Goal: Information Seeking & Learning: Learn about a topic

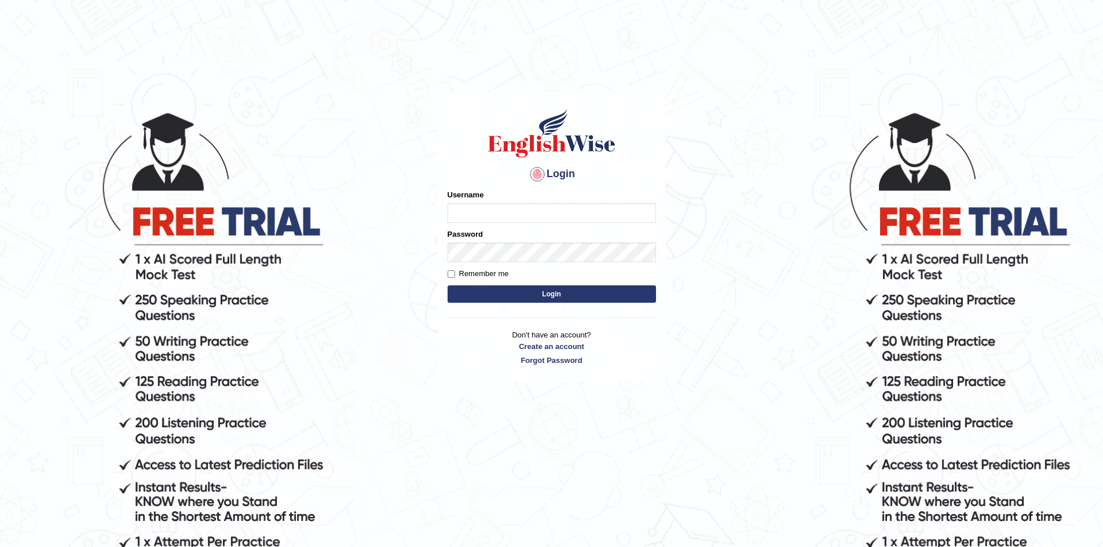
type input "Sanjay2567"
drag, startPoint x: 513, startPoint y: 211, endPoint x: 359, endPoint y: 227, distance: 154.8
click at [359, 227] on body "Login Please fix the following errors: Username Sanjay2567 Password Remember me…" at bounding box center [551, 328] width 1103 height 547
click at [551, 296] on button "Login" at bounding box center [551, 293] width 208 height 17
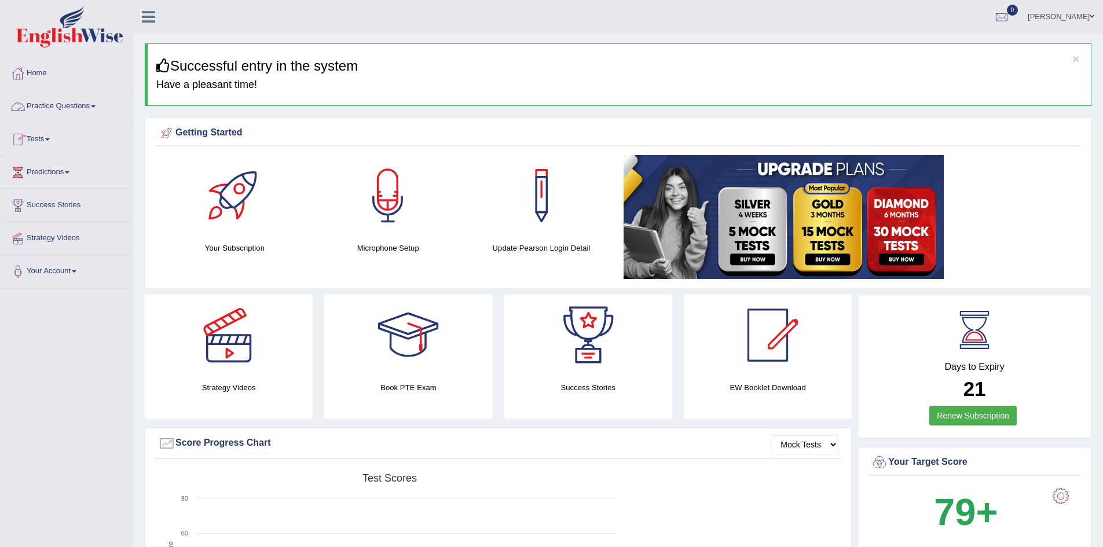
click at [62, 102] on link "Practice Questions" at bounding box center [67, 104] width 132 height 29
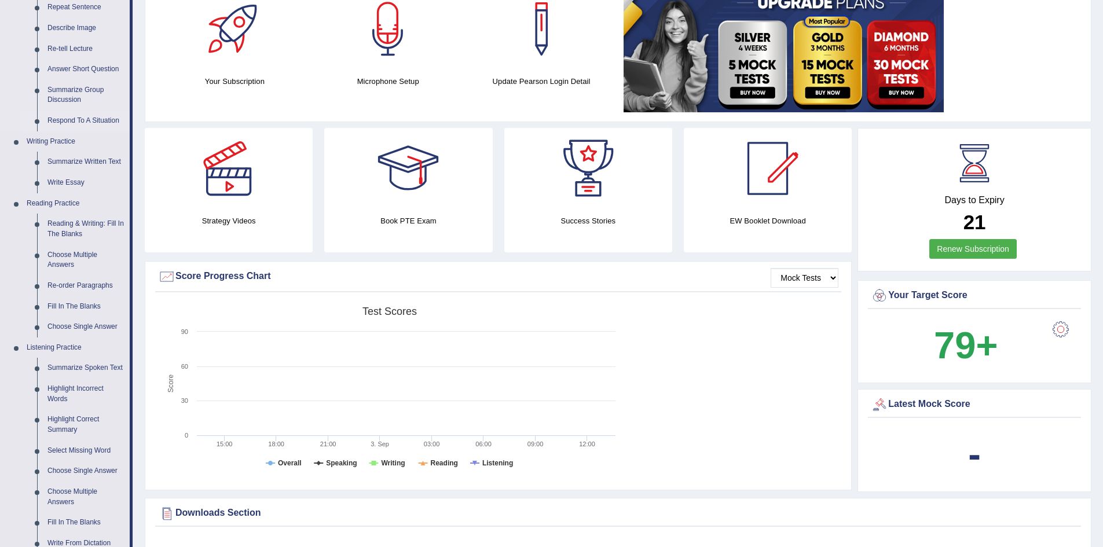
scroll to position [174, 0]
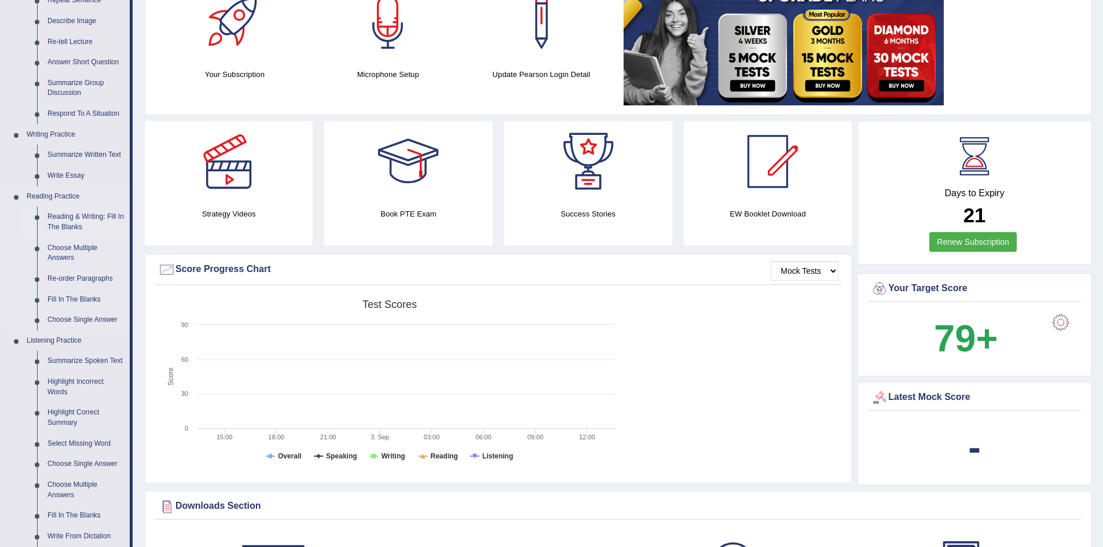
click at [73, 219] on link "Reading & Writing: Fill In The Blanks" at bounding box center [85, 222] width 87 height 31
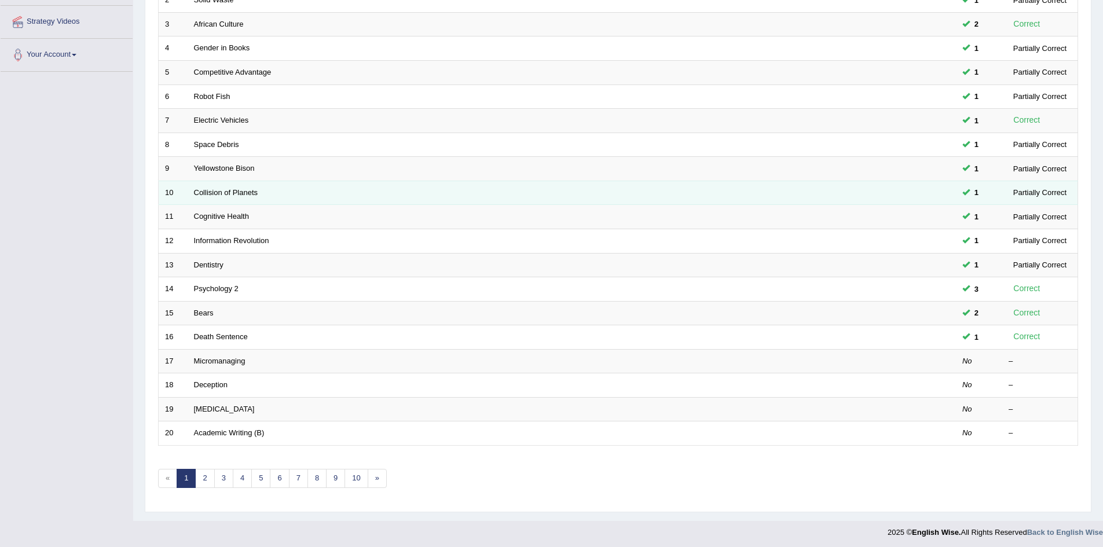
scroll to position [219, 0]
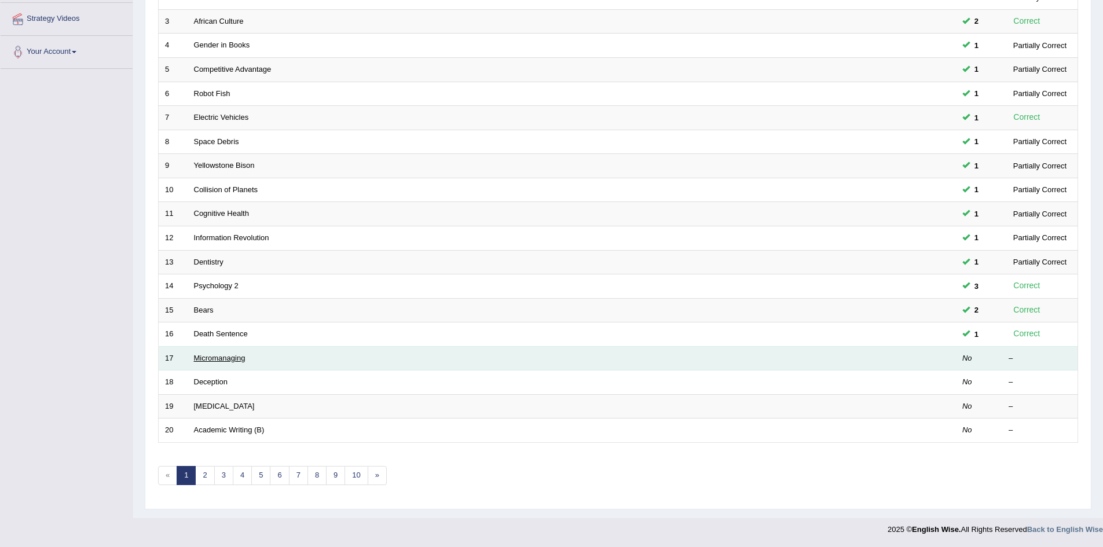
click at [208, 356] on link "Micromanaging" at bounding box center [220, 358] width 52 height 9
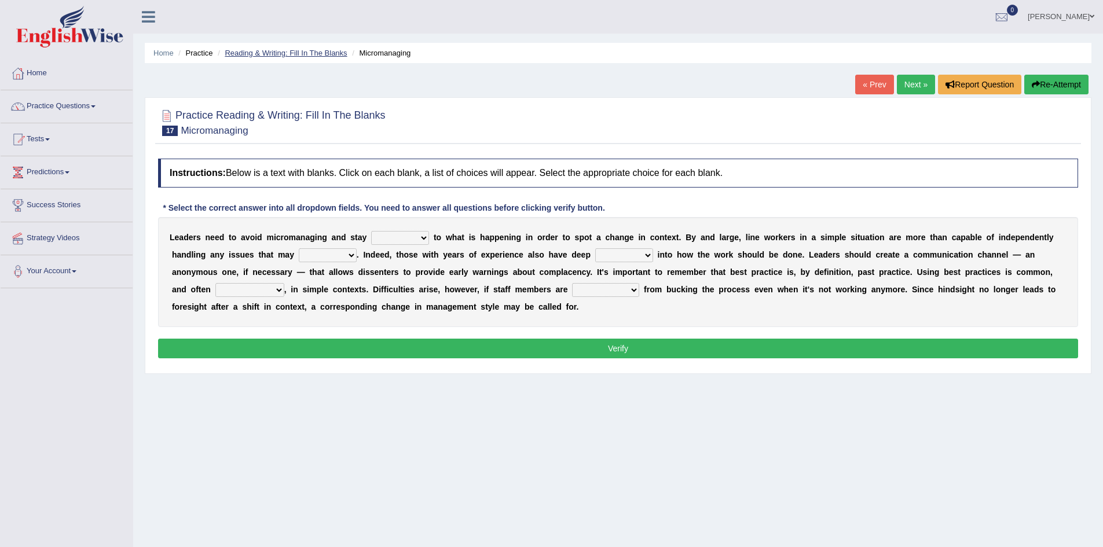
click at [314, 53] on link "Reading & Writing: Fill In The Blanks" at bounding box center [286, 53] width 122 height 9
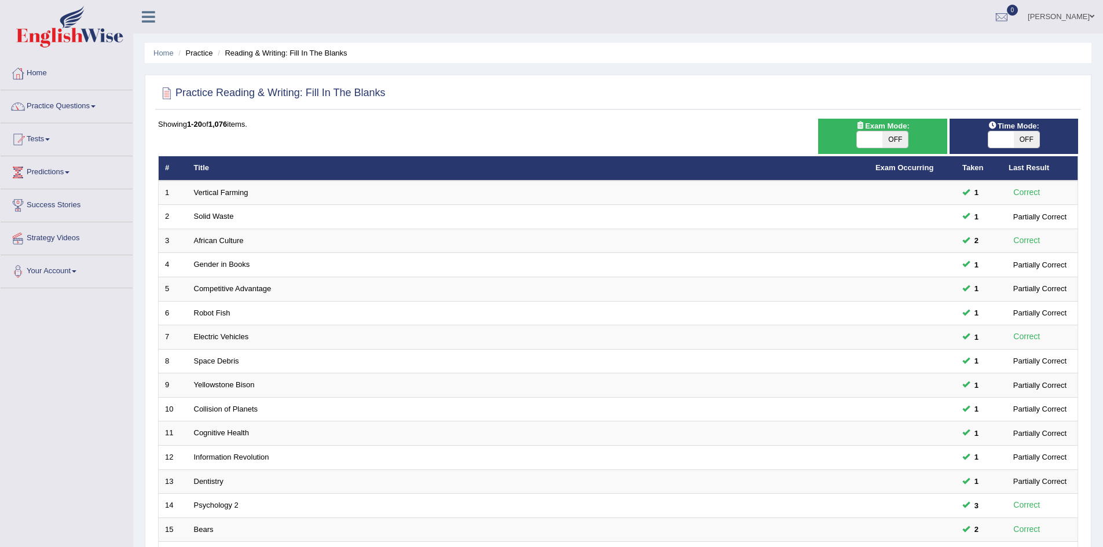
click at [1009, 132] on span at bounding box center [1000, 139] width 25 height 16
checkbox input "true"
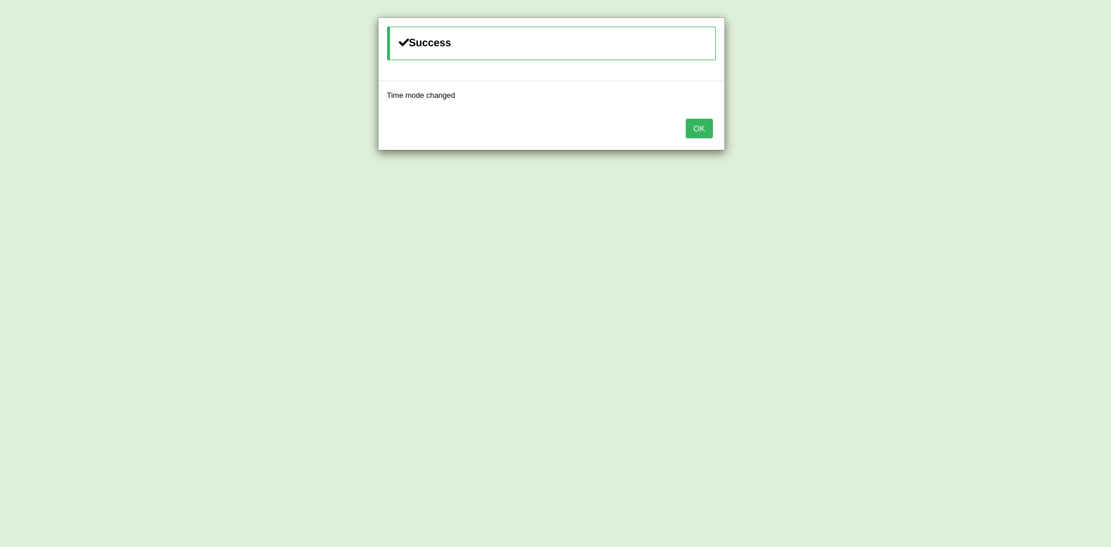
click at [704, 129] on button "OK" at bounding box center [699, 129] width 27 height 20
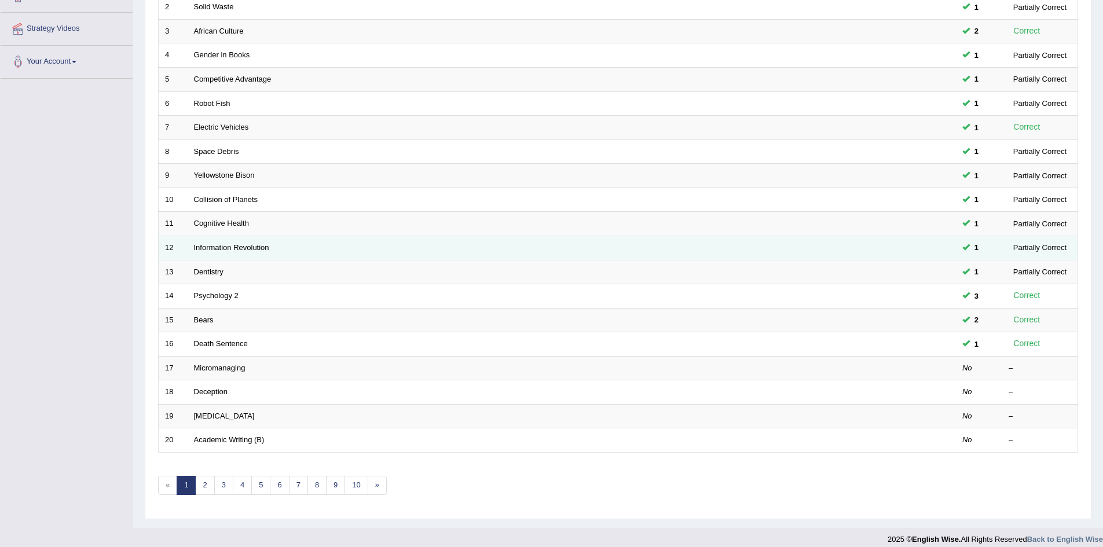
scroll to position [219, 0]
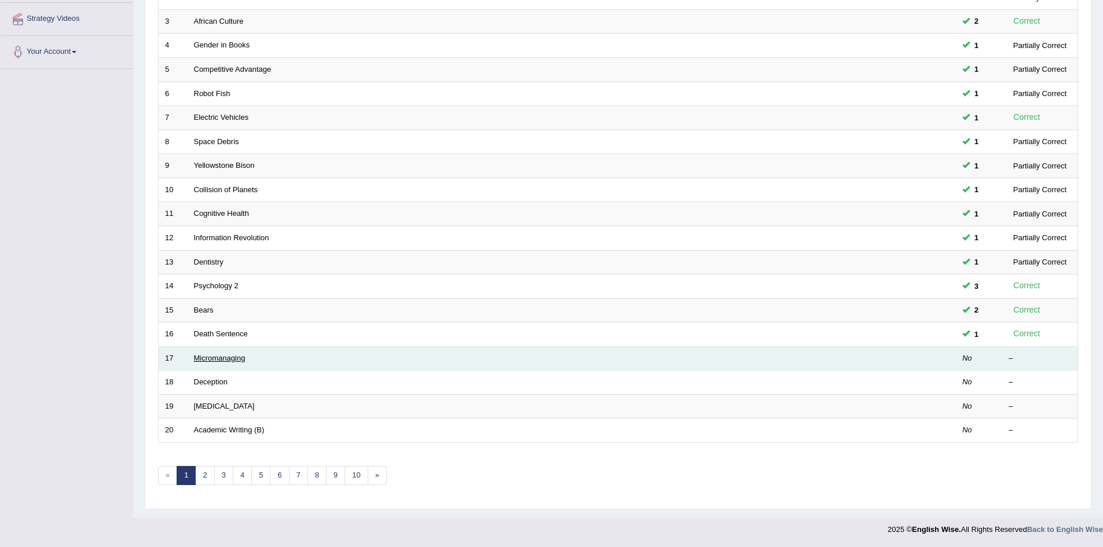
click at [211, 354] on link "Micromanaging" at bounding box center [220, 358] width 52 height 9
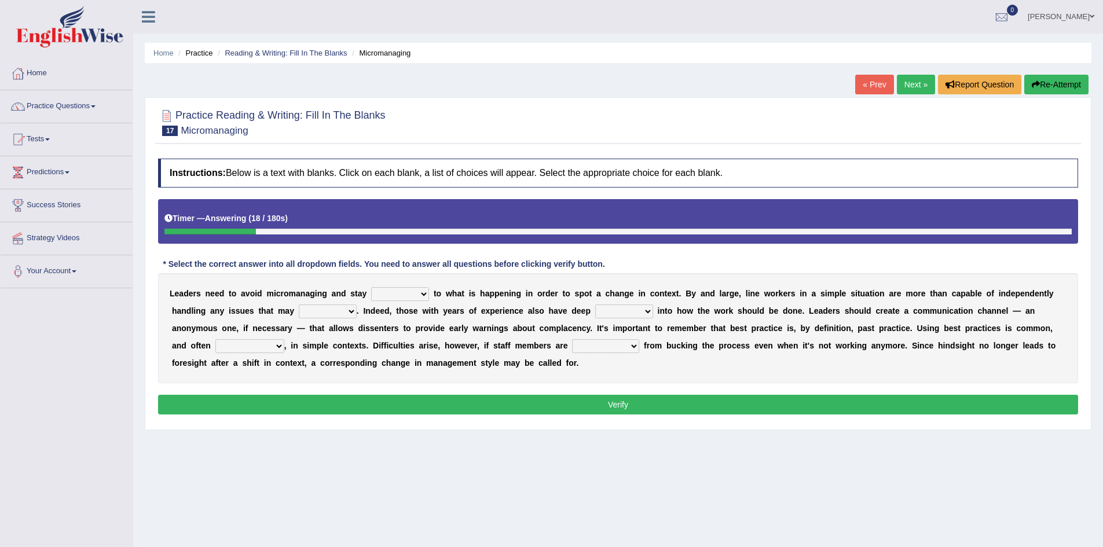
click at [423, 294] on select "complied connected precise concise" at bounding box center [400, 294] width 58 height 14
select select "connected"
click at [371, 287] on select "complied connected precise concise" at bounding box center [400, 294] width 58 height 14
click at [347, 311] on select "apprise rise encounter arise" at bounding box center [328, 311] width 58 height 14
select select "arise"
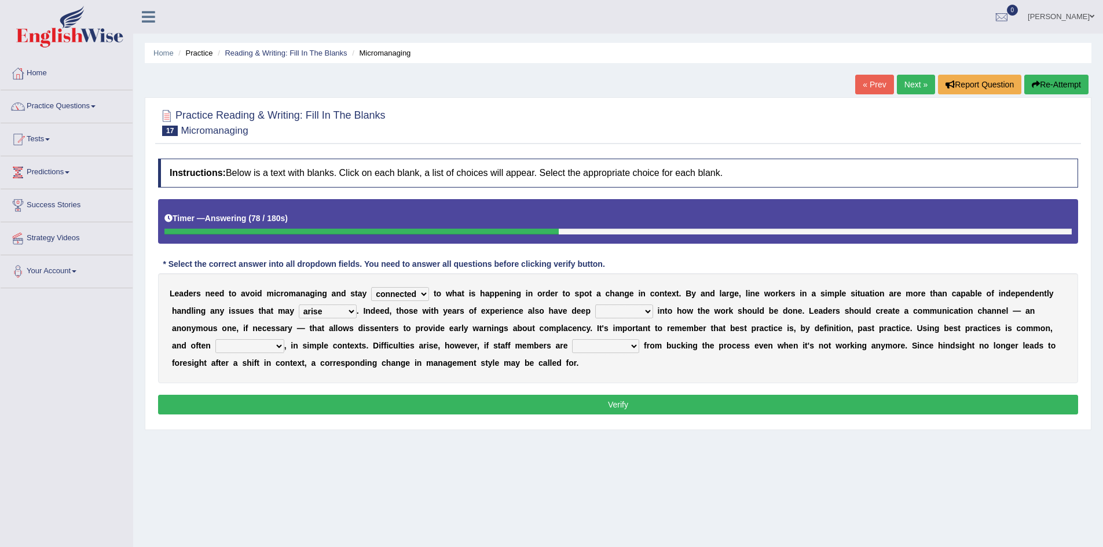
click at [299, 304] on select "apprise rise encounter arise" at bounding box center [328, 311] width 58 height 14
click at [623, 311] on select "incursion insight indignity indication" at bounding box center [624, 311] width 58 height 14
select select "insight"
click at [595, 304] on select "incursion insight indignity indication" at bounding box center [624, 311] width 58 height 14
click at [247, 346] on select "inappropriate apprehensive appropriate forbidden" at bounding box center [249, 346] width 69 height 14
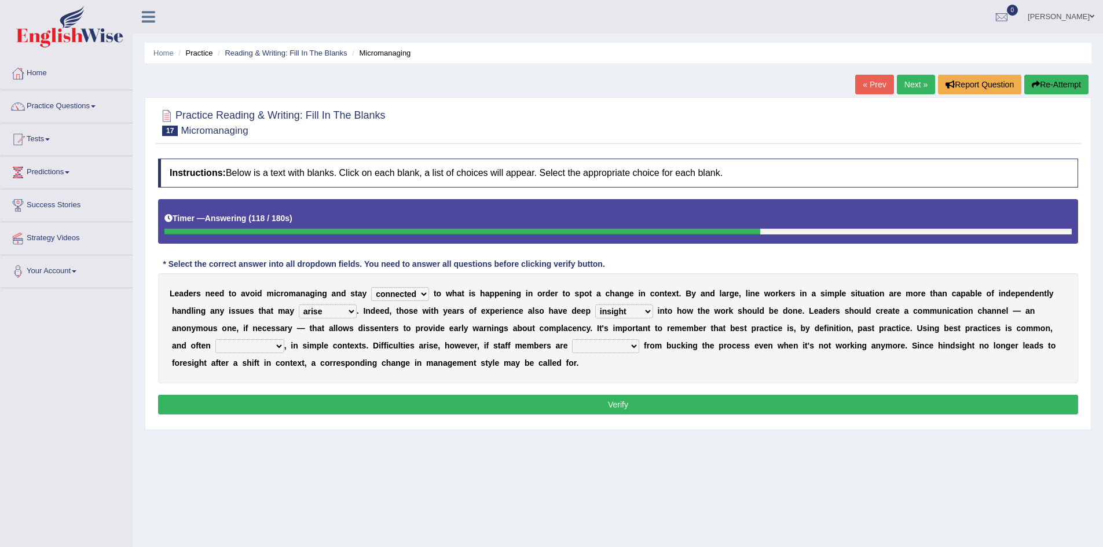
select select "appropriate"
click at [215, 339] on select "inappropriate apprehensive appropriate forbidden" at bounding box center [249, 346] width 69 height 14
click at [263, 345] on select "inappropriate apprehensive appropriate forbidden" at bounding box center [249, 346] width 69 height 14
click at [461, 348] on b "e" at bounding box center [463, 345] width 5 height 9
click at [605, 345] on select "disarranged disinclined discouraged disintegrated" at bounding box center [605, 346] width 67 height 14
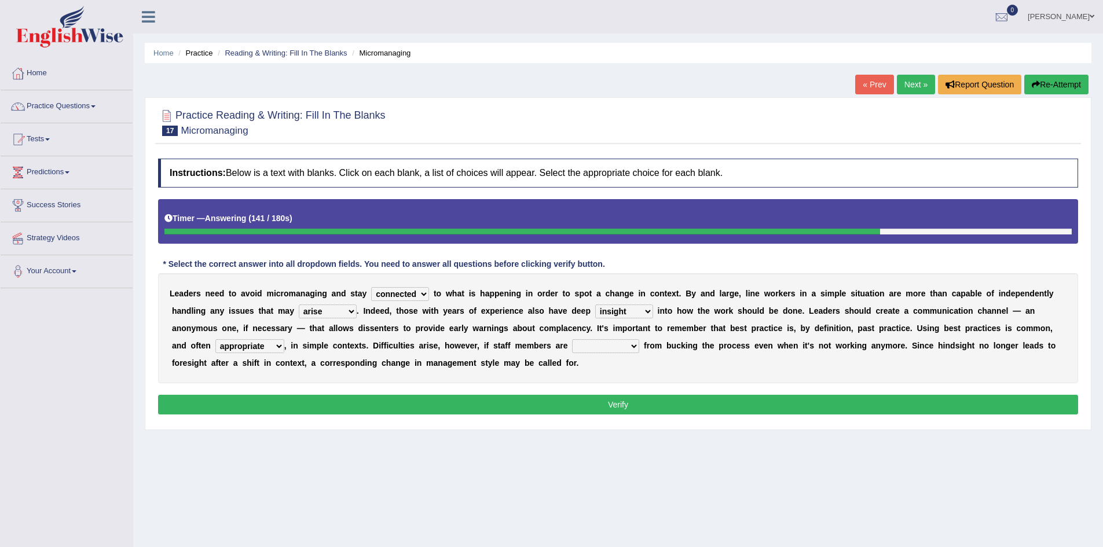
select select "discouraged"
click at [572, 339] on select "disarranged disinclined discouraged disintegrated" at bounding box center [605, 346] width 67 height 14
click at [608, 401] on button "Verify" at bounding box center [618, 405] width 920 height 20
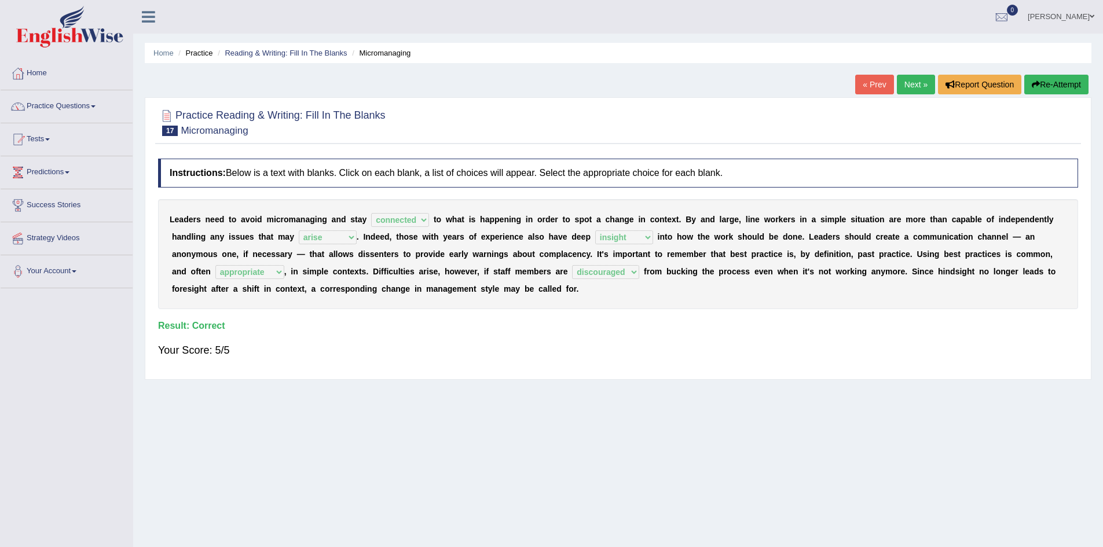
click at [908, 80] on link "Next »" at bounding box center [916, 85] width 38 height 20
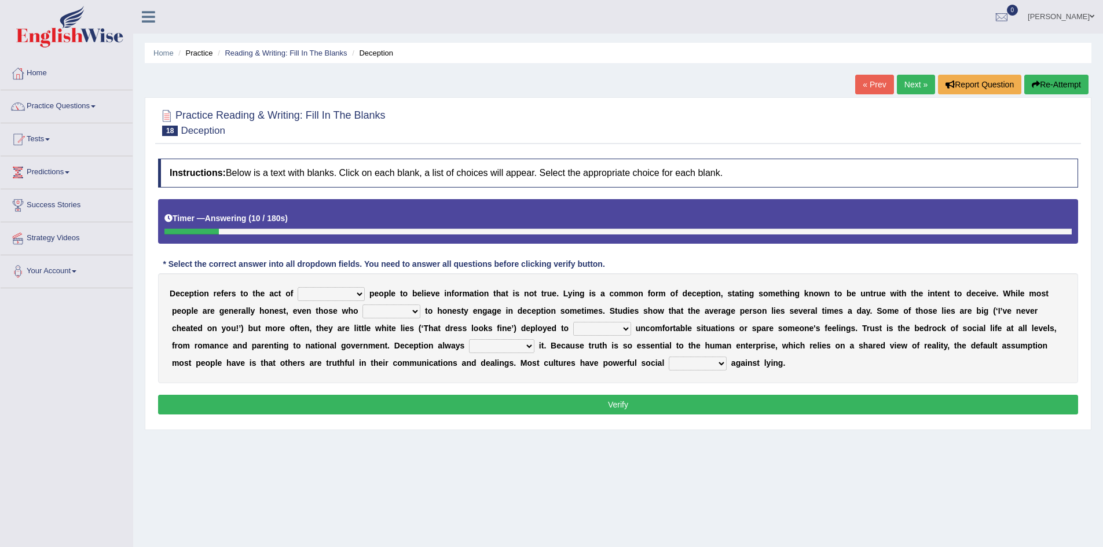
click at [339, 293] on select "discouraging forbidding detecting encouraging" at bounding box center [331, 294] width 67 height 14
select select "forbidding"
click at [298, 287] on select "discouraging forbidding detecting encouraging" at bounding box center [331, 294] width 67 height 14
click at [398, 313] on select "describe prescribe inscribe subscribe" at bounding box center [391, 311] width 58 height 14
select select "subscribe"
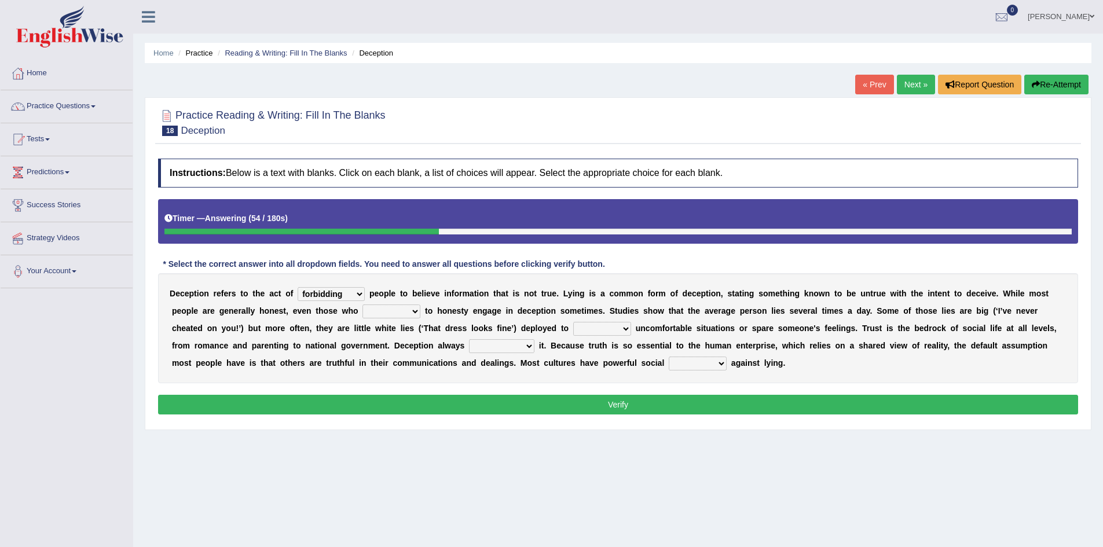
click at [362, 304] on select "describe prescribe inscribe subscribe" at bounding box center [391, 311] width 58 height 14
click at [597, 329] on select "contest illuminate disguise avoid" at bounding box center [602, 329] width 58 height 14
select select "avoid"
click at [573, 322] on select "contest illuminate disguise avoid" at bounding box center [602, 329] width 58 height 14
click at [508, 345] on select "undermines underscores undertakes underwrites" at bounding box center [501, 346] width 65 height 14
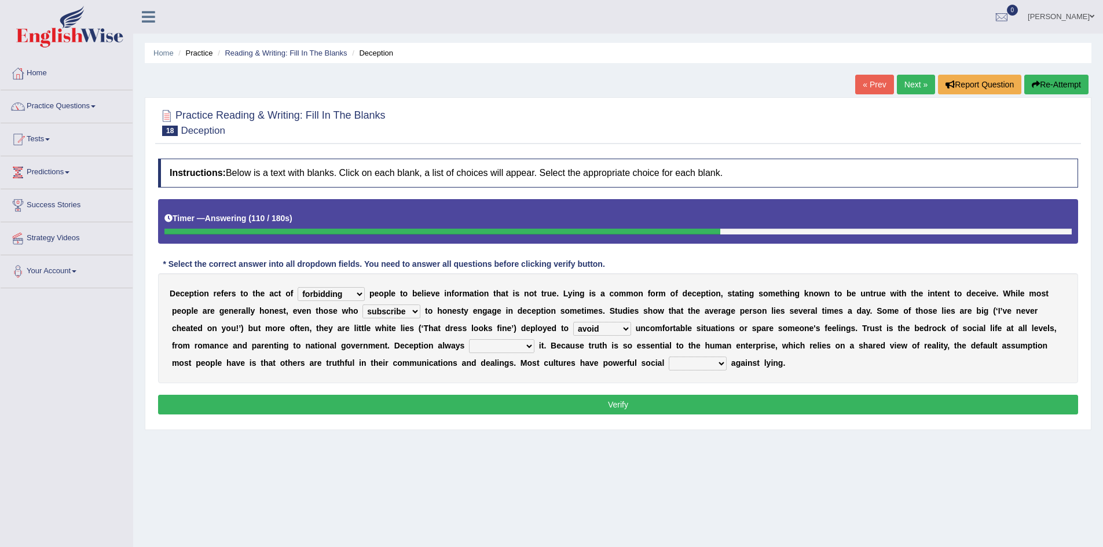
select select "undermines"
click at [469, 339] on select "undermines underscores undertakes underwrites" at bounding box center [501, 346] width 65 height 14
click at [704, 364] on select "ejections sanctions fractions inductions" at bounding box center [698, 364] width 58 height 14
select select "sanctions"
click at [669, 357] on select "ejections sanctions fractions inductions" at bounding box center [698, 364] width 58 height 14
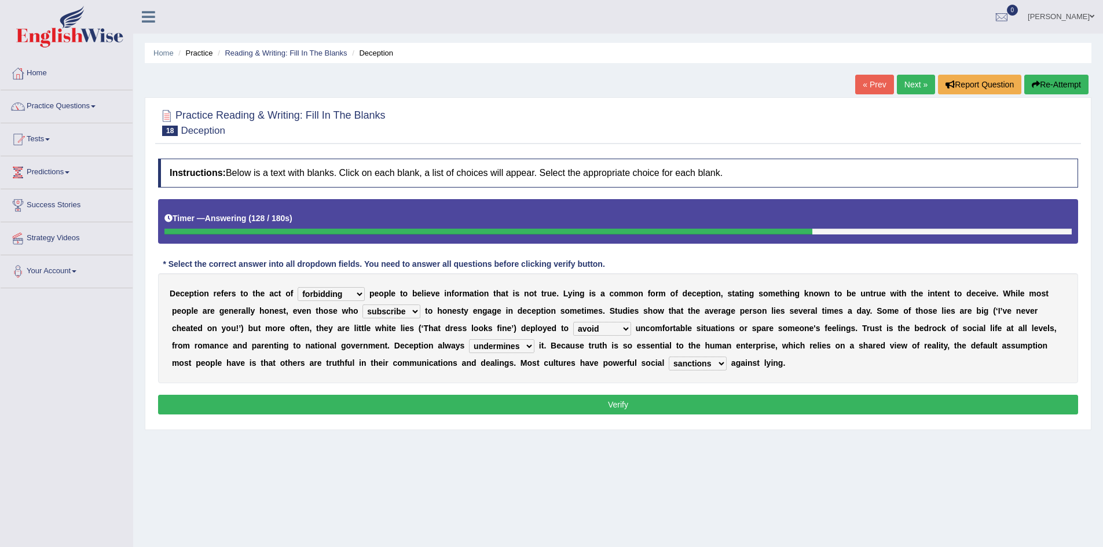
click at [618, 403] on button "Verify" at bounding box center [618, 405] width 920 height 20
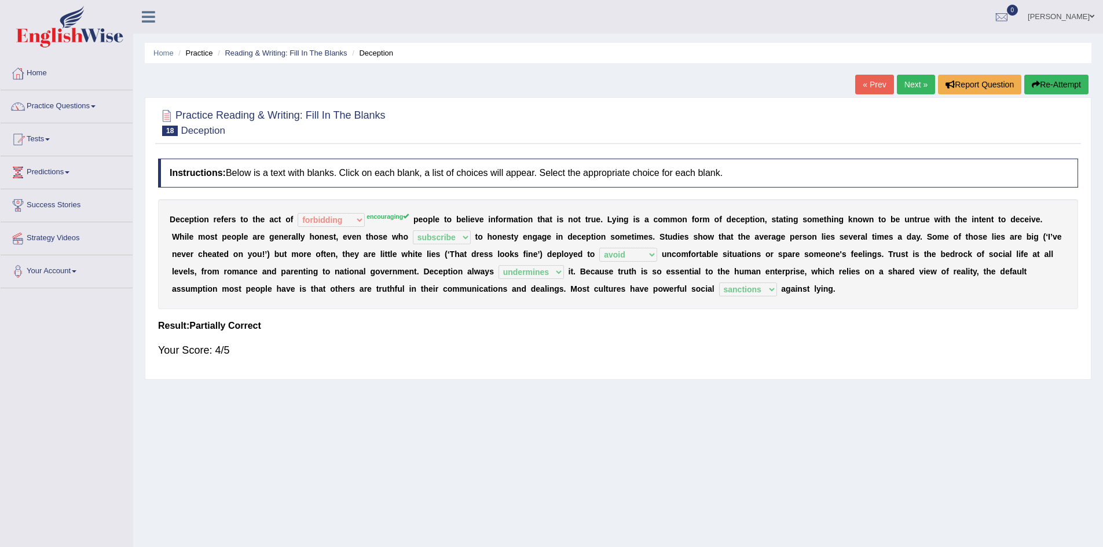
click at [912, 80] on link "Next »" at bounding box center [916, 85] width 38 height 20
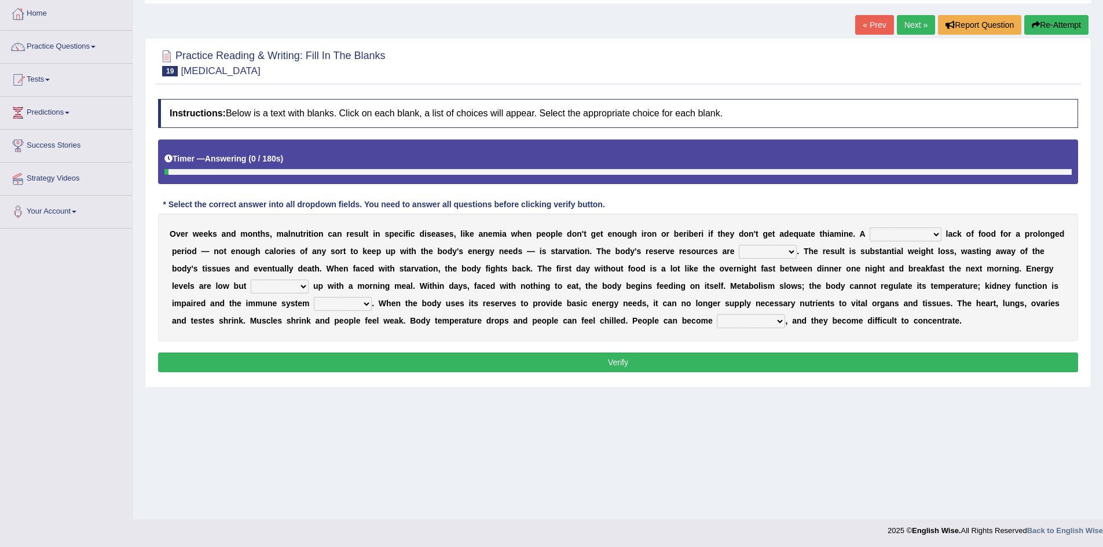
scroll to position [61, 0]
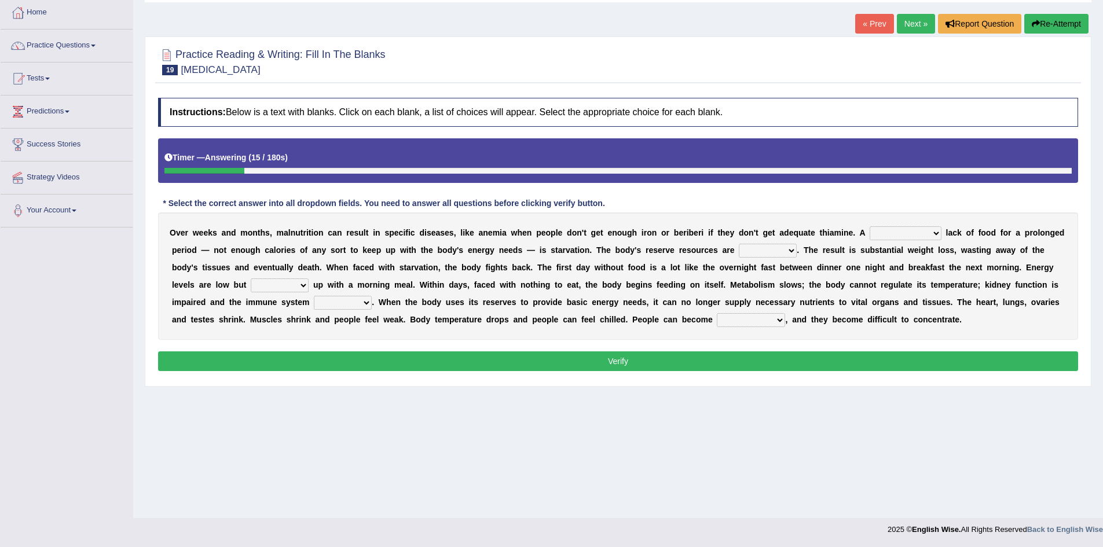
click at [888, 234] on select "severe distinguishing proper distinctive" at bounding box center [905, 233] width 72 height 14
select select "severe"
click at [869, 226] on select "severe distinguishing proper distinctive" at bounding box center [905, 233] width 72 height 14
click at [763, 251] on select "obsoleted depleted pelleted deleted" at bounding box center [768, 251] width 58 height 14
select select "depleted"
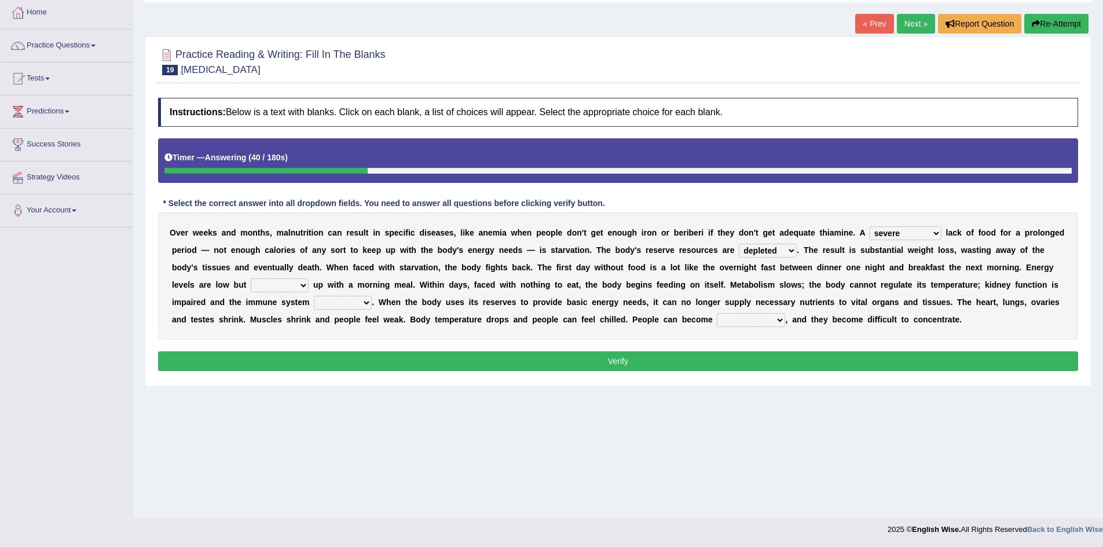
click at [739, 244] on select "obsoleted depleted pelleted deleted" at bounding box center [768, 251] width 58 height 14
click at [266, 287] on select "feed come chill pick" at bounding box center [280, 285] width 58 height 14
select select "come"
click at [251, 278] on select "feed come chill pick" at bounding box center [280, 285] width 58 height 14
click at [348, 303] on select "deepens deafens weakens surpasses" at bounding box center [343, 303] width 58 height 14
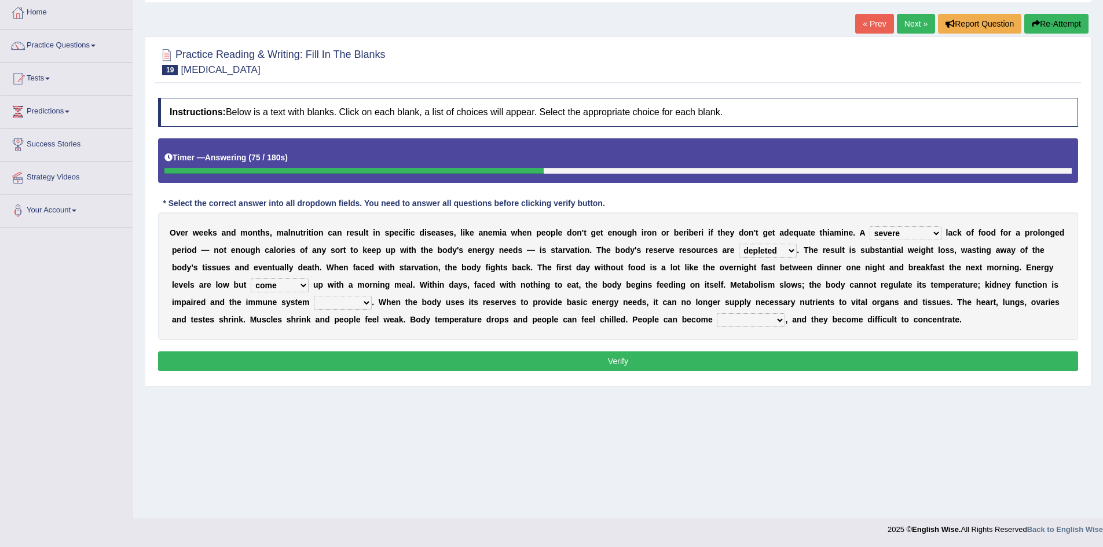
select select "weakens"
click at [314, 296] on select "deepens deafens weakens surpasses" at bounding box center [343, 303] width 58 height 14
click at [744, 320] on select "irritable commutable indisputable transportable" at bounding box center [751, 320] width 68 height 14
select select "irritable"
click at [717, 313] on select "irritable commutable indisputable transportable" at bounding box center [751, 320] width 68 height 14
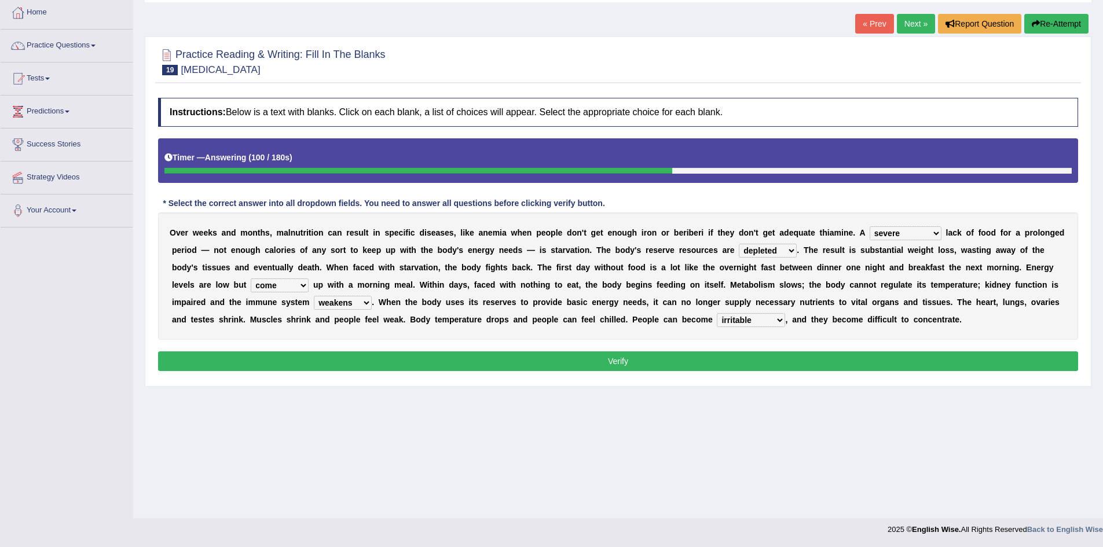
click at [612, 359] on button "Verify" at bounding box center [618, 361] width 920 height 20
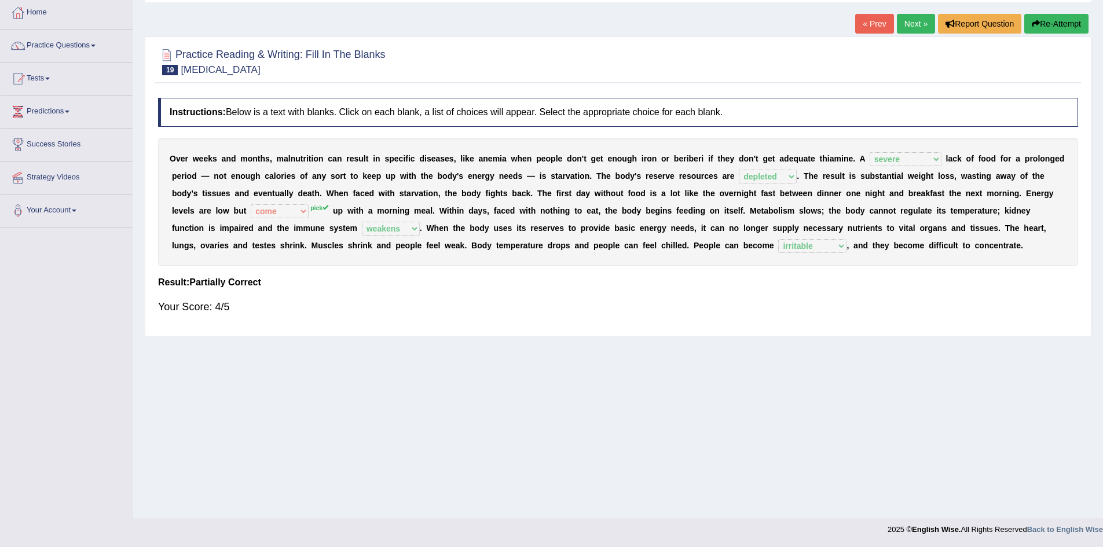
click at [912, 24] on link "Next »" at bounding box center [916, 24] width 38 height 20
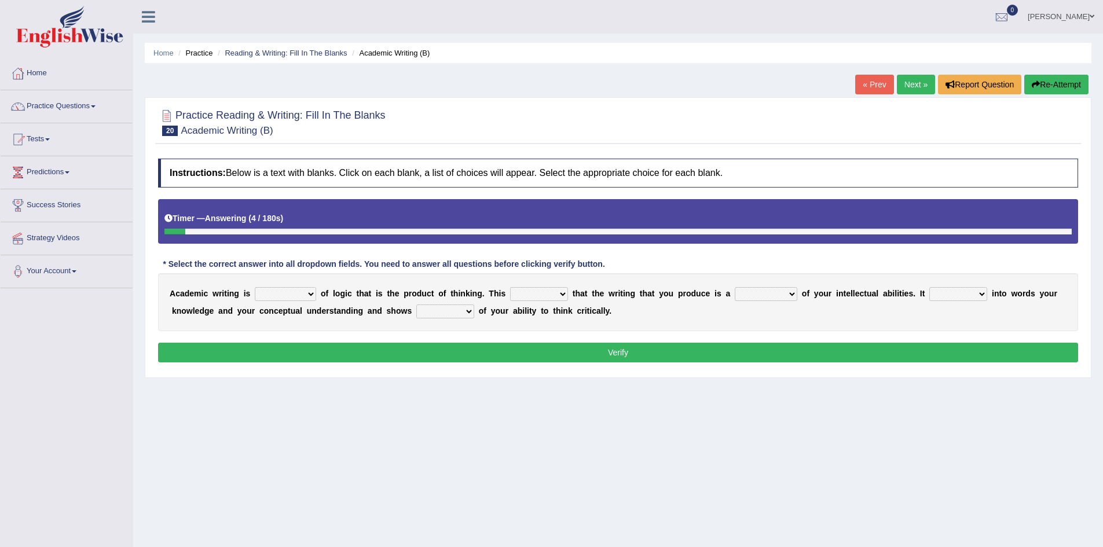
click at [294, 293] on select "expectation entitlement expression exchange" at bounding box center [285, 294] width 61 height 14
select select "expression"
click at [255, 287] on select "expectation entitlement expression exchange" at bounding box center [285, 294] width 61 height 14
click at [538, 290] on select "means questions stipulates answers" at bounding box center [539, 294] width 58 height 14
click at [510, 287] on select "means questions stipulates answers" at bounding box center [539, 294] width 58 height 14
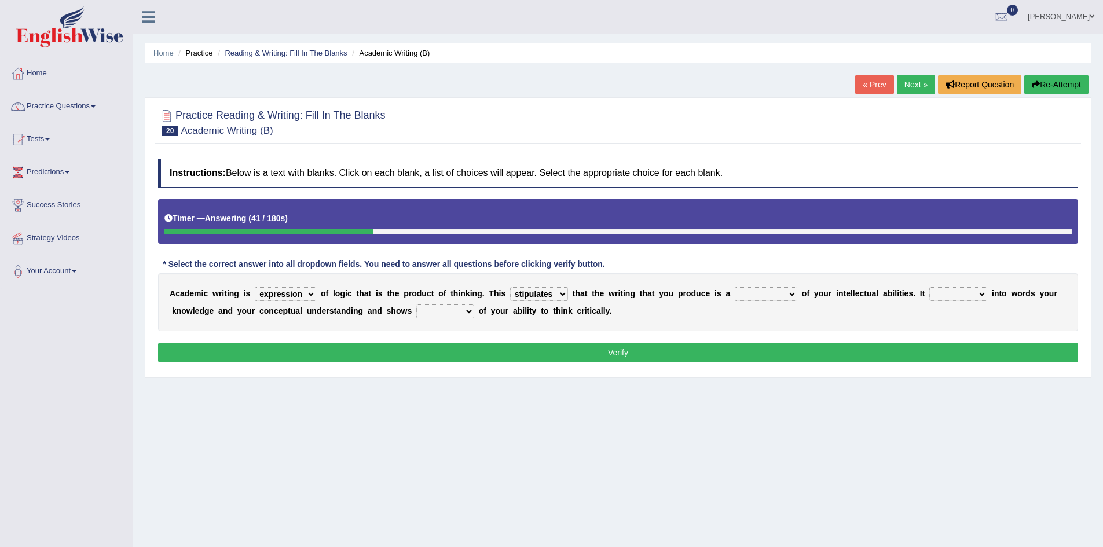
click at [556, 289] on select "means questions stipulates answers" at bounding box center [539, 294] width 58 height 14
select select "means"
click at [510, 287] on select "means questions stipulates answers" at bounding box center [539, 294] width 58 height 14
click at [772, 295] on select "redundancy mission credit reflection" at bounding box center [766, 294] width 63 height 14
select select "reflection"
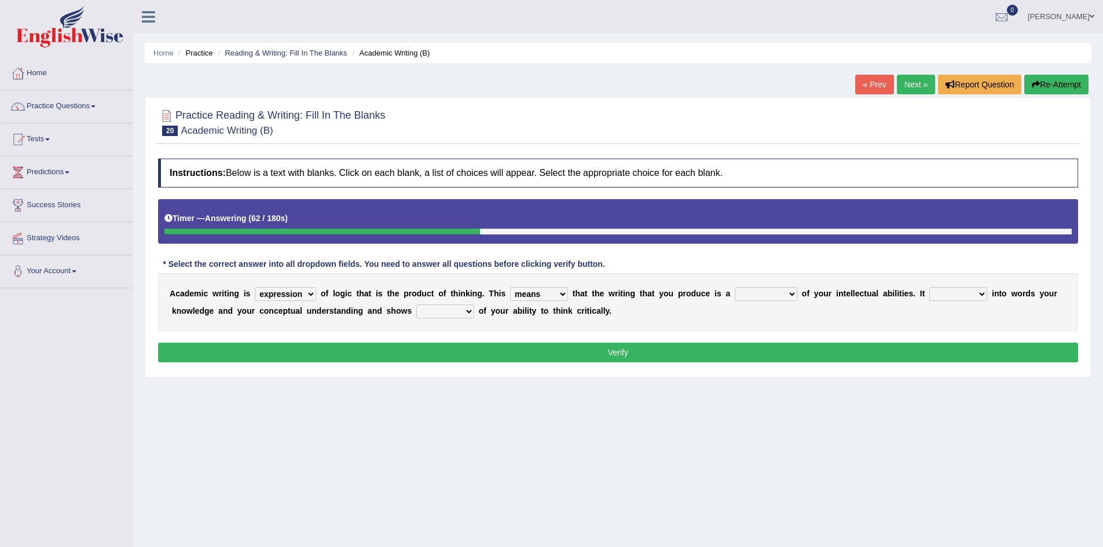
click at [735, 287] on select "redundancy mission credit reflection" at bounding box center [766, 294] width 63 height 14
click at [965, 296] on select "enriches shows allows puts" at bounding box center [958, 294] width 58 height 14
click at [929, 287] on select "enriches shows allows puts" at bounding box center [958, 294] width 58 height 14
click at [963, 296] on select "enriches shows allows puts" at bounding box center [958, 294] width 58 height 14
select select "shows"
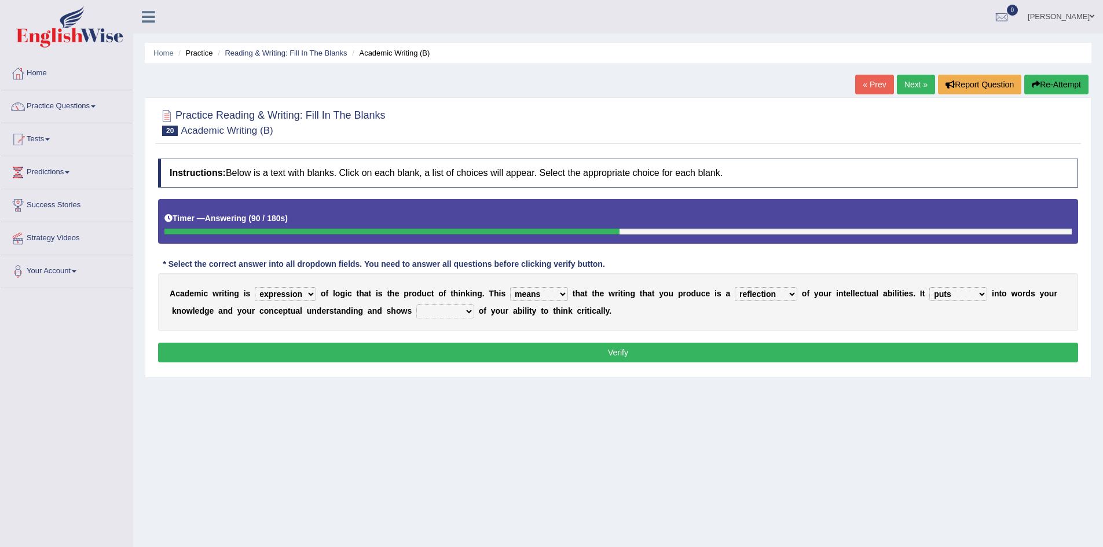
click at [929, 287] on select "enriches shows allows puts" at bounding box center [958, 294] width 58 height 14
click at [442, 312] on select "hassle excuse capacity evidence" at bounding box center [445, 311] width 58 height 14
select select "evidence"
click at [416, 304] on select "hassle excuse capacity evidence" at bounding box center [445, 311] width 58 height 14
click at [626, 351] on button "Verify" at bounding box center [618, 353] width 920 height 20
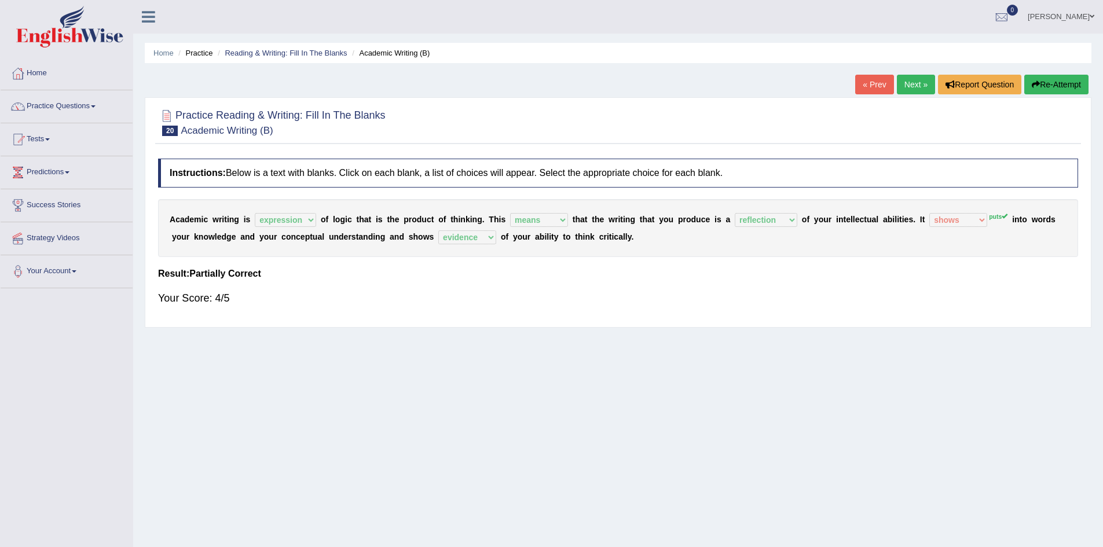
drag, startPoint x: 913, startPoint y: 85, endPoint x: 905, endPoint y: 85, distance: 7.5
click at [913, 85] on link "Next »" at bounding box center [916, 85] width 38 height 20
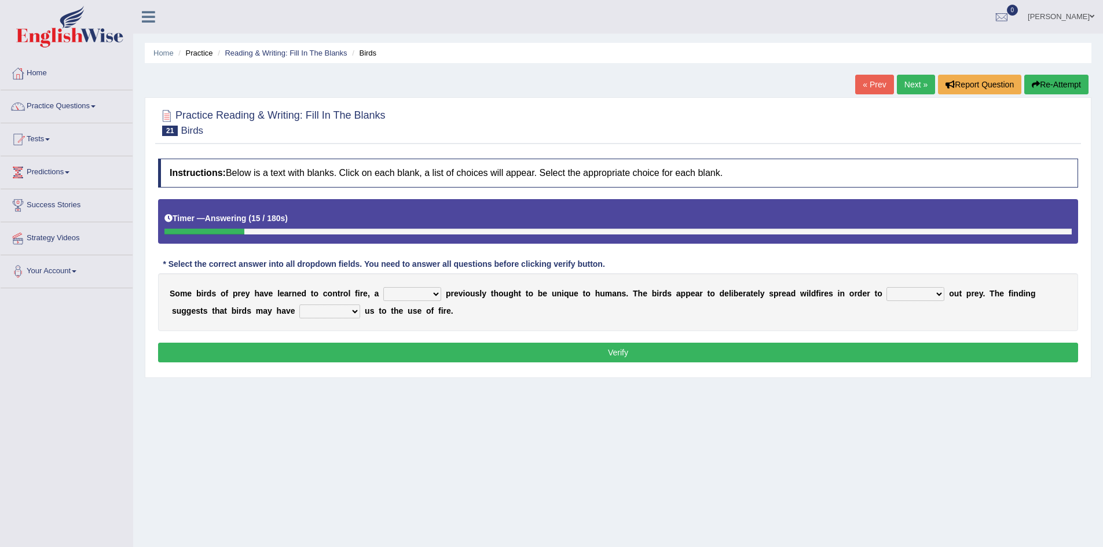
click at [406, 295] on select "question profile tale skill" at bounding box center [412, 294] width 58 height 14
select select "tale"
click at [383, 287] on select "question profile tale skill" at bounding box center [412, 294] width 58 height 14
click at [903, 294] on select "prevent limit span flush" at bounding box center [915, 294] width 58 height 14
select select "limit"
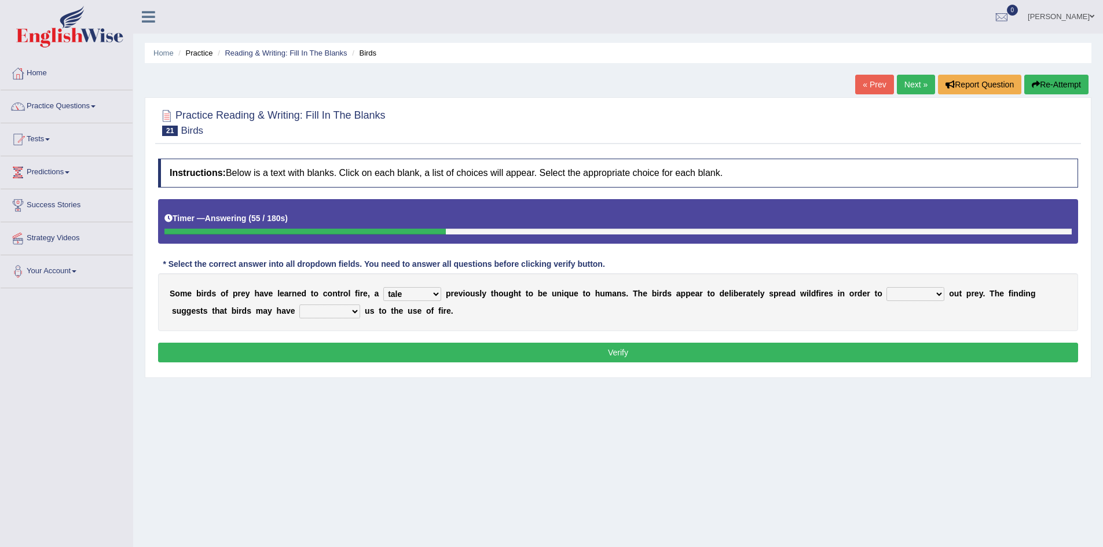
click at [886, 287] on select "prevent limit span flush" at bounding box center [915, 294] width 58 height 14
click at [325, 310] on select "prophesied beaten transmitted forced" at bounding box center [329, 311] width 61 height 14
select select "forced"
click at [299, 304] on select "prophesied beaten transmitted forced" at bounding box center [329, 311] width 61 height 14
click at [505, 350] on button "Verify" at bounding box center [618, 353] width 920 height 20
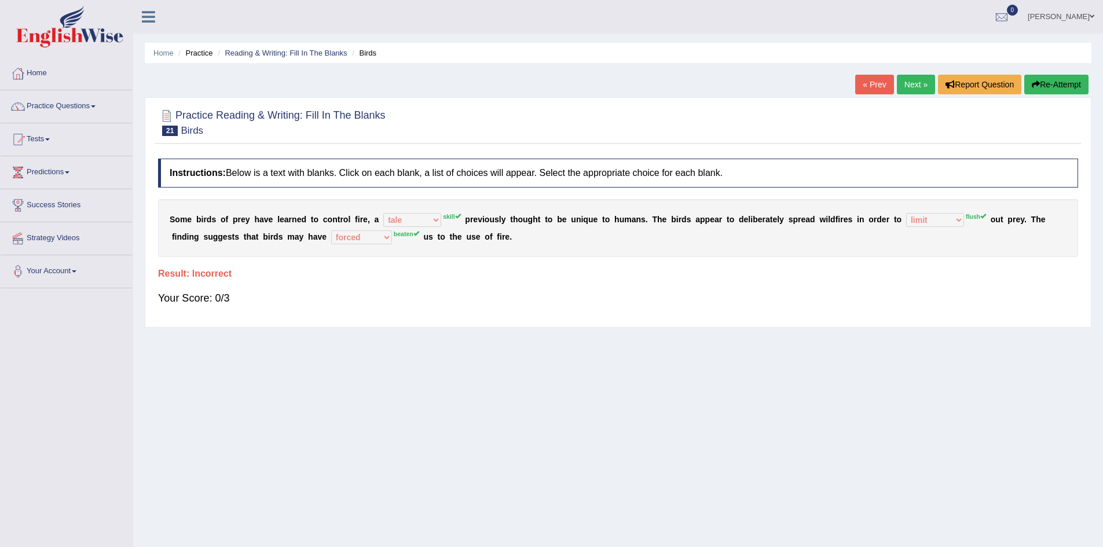
click at [1045, 86] on button "Re-Attempt" at bounding box center [1056, 85] width 64 height 20
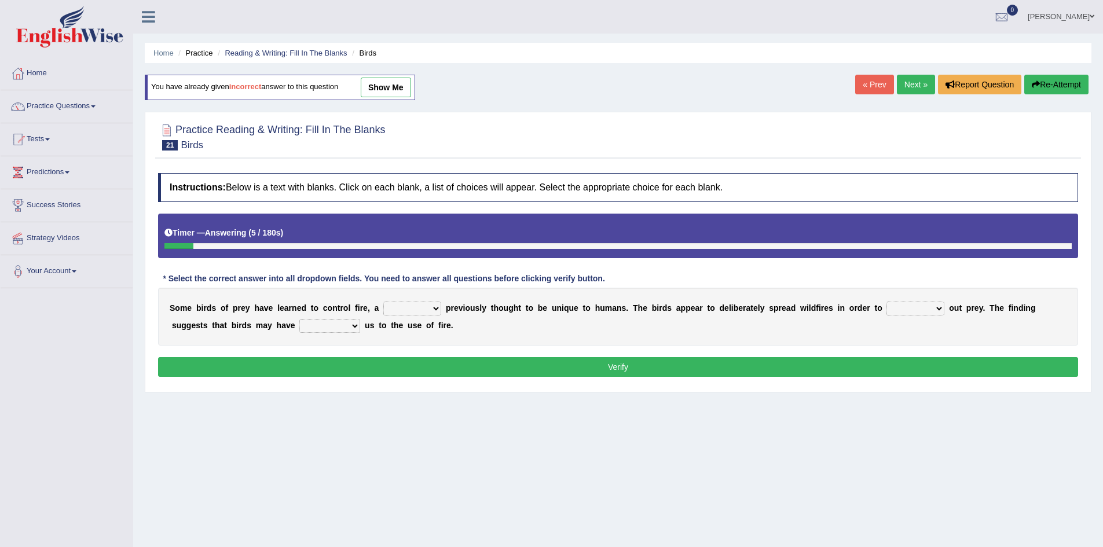
click at [425, 310] on select "question profile tale skill" at bounding box center [412, 309] width 58 height 14
select select "skill"
click at [383, 302] on select "question profile tale skill" at bounding box center [412, 309] width 58 height 14
click at [897, 310] on select "prevent limit span flush" at bounding box center [915, 309] width 58 height 14
select select "flush"
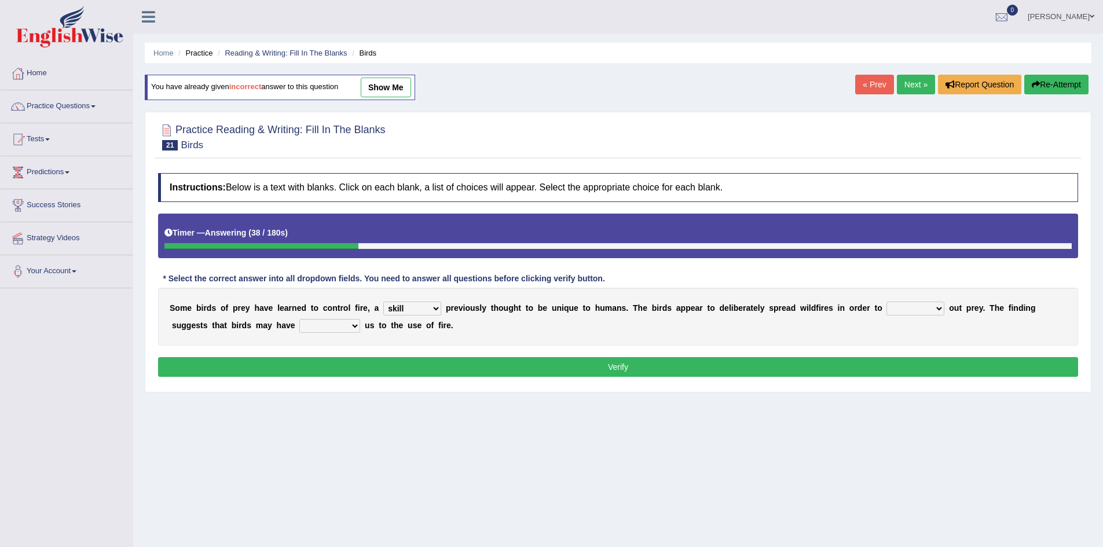
click at [886, 302] on select "prevent limit span flush" at bounding box center [915, 309] width 58 height 14
click at [316, 321] on select "prophesied beaten transmitted forced" at bounding box center [329, 326] width 61 height 14
select select "transmitted"
click at [299, 319] on select "prophesied beaten transmitted forced" at bounding box center [329, 326] width 61 height 14
click at [473, 366] on button "Verify" at bounding box center [618, 367] width 920 height 20
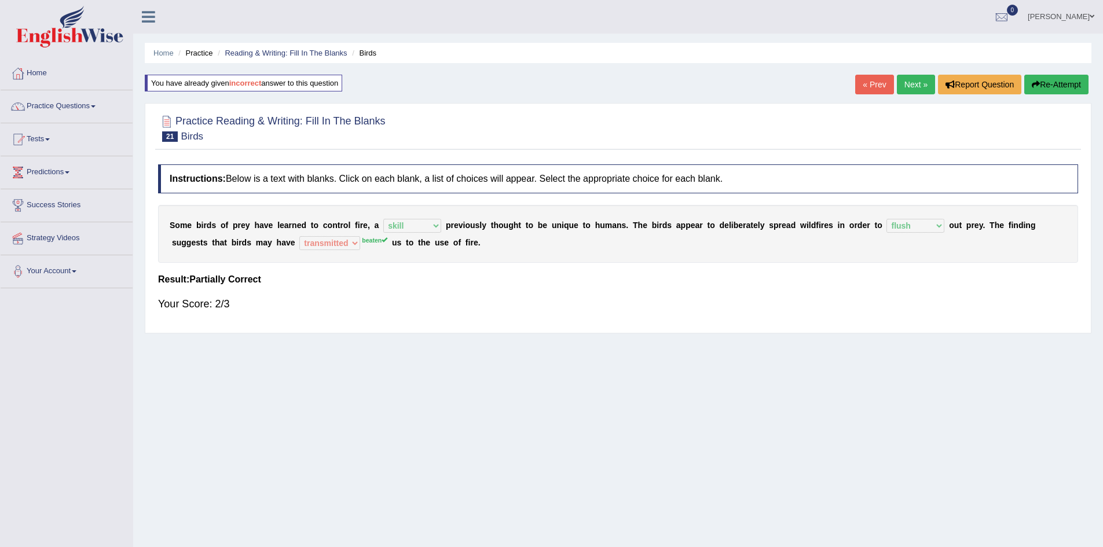
click at [912, 78] on link "Next »" at bounding box center [916, 85] width 38 height 20
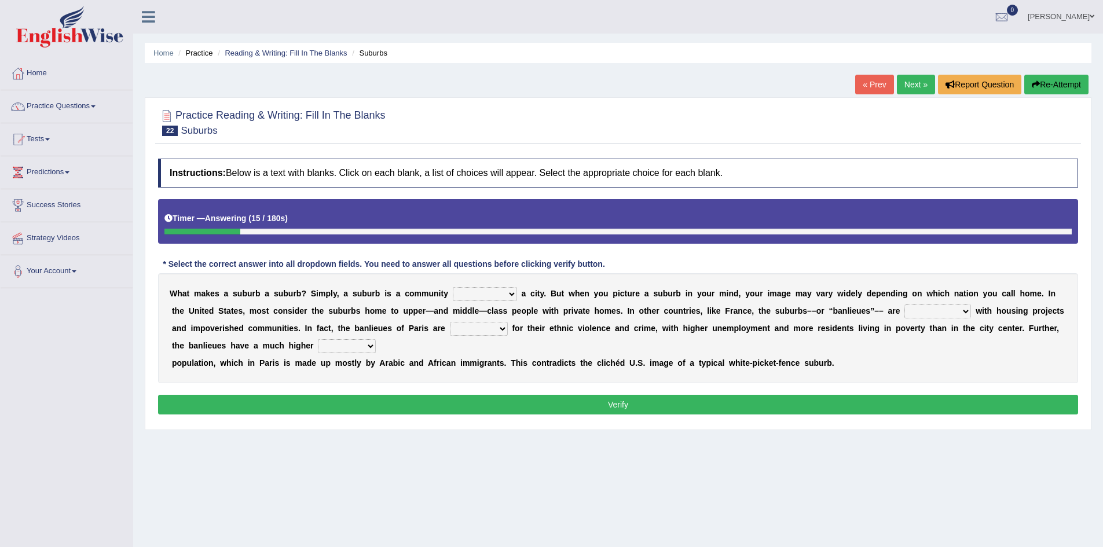
click at [494, 295] on select "lying locating situating surrounding" at bounding box center [485, 294] width 64 height 14
select select "surrounding"
click at [453, 287] on select "lying locating situating surrounding" at bounding box center [485, 294] width 64 height 14
click at [926, 314] on select "antonymous antibiotic synonymous synthetic" at bounding box center [937, 311] width 67 height 14
select select "synonymous"
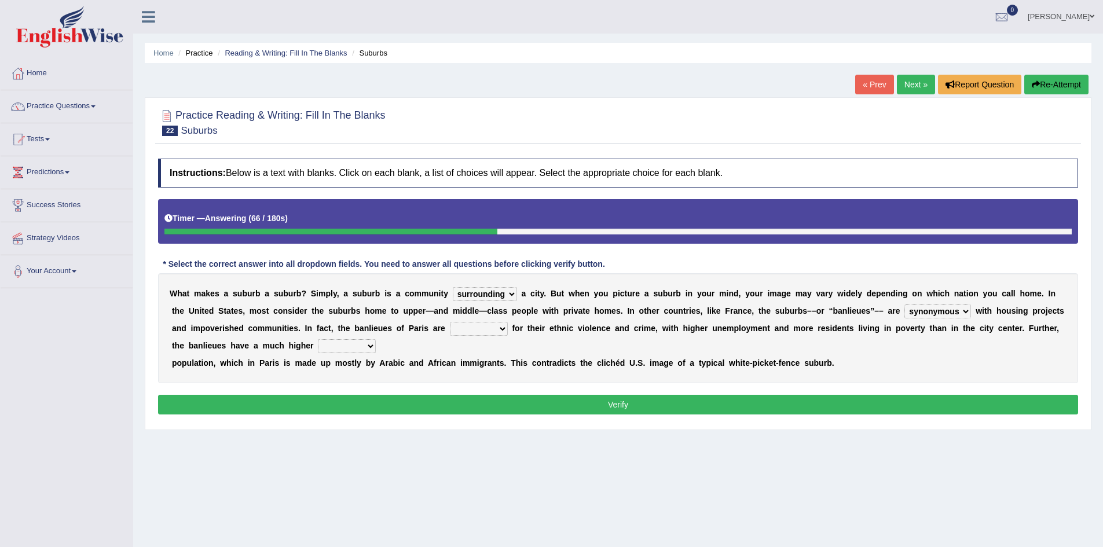
click at [904, 304] on select "antonymous antibiotic synonymous synthetic" at bounding box center [937, 311] width 67 height 14
click at [473, 329] on select "clamorous sensitive famous notorious" at bounding box center [479, 329] width 58 height 14
select select "sensitive"
click at [450, 322] on select "clamorous sensitive famous notorious" at bounding box center [479, 329] width 58 height 14
click at [333, 350] on select "local young immigrant senior" at bounding box center [347, 346] width 58 height 14
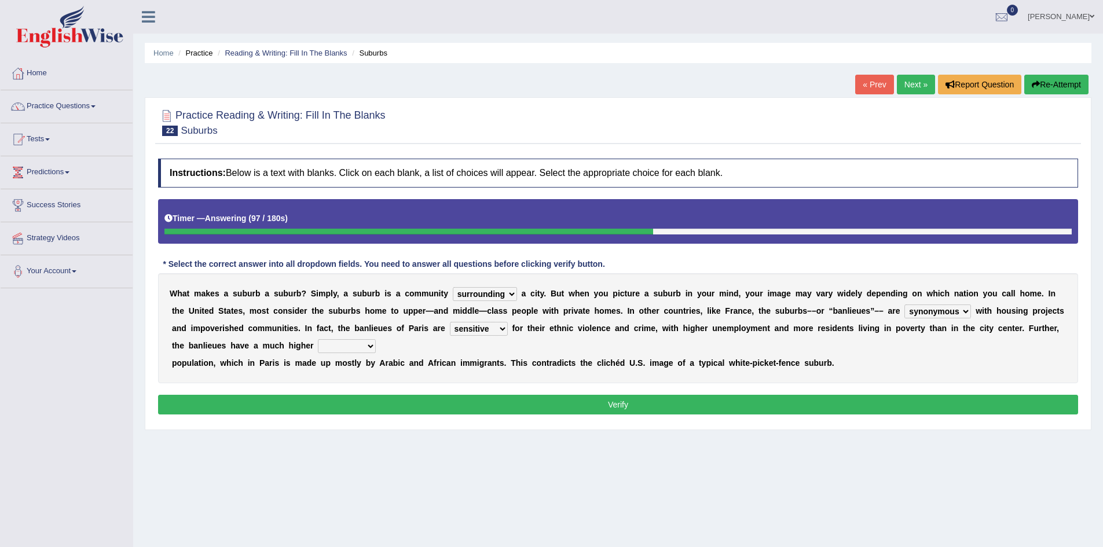
select select "immigrant"
click at [318, 339] on select "local young immigrant senior" at bounding box center [347, 346] width 58 height 14
click at [609, 404] on button "Verify" at bounding box center [618, 405] width 920 height 20
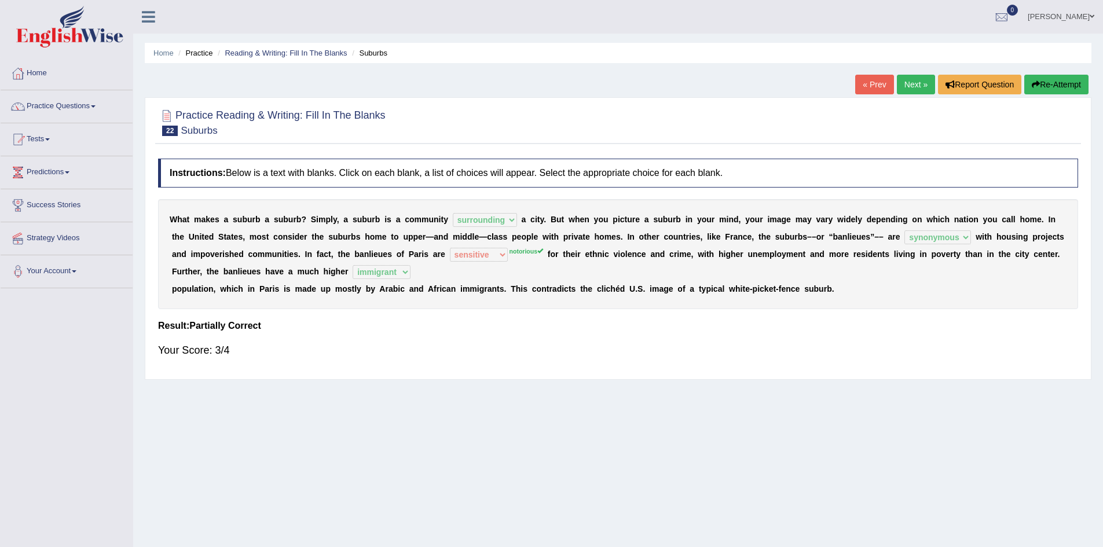
click at [909, 85] on link "Next »" at bounding box center [916, 85] width 38 height 20
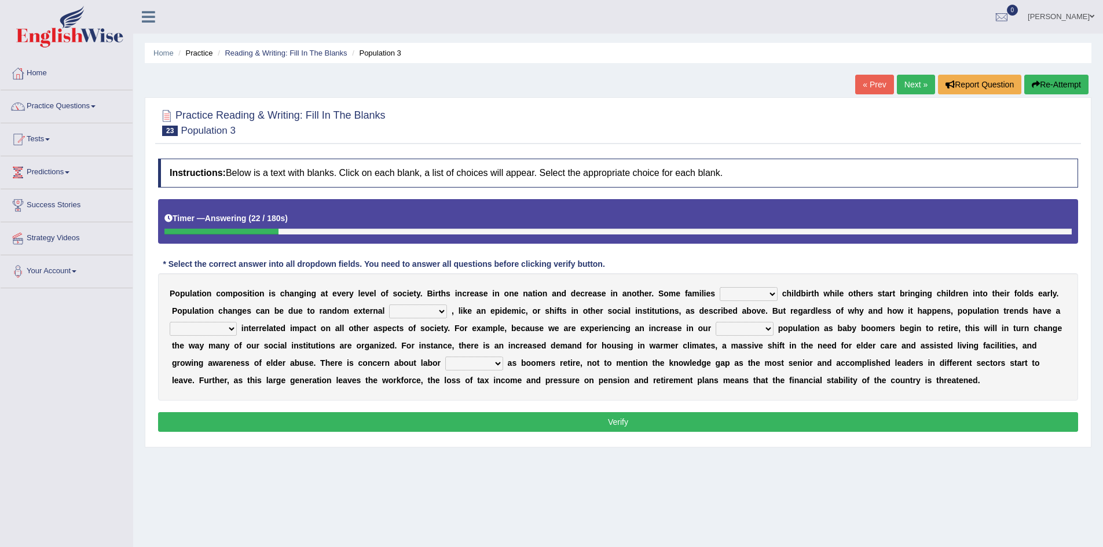
click at [748, 292] on select "demand default deliver delay" at bounding box center [748, 294] width 58 height 14
select select "delay"
click at [719, 287] on select "demand default deliver delay" at bounding box center [748, 294] width 58 height 14
click at [423, 310] on select "variations fortune formation forces" at bounding box center [418, 311] width 58 height 14
select select "forces"
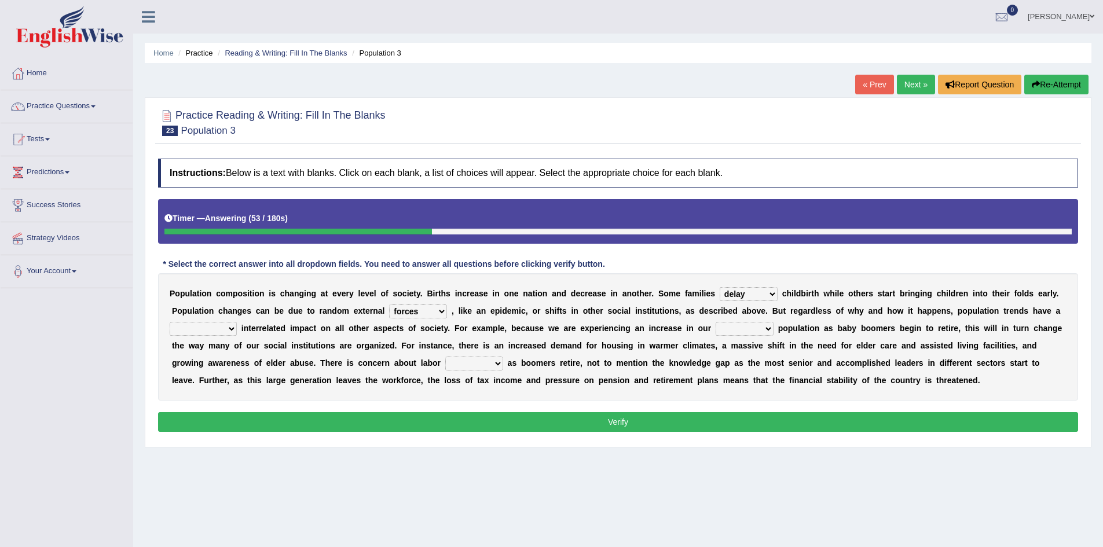
click at [389, 304] on select "variations fortune formation forces" at bounding box center [418, 311] width 58 height 14
click at [210, 325] on select "tremendous tenuous tremulous spontaneous" at bounding box center [203, 329] width 67 height 14
select select "tremendous"
click at [170, 322] on select "tremendous tenuous tremulous spontaneous" at bounding box center [203, 329] width 67 height 14
click at [743, 330] on select "tertiary senior junior primary" at bounding box center [744, 329] width 58 height 14
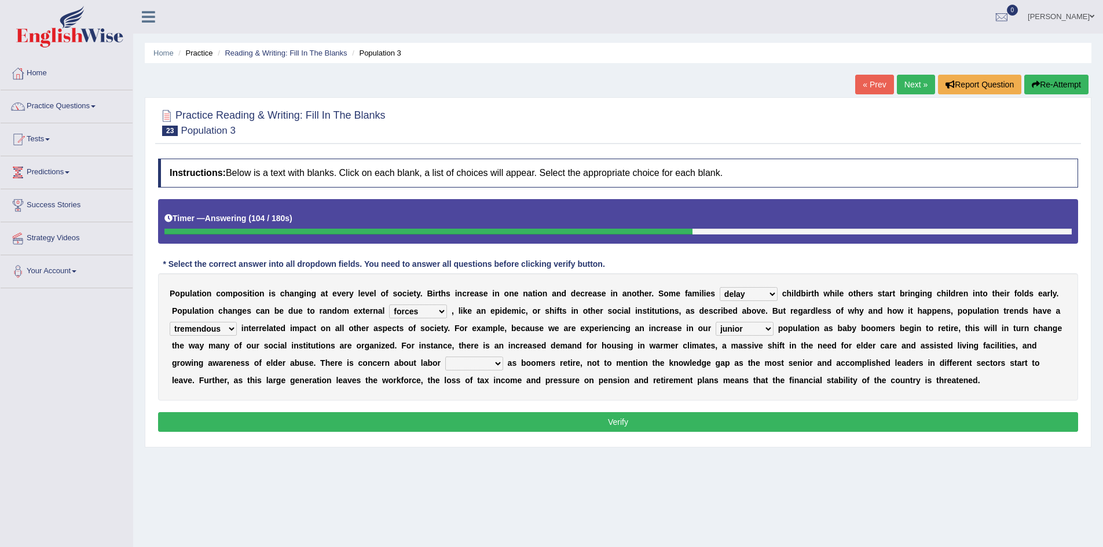
click at [715, 322] on select "tertiary senior junior primary" at bounding box center [744, 329] width 58 height 14
click at [751, 327] on select "tertiary senior junior primary" at bounding box center [744, 329] width 58 height 14
select select "senior"
click at [715, 322] on select "tertiary senior junior primary" at bounding box center [744, 329] width 58 height 14
click at [479, 364] on select "shortcuts shortfalls shortages shorthand" at bounding box center [474, 364] width 58 height 14
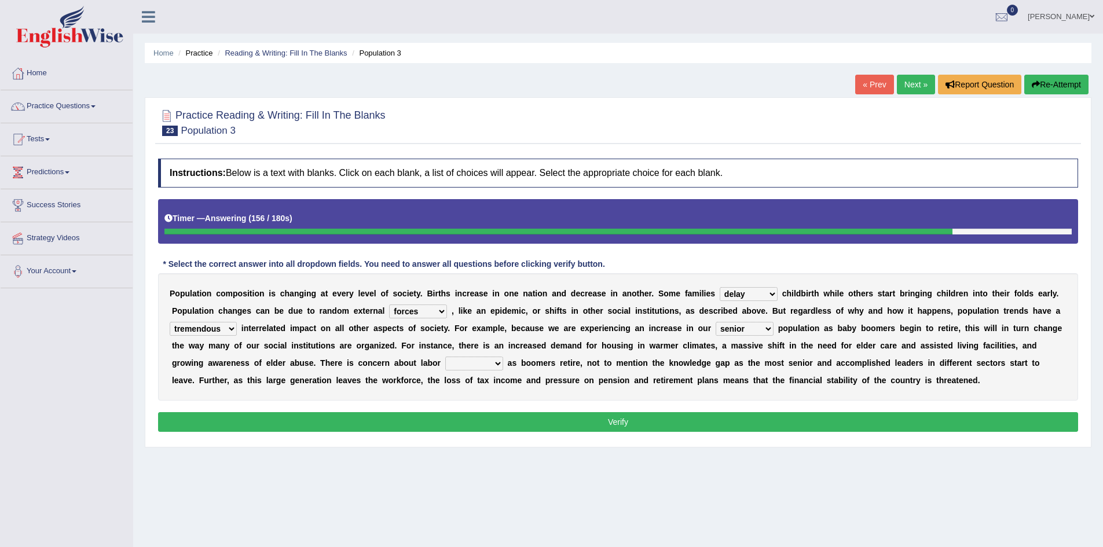
select select "shortages"
click at [445, 357] on select "shortcuts shortfalls shortages shorthand" at bounding box center [474, 364] width 58 height 14
click at [605, 418] on button "Verify" at bounding box center [618, 422] width 920 height 20
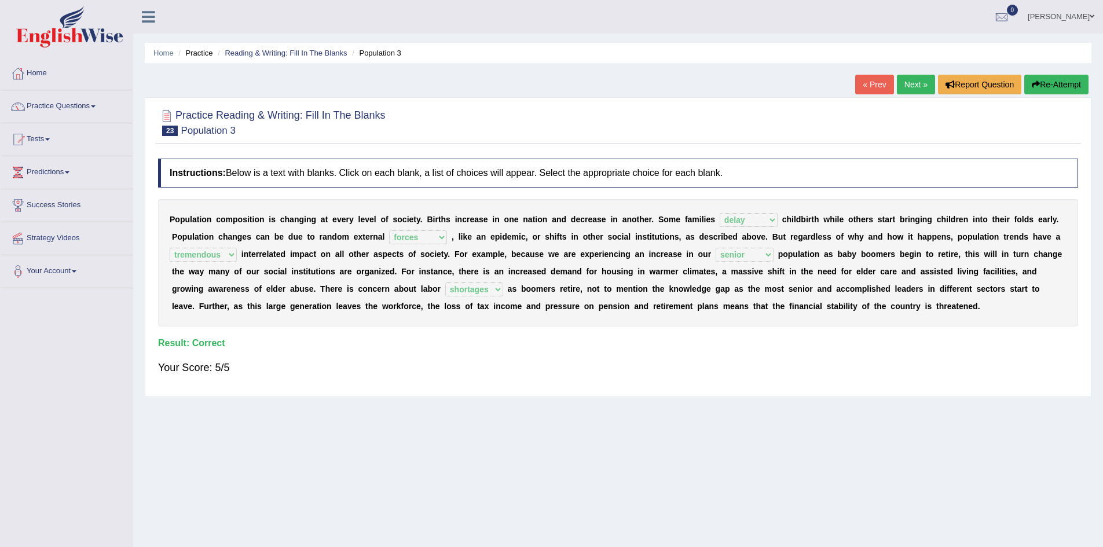
click at [917, 84] on link "Next »" at bounding box center [916, 85] width 38 height 20
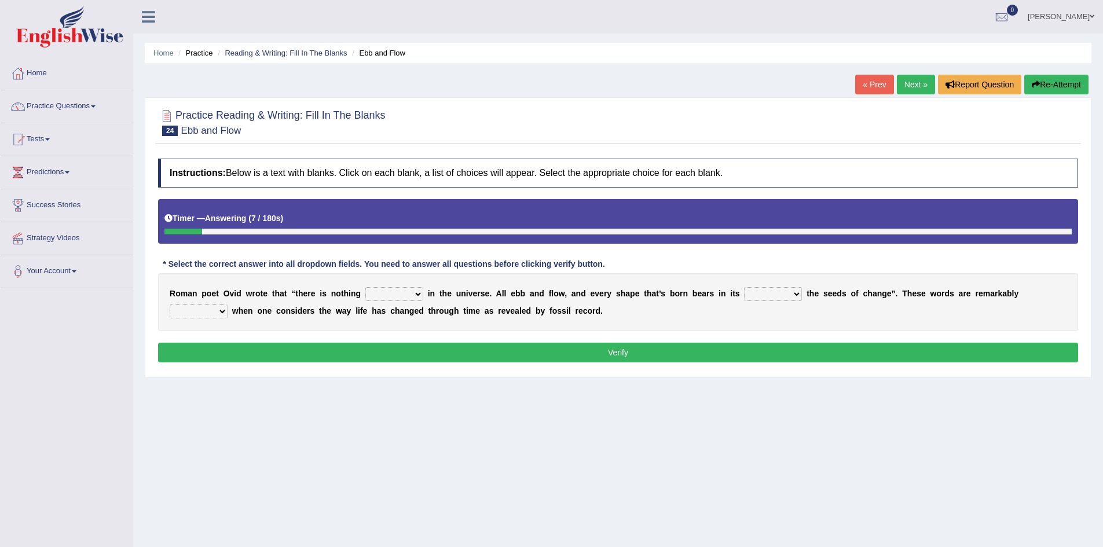
click at [398, 295] on select "orthodox volatile constant cheap" at bounding box center [394, 294] width 58 height 14
select select "constant"
click at [365, 287] on select "orthodox volatile constant cheap" at bounding box center [394, 294] width 58 height 14
click at [748, 296] on select "heart limb womb brain" at bounding box center [773, 294] width 58 height 14
click at [744, 287] on select "heart limb womb brain" at bounding box center [773, 294] width 58 height 14
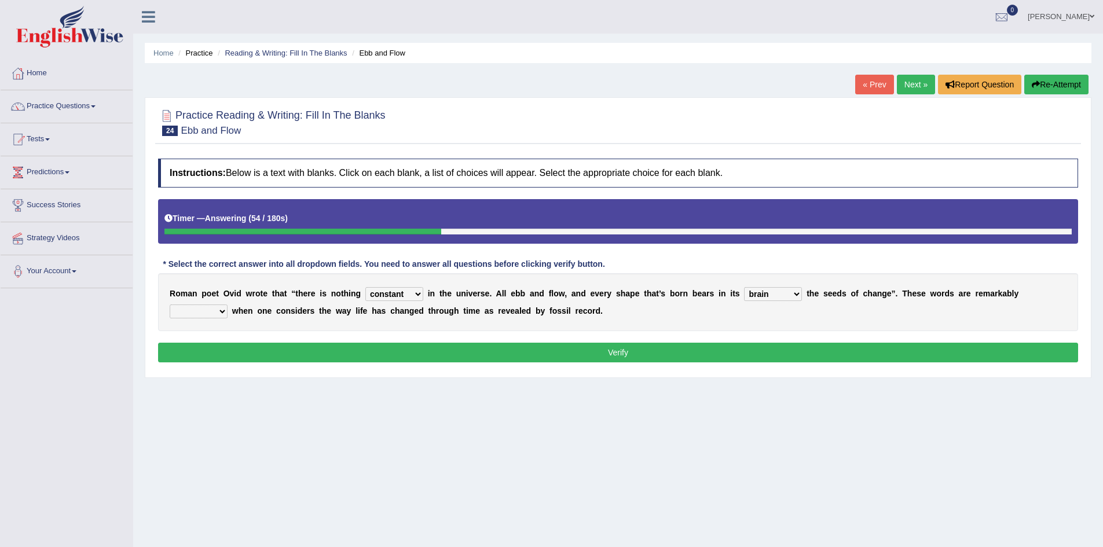
click at [755, 296] on select "heart limb womb brain" at bounding box center [773, 294] width 58 height 14
select select "womb"
click at [744, 287] on select "heart limb womb brain" at bounding box center [773, 294] width 58 height 14
click at [775, 293] on select "heart limb womb brain" at bounding box center [773, 294] width 58 height 14
click at [707, 304] on div "R o m a n p o e t O v i d w r o t e t h a t “ t h e r e i s n o t h i n g ortho…" at bounding box center [618, 302] width 920 height 58
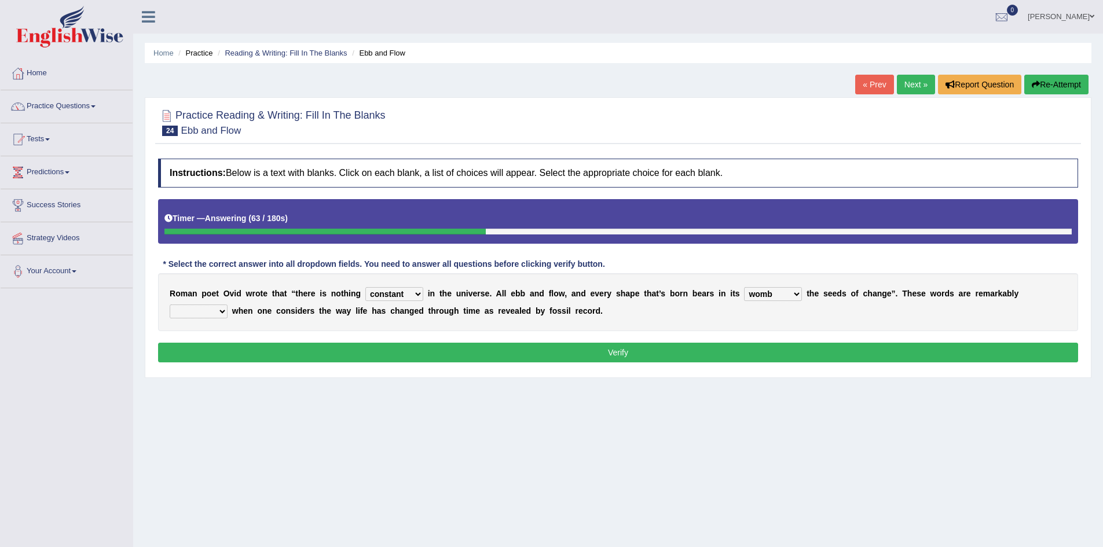
click at [209, 313] on select "prevalent detached relevant dominant" at bounding box center [199, 311] width 58 height 14
select select "relevant"
click at [170, 304] on select "prevalent detached relevant dominant" at bounding box center [199, 311] width 58 height 14
click at [559, 350] on button "Verify" at bounding box center [618, 353] width 920 height 20
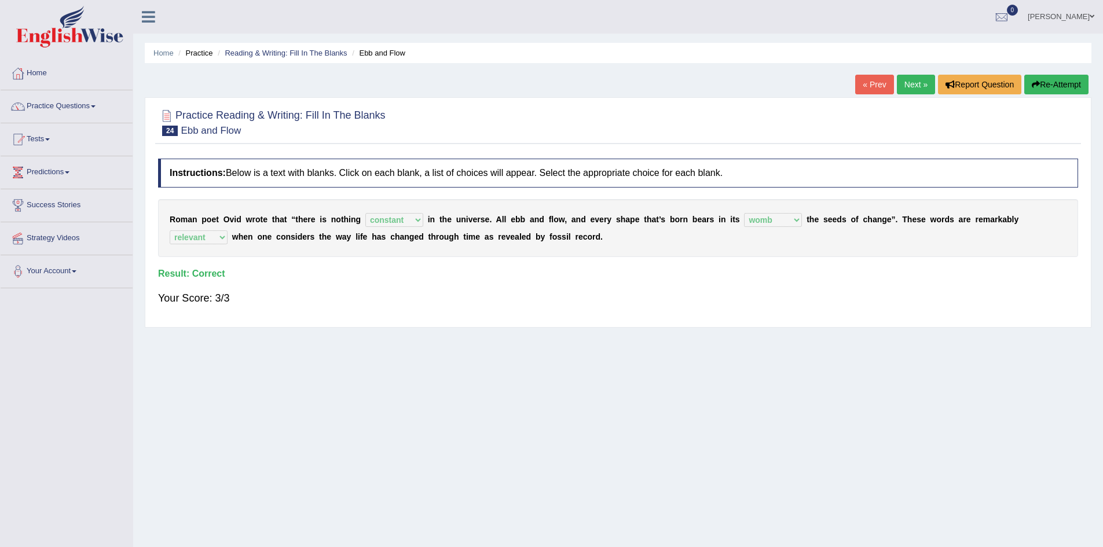
click at [908, 82] on link "Next »" at bounding box center [916, 85] width 38 height 20
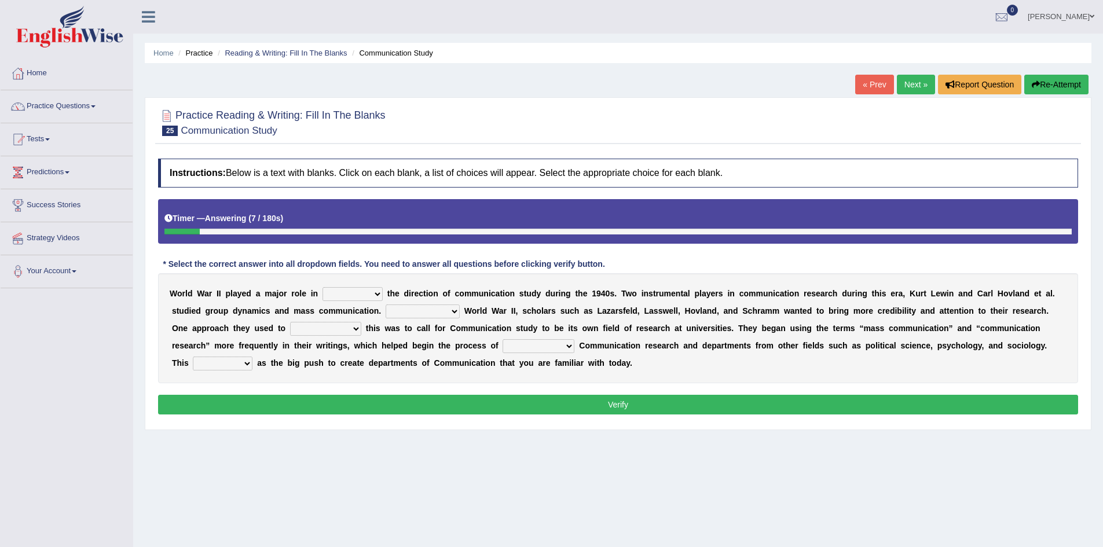
click at [357, 296] on select "shaping sharpening shunning shivering" at bounding box center [352, 294] width 60 height 14
select select "shaping"
click at [322, 287] on select "shaping sharpening shunning shivering" at bounding box center [352, 294] width 60 height 14
click at [443, 312] on select "Being followed To be followed Following Followed" at bounding box center [422, 311] width 74 height 14
select select "Following"
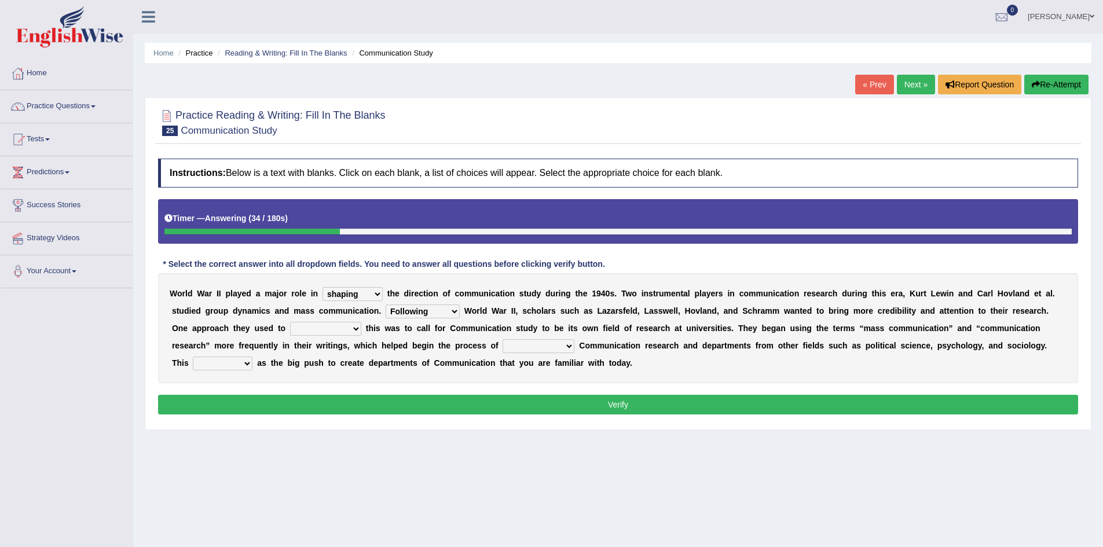
click at [385, 304] on select "Being followed To be followed Following Followed" at bounding box center [422, 311] width 74 height 14
click at [327, 327] on select "accompany accomplish acknowledge accommodate" at bounding box center [325, 329] width 71 height 14
select select "accommodate"
click at [290, 322] on select "accompany accomplish acknowledge accommodate" at bounding box center [325, 329] width 71 height 14
click at [550, 344] on select "discharging distinguishing disputing displaying" at bounding box center [538, 346] width 72 height 14
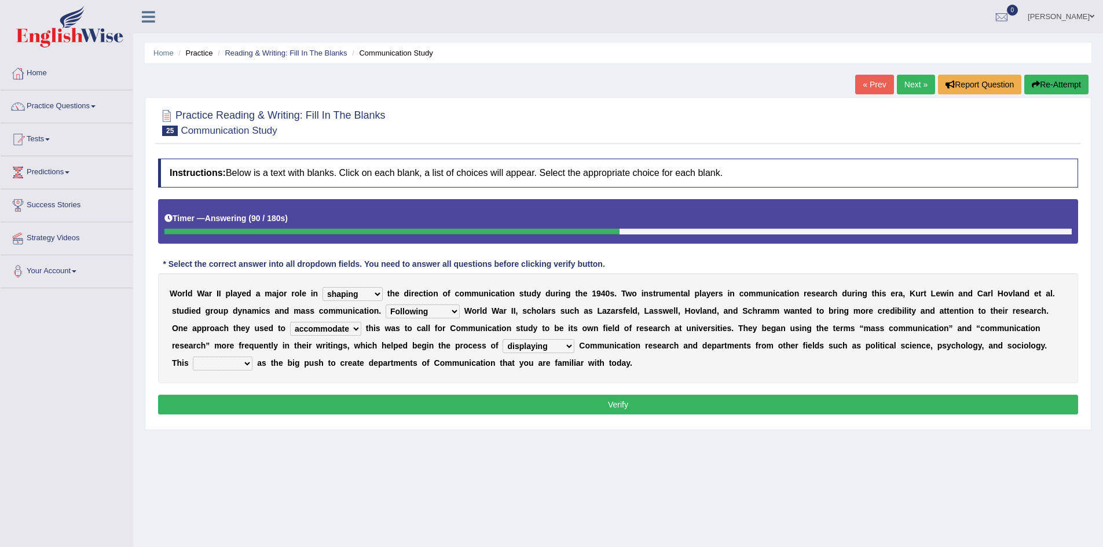
click at [502, 339] on select "discharging distinguishing disputing displaying" at bounding box center [538, 346] width 72 height 14
click at [545, 345] on select "discharging distinguishing disputing displaying" at bounding box center [538, 346] width 72 height 14
select select "distinguishing"
click at [502, 339] on select "discharging distinguishing disputing displaying" at bounding box center [538, 346] width 72 height 14
click at [216, 363] on select "served considered regarded provided" at bounding box center [223, 364] width 60 height 14
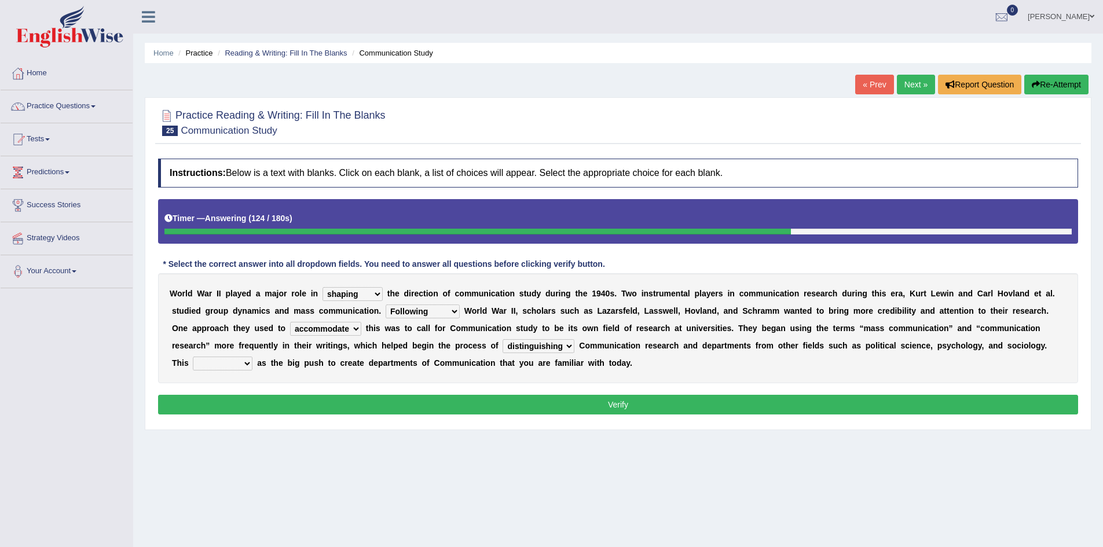
click at [193, 357] on select "served considered regarded provided" at bounding box center [223, 364] width 60 height 14
click at [230, 364] on select "served considered regarded provided" at bounding box center [223, 364] width 60 height 14
select select "served"
click at [193, 357] on select "served considered regarded provided" at bounding box center [223, 364] width 60 height 14
click at [600, 407] on button "Verify" at bounding box center [618, 405] width 920 height 20
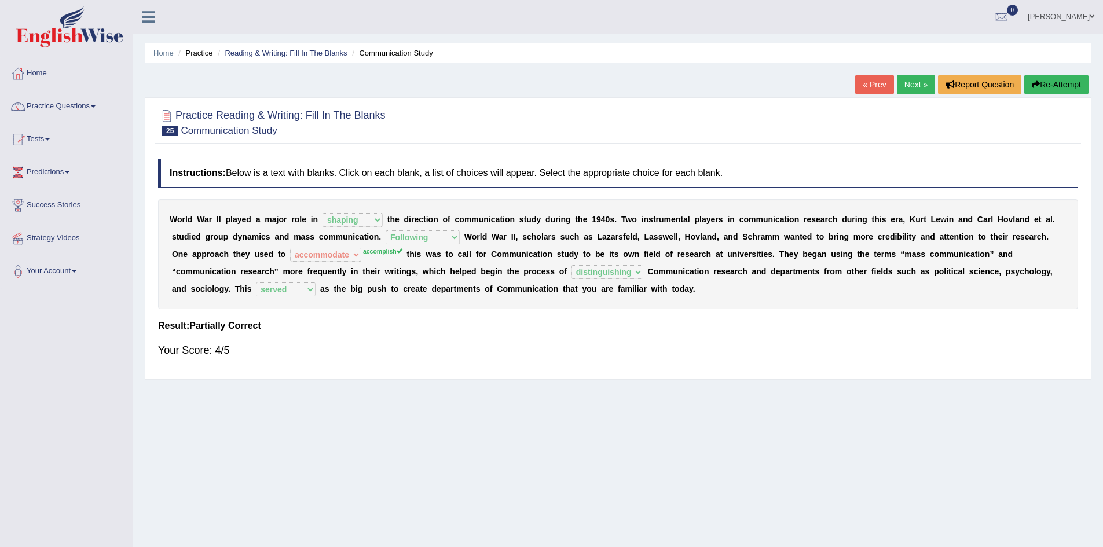
click at [904, 80] on link "Next »" at bounding box center [916, 85] width 38 height 20
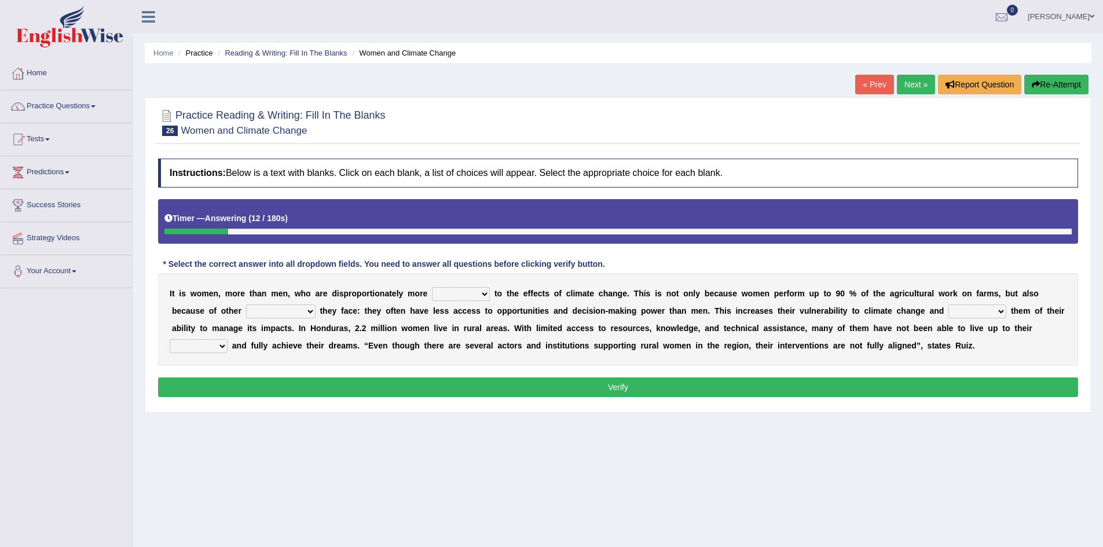
click at [465, 297] on select "defensive beatable vulnerable defective" at bounding box center [461, 294] width 58 height 14
select select "vulnerable"
click at [432, 287] on select "defensive beatable vulnerable defective" at bounding box center [461, 294] width 58 height 14
click at [270, 310] on select "chances challenges awkwardness changes" at bounding box center [280, 311] width 69 height 14
select select "challenges"
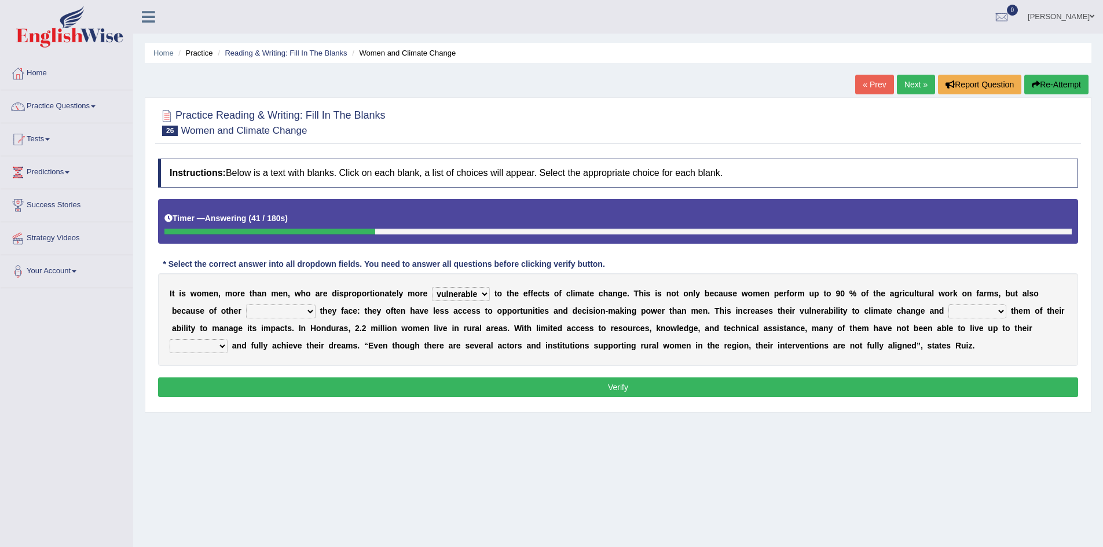
click at [246, 304] on select "chances challenges awkwardness changes" at bounding box center [280, 311] width 69 height 14
click at [979, 313] on select "deprives caprices deposits thrives" at bounding box center [977, 311] width 58 height 14
select select "deprives"
click at [948, 304] on select "deprives caprices deposits thrives" at bounding box center [977, 311] width 58 height 14
click at [204, 348] on select "endurance patience capacities publicity" at bounding box center [199, 346] width 58 height 14
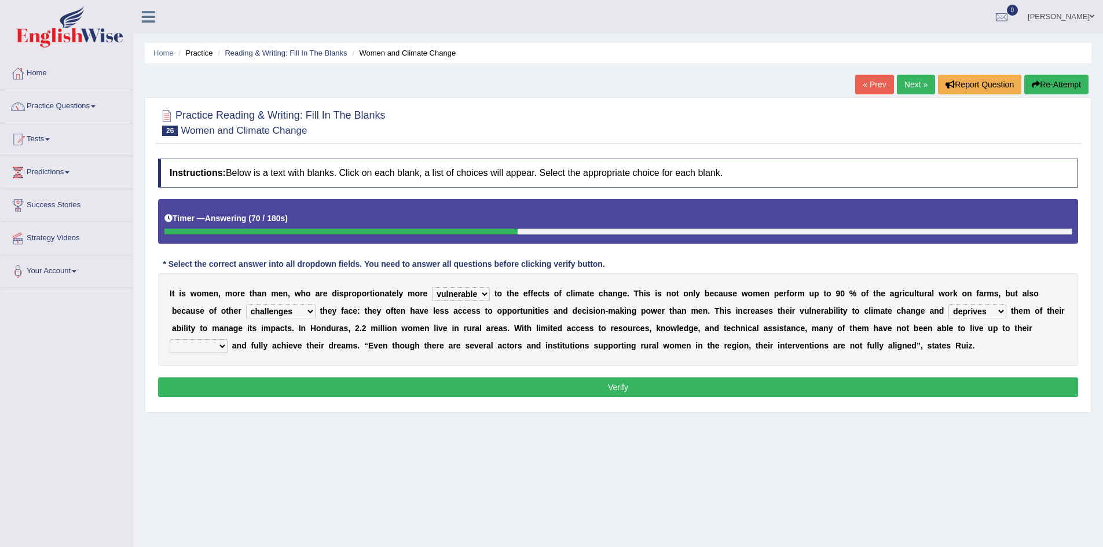
select select "capacities"
click at [170, 339] on select "endurance patience capacities publicity" at bounding box center [199, 346] width 58 height 14
click at [627, 387] on button "Verify" at bounding box center [618, 387] width 920 height 20
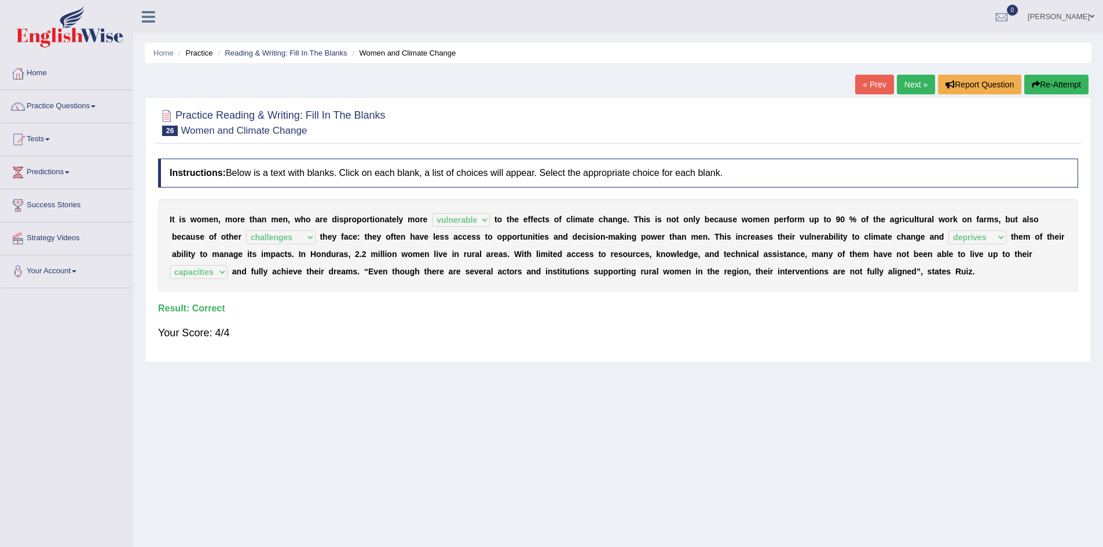
click at [906, 85] on link "Next »" at bounding box center [916, 85] width 38 height 20
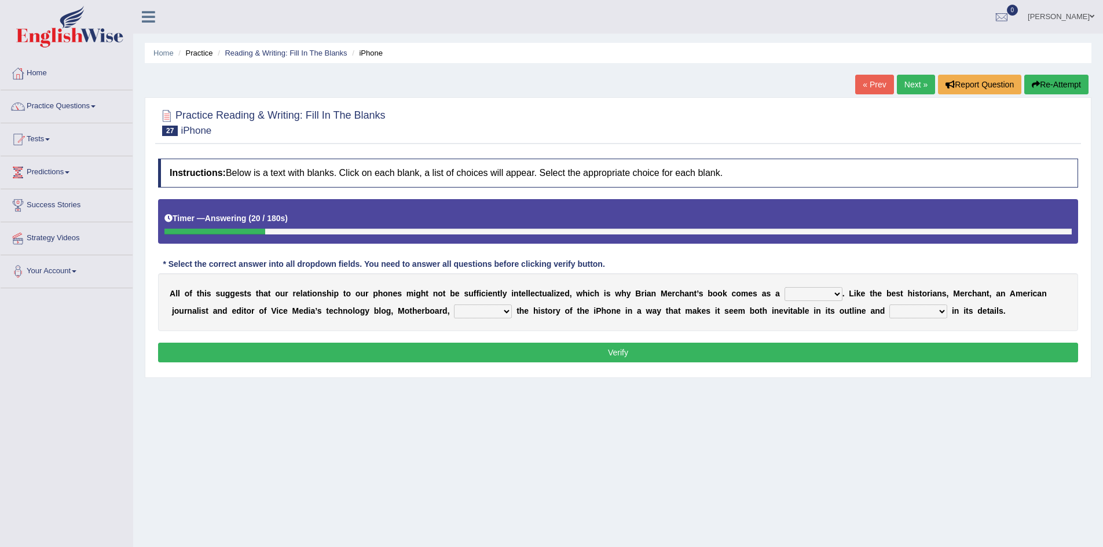
click at [809, 291] on select "privilege relief demotion flash" at bounding box center [813, 294] width 58 height 14
click at [663, 291] on b "M" at bounding box center [663, 293] width 7 height 9
click at [809, 292] on select "privilege relief demotion flash" at bounding box center [813, 294] width 58 height 14
select select "flash"
click at [784, 287] on select "privilege relief demotion flash" at bounding box center [813, 294] width 58 height 14
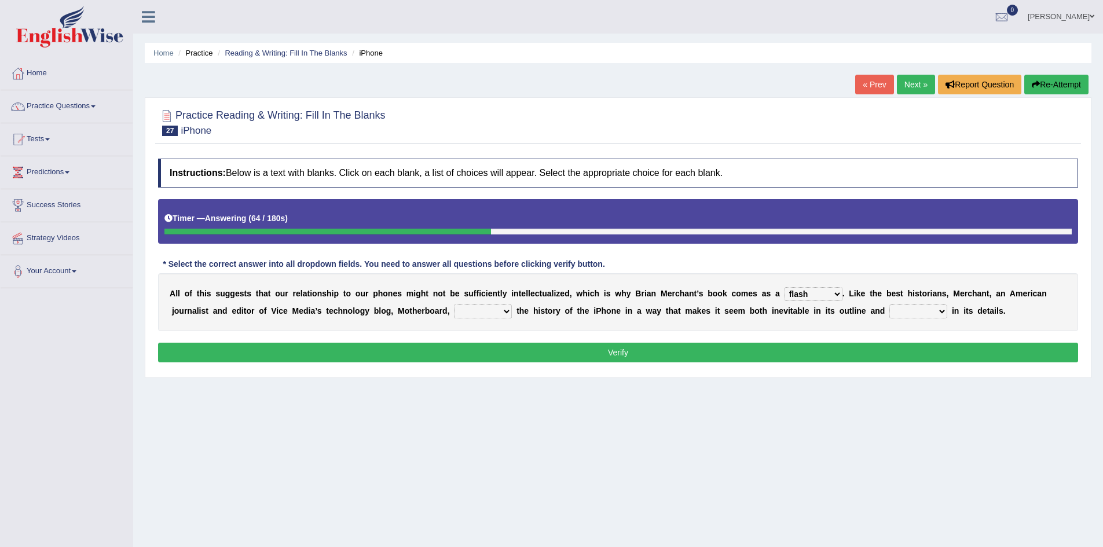
click at [472, 314] on select "enriches unpacks detours contorts" at bounding box center [483, 311] width 58 height 14
select select "enriches"
click at [454, 304] on select "enriches unpacks detours contorts" at bounding box center [483, 311] width 58 height 14
click at [909, 310] on select "surprises surprised surprising surprise" at bounding box center [918, 311] width 58 height 14
select select "surprise"
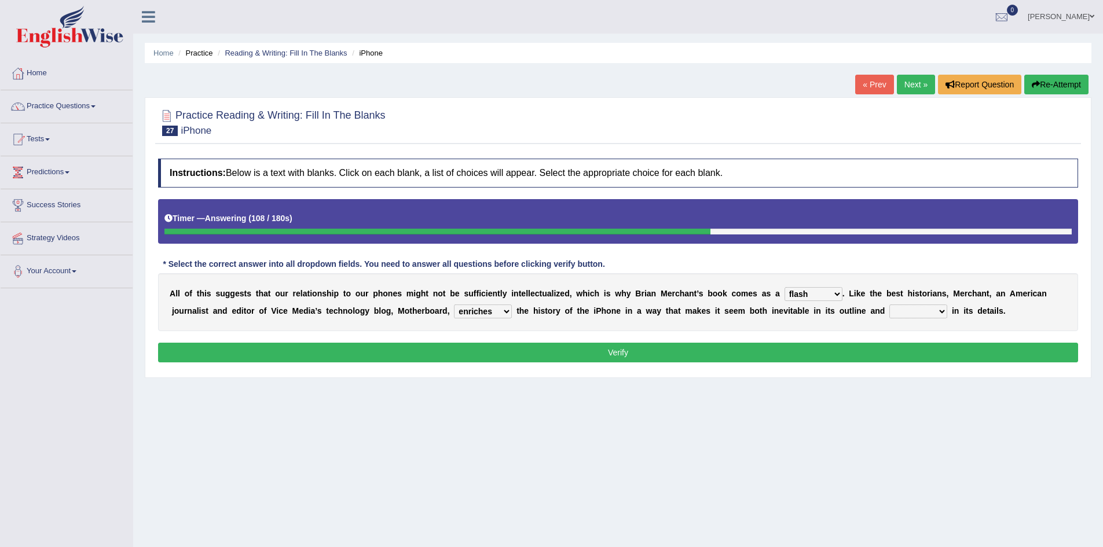
click at [889, 304] on select "surprises surprised surprising surprise" at bounding box center [918, 311] width 58 height 14
click at [681, 350] on button "Verify" at bounding box center [618, 353] width 920 height 20
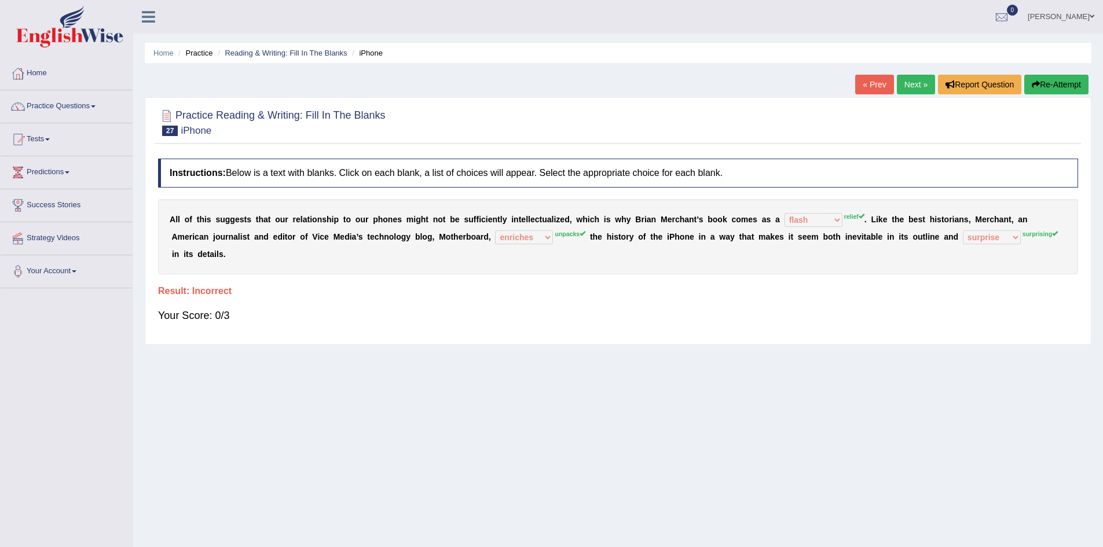
click at [1063, 84] on button "Re-Attempt" at bounding box center [1056, 85] width 64 height 20
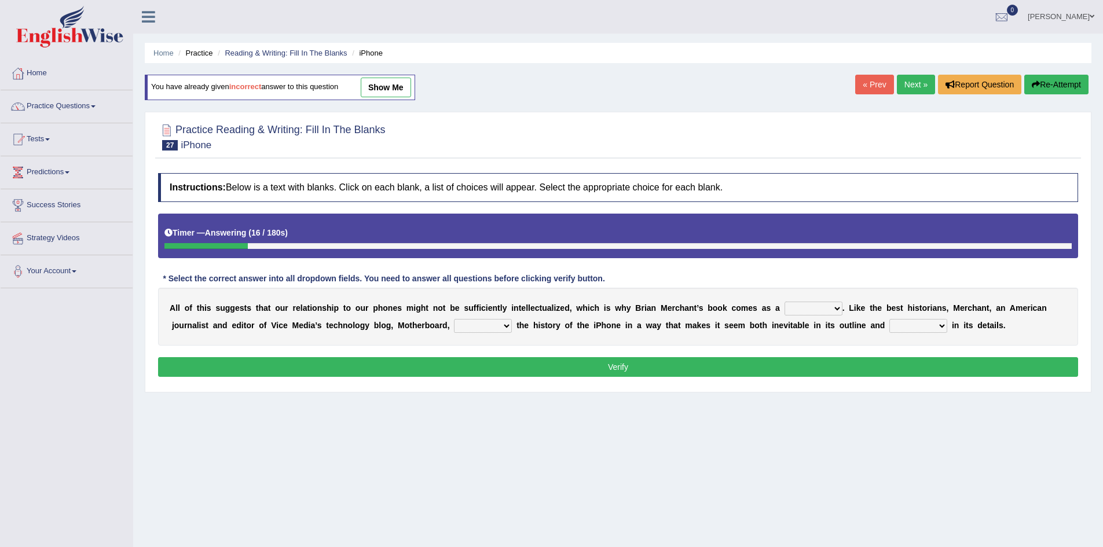
click at [802, 308] on select "privilege relief demotion flash" at bounding box center [813, 309] width 58 height 14
select select "relief"
click at [784, 302] on select "privilege relief demotion flash" at bounding box center [813, 309] width 58 height 14
click at [482, 326] on select "enriches unpacks detours contorts" at bounding box center [483, 326] width 58 height 14
click at [244, 341] on div "A l l o f t h i s s u g g e s t s t h a t o u r r e l a t i o n s h i p t o o u…" at bounding box center [618, 317] width 920 height 58
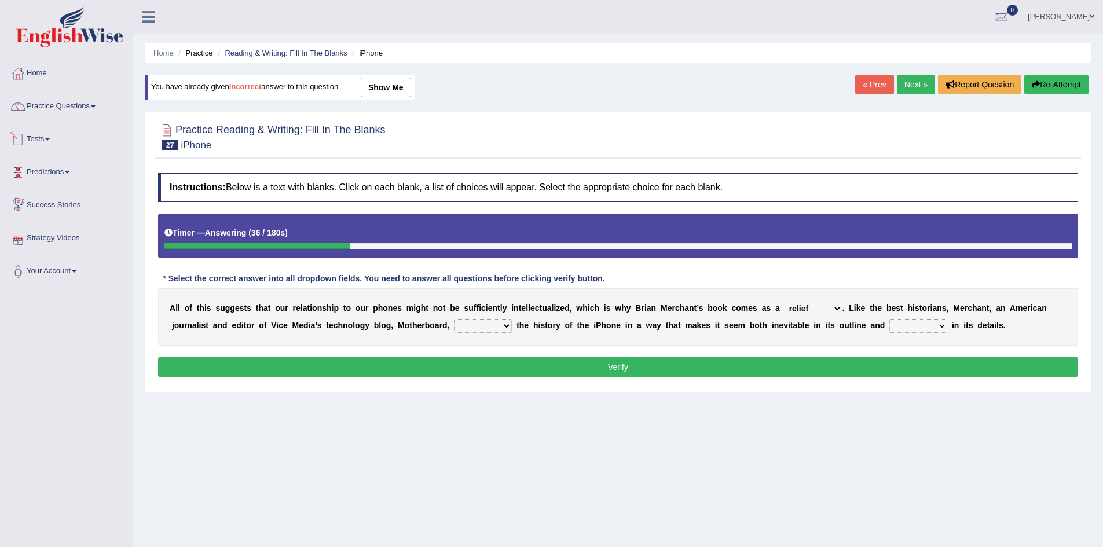
click at [46, 137] on link "Tests" at bounding box center [67, 137] width 132 height 29
click at [297, 398] on div "Home Practice Reading & Writing: Fill In The Blanks iPhone You have already giv…" at bounding box center [617, 289] width 969 height 579
click at [481, 326] on select "enriches unpacks detours contorts" at bounding box center [483, 326] width 58 height 14
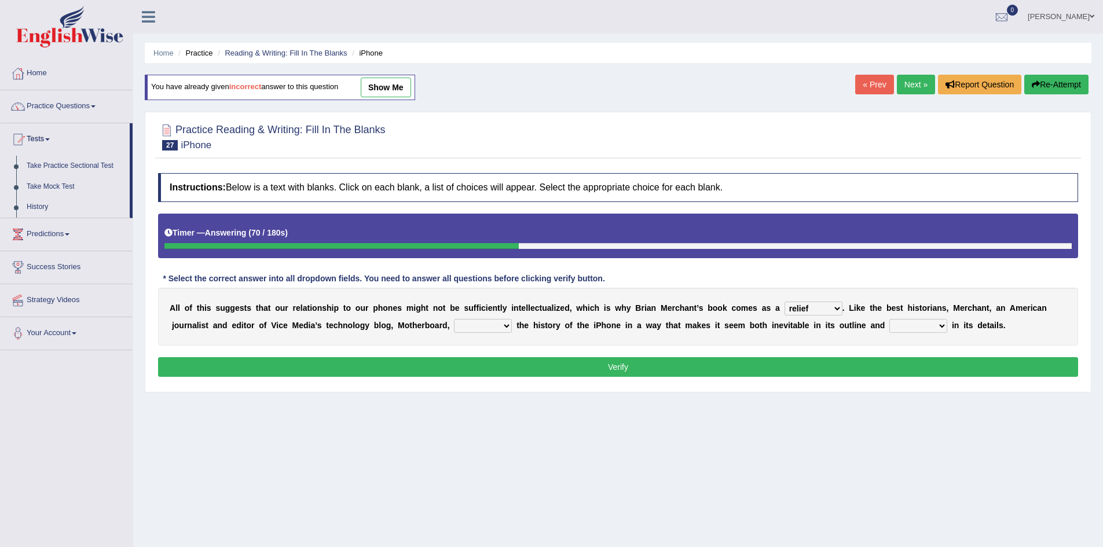
select select "enriches"
click at [454, 319] on select "enriches unpacks detours contorts" at bounding box center [483, 326] width 58 height 14
click at [923, 329] on select "surprises surprised surprising surprise" at bounding box center [918, 326] width 58 height 14
select select "surprising"
click at [889, 319] on select "surprises surprised surprising surprise" at bounding box center [918, 326] width 58 height 14
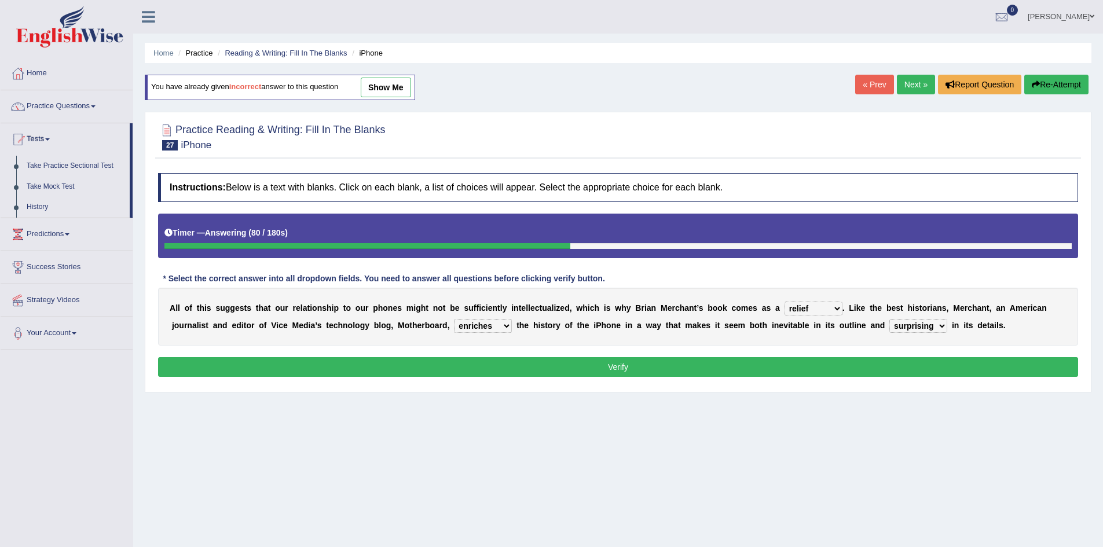
click at [788, 359] on button "Verify" at bounding box center [618, 367] width 920 height 20
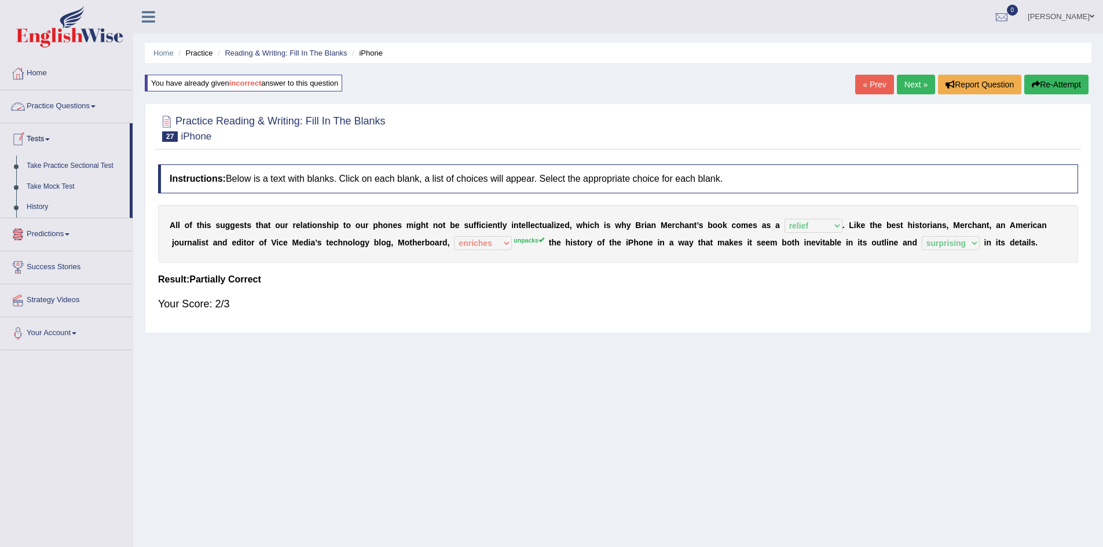
click at [59, 109] on link "Practice Questions" at bounding box center [67, 104] width 132 height 29
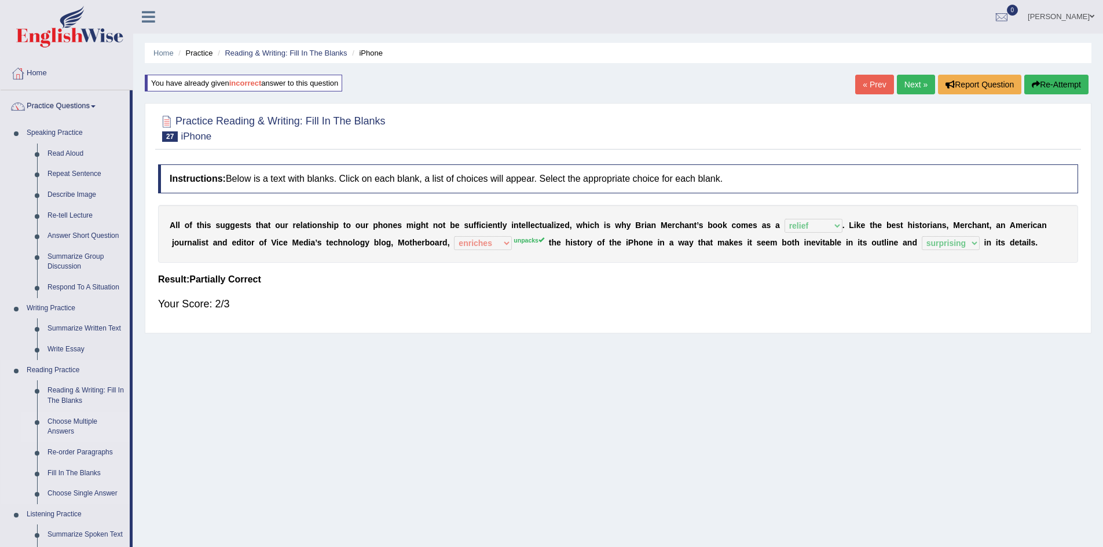
click at [70, 423] on link "Choose Multiple Answers" at bounding box center [85, 427] width 87 height 31
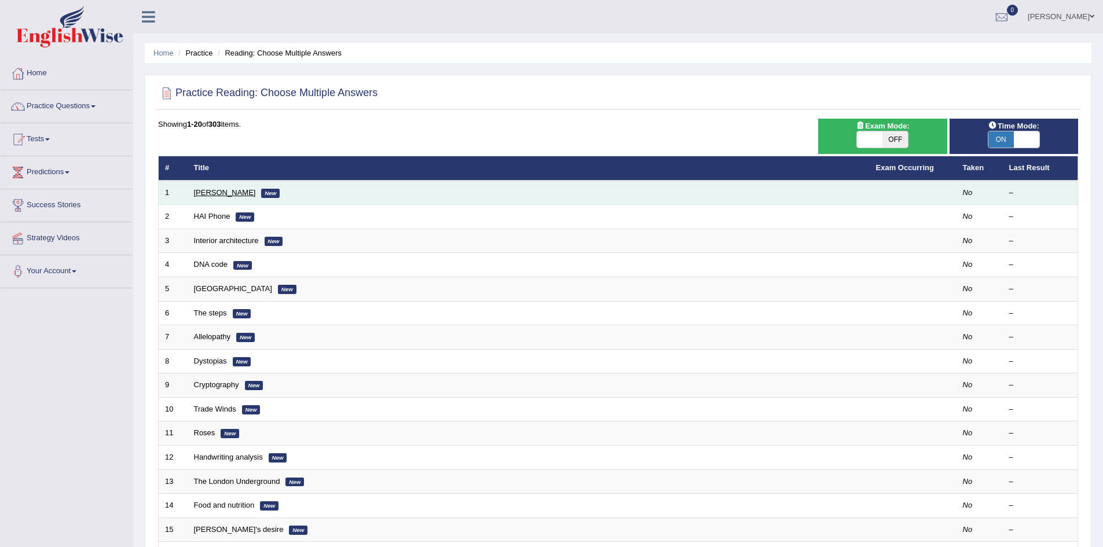
click at [209, 193] on link "[PERSON_NAME]" at bounding box center [225, 192] width 62 height 9
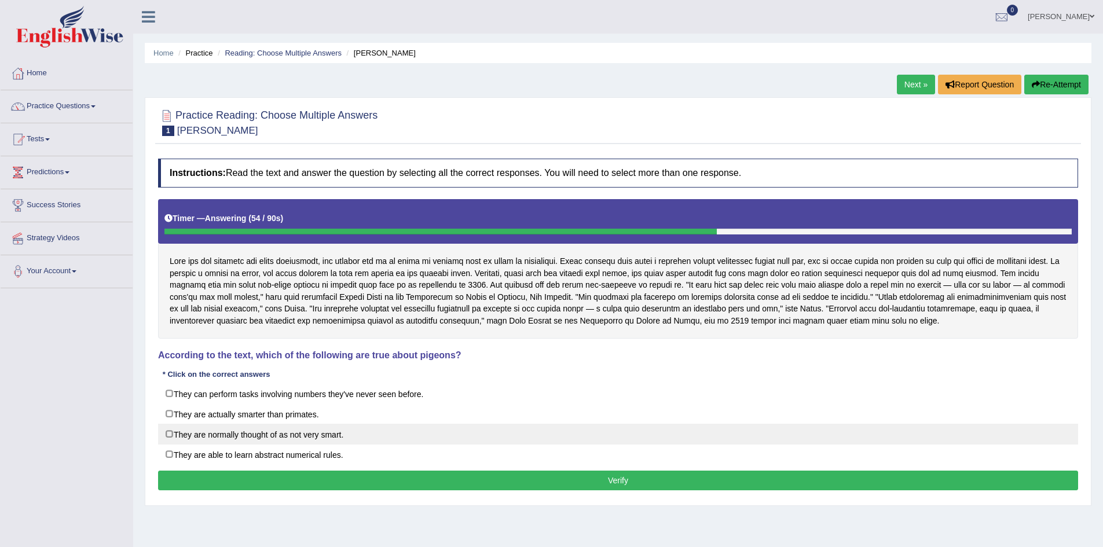
click at [171, 432] on label "They are normally thought of as not very smart." at bounding box center [618, 434] width 920 height 21
checkbox input "true"
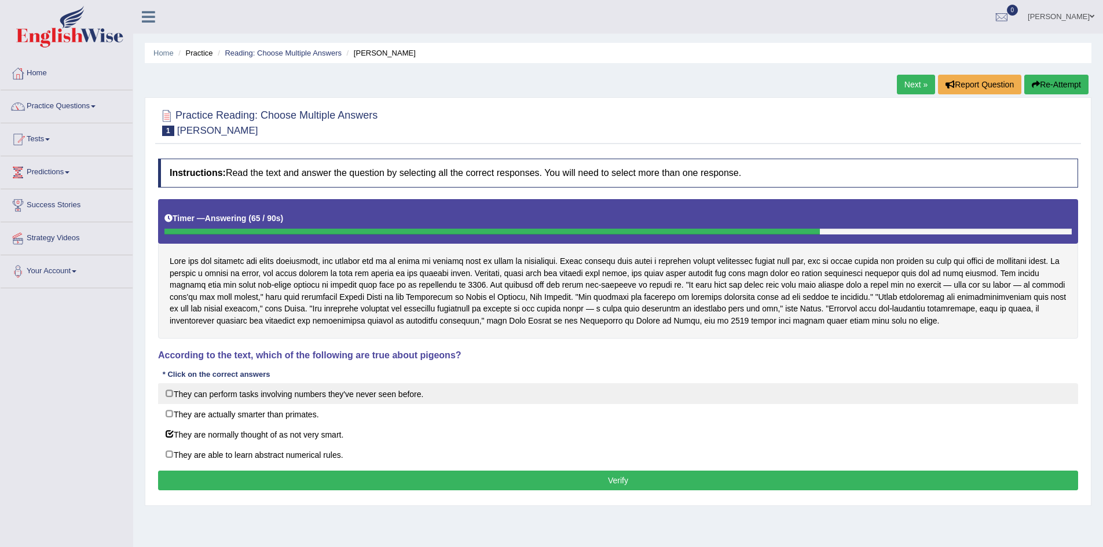
click at [170, 394] on label "They can perform tasks involving numbers they've never seen before." at bounding box center [618, 393] width 920 height 21
click at [167, 390] on label "They can perform tasks involving numbers they've never seen before." at bounding box center [618, 393] width 920 height 21
checkbox input "false"
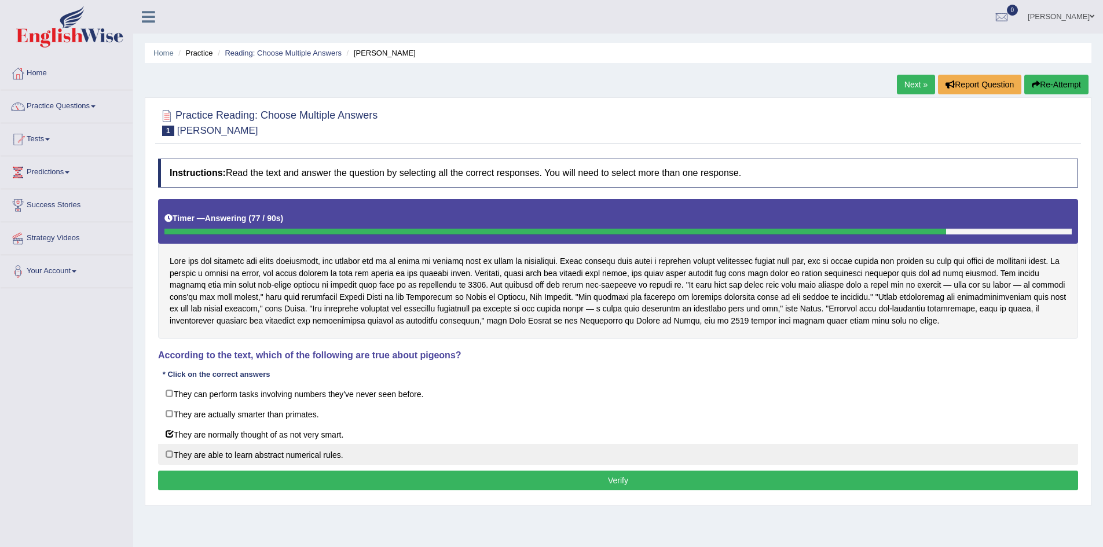
click at [170, 451] on label "They are able to learn abstract numerical rules." at bounding box center [618, 454] width 920 height 21
checkbox input "true"
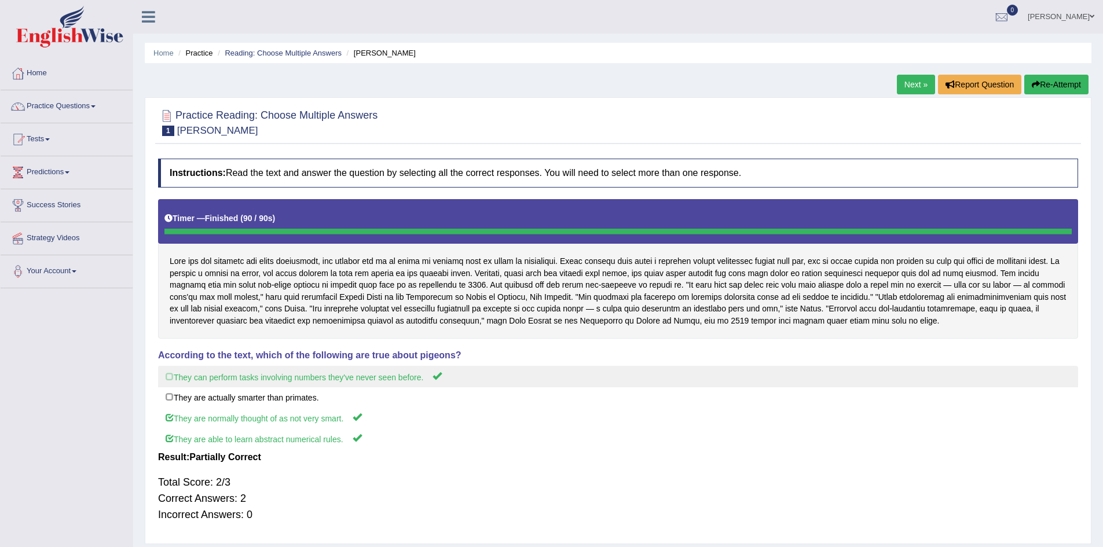
click at [170, 374] on label "They can perform tasks involving numbers they've never seen before." at bounding box center [618, 376] width 920 height 21
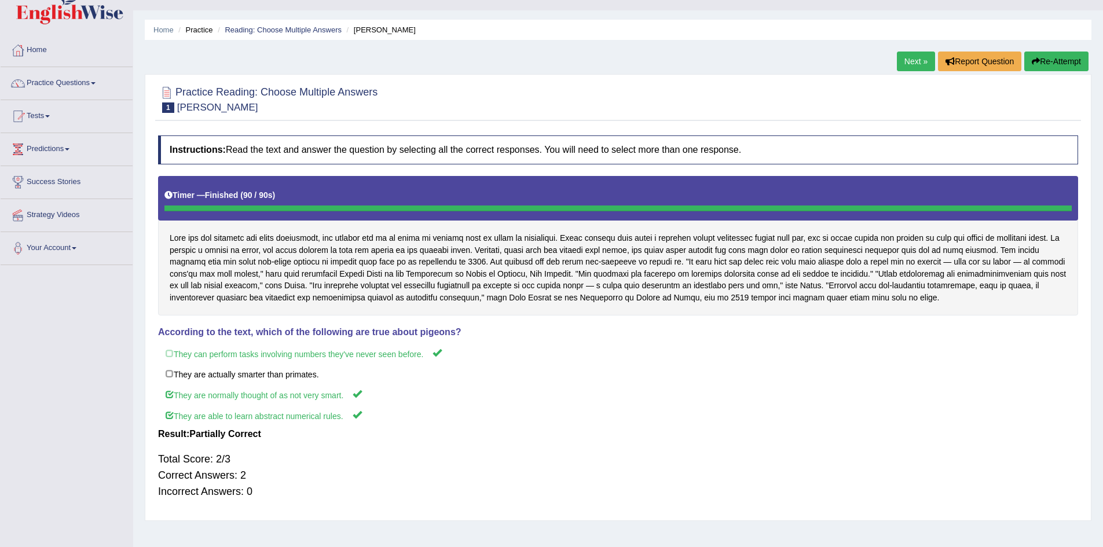
scroll to position [3, 0]
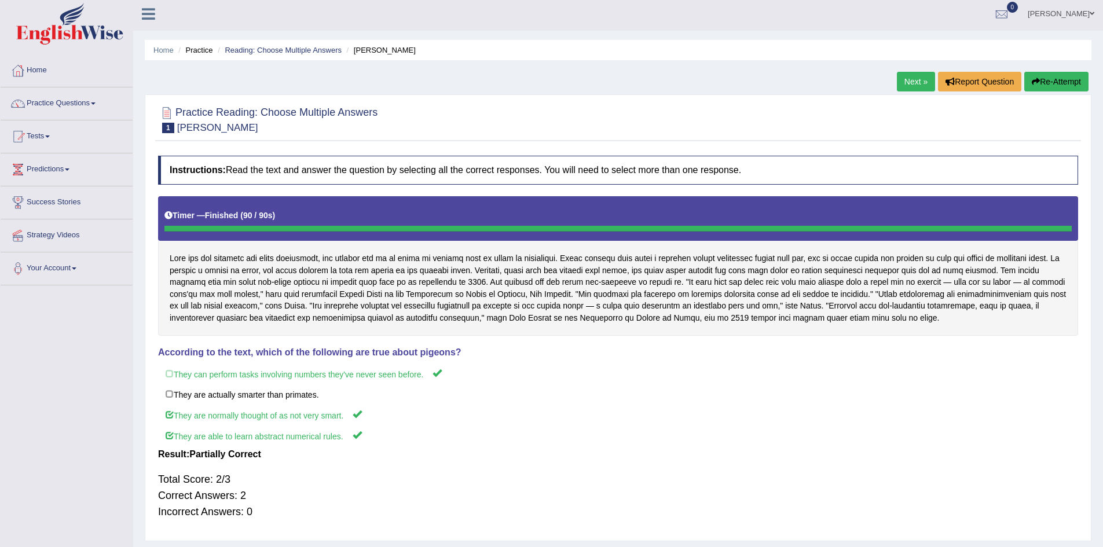
click at [907, 78] on link "Next »" at bounding box center [916, 82] width 38 height 20
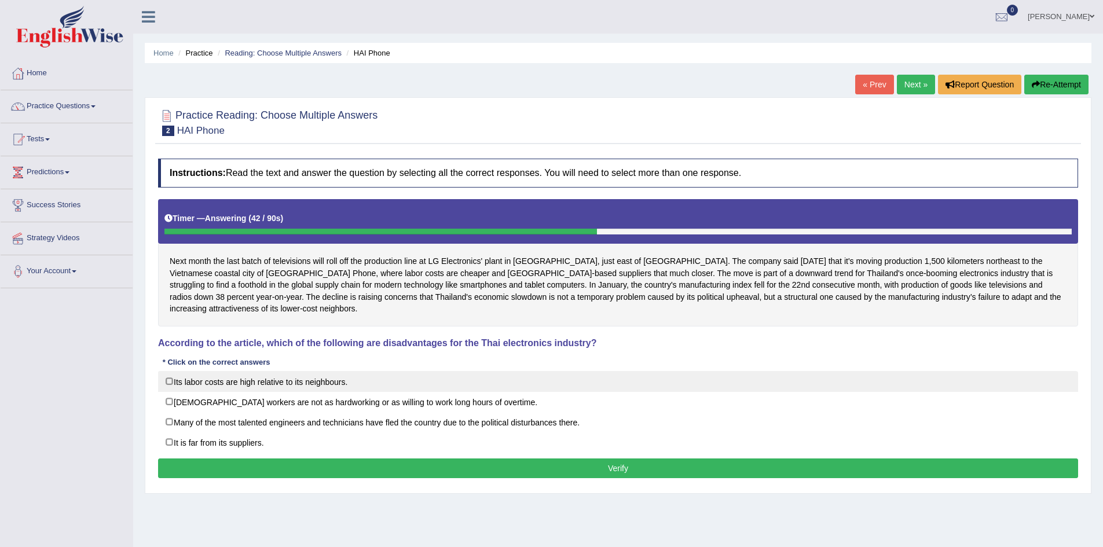
click at [169, 371] on label "Its labor costs are high relative to its neighbours." at bounding box center [618, 381] width 920 height 21
checkbox input "true"
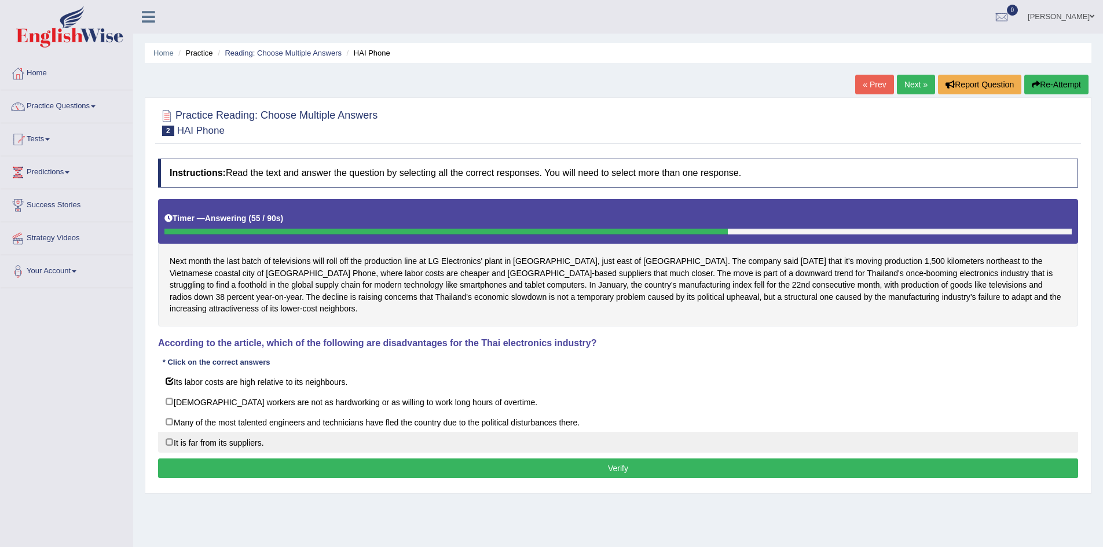
click at [170, 432] on label "It is far from its suppliers." at bounding box center [618, 442] width 920 height 21
checkbox input "true"
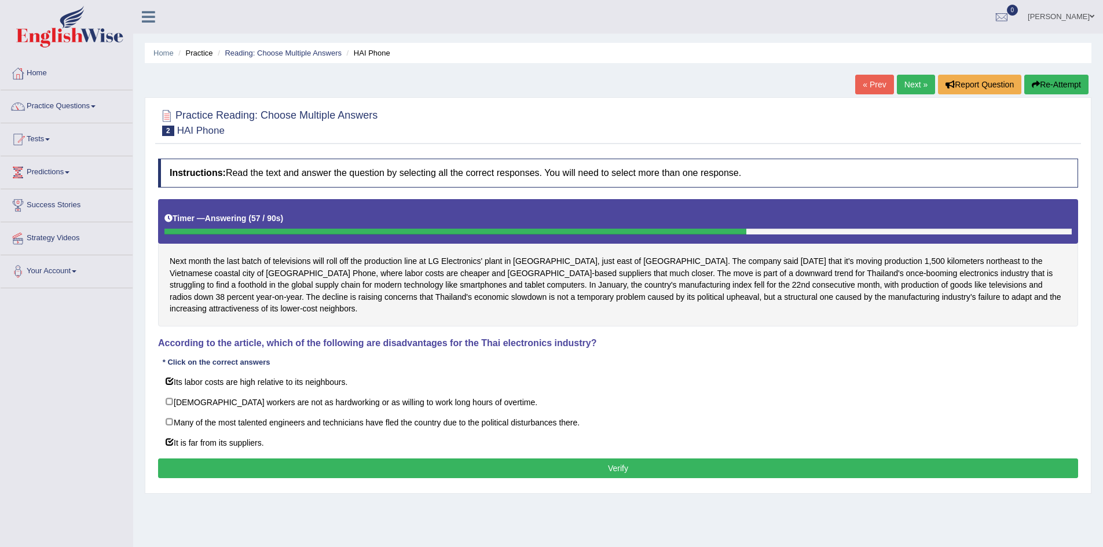
click at [620, 458] on button "Verify" at bounding box center [618, 468] width 920 height 20
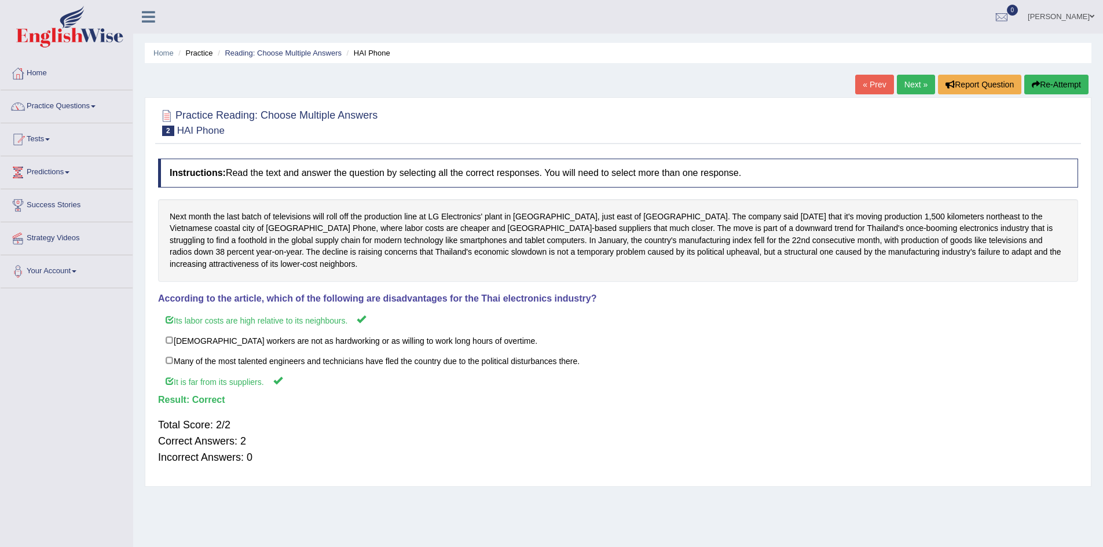
click at [909, 87] on link "Next »" at bounding box center [916, 85] width 38 height 20
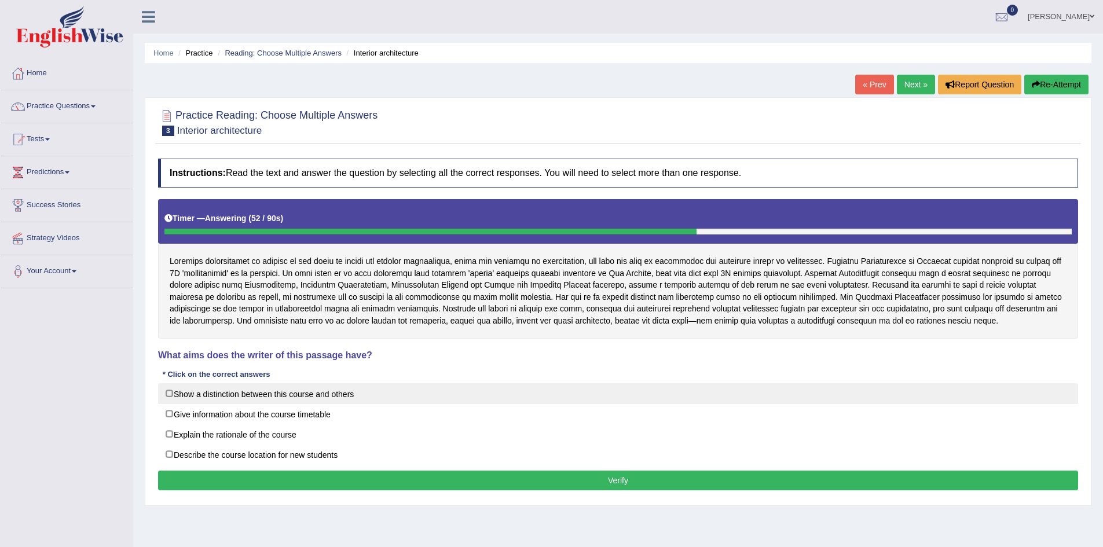
click at [168, 391] on label "Show a distinction between this course and others" at bounding box center [618, 393] width 920 height 21
checkbox input "true"
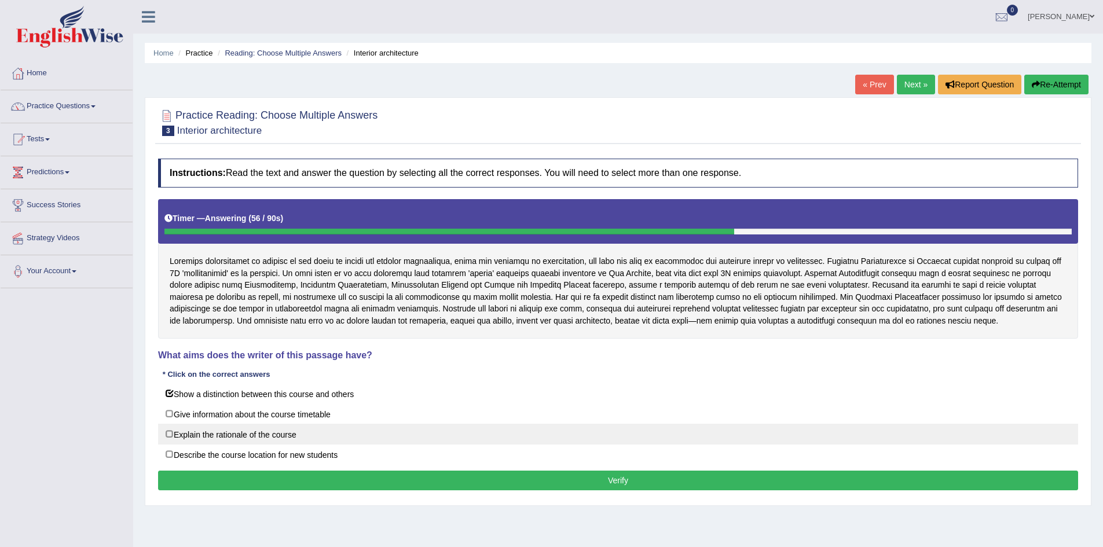
click at [171, 432] on label "Explain the rationale of the course" at bounding box center [618, 434] width 920 height 21
checkbox input "true"
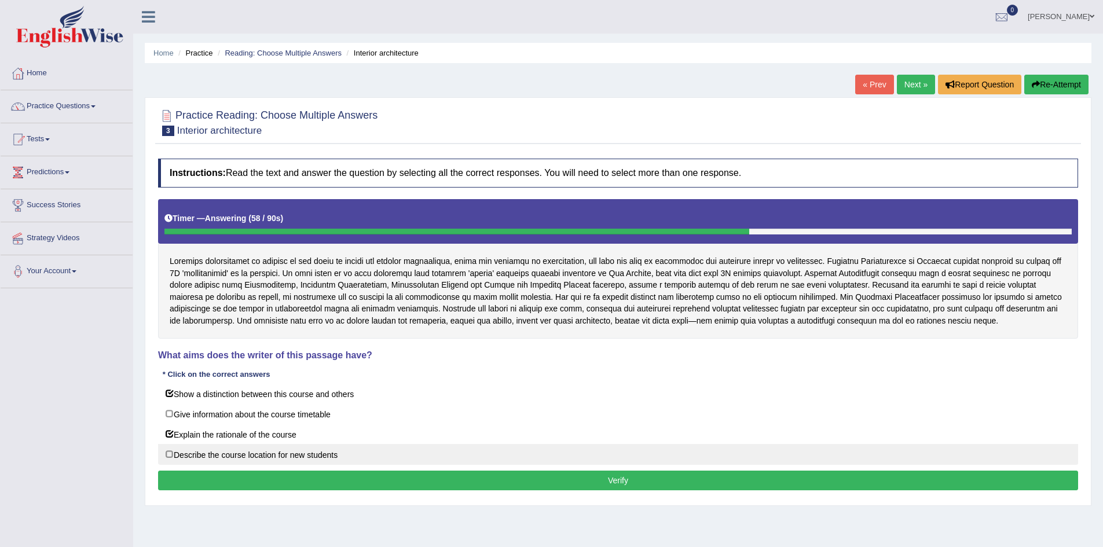
click at [167, 450] on label "Describe the course location for new students" at bounding box center [618, 454] width 920 height 21
checkbox input "true"
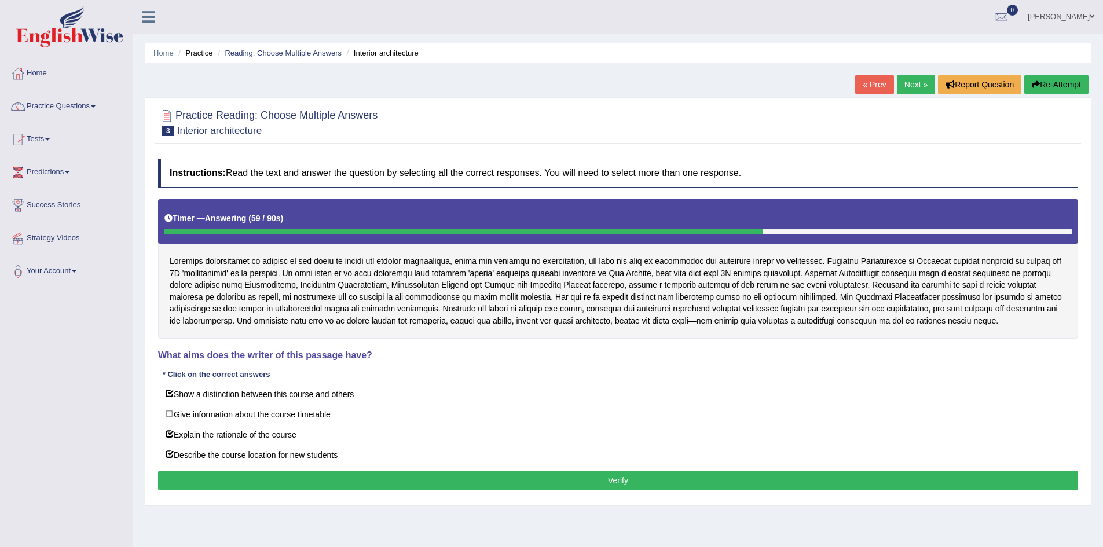
click at [603, 484] on button "Verify" at bounding box center [618, 481] width 920 height 20
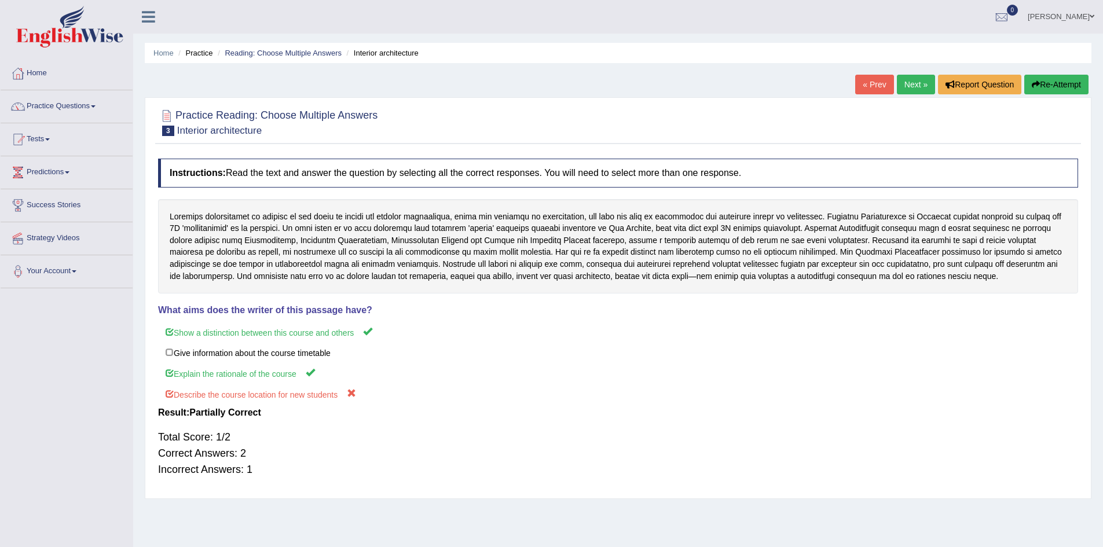
click at [913, 87] on link "Next »" at bounding box center [916, 85] width 38 height 20
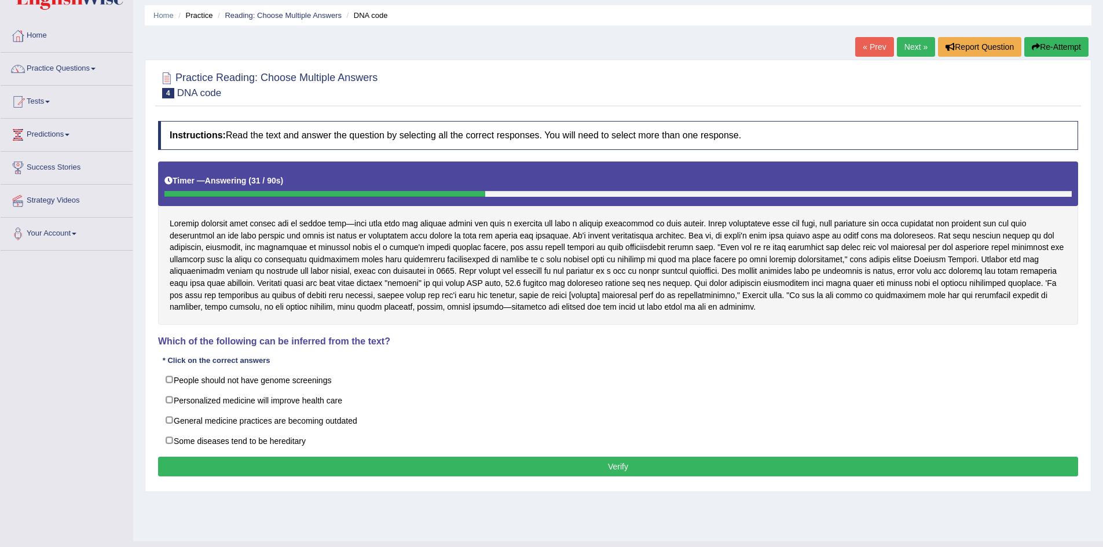
scroll to position [58, 0]
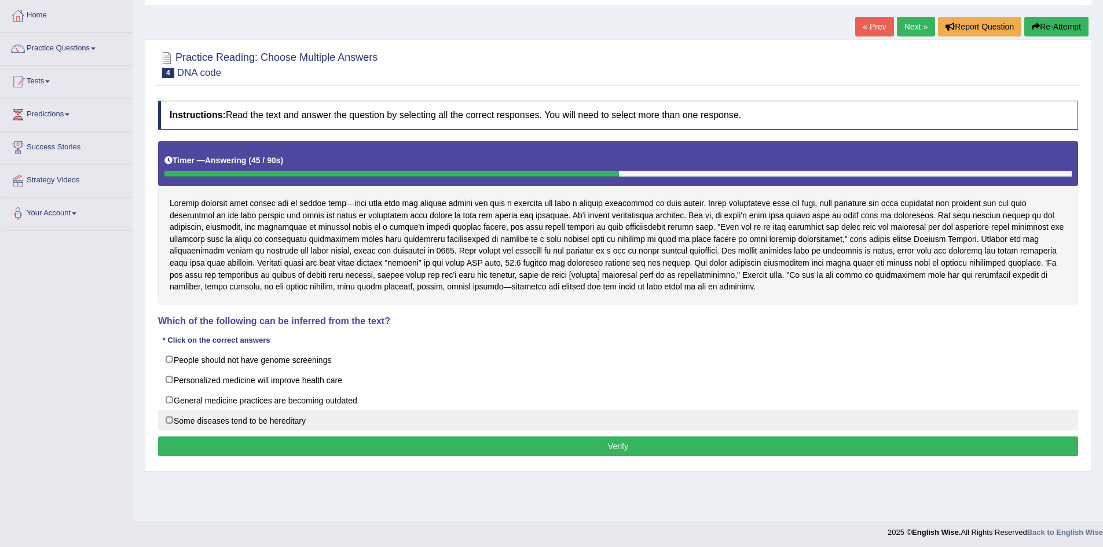
click at [171, 420] on label "Some diseases tend to be hereditary" at bounding box center [618, 420] width 920 height 21
checkbox input "true"
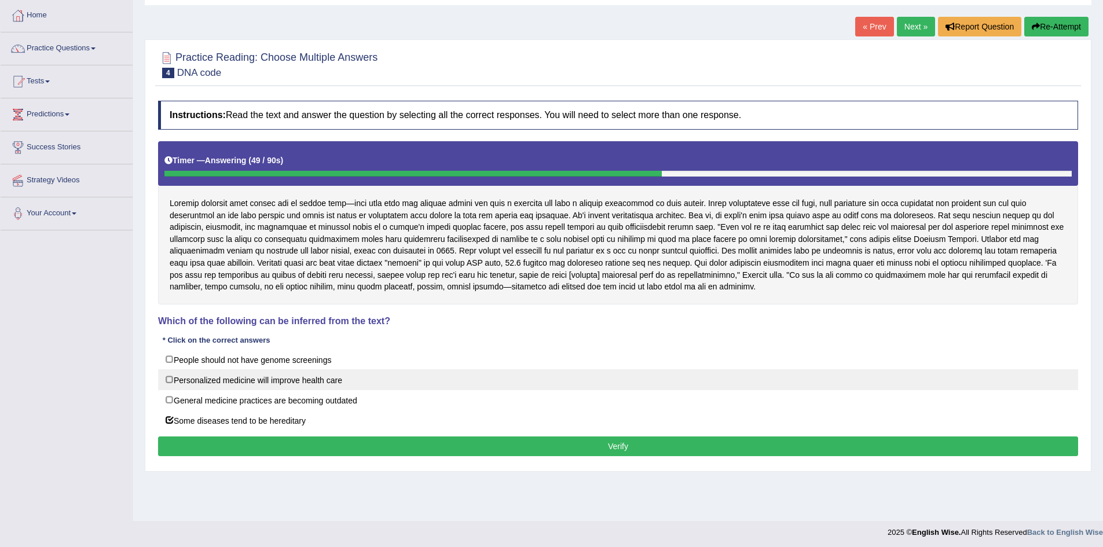
click at [169, 378] on label "Personalized medicine will improve health care" at bounding box center [618, 379] width 920 height 21
checkbox input "true"
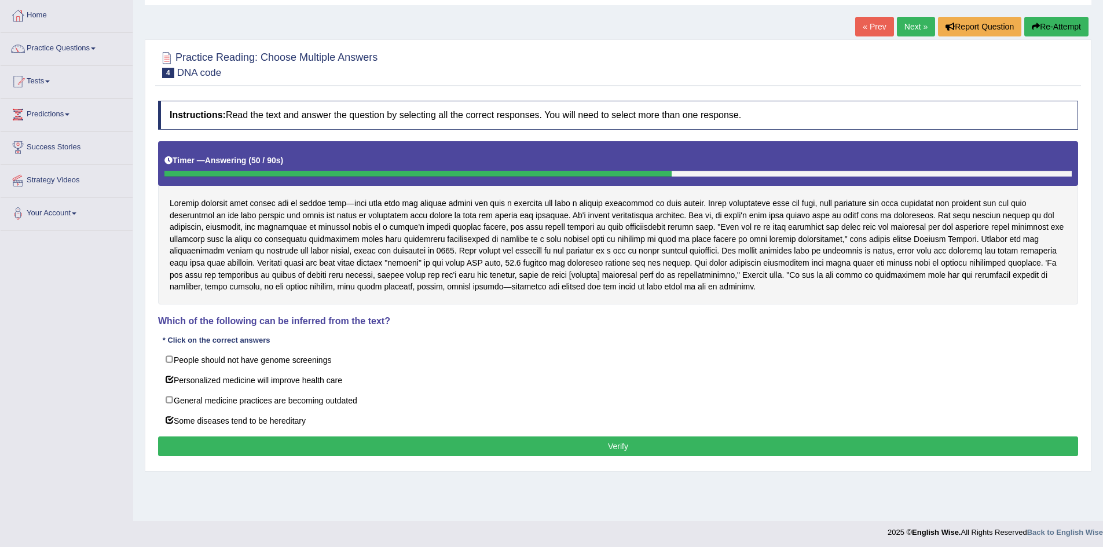
click at [511, 445] on button "Verify" at bounding box center [618, 446] width 920 height 20
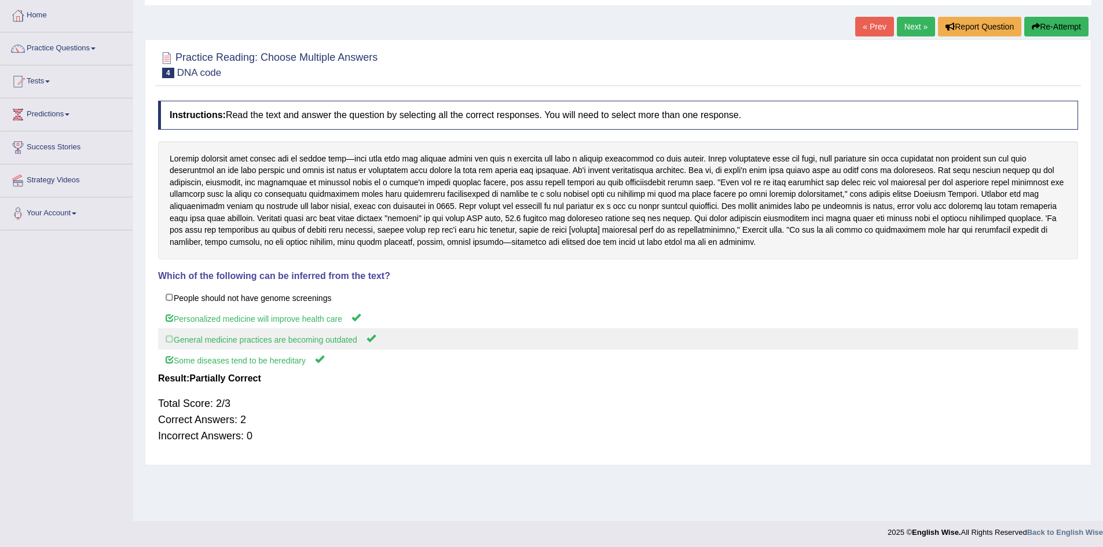
click at [171, 338] on label "General medicine practices are becoming outdated" at bounding box center [618, 338] width 920 height 21
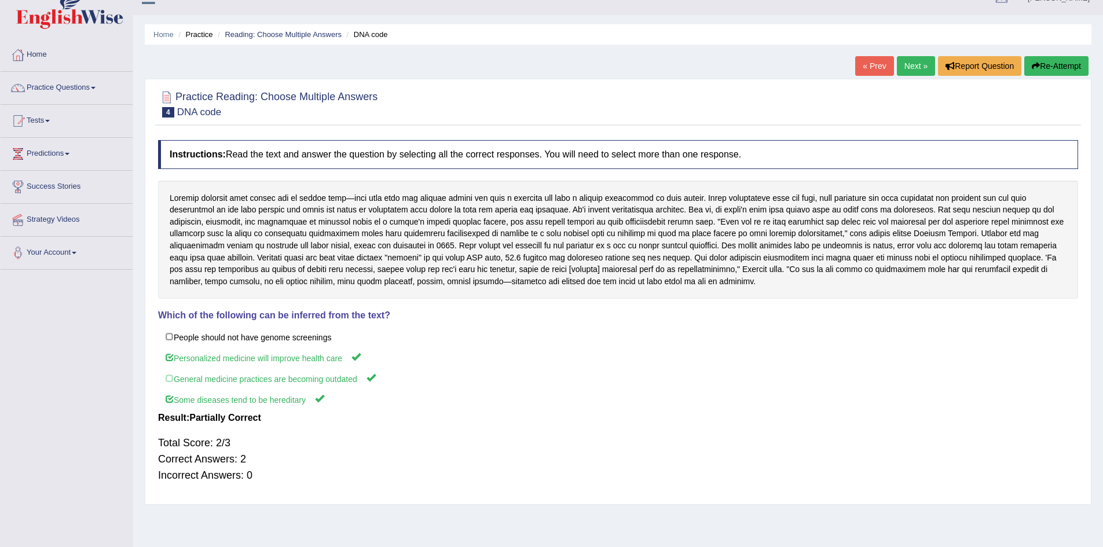
scroll to position [0, 0]
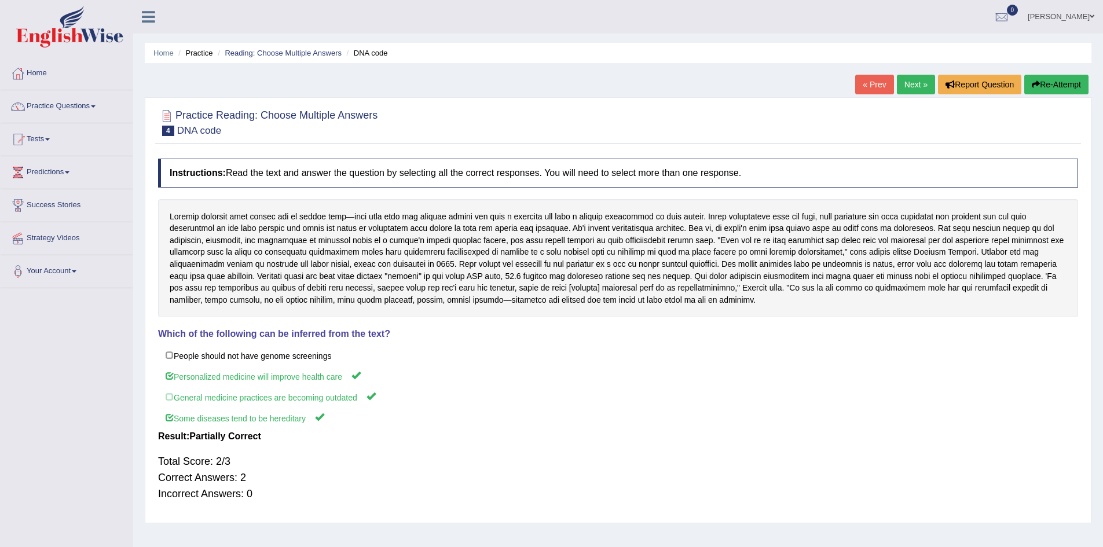
click at [910, 89] on link "Next »" at bounding box center [916, 85] width 38 height 20
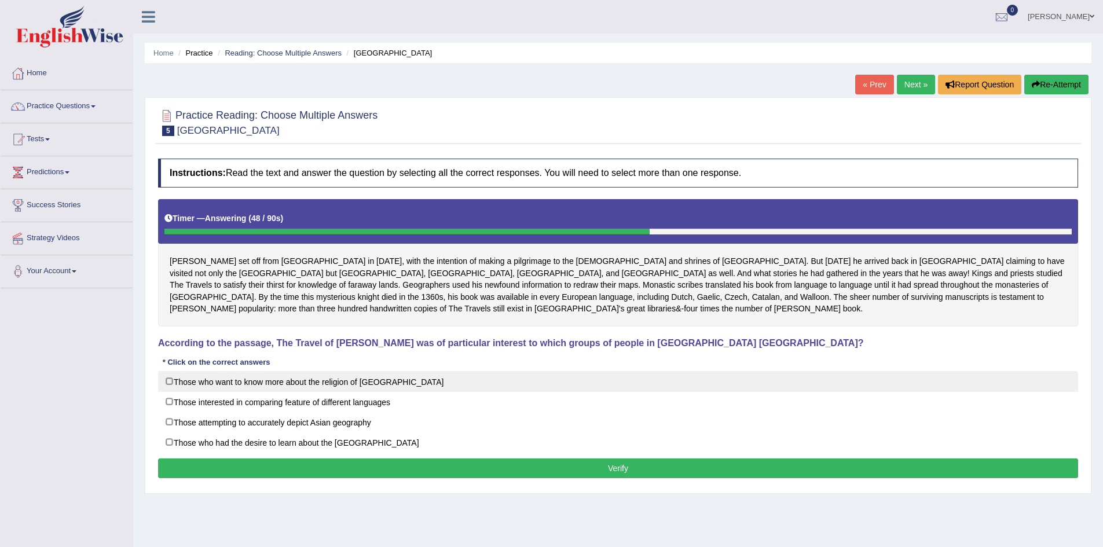
click at [169, 380] on label "Those who want to know more about the religion of [GEOGRAPHIC_DATA]" at bounding box center [618, 381] width 920 height 21
checkbox input "true"
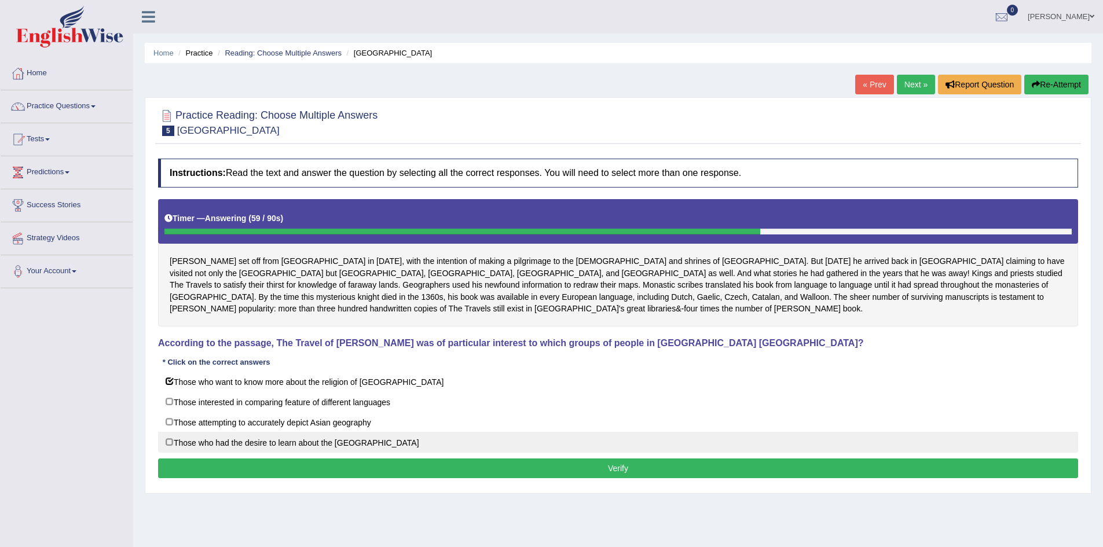
click at [170, 438] on label "Those who had the desire to learn about the Far East" at bounding box center [618, 442] width 920 height 21
checkbox input "true"
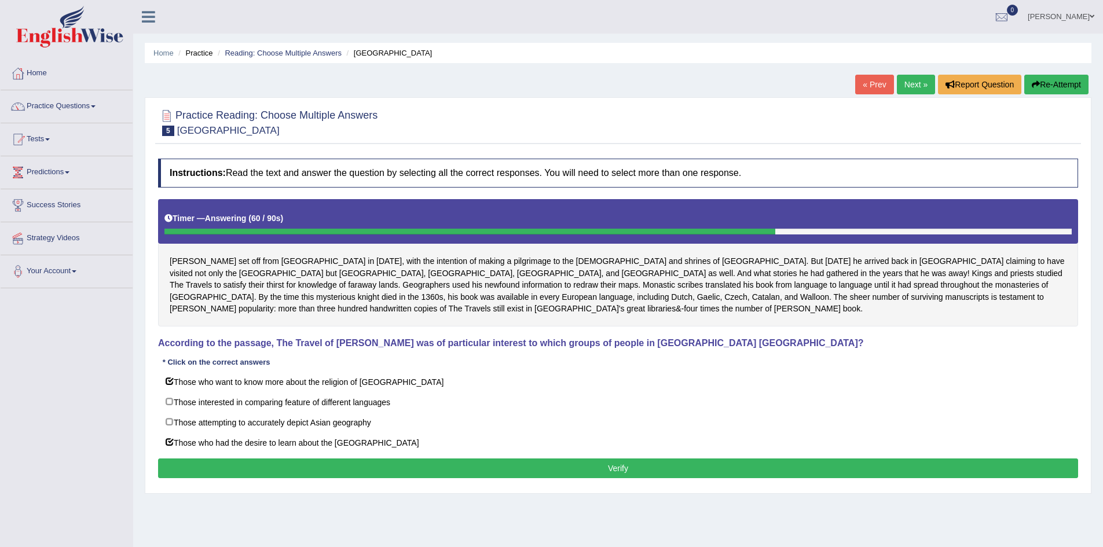
click at [568, 468] on button "Verify" at bounding box center [618, 468] width 920 height 20
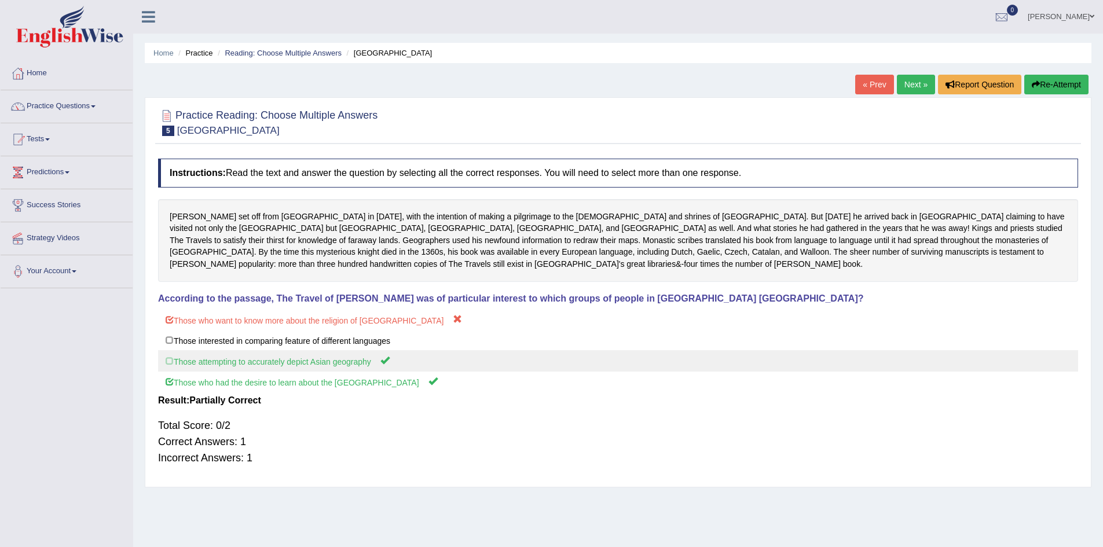
click at [171, 362] on label "Those attempting to accurately depict Asian geography" at bounding box center [618, 360] width 920 height 21
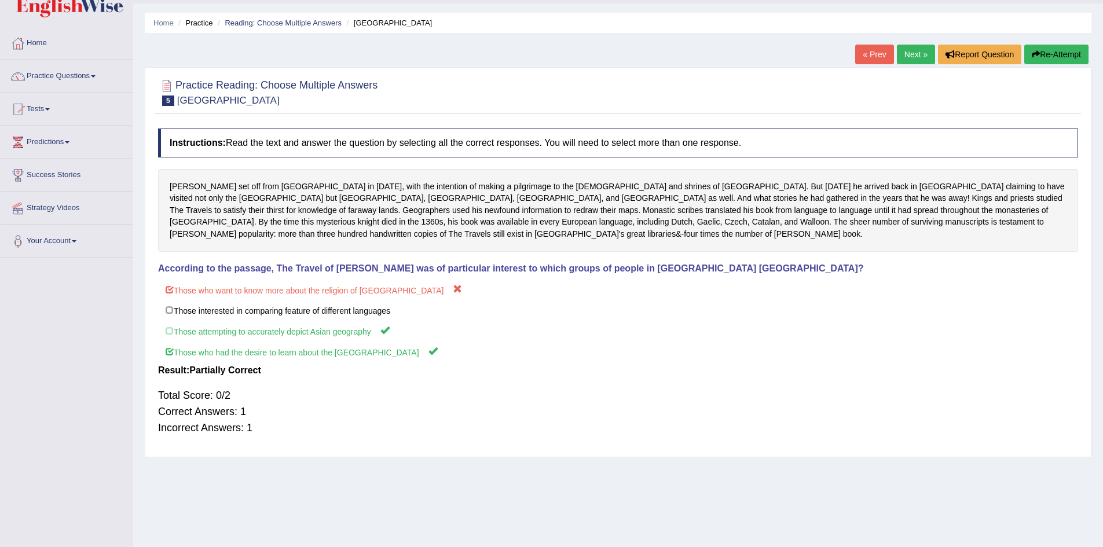
scroll to position [3, 0]
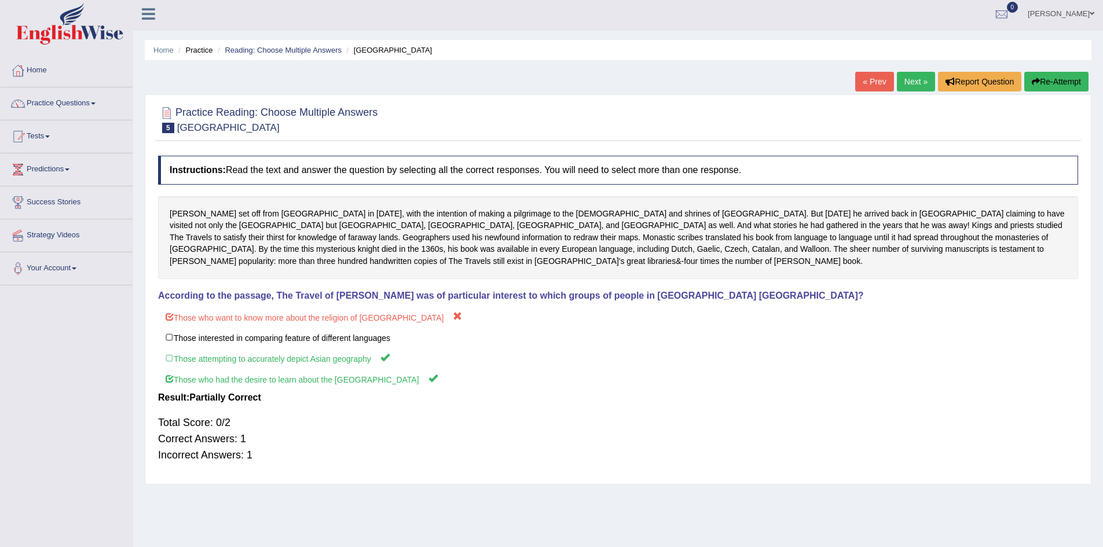
click at [913, 82] on link "Next »" at bounding box center [916, 82] width 38 height 20
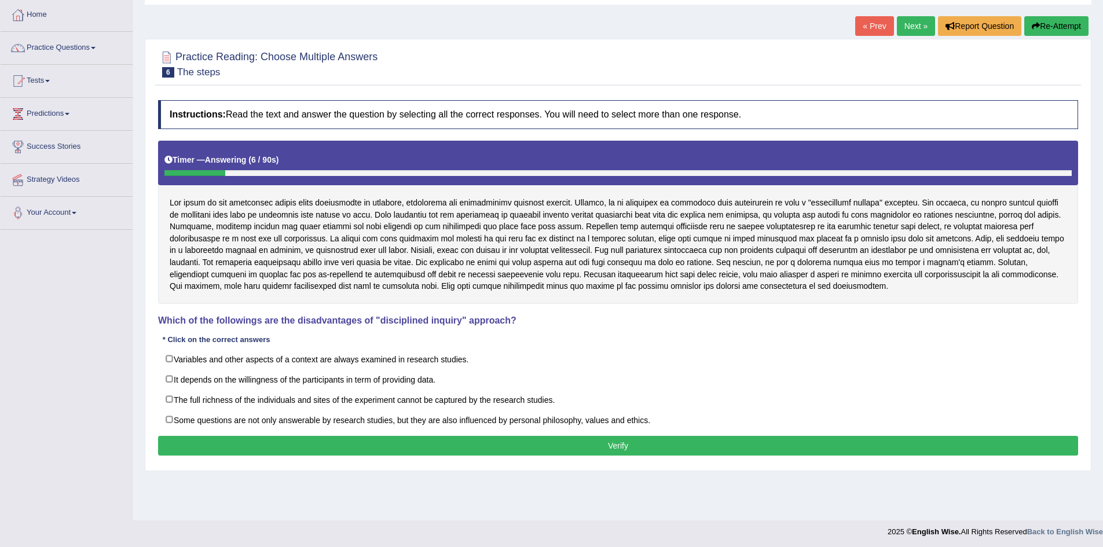
scroll to position [61, 0]
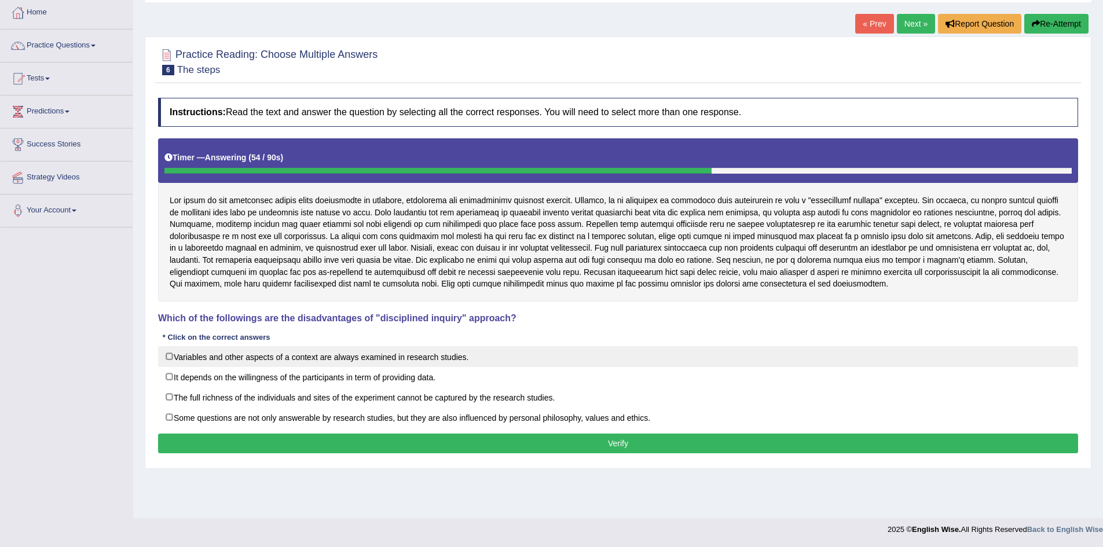
click at [169, 351] on label "Variables and other aspects of a context are always examined in research studie…" at bounding box center [618, 356] width 920 height 21
click at [170, 356] on label "Variables and other aspects of a context are always examined in research studie…" at bounding box center [618, 356] width 920 height 21
checkbox input "false"
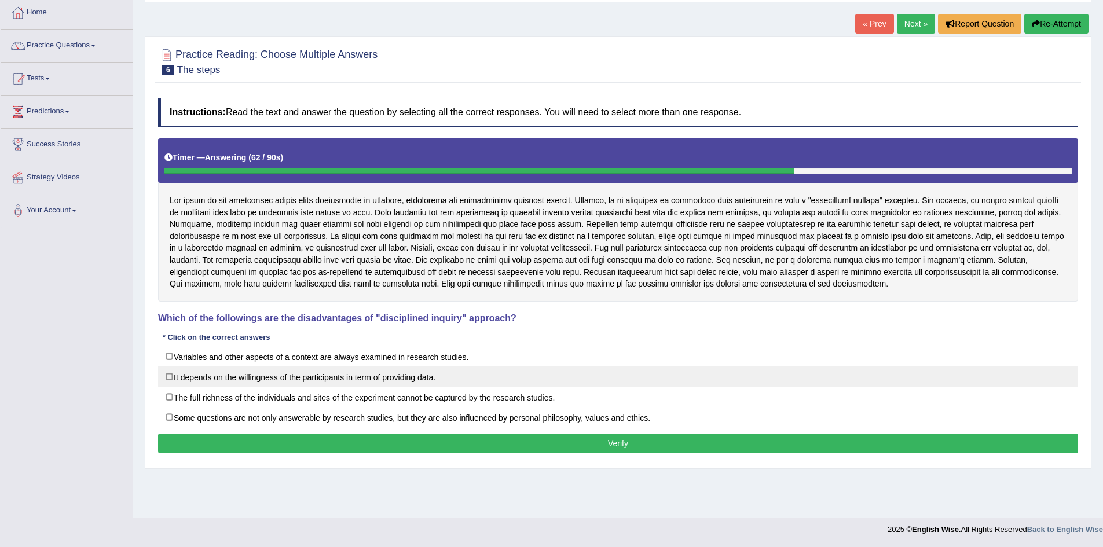
click at [170, 376] on label "It depends on the willingness of the participants in term of providing data." at bounding box center [618, 376] width 920 height 21
checkbox input "true"
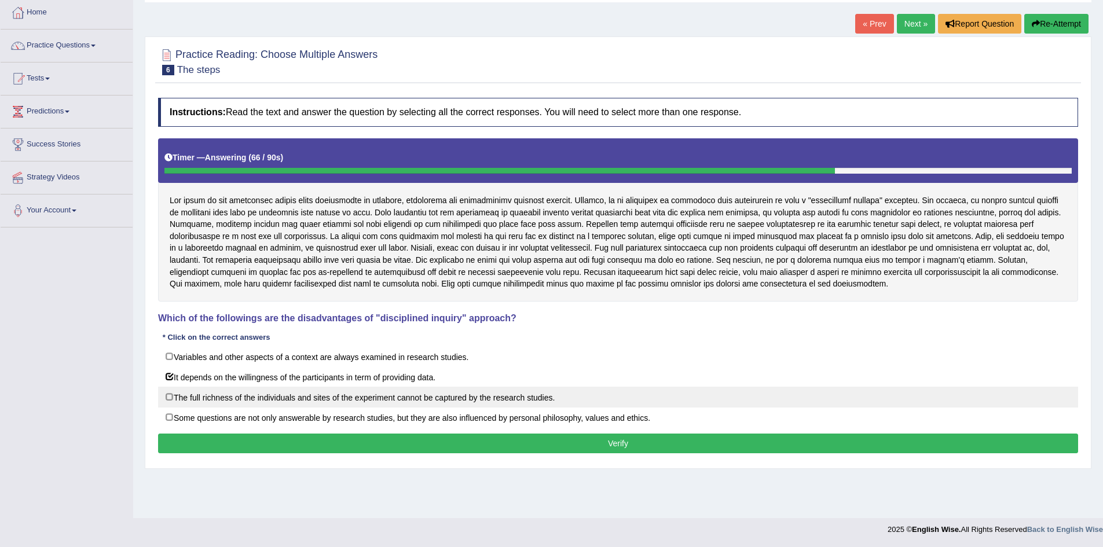
click at [168, 398] on label "The full richness of the individuals and sites of the experiment cannot be capt…" at bounding box center [618, 397] width 920 height 21
checkbox input "true"
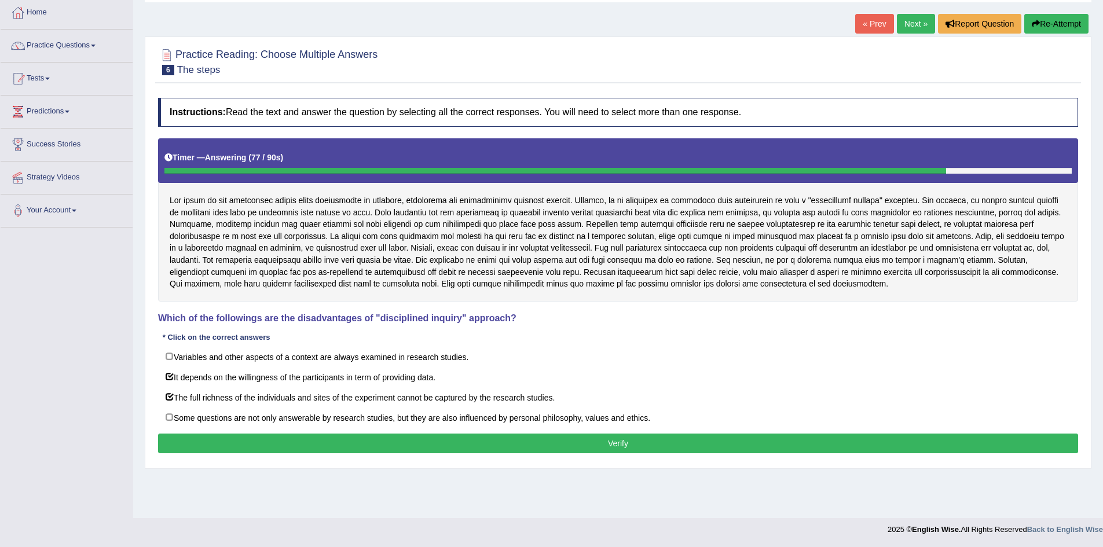
click at [607, 443] on button "Verify" at bounding box center [618, 444] width 920 height 20
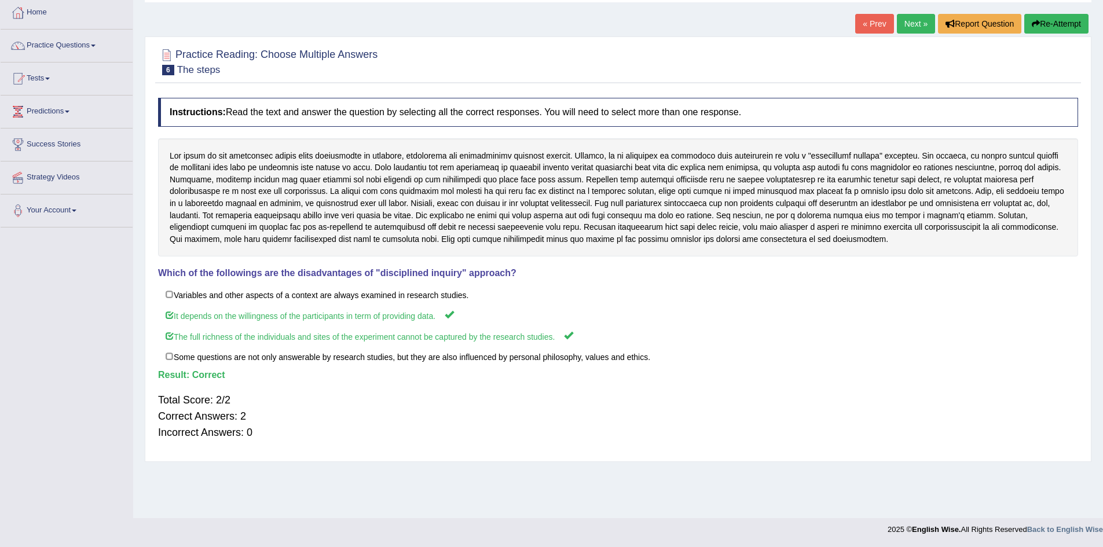
click at [909, 24] on link "Next »" at bounding box center [916, 24] width 38 height 20
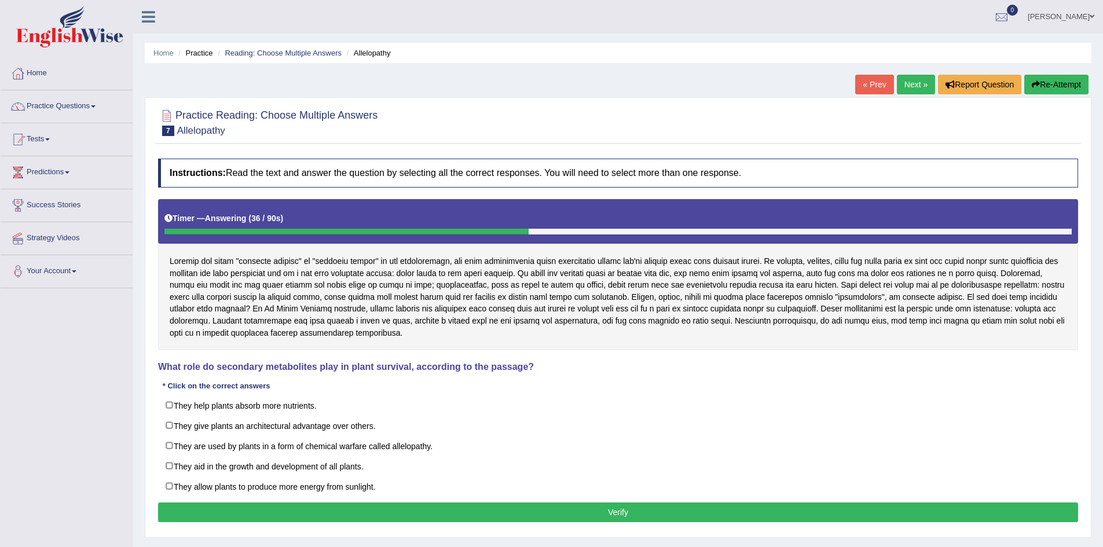
click at [1046, 85] on button "Re-Attempt" at bounding box center [1056, 85] width 64 height 20
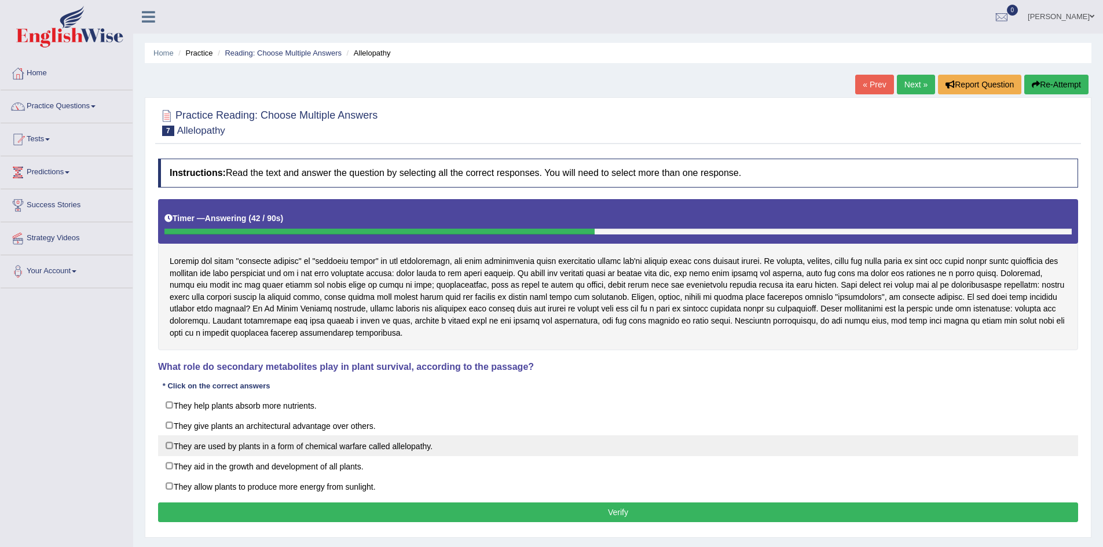
click at [177, 445] on label "They are used by plants in a form of chemical warfare called allelopathy." at bounding box center [618, 445] width 920 height 21
checkbox input "true"
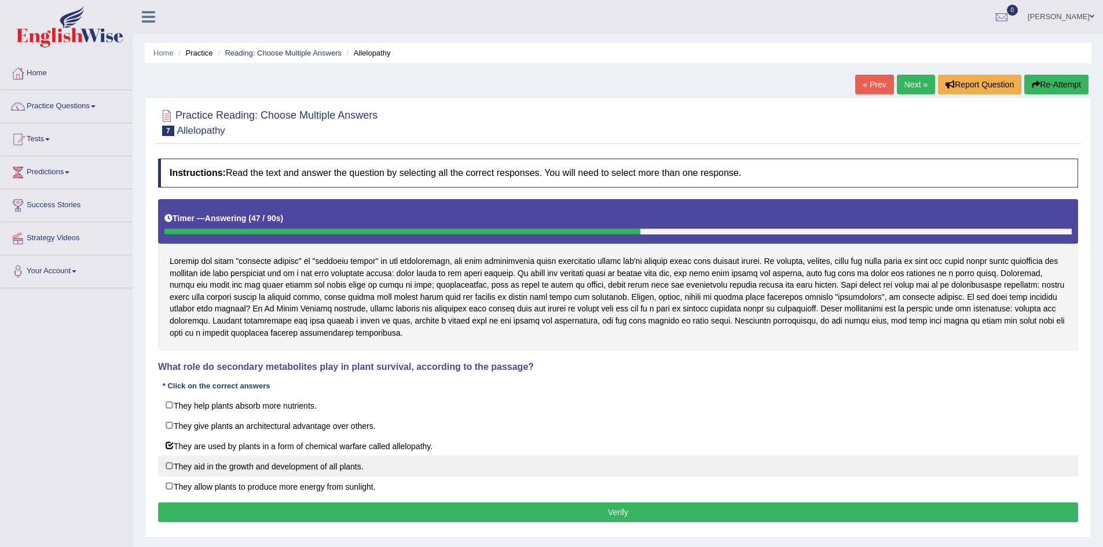
click at [170, 465] on label "They aid in the growth and development of all plants." at bounding box center [618, 466] width 920 height 21
checkbox input "true"
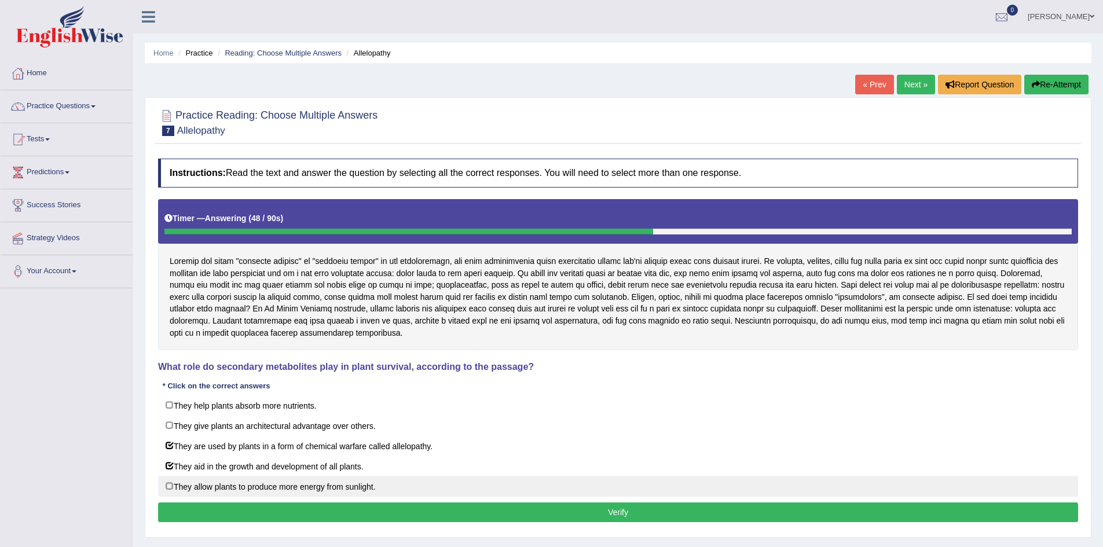
click at [169, 484] on label "They allow plants to produce more energy from sunlight." at bounding box center [618, 486] width 920 height 21
checkbox input "true"
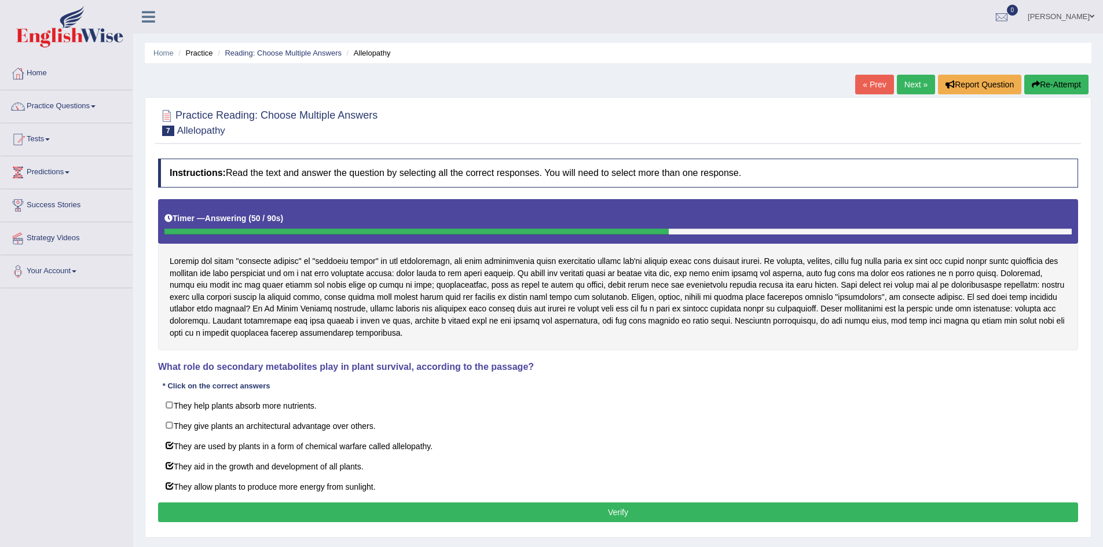
click at [618, 509] on button "Verify" at bounding box center [618, 512] width 920 height 20
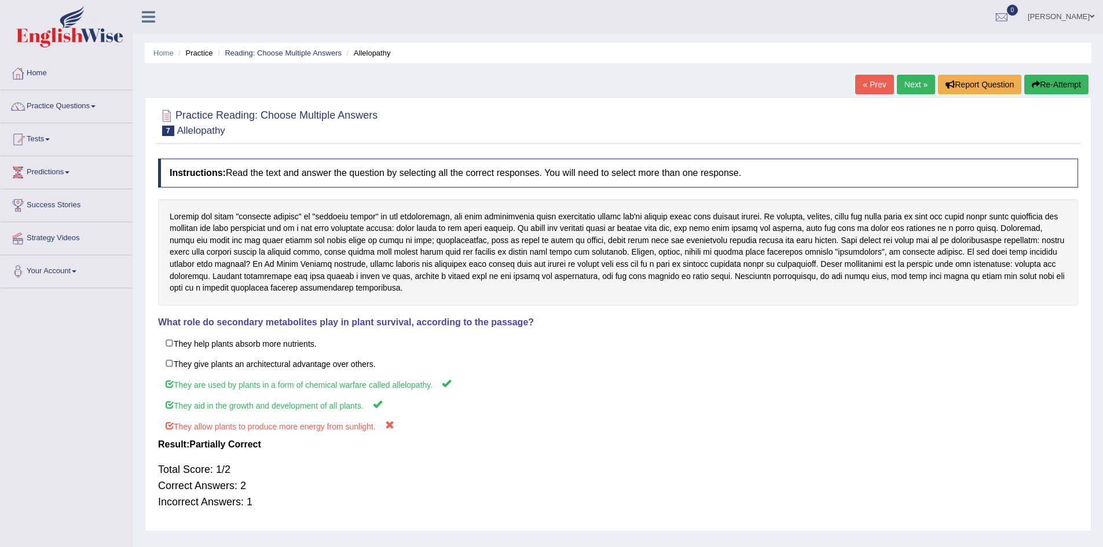
click at [904, 80] on link "Next »" at bounding box center [916, 85] width 38 height 20
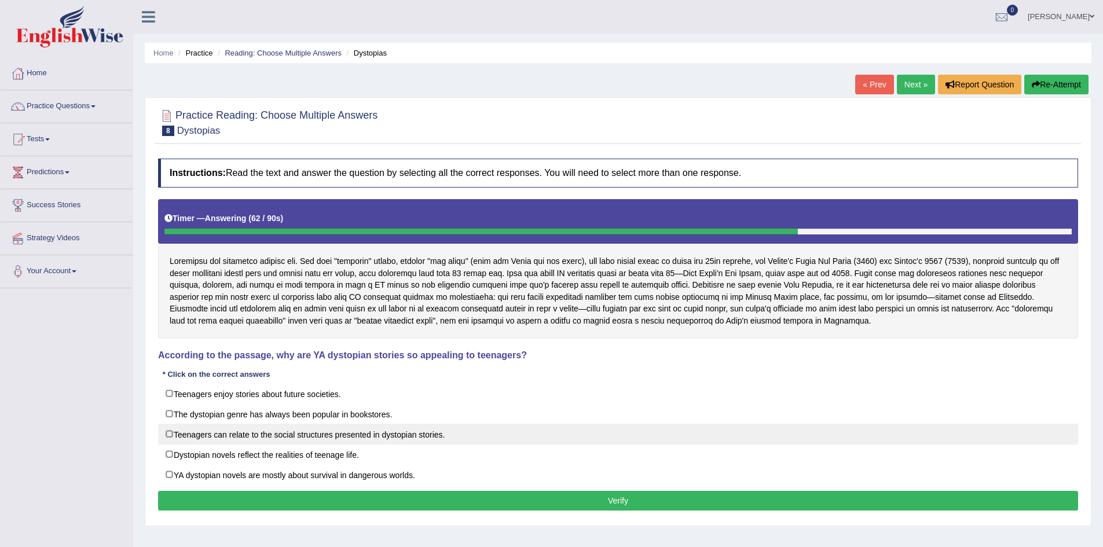
click at [169, 431] on label "Teenagers can relate to the social structures presented in dystopian stories." at bounding box center [618, 434] width 920 height 21
checkbox input "true"
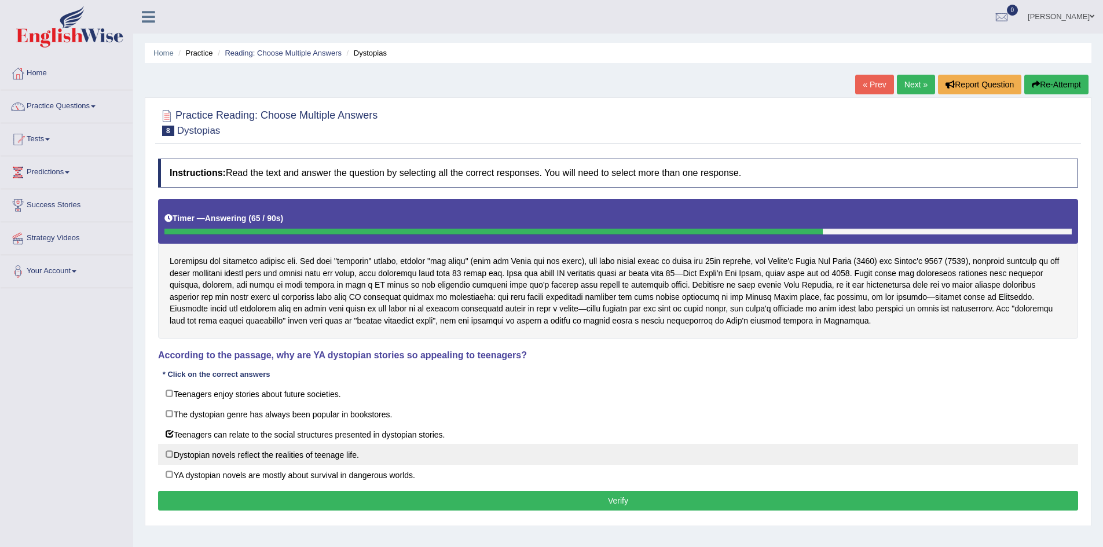
click at [169, 459] on label "Dystopian novels reflect the realities of teenage life." at bounding box center [618, 454] width 920 height 21
checkbox input "true"
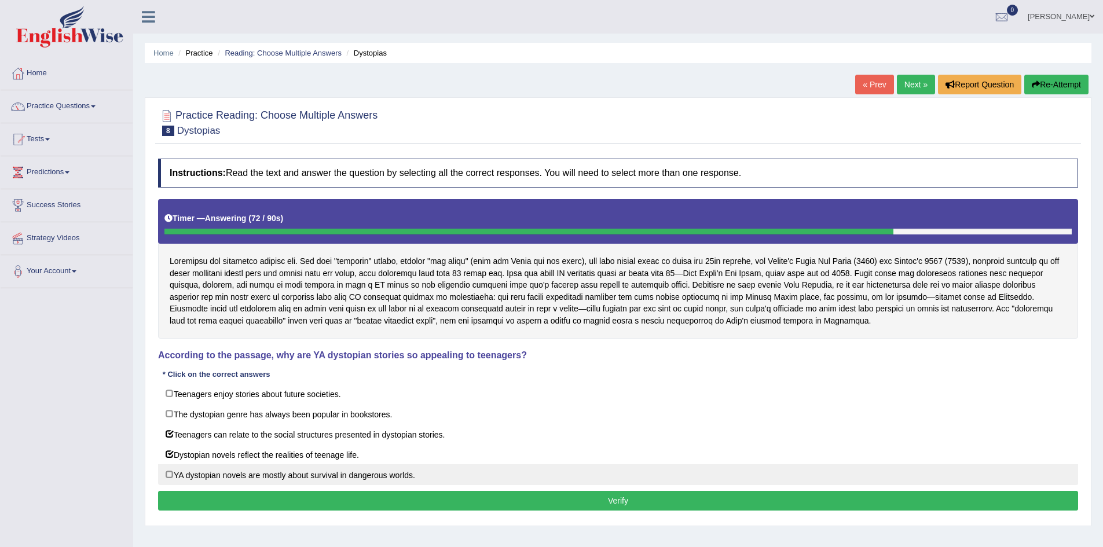
click at [168, 473] on label "YA dystopian novels are mostly about survival in dangerous worlds." at bounding box center [618, 474] width 920 height 21
checkbox input "true"
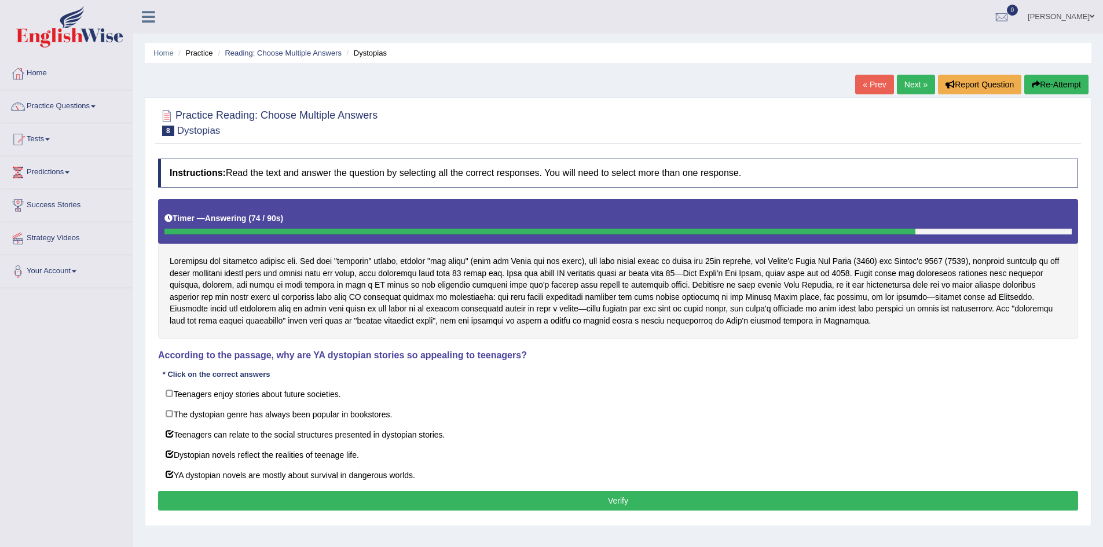
click at [620, 501] on button "Verify" at bounding box center [618, 501] width 920 height 20
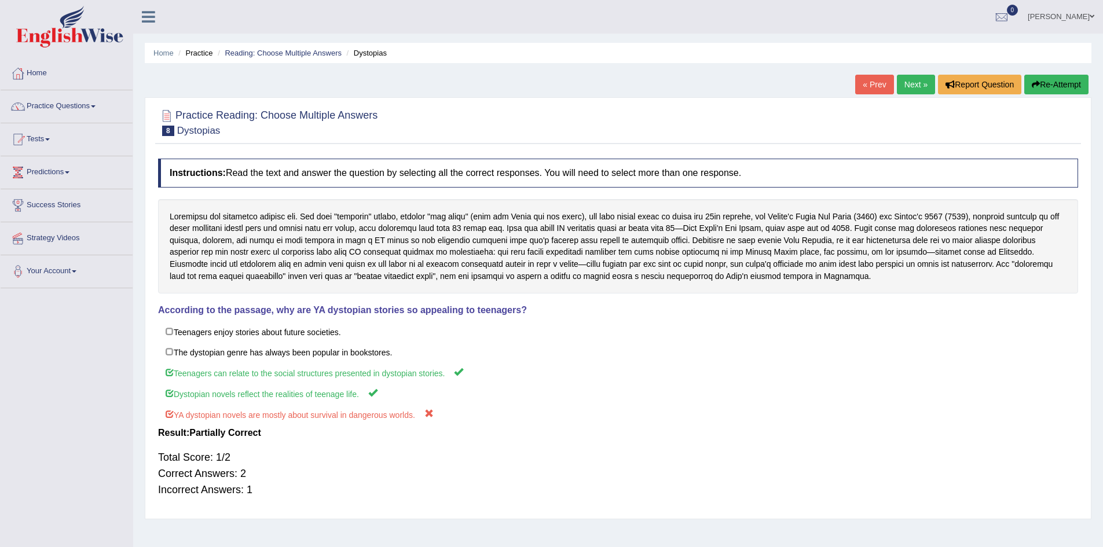
click at [906, 86] on link "Next »" at bounding box center [916, 85] width 38 height 20
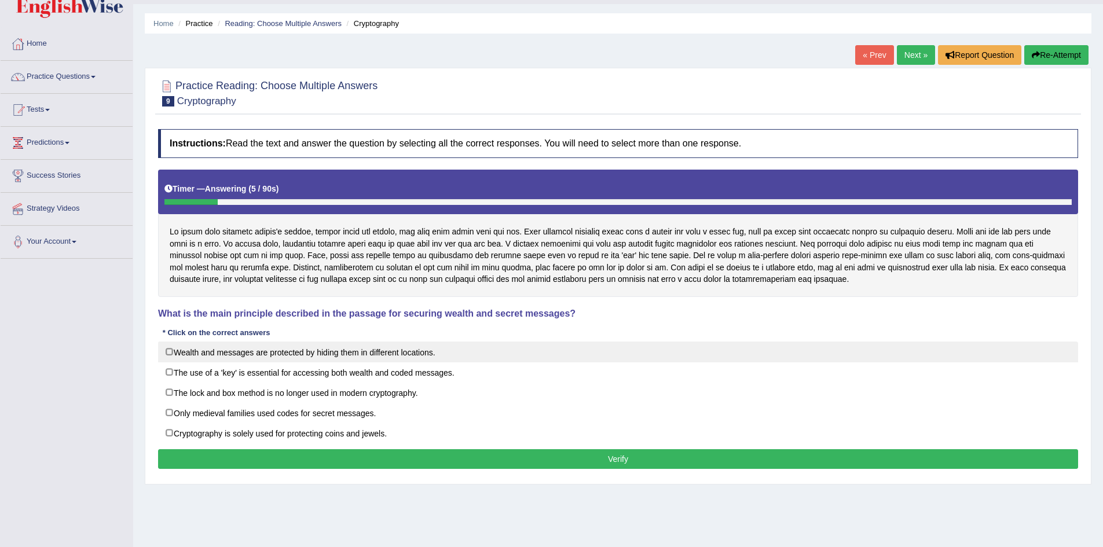
scroll to position [58, 0]
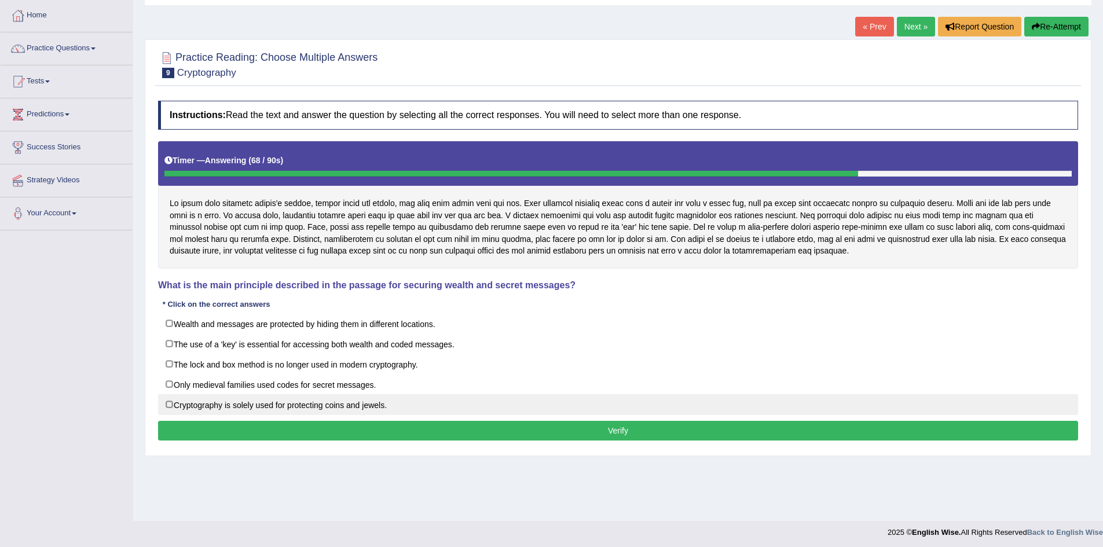
click at [171, 404] on label "Cryptography is solely used for protecting coins and jewels." at bounding box center [618, 404] width 920 height 21
checkbox input "true"
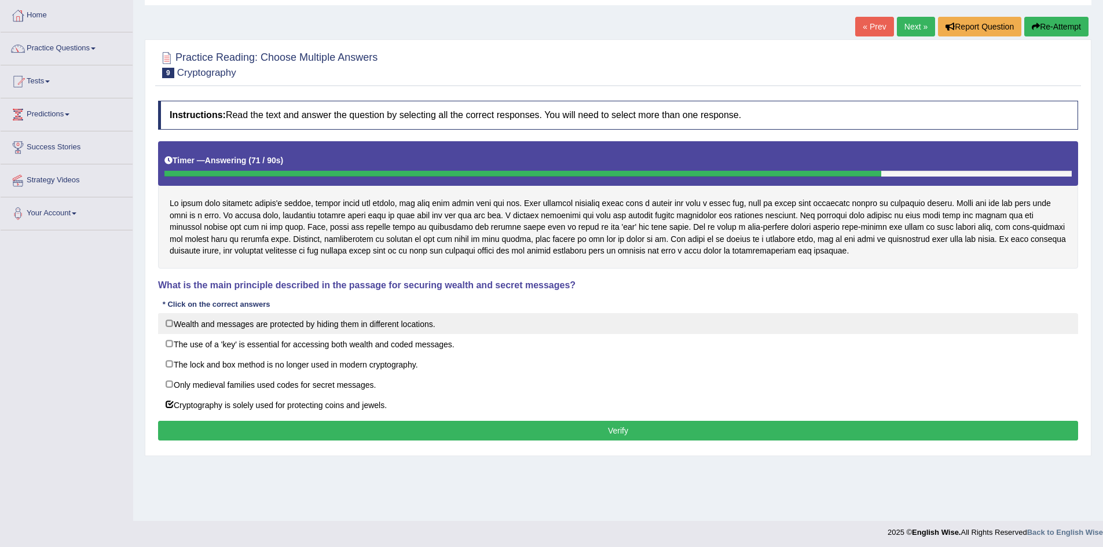
click at [170, 322] on label "Wealth and messages are protected by hiding them in different locations." at bounding box center [618, 323] width 920 height 21
checkbox input "true"
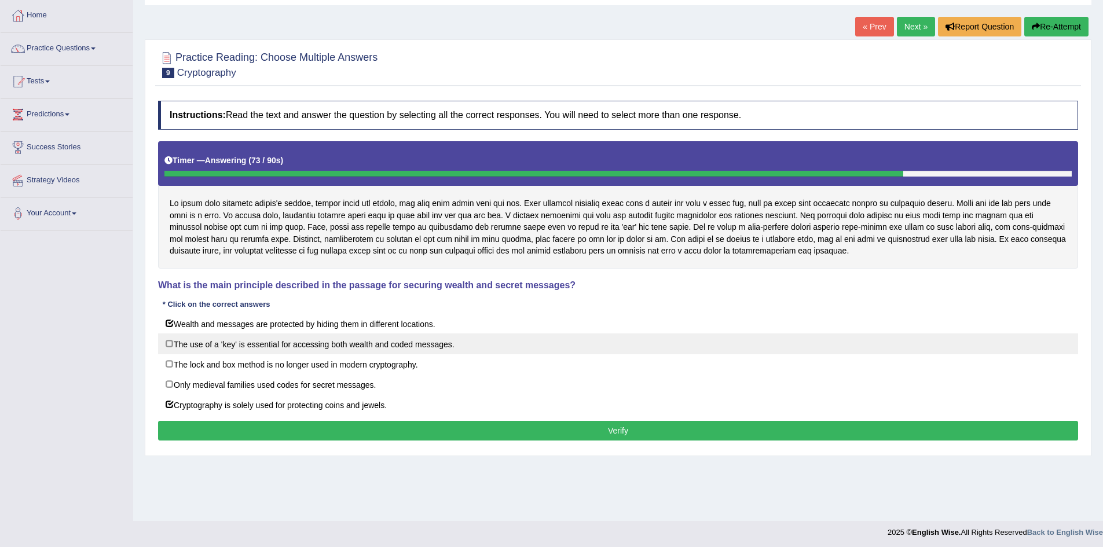
click at [170, 344] on label "The use of a 'key' is essential for accessing both wealth and coded messages." at bounding box center [618, 343] width 920 height 21
checkbox input "true"
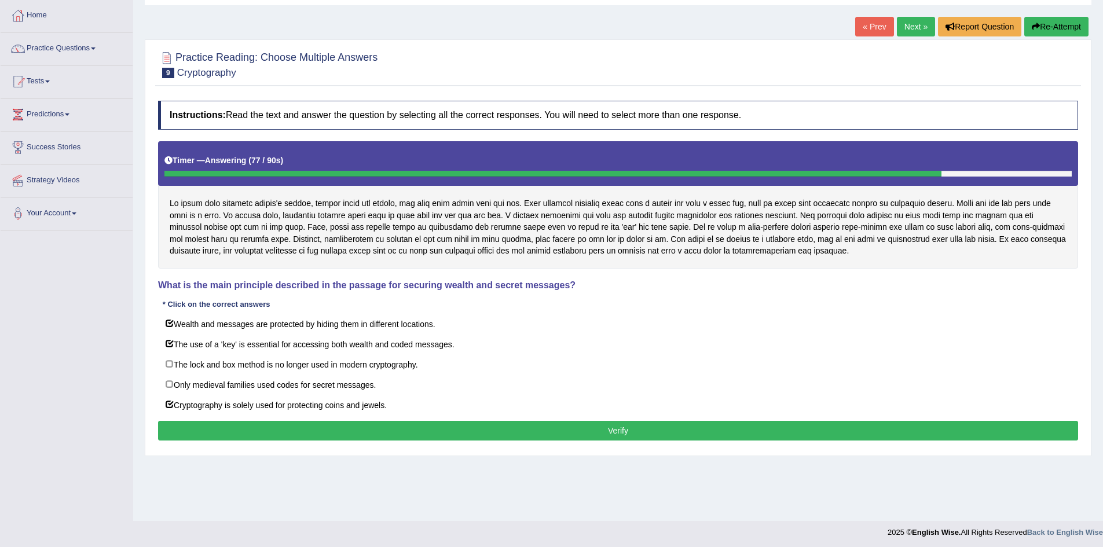
click at [492, 428] on button "Verify" at bounding box center [618, 431] width 920 height 20
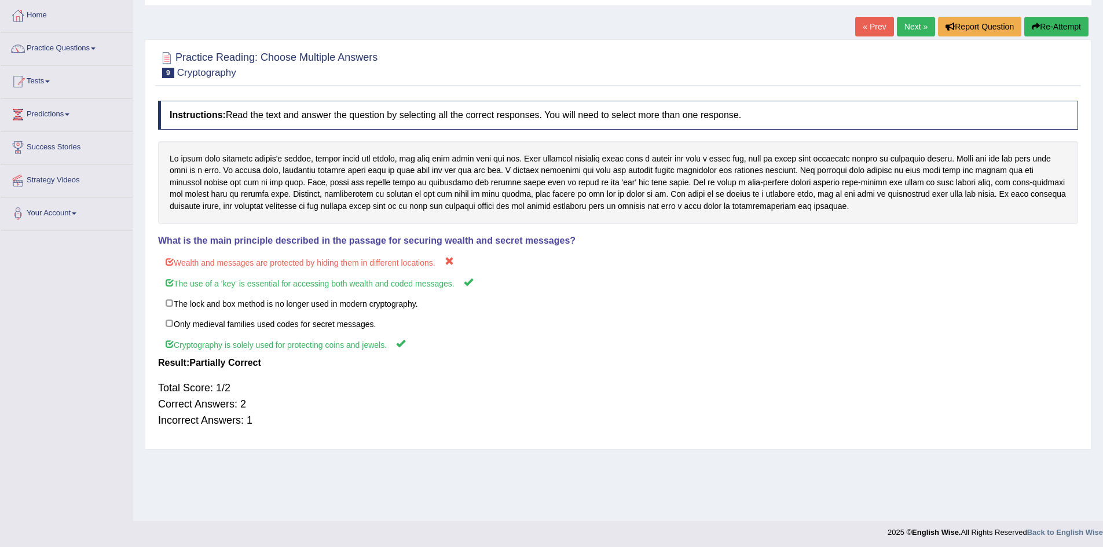
click at [915, 27] on link "Next »" at bounding box center [916, 27] width 38 height 20
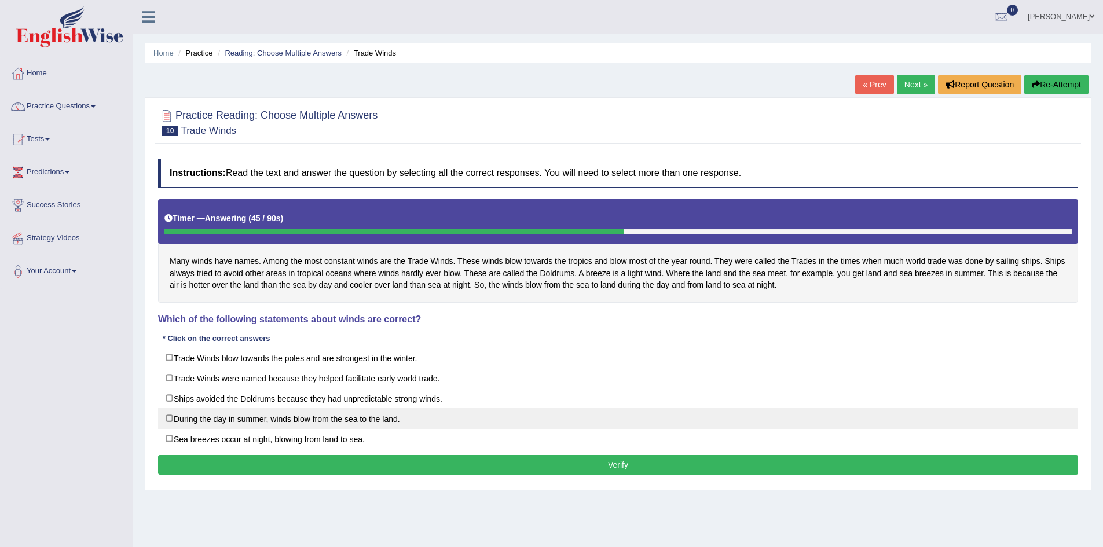
click at [172, 418] on label "During the day in summer, winds blow from the sea to the land." at bounding box center [618, 418] width 920 height 21
checkbox input "true"
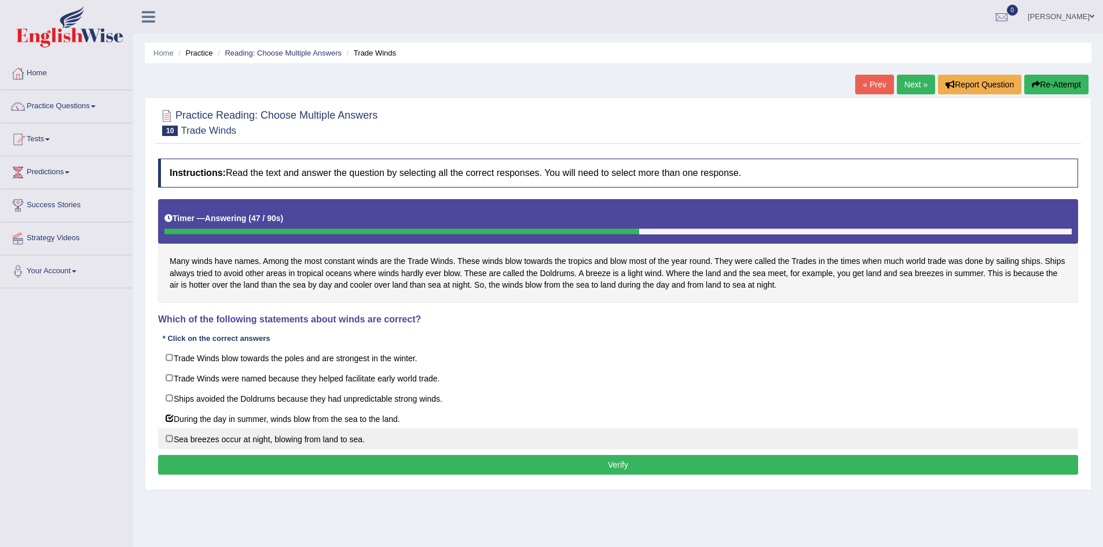
click at [166, 434] on label "Sea breezes occur at night, blowing from land to sea." at bounding box center [618, 438] width 920 height 21
checkbox input "true"
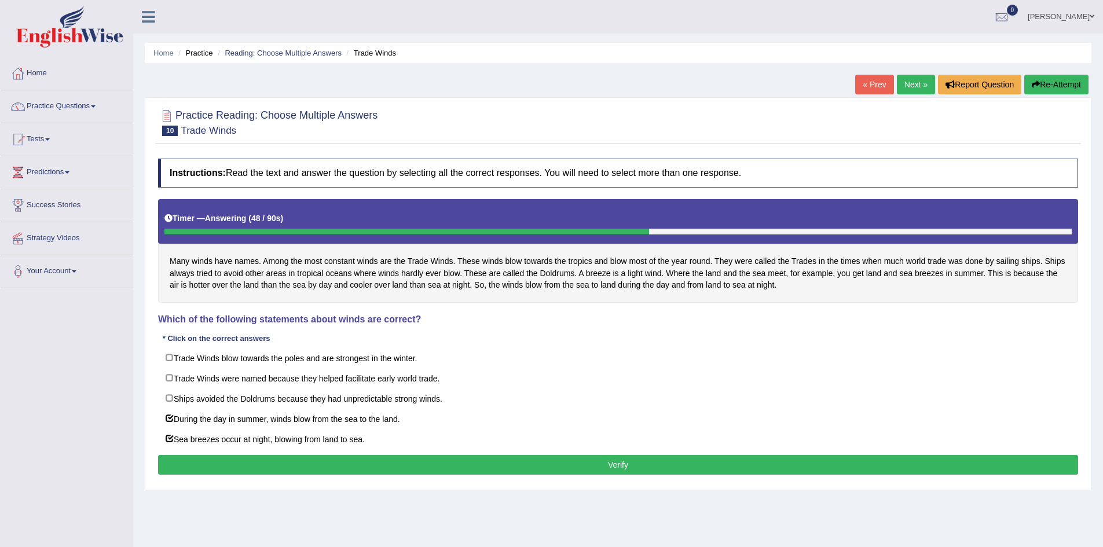
click at [405, 467] on button "Verify" at bounding box center [618, 465] width 920 height 20
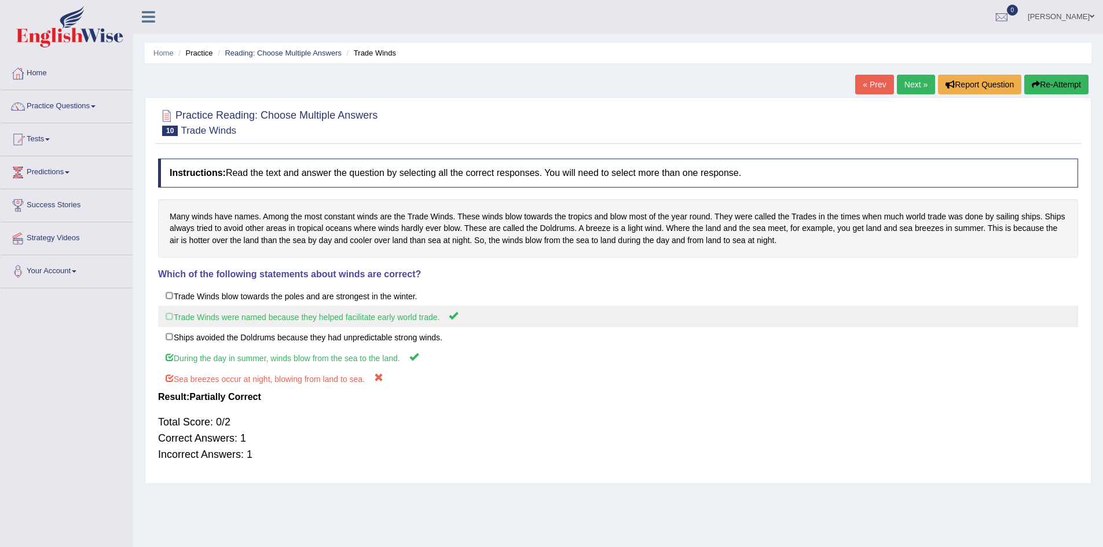
click at [215, 317] on label "Trade Winds were named because they helped facilitate early world trade." at bounding box center [618, 316] width 920 height 21
drag, startPoint x: 176, startPoint y: 317, endPoint x: 182, endPoint y: 315, distance: 6.0
click at [179, 316] on label "Trade Winds were named because they helped facilitate early world trade." at bounding box center [618, 316] width 920 height 21
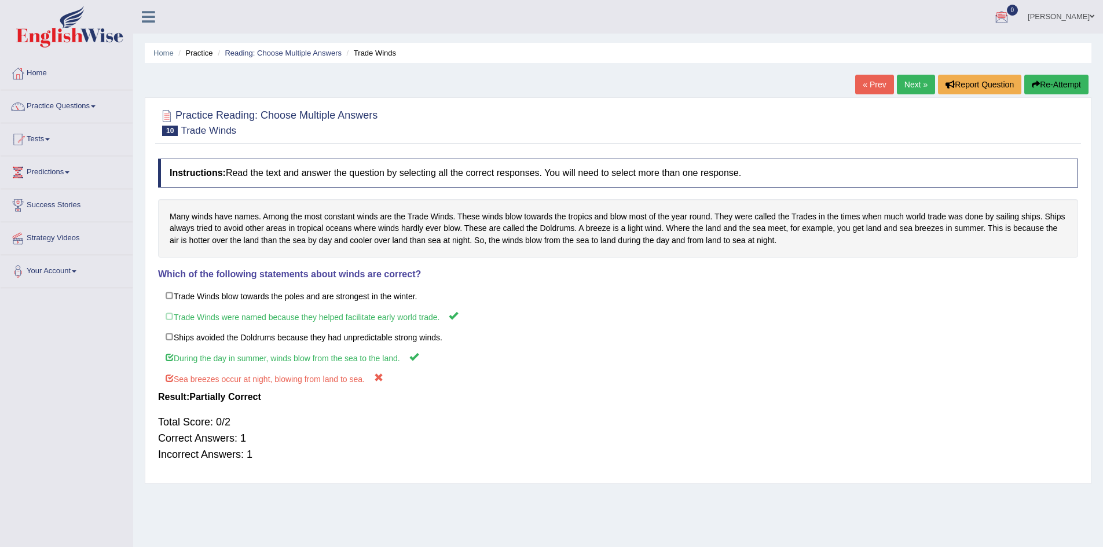
click at [914, 88] on link "Next »" at bounding box center [916, 85] width 38 height 20
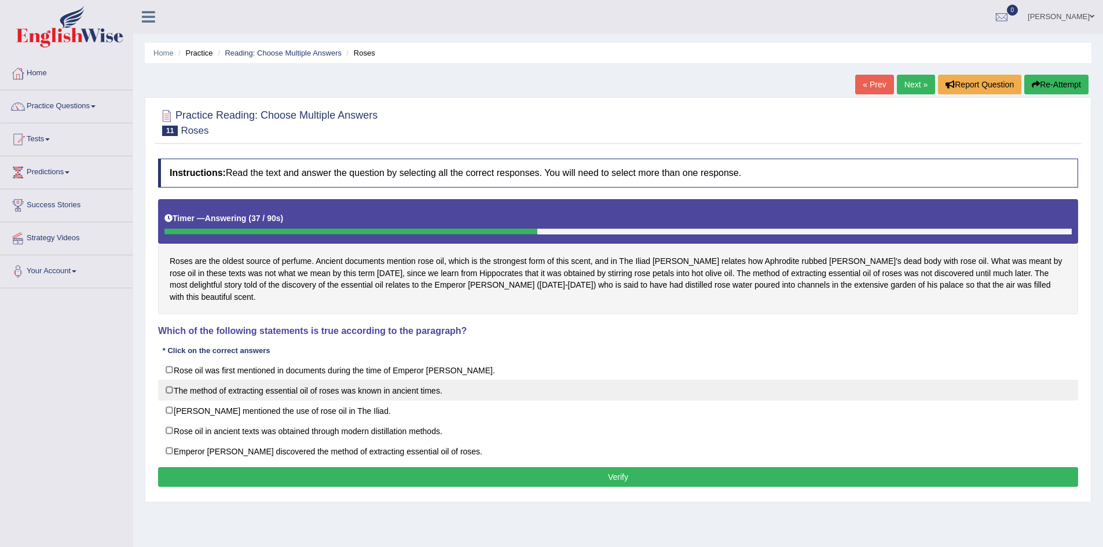
click at [168, 380] on label "The method of extracting essential oil of roses was known in ancient times." at bounding box center [618, 390] width 920 height 21
checkbox input "true"
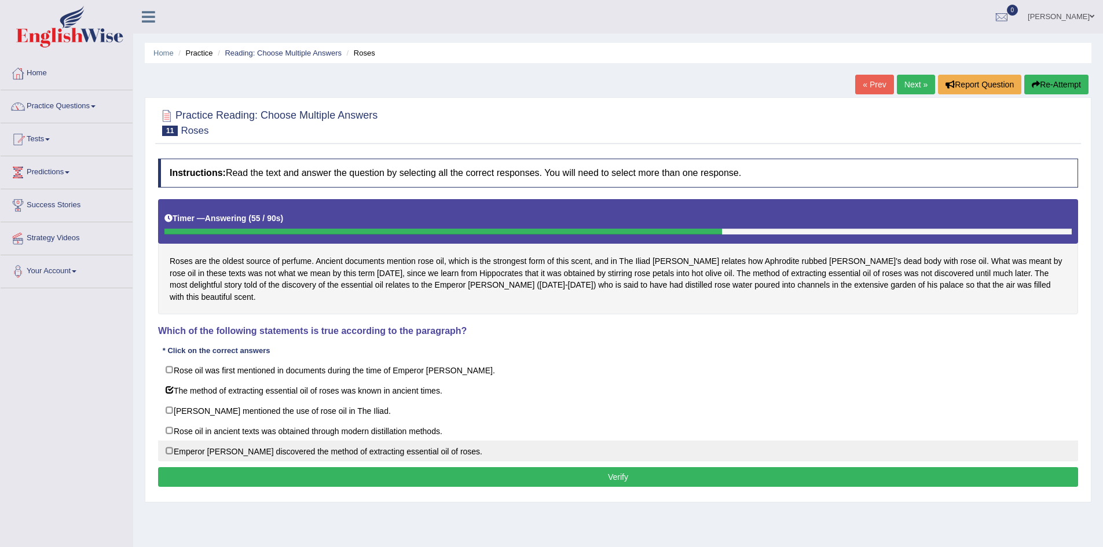
click at [171, 440] on label "Emperor Jihangir discovered the method of extracting essential oil of roses." at bounding box center [618, 450] width 920 height 21
checkbox input "true"
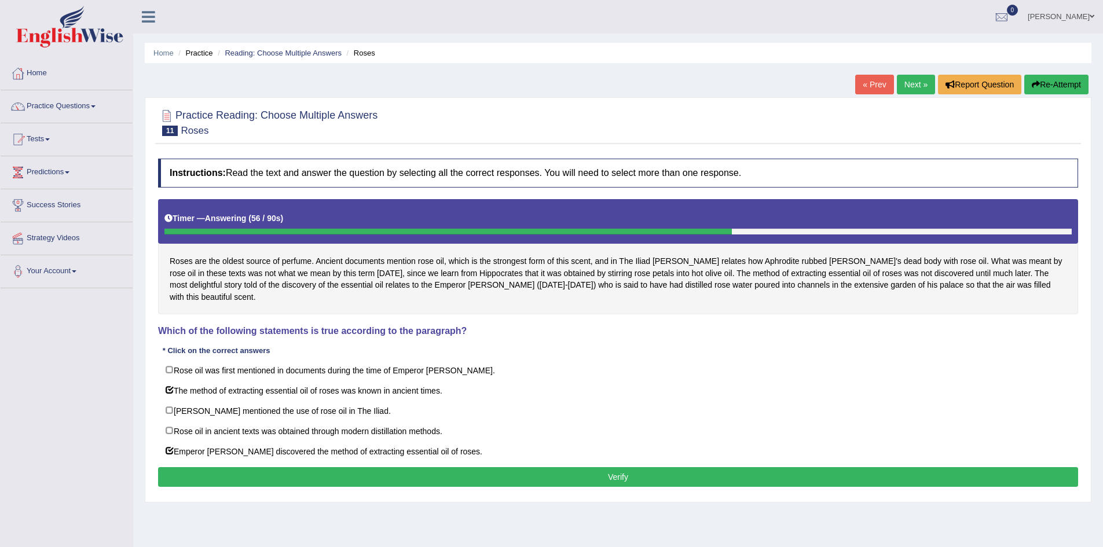
click at [420, 467] on button "Verify" at bounding box center [618, 477] width 920 height 20
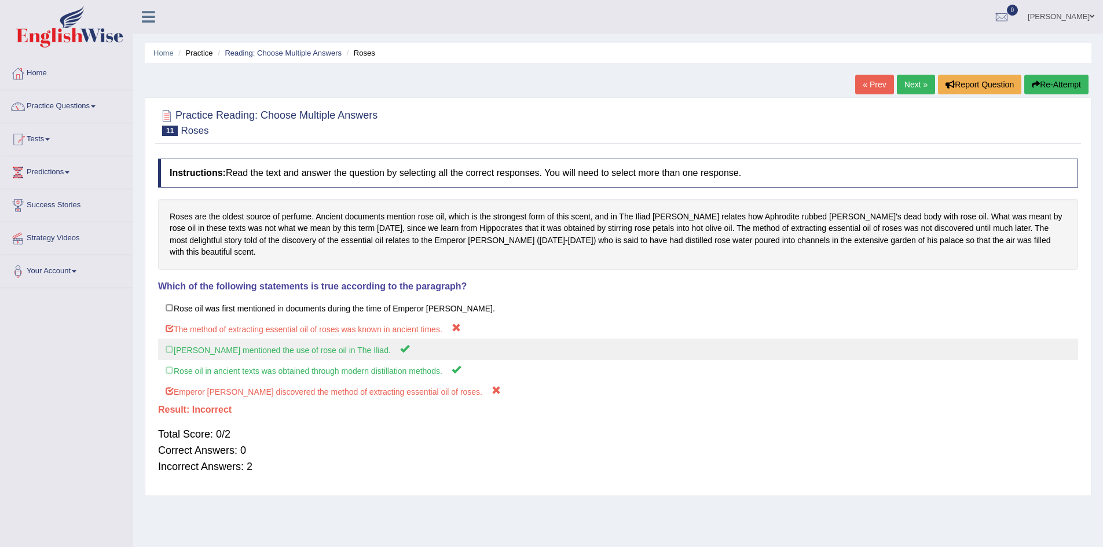
click at [181, 339] on label "Homer mentioned the use of rose oil in The Iliad." at bounding box center [618, 349] width 920 height 21
click at [174, 346] on label "Homer mentioned the use of rose oil in The Iliad." at bounding box center [618, 349] width 920 height 21
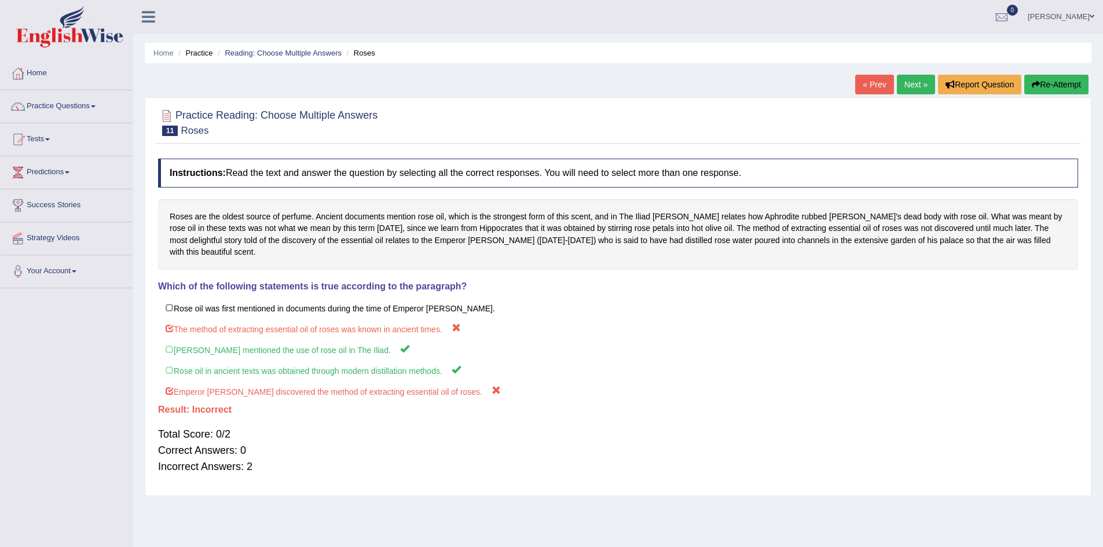
click at [910, 82] on link "Next »" at bounding box center [916, 85] width 38 height 20
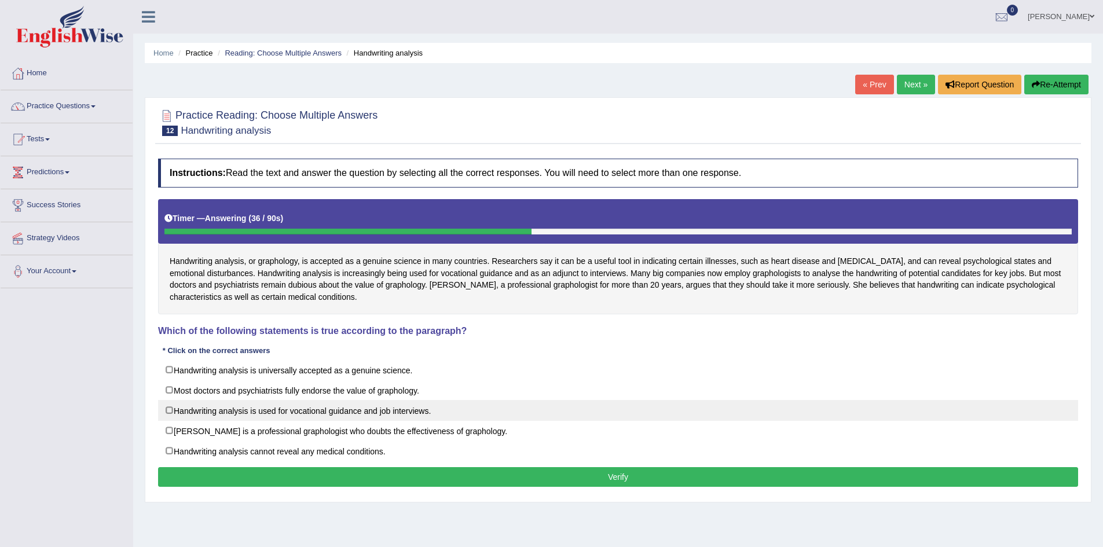
click at [167, 413] on label "Handwriting analysis is used for vocational guidance and job interviews." at bounding box center [618, 410] width 920 height 21
checkbox input "true"
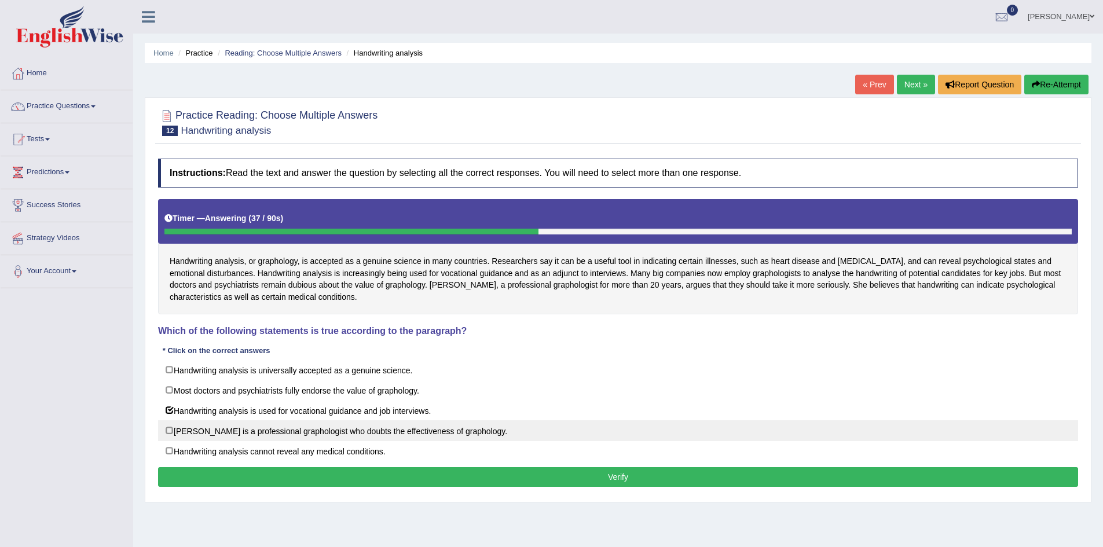
click at [170, 425] on label "Patricia Marne is a professional graphologist who doubts the effectiveness of g…" at bounding box center [618, 430] width 920 height 21
checkbox input "true"
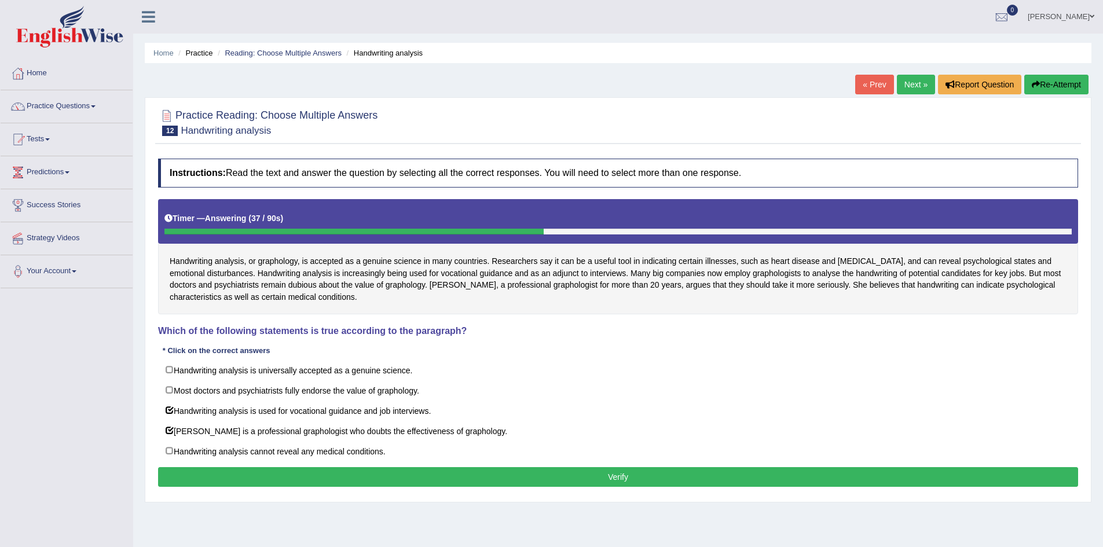
click at [317, 470] on button "Verify" at bounding box center [618, 477] width 920 height 20
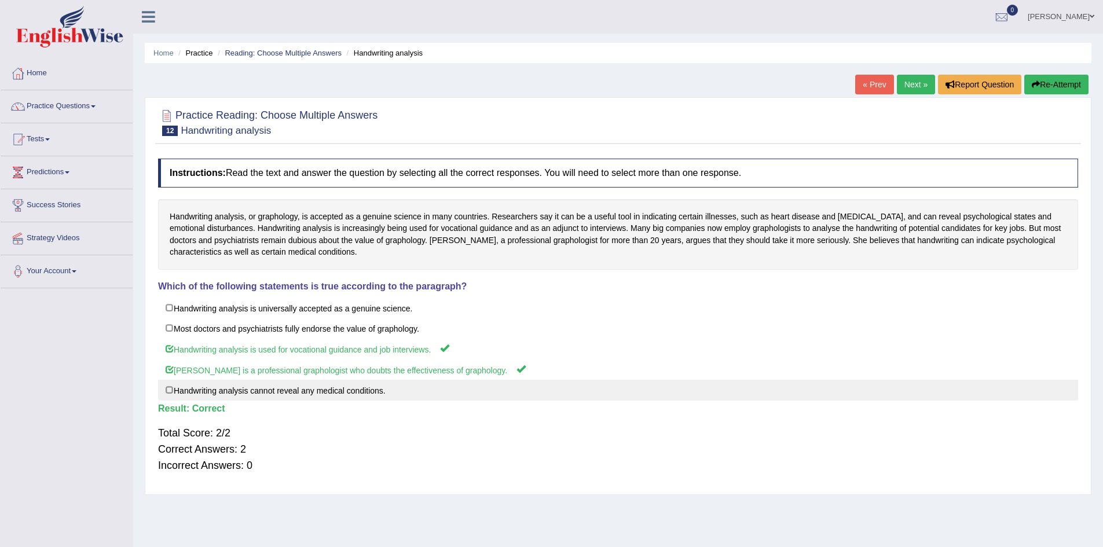
click at [196, 389] on label "Handwriting analysis cannot reveal any medical conditions." at bounding box center [618, 390] width 920 height 21
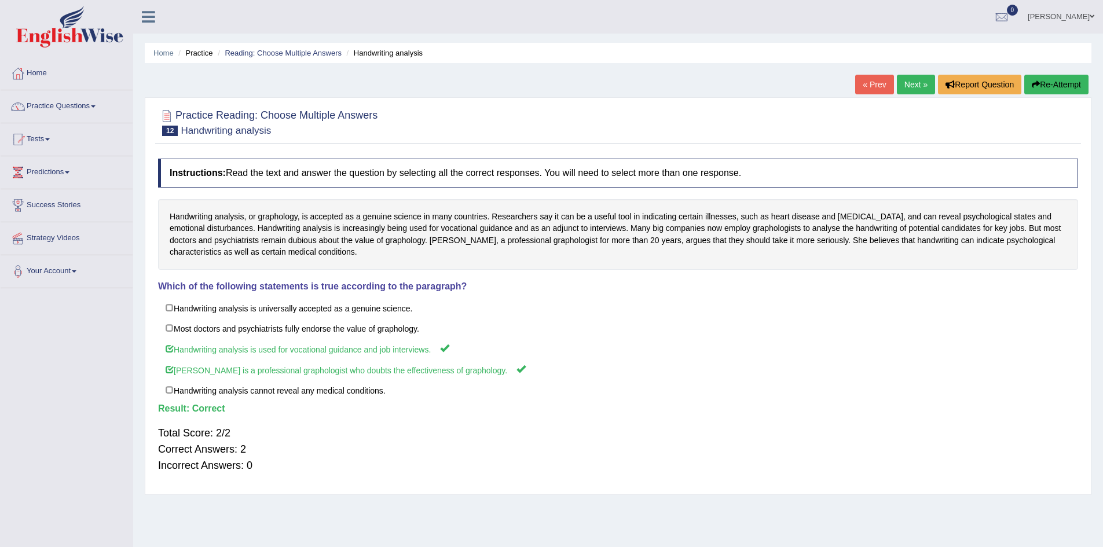
click at [919, 86] on link "Next »" at bounding box center [916, 85] width 38 height 20
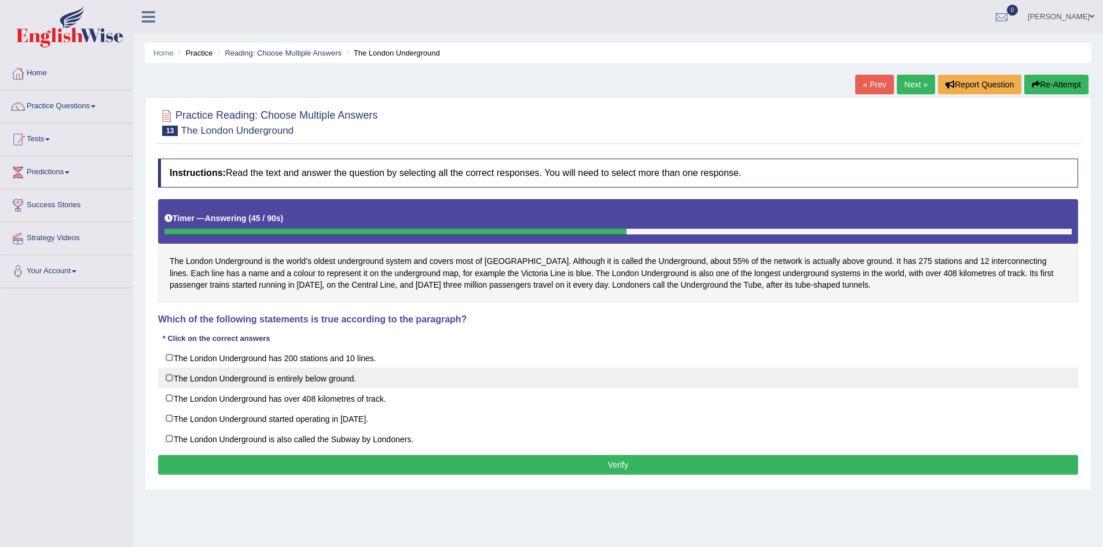
click at [169, 377] on label "The London Underground is entirely below ground." at bounding box center [618, 378] width 920 height 21
checkbox input "true"
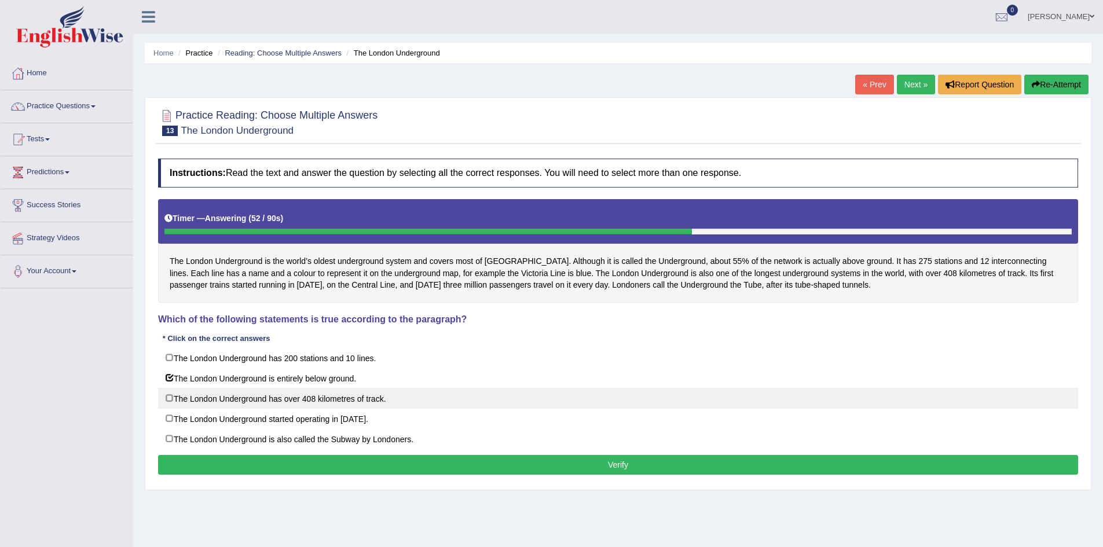
click at [167, 396] on label "The London Underground has over 408 kilometres of track." at bounding box center [618, 398] width 920 height 21
checkbox input "true"
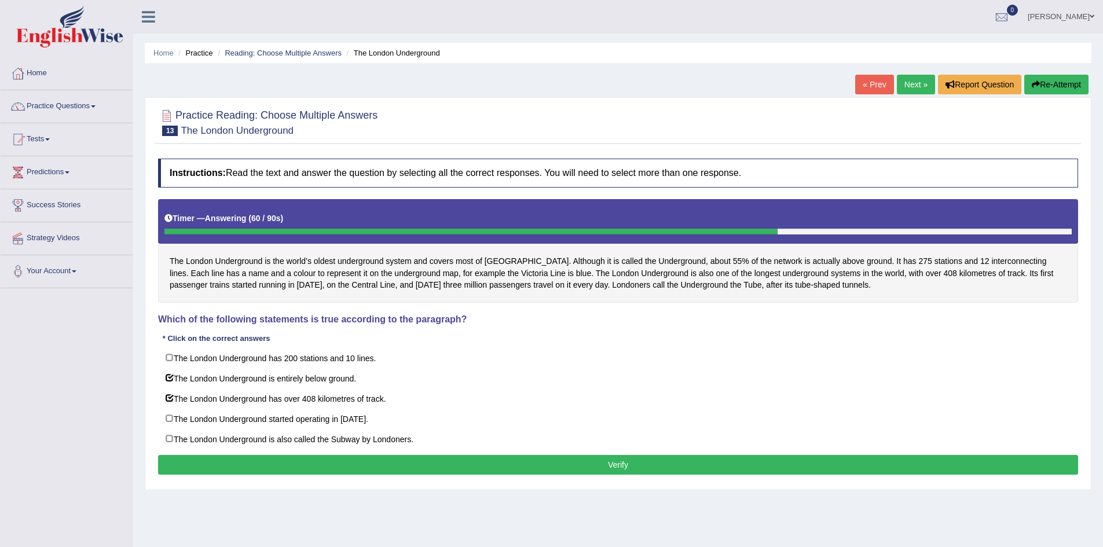
click at [597, 459] on button "Verify" at bounding box center [618, 465] width 920 height 20
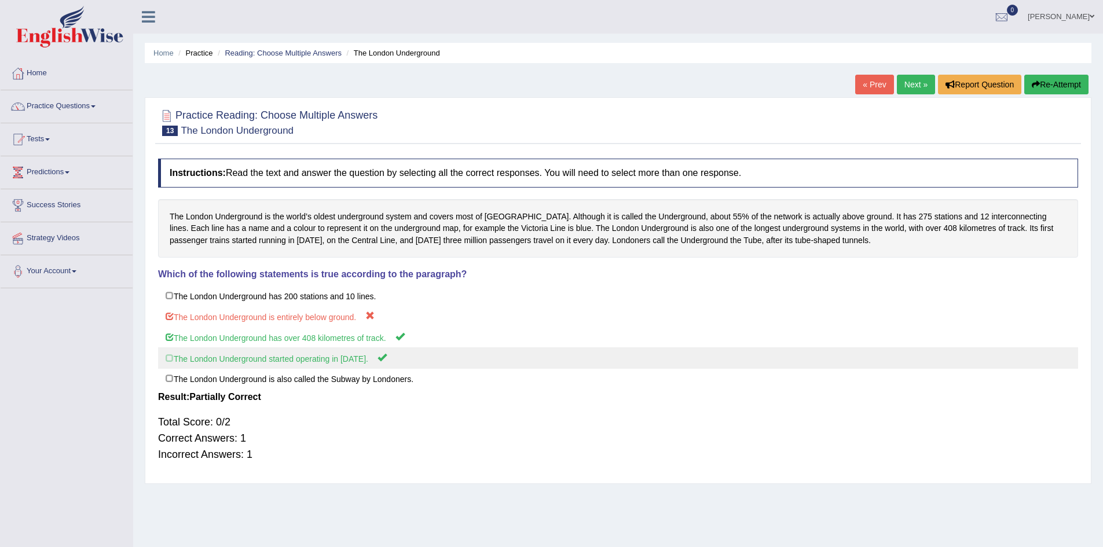
click at [172, 358] on label "The London Underground started operating in 1900." at bounding box center [618, 357] width 920 height 21
click at [172, 355] on label "The London Underground started operating in 1900." at bounding box center [618, 357] width 920 height 21
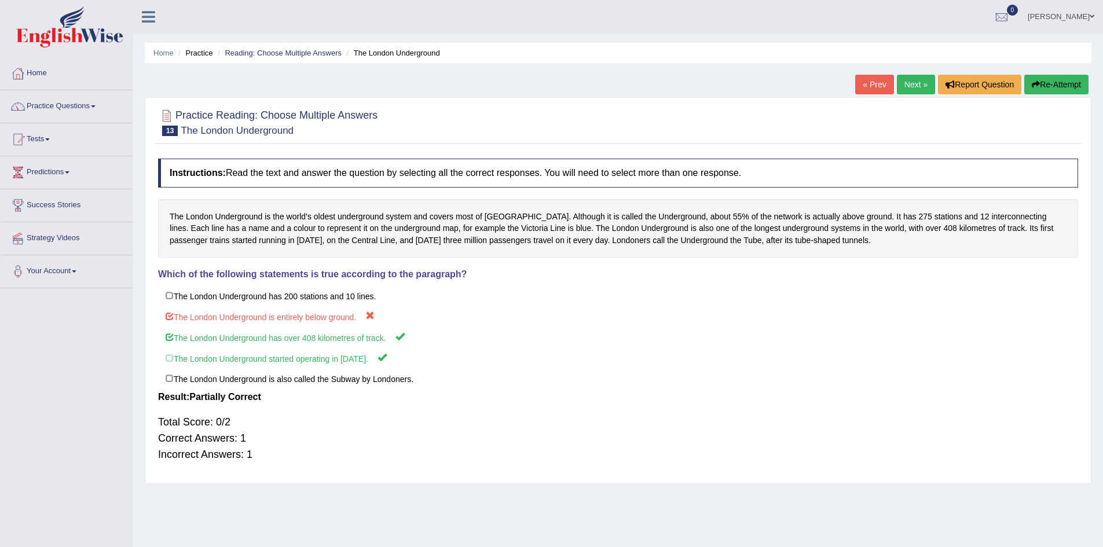
click at [1051, 17] on link "[PERSON_NAME]" at bounding box center [1061, 15] width 84 height 30
click at [1005, 146] on link "Log out" at bounding box center [1038, 150] width 125 height 27
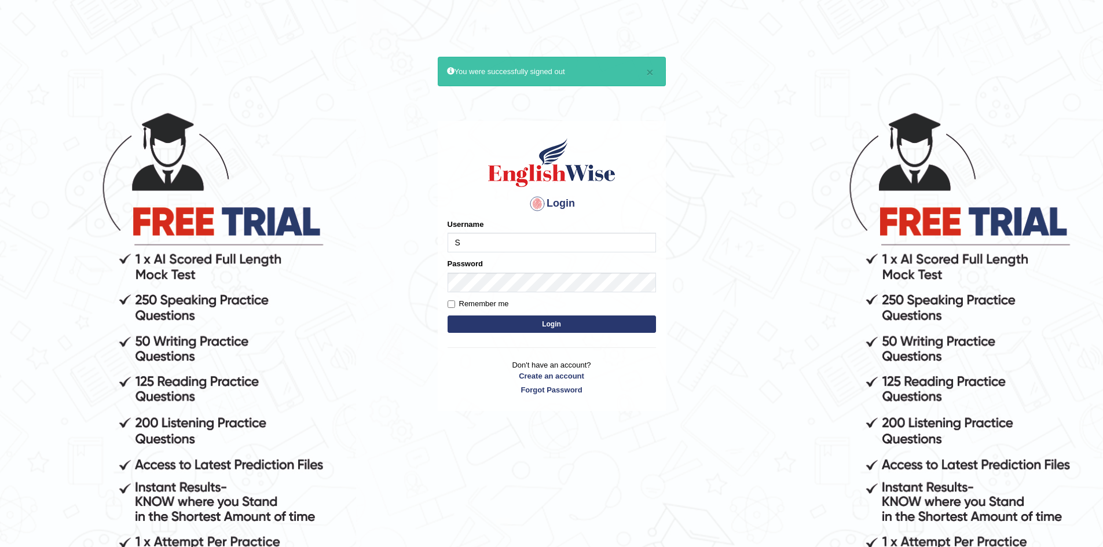
type input "Sanjay2567"
drag, startPoint x: 507, startPoint y: 243, endPoint x: 399, endPoint y: 245, distance: 107.7
click at [399, 245] on body "× You were successfully signed out Login Please fix the following errors: Usern…" at bounding box center [551, 328] width 1103 height 547
click at [515, 319] on button "Login" at bounding box center [551, 323] width 208 height 17
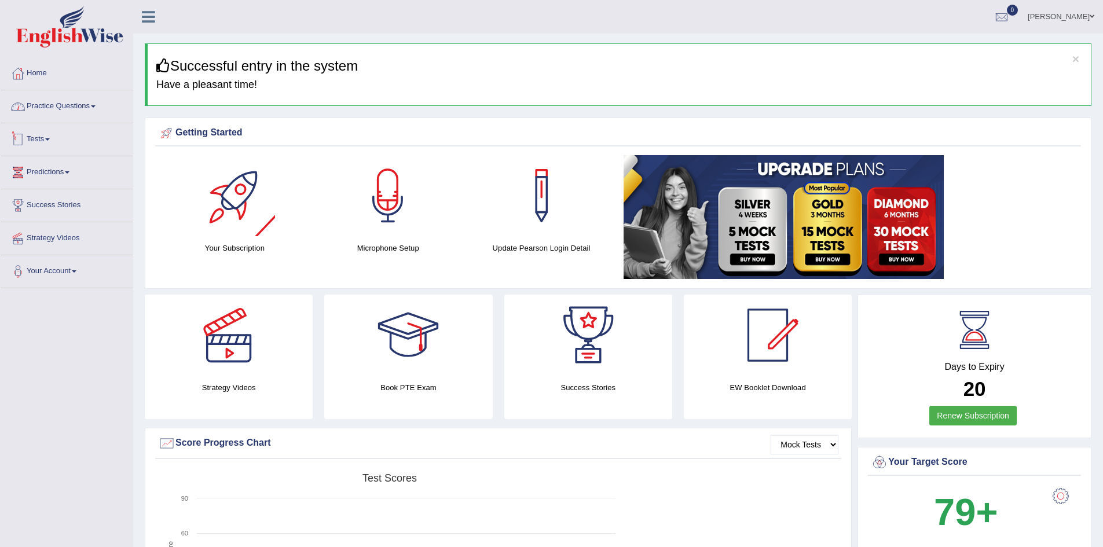
click at [56, 104] on link "Practice Questions" at bounding box center [67, 104] width 132 height 29
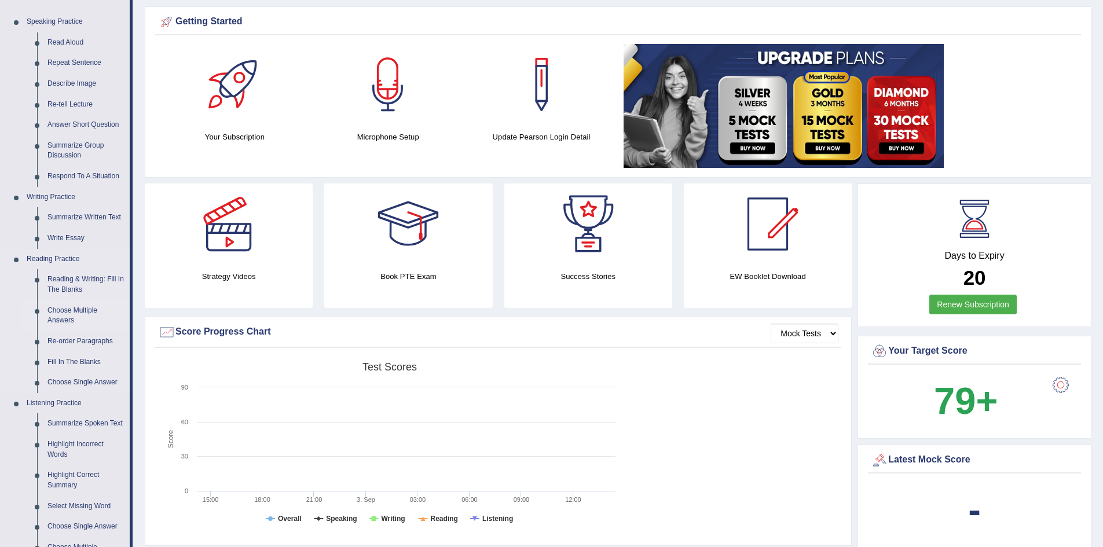
scroll to position [116, 0]
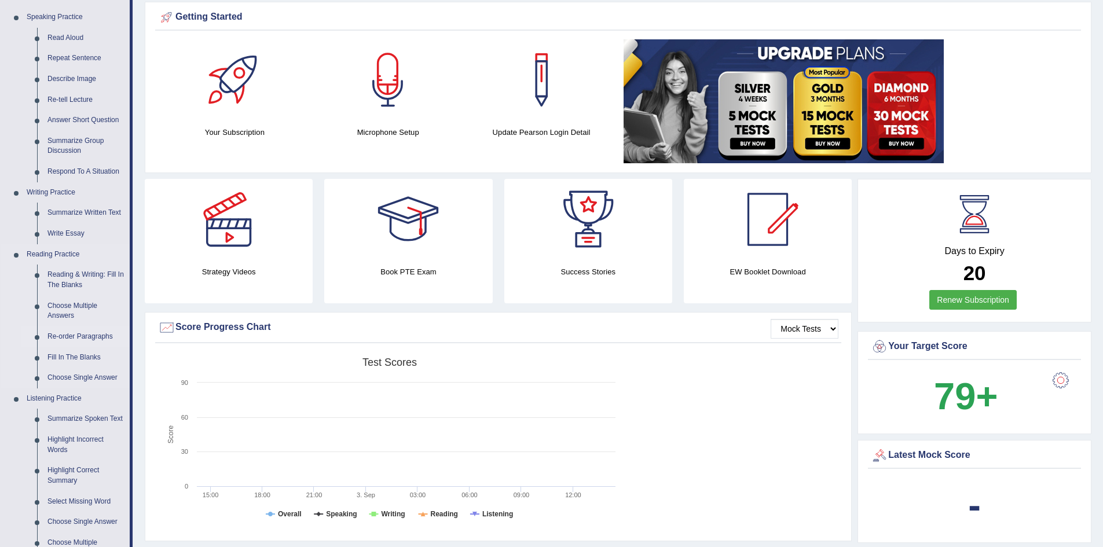
click at [63, 336] on link "Re-order Paragraphs" at bounding box center [85, 336] width 87 height 21
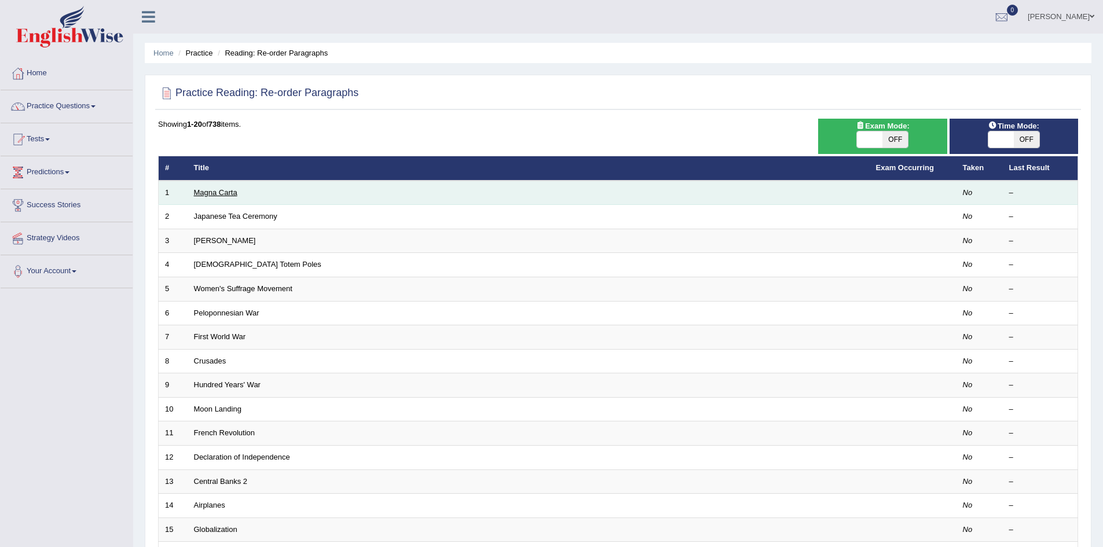
click at [206, 196] on link "Magna Carta" at bounding box center [215, 192] width 43 height 9
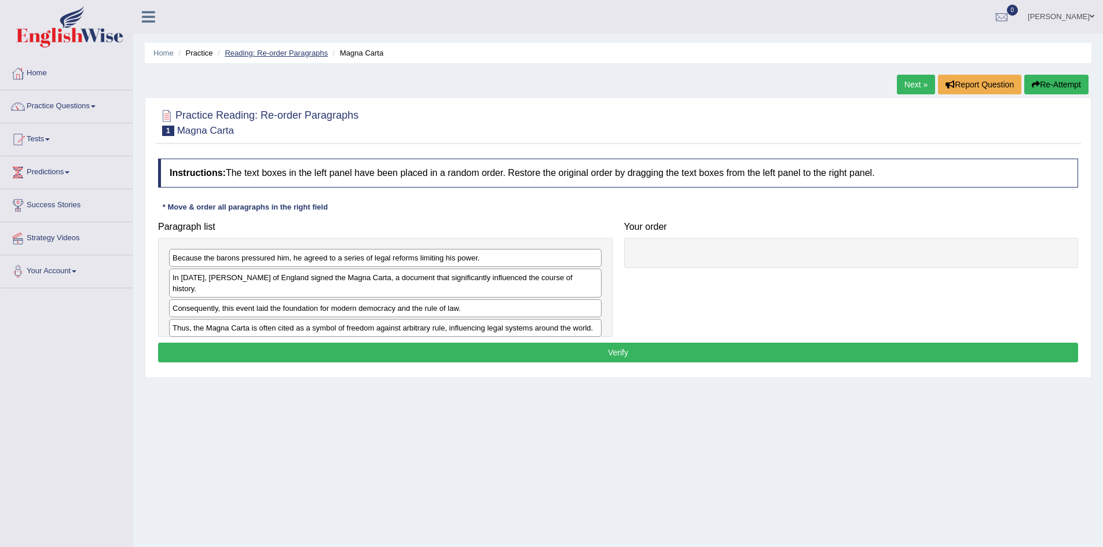
click at [276, 54] on link "Reading: Re-order Paragraphs" at bounding box center [276, 53] width 103 height 9
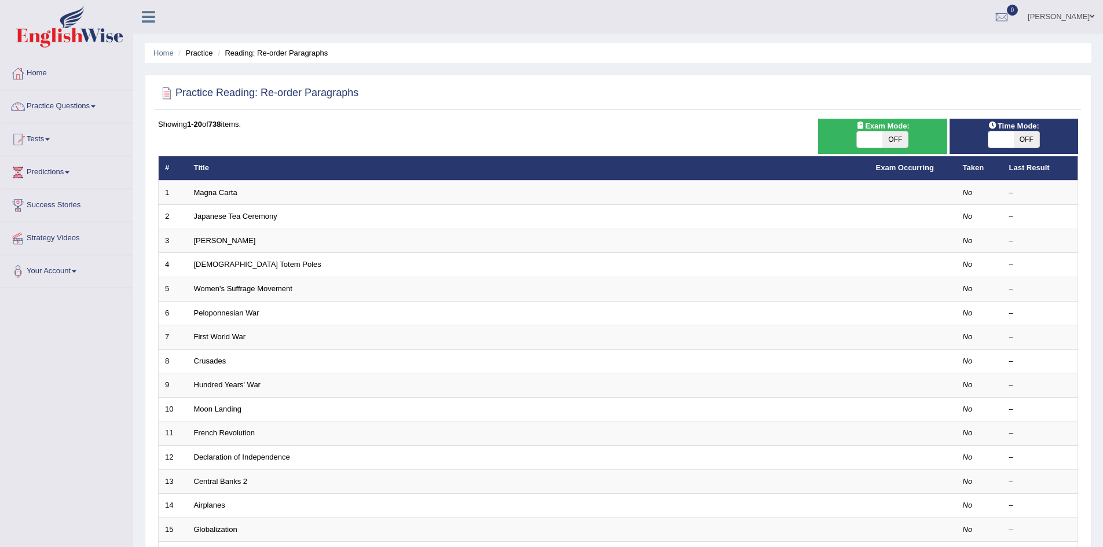
click at [1016, 135] on span "OFF" at bounding box center [1025, 139] width 25 height 16
checkbox input "true"
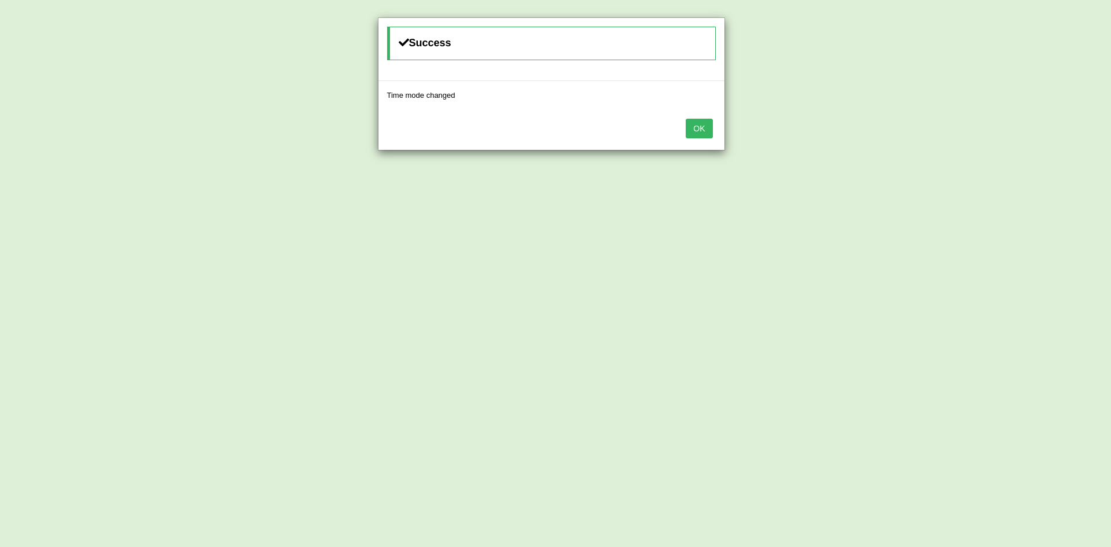
click at [692, 130] on button "OK" at bounding box center [699, 129] width 27 height 20
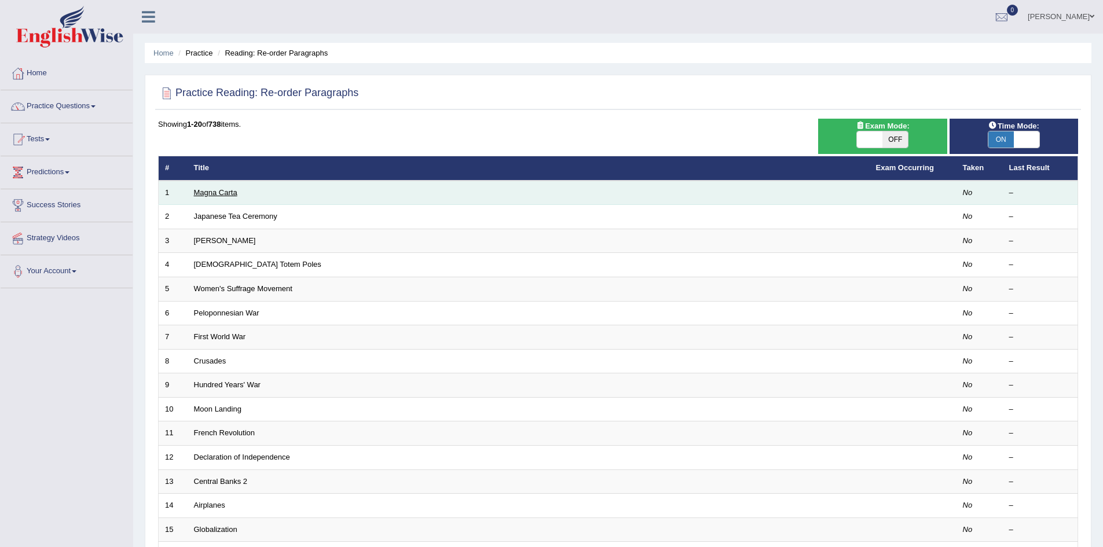
click at [222, 194] on link "Magna Carta" at bounding box center [215, 192] width 43 height 9
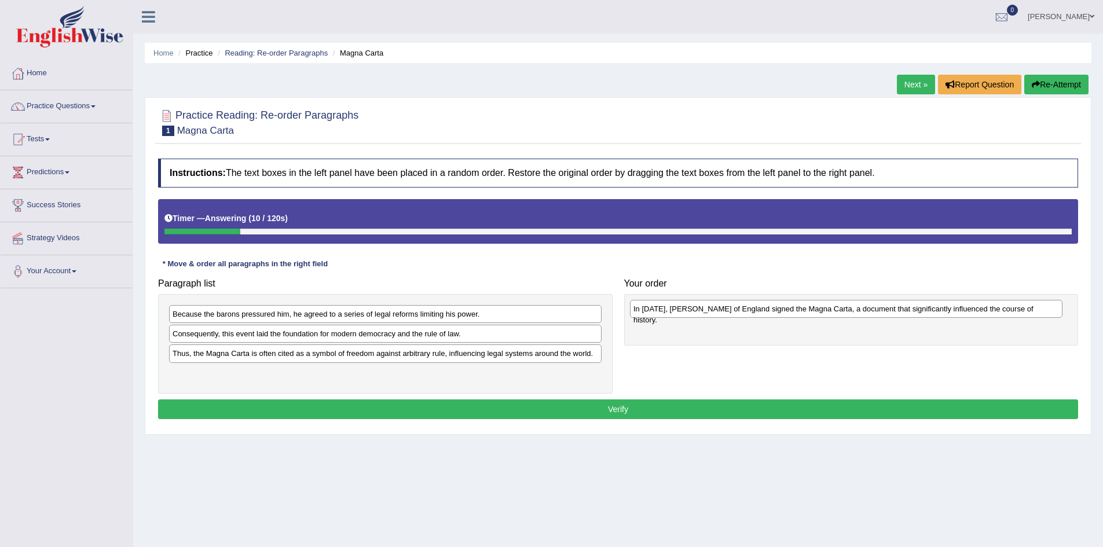
drag, startPoint x: 262, startPoint y: 336, endPoint x: 722, endPoint y: 311, distance: 461.4
click at [722, 311] on div "In 1215, King John of England signed the Magna Carta, a document that significa…" at bounding box center [846, 309] width 432 height 18
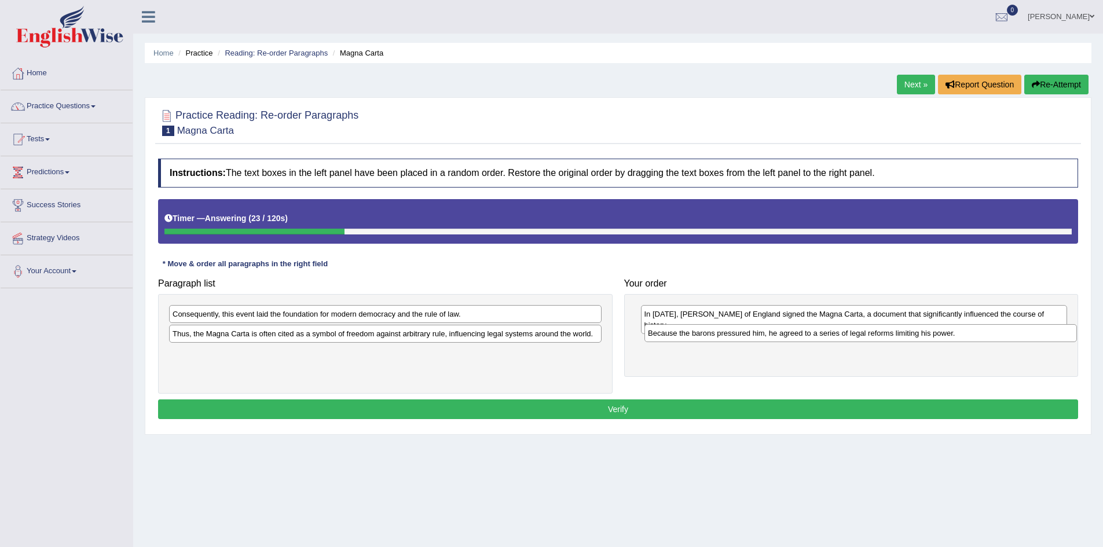
drag, startPoint x: 330, startPoint y: 314, endPoint x: 806, endPoint y: 333, distance: 475.6
click at [806, 333] on div "Because the barons pressured him, he agreed to a series of legal reforms limiti…" at bounding box center [860, 333] width 432 height 18
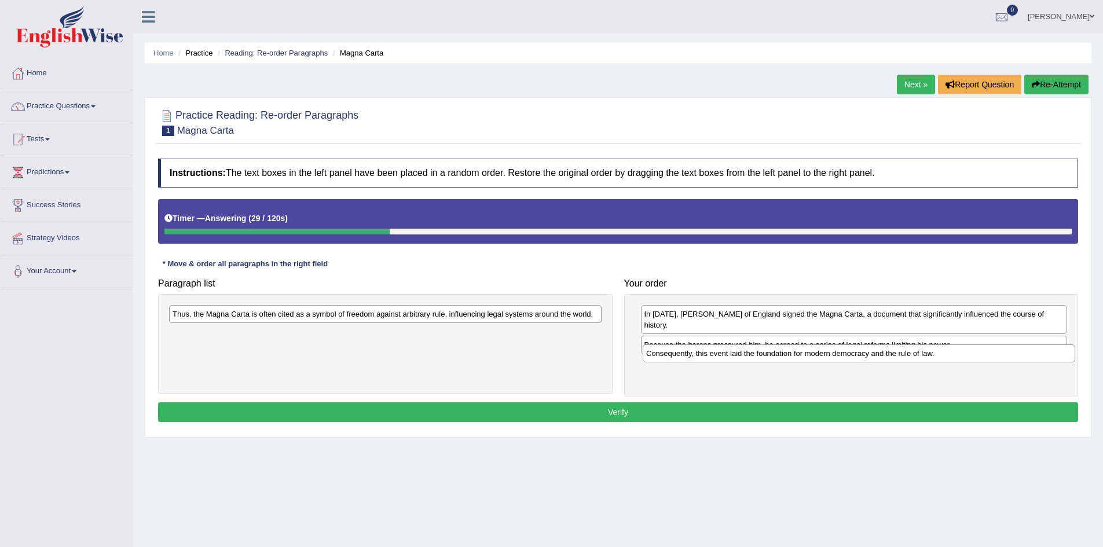
drag, startPoint x: 329, startPoint y: 313, endPoint x: 752, endPoint y: 353, distance: 425.0
click at [752, 353] on div "Consequently, this event laid the foundation for modern democracy and the rule …" at bounding box center [858, 353] width 432 height 18
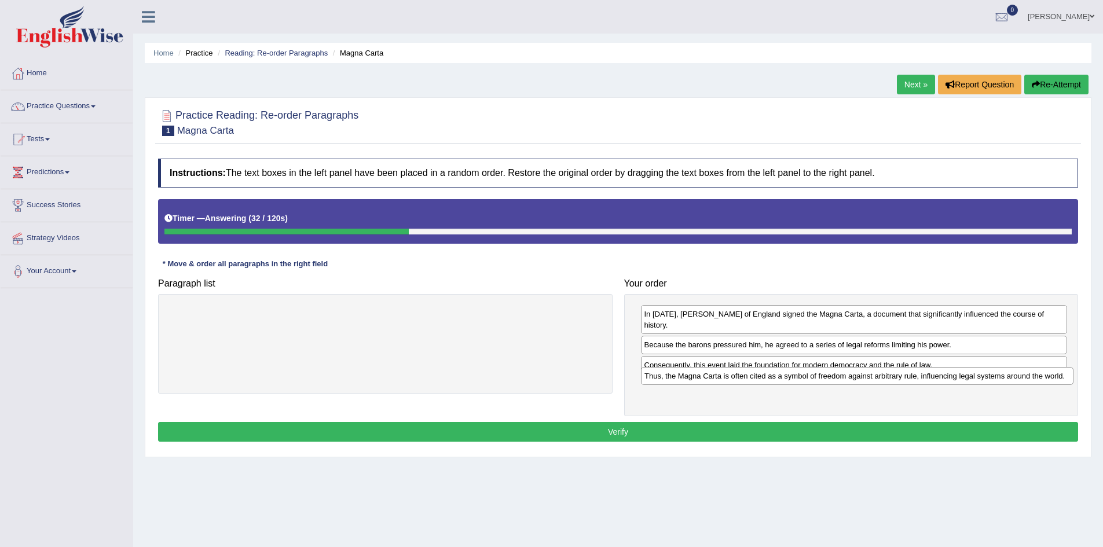
drag, startPoint x: 442, startPoint y: 313, endPoint x: 914, endPoint y: 374, distance: 475.8
click at [914, 374] on div "Thus, the Magna Carta is often cited as a symbol of freedom against arbitrary r…" at bounding box center [857, 376] width 432 height 18
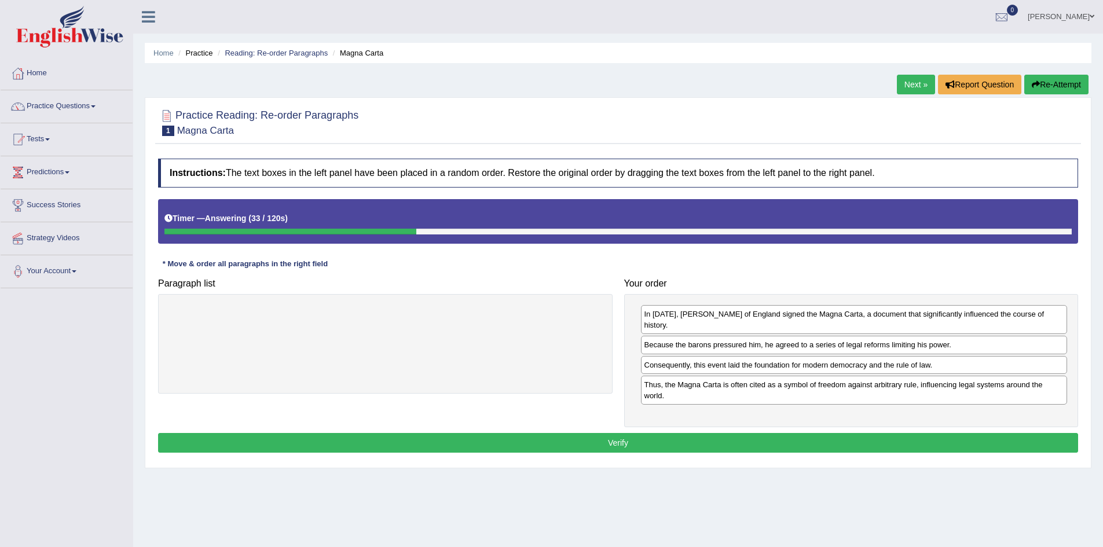
click at [630, 433] on button "Verify" at bounding box center [618, 443] width 920 height 20
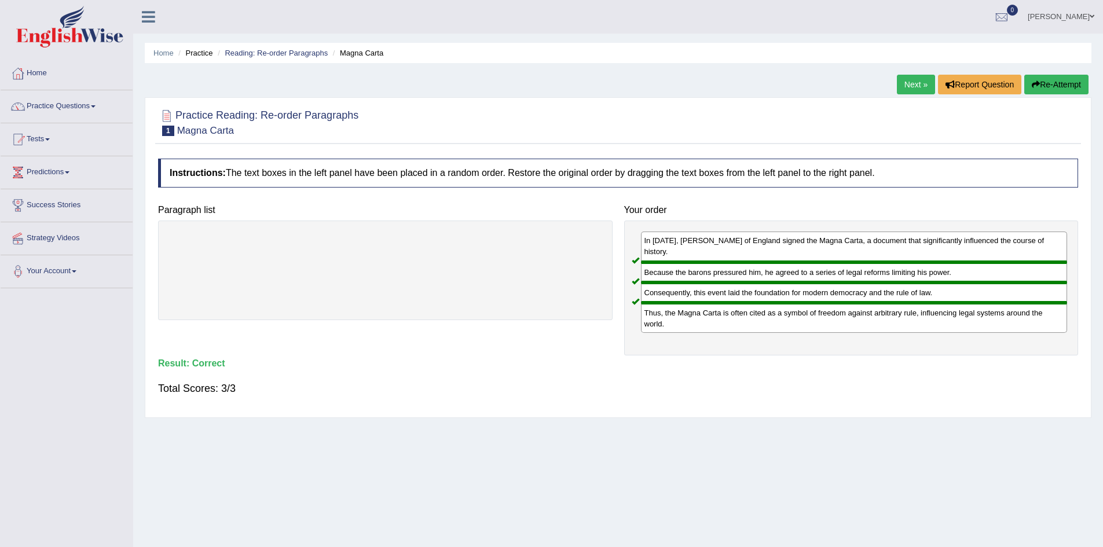
drag, startPoint x: 923, startPoint y: 82, endPoint x: 916, endPoint y: 84, distance: 7.7
click at [923, 82] on link "Next »" at bounding box center [916, 85] width 38 height 20
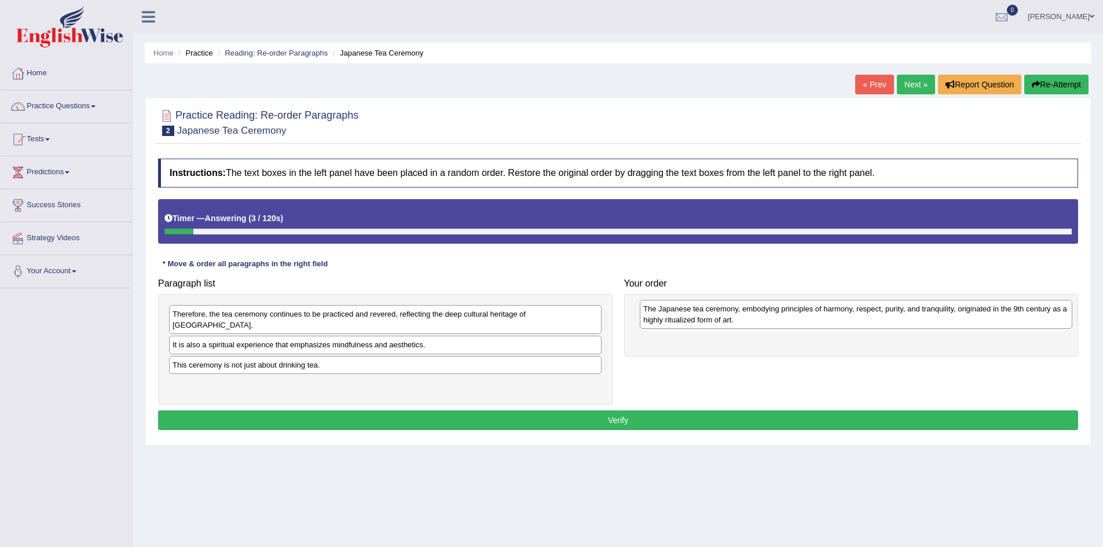
drag, startPoint x: 312, startPoint y: 336, endPoint x: 754, endPoint y: 314, distance: 442.2
click at [754, 314] on div "The Japanese tea ceremony, embodying principles of harmony, respect, purity, an…" at bounding box center [856, 314] width 432 height 29
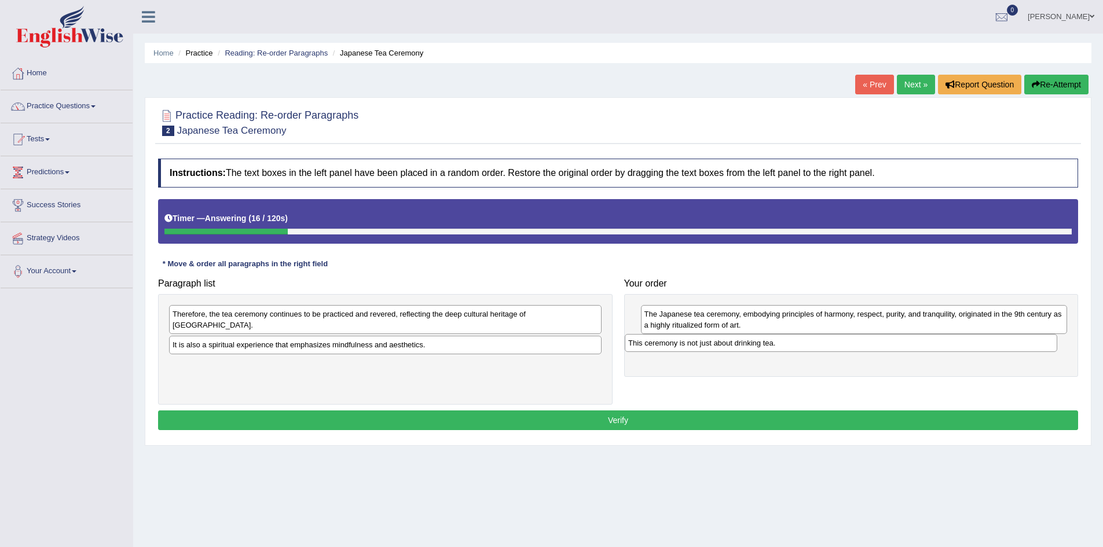
drag, startPoint x: 251, startPoint y: 356, endPoint x: 707, endPoint y: 346, distance: 455.6
click at [707, 346] on div "This ceremony is not just about drinking tea." at bounding box center [841, 343] width 432 height 18
drag, startPoint x: 418, startPoint y: 337, endPoint x: 910, endPoint y: 369, distance: 492.4
click at [910, 369] on div "It is also a spiritual experience that emphasizes mindfulness and aesthetics." at bounding box center [874, 366] width 432 height 18
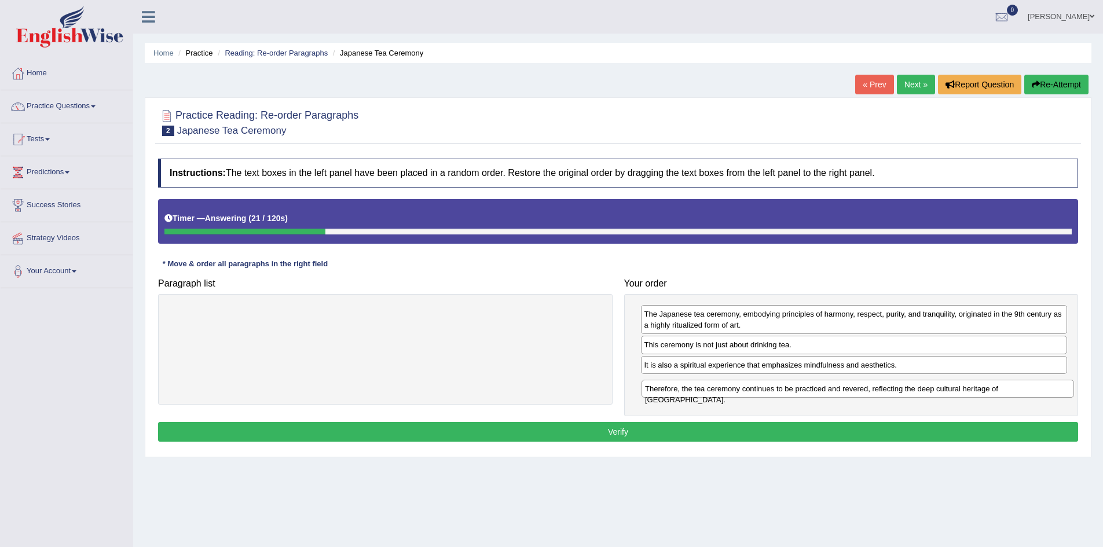
drag, startPoint x: 392, startPoint y: 317, endPoint x: 864, endPoint y: 391, distance: 478.2
click at [864, 391] on div "Therefore, the tea ceremony continues to be practiced and revered, reflecting t…" at bounding box center [857, 389] width 432 height 18
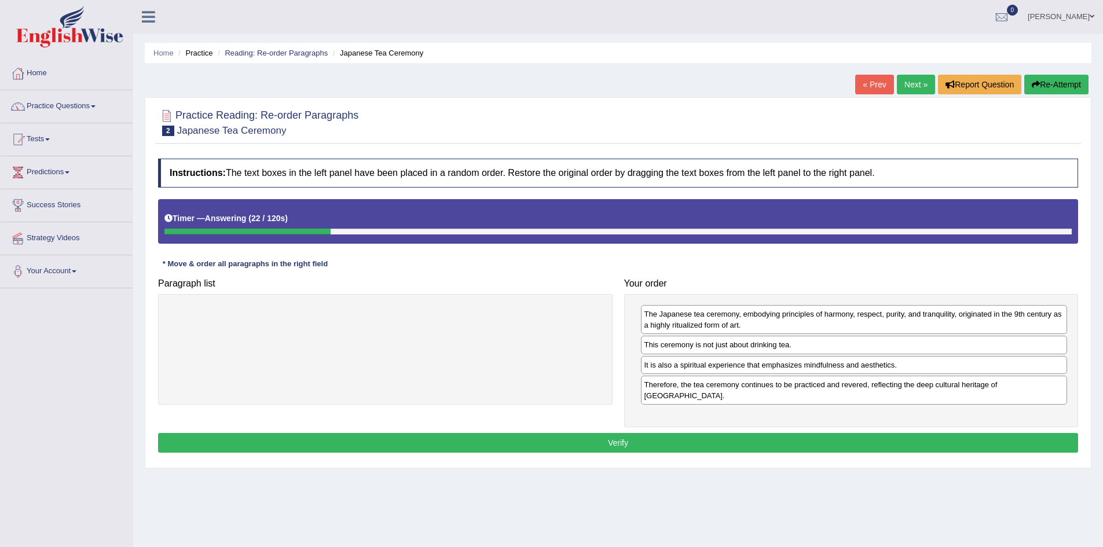
click at [649, 433] on button "Verify" at bounding box center [618, 443] width 920 height 20
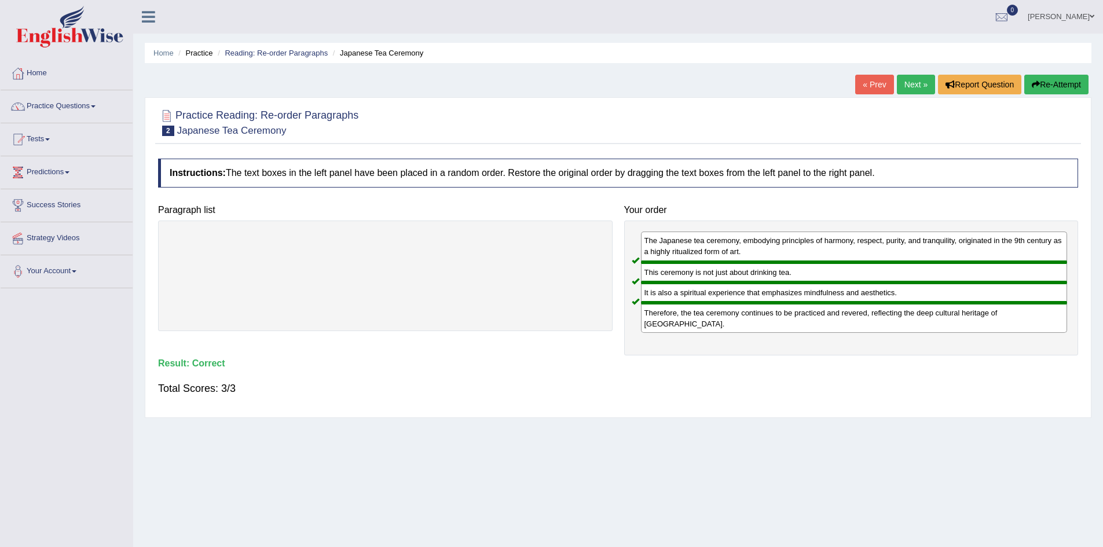
click at [910, 88] on link "Next »" at bounding box center [916, 85] width 38 height 20
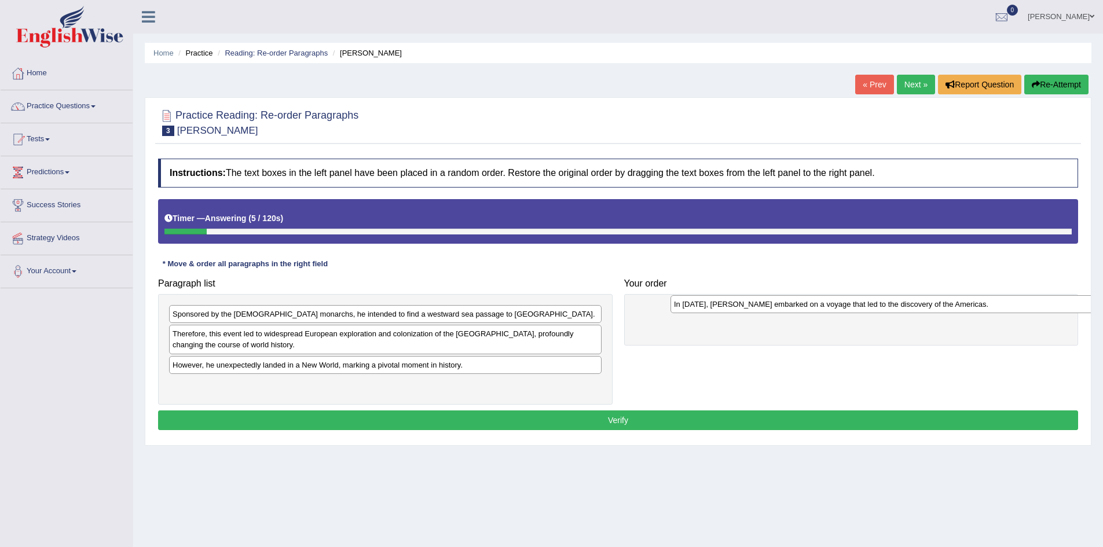
drag, startPoint x: 328, startPoint y: 386, endPoint x: 826, endPoint y: 307, distance: 504.6
click at [826, 307] on div "In [DATE], [PERSON_NAME] embarked on a voyage that led to the discovery of the …" at bounding box center [886, 304] width 432 height 18
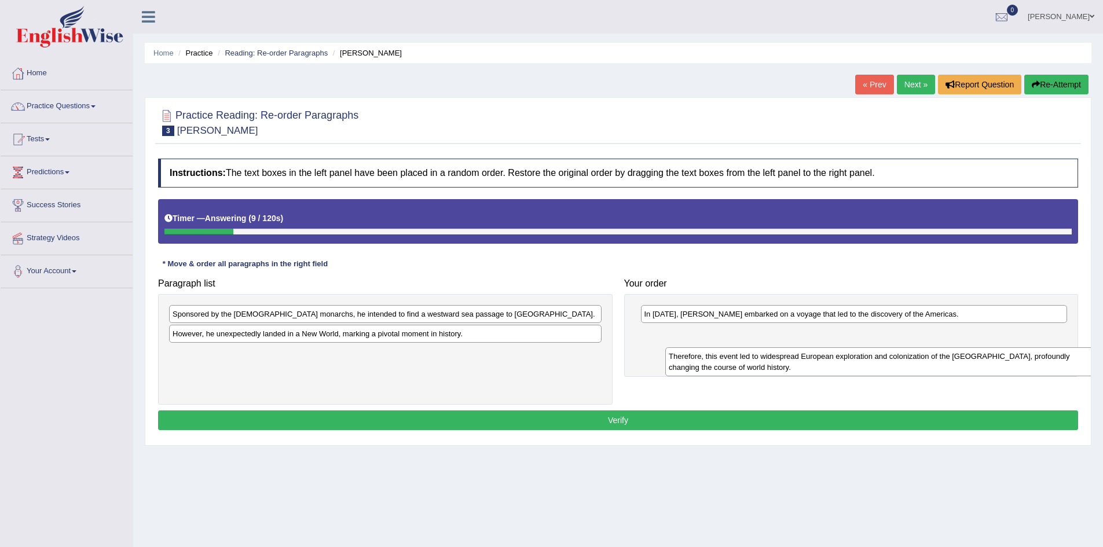
drag, startPoint x: 333, startPoint y: 337, endPoint x: 824, endPoint y: 361, distance: 492.0
click at [824, 361] on div "Therefore, this event led to widespread European exploration and colonization o…" at bounding box center [881, 361] width 432 height 29
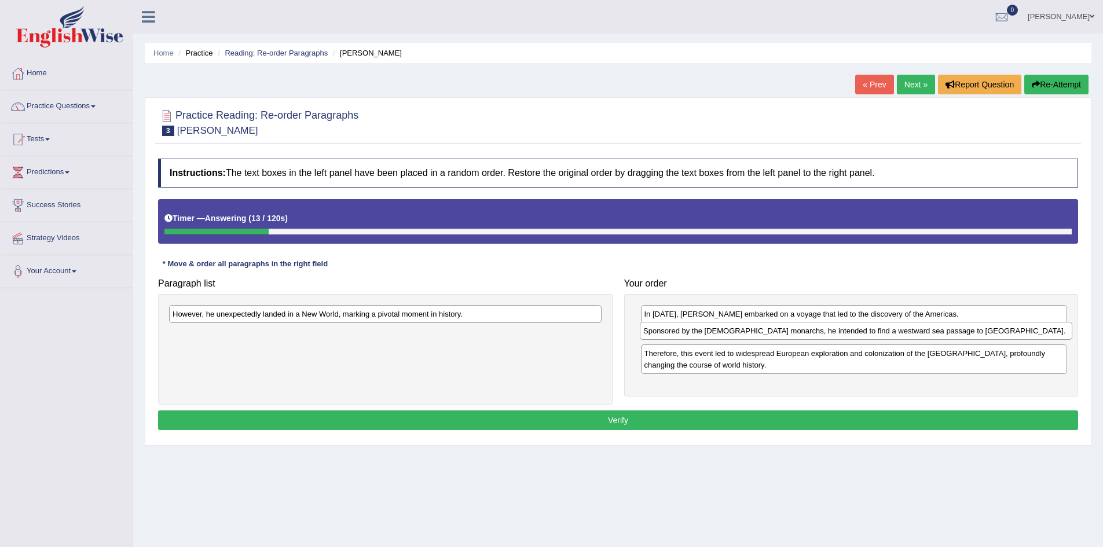
drag, startPoint x: 344, startPoint y: 315, endPoint x: 811, endPoint y: 332, distance: 468.0
click at [811, 332] on div "Sponsored by the Spanish monarchs, he intended to find a westward sea passage t…" at bounding box center [856, 331] width 432 height 18
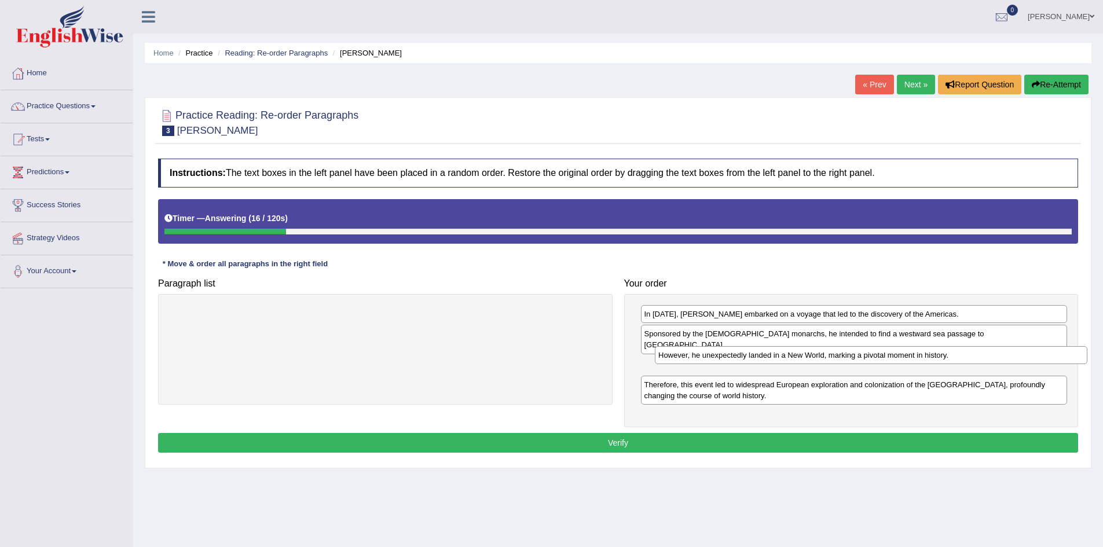
drag, startPoint x: 450, startPoint y: 313, endPoint x: 933, endPoint y: 354, distance: 484.5
click at [933, 354] on div "However, he unexpectedly landed in a New World, marking a pivotal moment in his…" at bounding box center [871, 355] width 432 height 18
click at [643, 435] on button "Verify" at bounding box center [618, 443] width 920 height 20
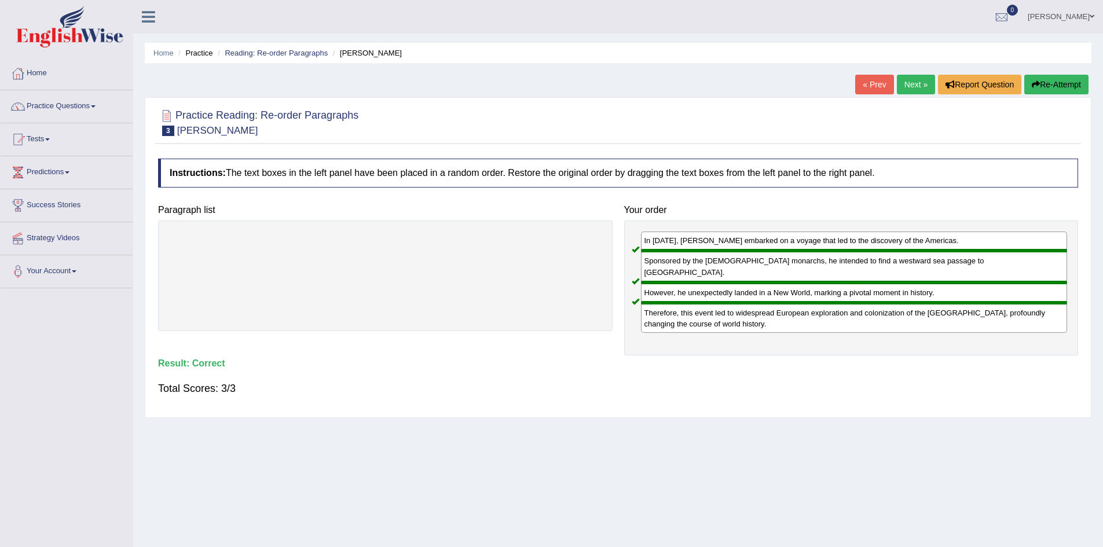
click at [920, 80] on link "Next »" at bounding box center [916, 85] width 38 height 20
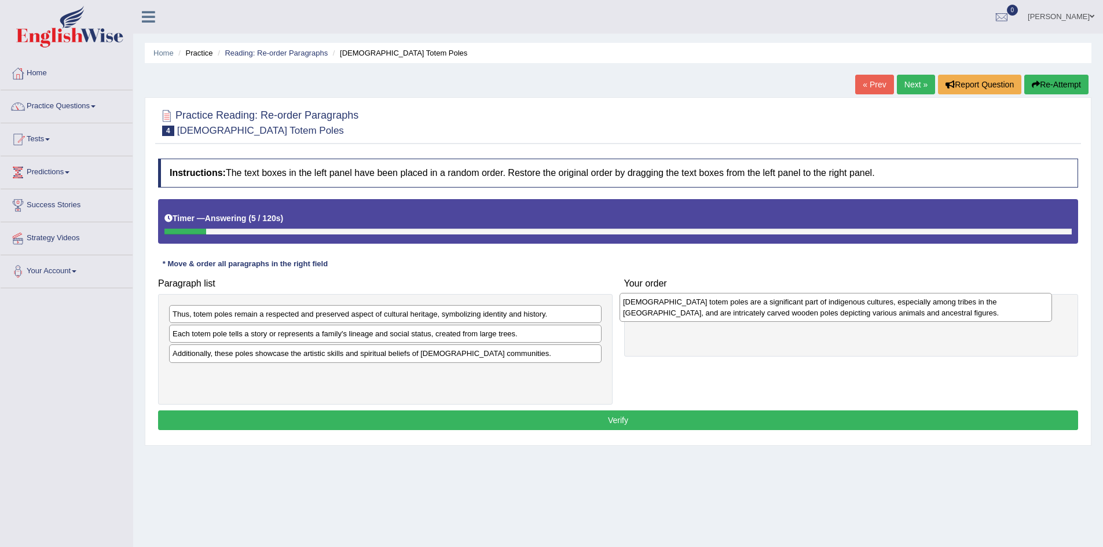
drag, startPoint x: 279, startPoint y: 318, endPoint x: 729, endPoint y: 306, distance: 450.5
click at [729, 306] on div "[DEMOGRAPHIC_DATA] totem poles are a significant part of indigenous cultures, e…" at bounding box center [835, 307] width 432 height 29
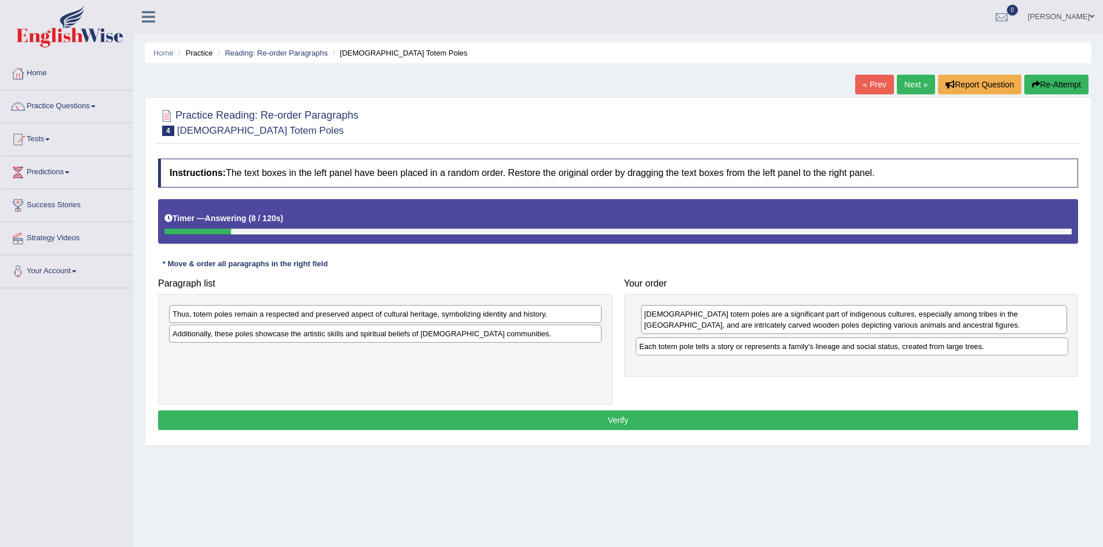
drag, startPoint x: 351, startPoint y: 335, endPoint x: 818, endPoint y: 348, distance: 466.7
click at [818, 348] on div "Each totem pole tells a story or represents a family's lineage and social statu…" at bounding box center [852, 346] width 432 height 18
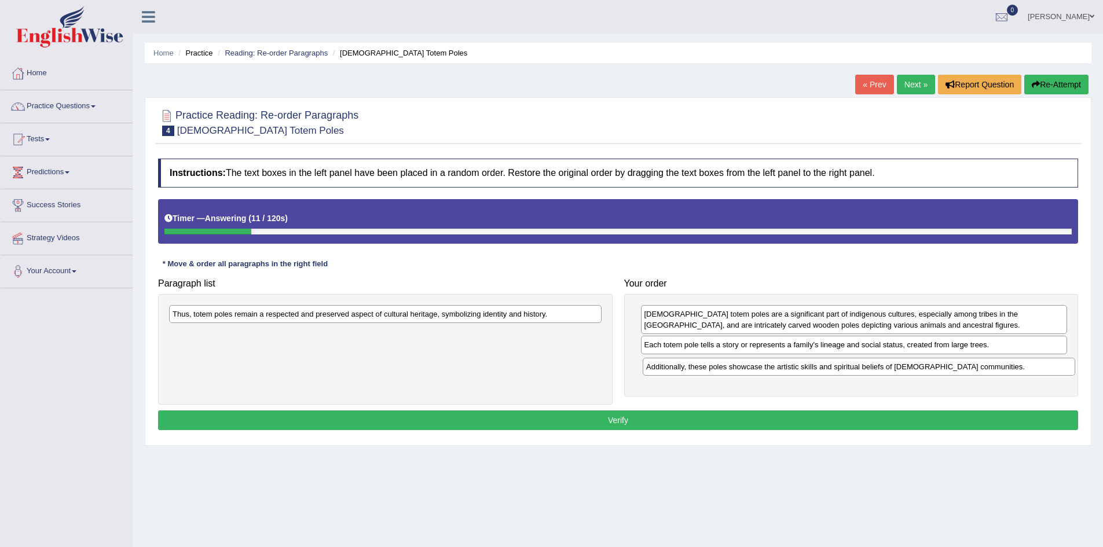
drag, startPoint x: 443, startPoint y: 336, endPoint x: 915, endPoint y: 369, distance: 472.9
click at [915, 369] on div "Additionally, these poles showcase the artistic skills and spiritual beliefs of…" at bounding box center [858, 367] width 432 height 18
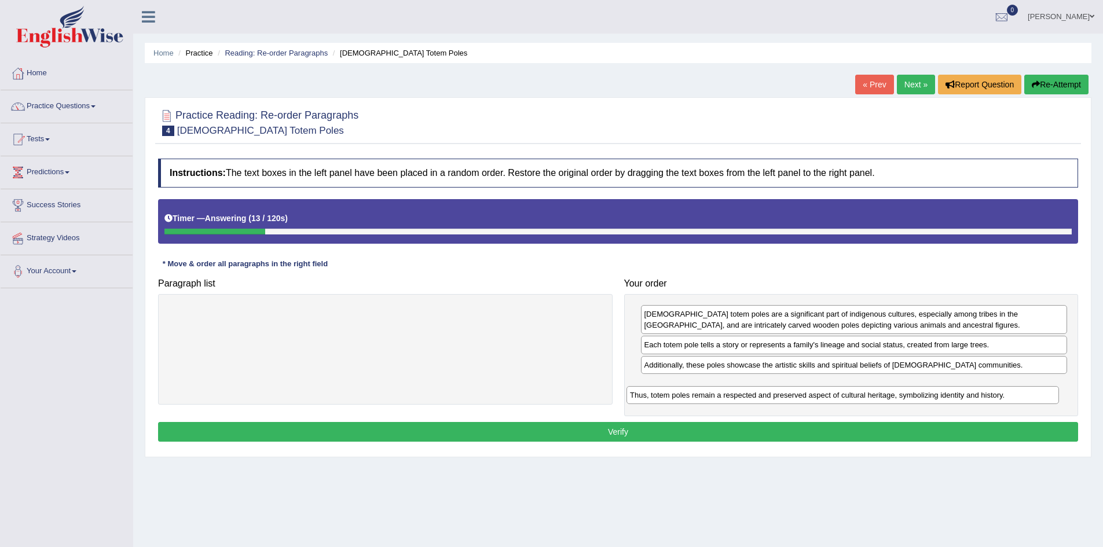
drag, startPoint x: 486, startPoint y: 315, endPoint x: 967, endPoint y: 395, distance: 488.1
click at [967, 395] on div "Thus, totem poles remain a respected and preserved aspect of cultural heritage,…" at bounding box center [842, 395] width 432 height 18
click at [627, 438] on button "Verify" at bounding box center [618, 432] width 920 height 20
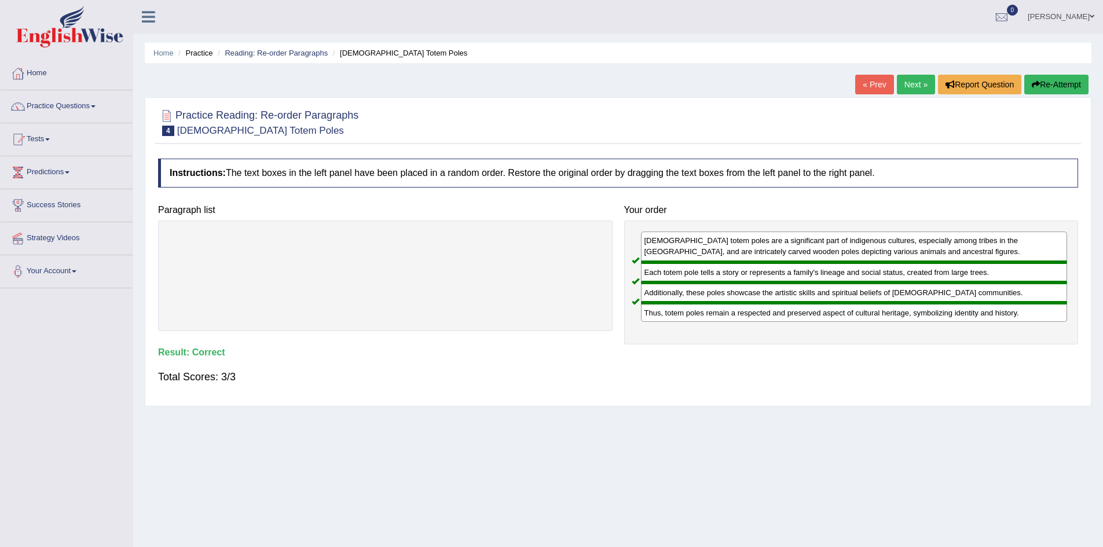
drag, startPoint x: 901, startPoint y: 87, endPoint x: 889, endPoint y: 91, distance: 12.8
click at [901, 87] on link "Next »" at bounding box center [916, 85] width 38 height 20
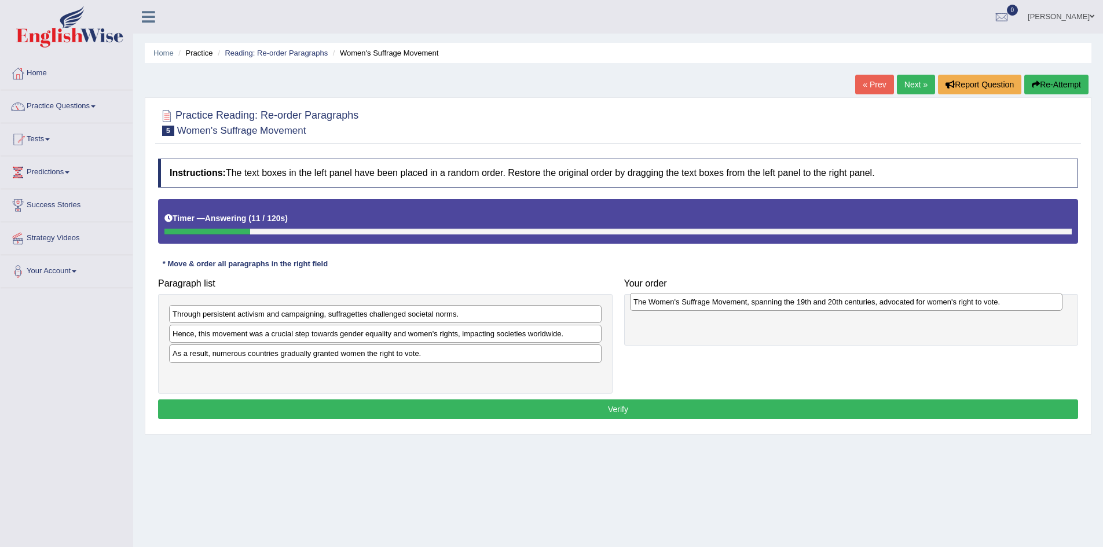
drag, startPoint x: 280, startPoint y: 376, endPoint x: 740, endPoint y: 304, distance: 466.3
click at [740, 304] on div "The Women's Suffrage Movement, spanning the 19th and 20th centuries, advocated …" at bounding box center [846, 302] width 432 height 18
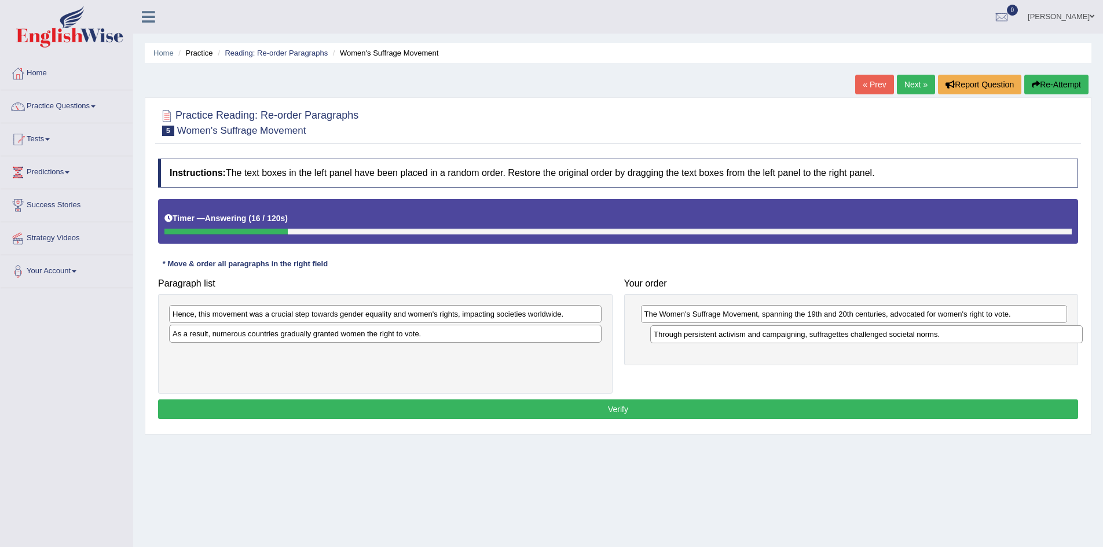
drag, startPoint x: 244, startPoint y: 316, endPoint x: 725, endPoint y: 336, distance: 481.4
click at [725, 336] on div "Through persistent activism and campaigning, suffragettes challenged societal n…" at bounding box center [866, 334] width 432 height 18
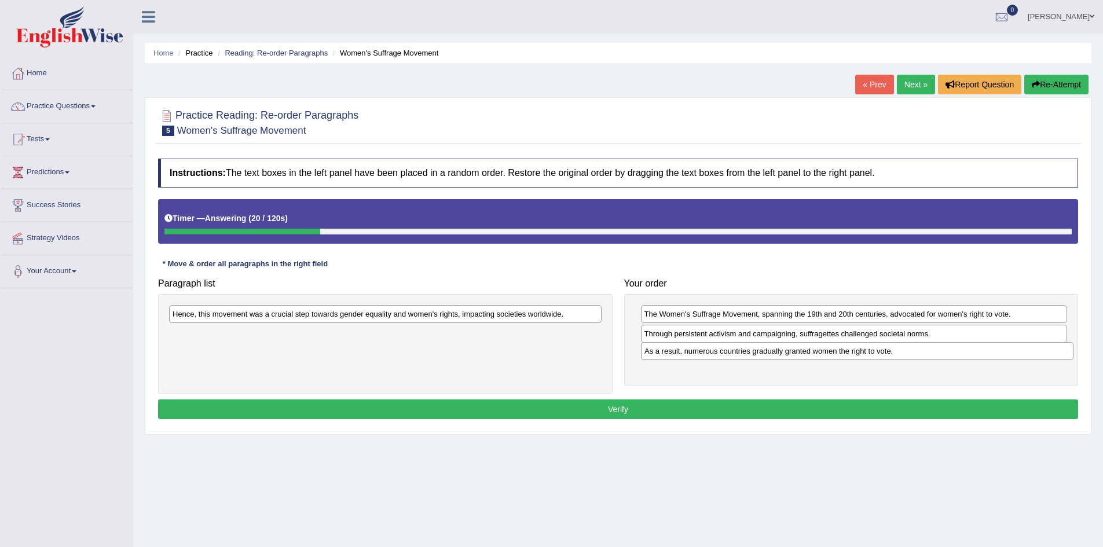
drag, startPoint x: 249, startPoint y: 334, endPoint x: 721, endPoint y: 351, distance: 472.0
click at [721, 351] on div "As a result, numerous countries gradually granted women the right to vote." at bounding box center [857, 351] width 432 height 18
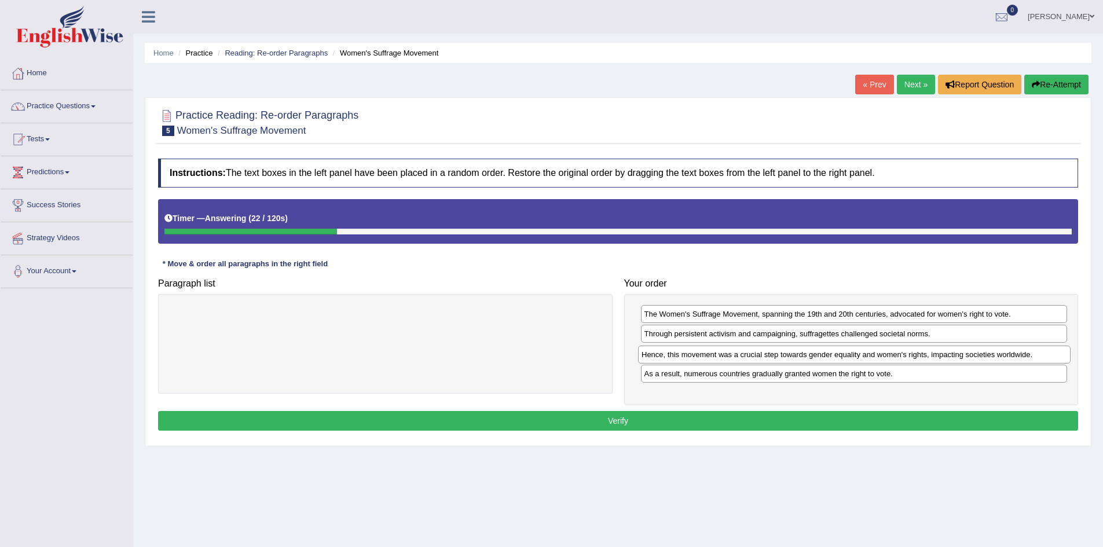
drag, startPoint x: 621, startPoint y: 318, endPoint x: 950, endPoint y: 354, distance: 330.7
click at [950, 354] on div "Hence, this movement was a crucial step towards gender equality and women's rig…" at bounding box center [854, 355] width 432 height 18
click at [615, 418] on button "Verify" at bounding box center [618, 421] width 920 height 20
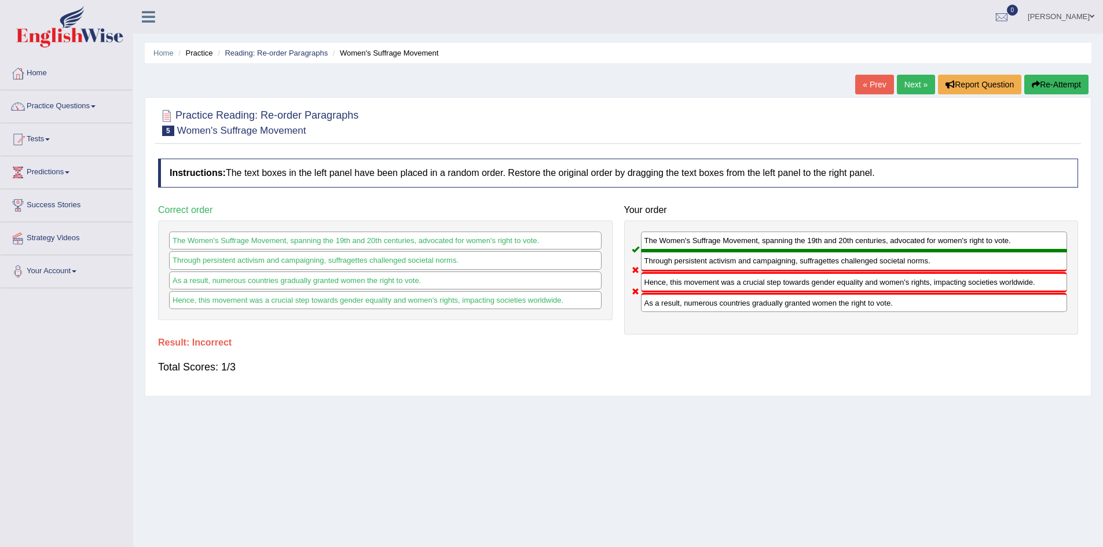
click at [1025, 86] on div "« Prev Next » Report Question Re-Attempt" at bounding box center [973, 86] width 236 height 23
click at [1037, 85] on button "Re-Attempt" at bounding box center [1056, 85] width 64 height 20
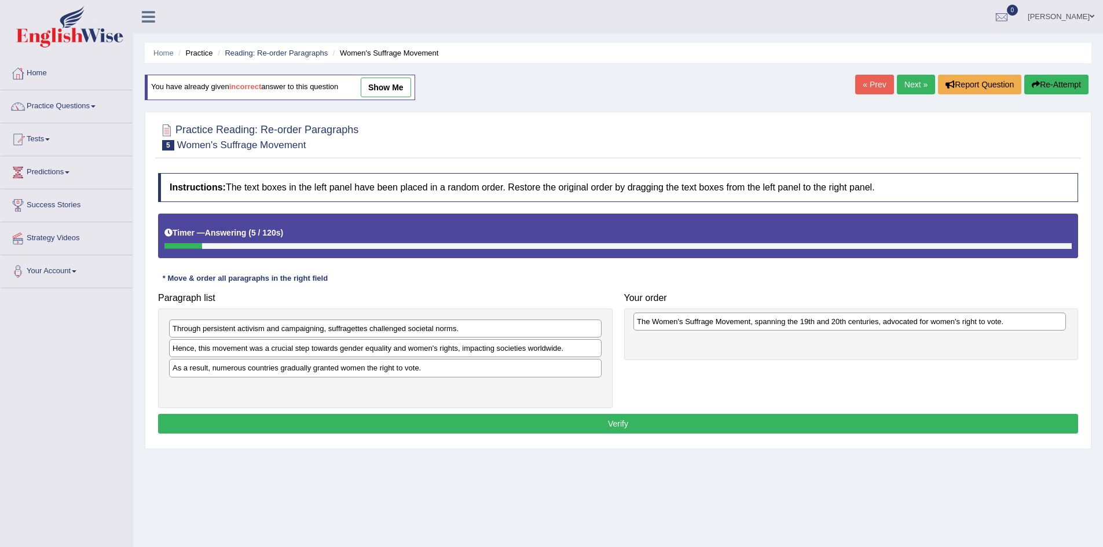
drag, startPoint x: 311, startPoint y: 388, endPoint x: 763, endPoint y: 322, distance: 456.8
click at [763, 322] on div "The Women's Suffrage Movement, spanning the 19th and 20th centuries, advocated …" at bounding box center [849, 322] width 432 height 18
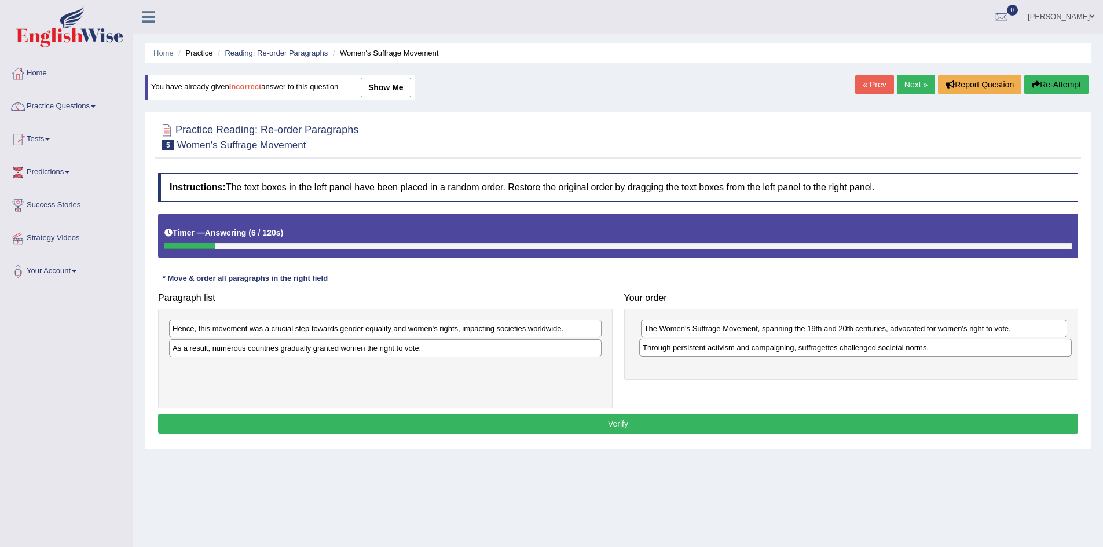
drag, startPoint x: 266, startPoint y: 329, endPoint x: 735, endPoint y: 348, distance: 469.8
click at [735, 348] on div "Through persistent activism and campaigning, suffragettes challenged societal n…" at bounding box center [855, 348] width 432 height 18
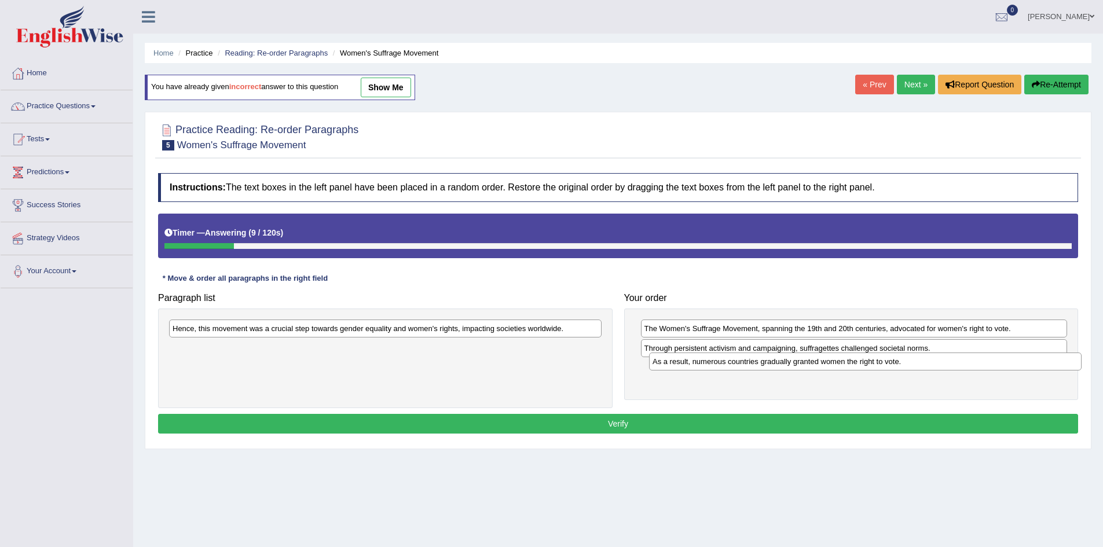
drag, startPoint x: 366, startPoint y: 352, endPoint x: 755, endPoint y: 368, distance: 389.8
click at [755, 368] on div "As a result, numerous countries gradually granted women the right to vote." at bounding box center [865, 361] width 432 height 18
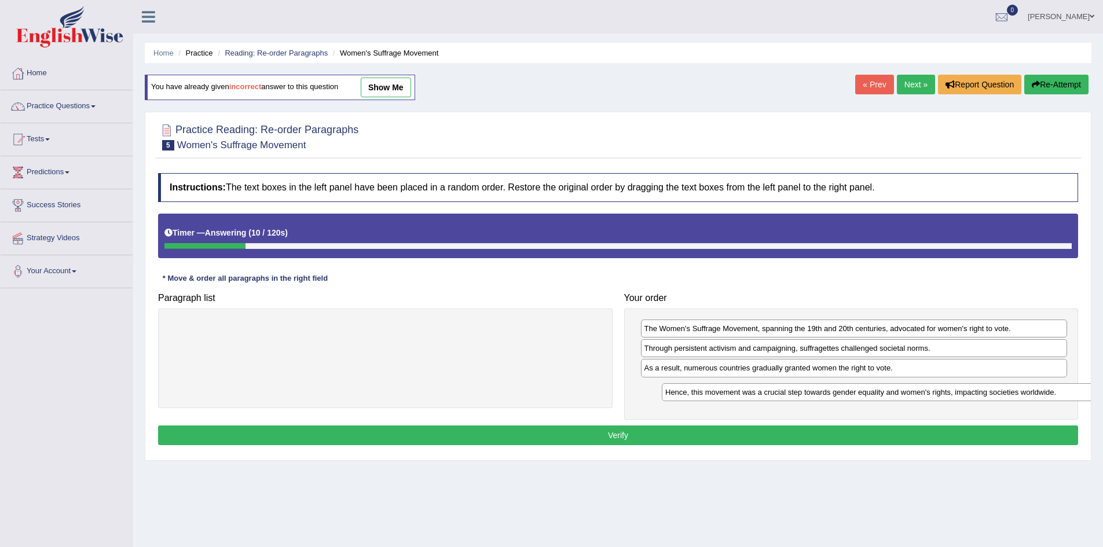
drag, startPoint x: 472, startPoint y: 328, endPoint x: 972, endPoint y: 392, distance: 504.1
click at [972, 392] on div "Hence, this movement was a crucial step towards gender equality and women's rig…" at bounding box center [878, 392] width 432 height 18
click at [715, 431] on button "Verify" at bounding box center [618, 435] width 920 height 20
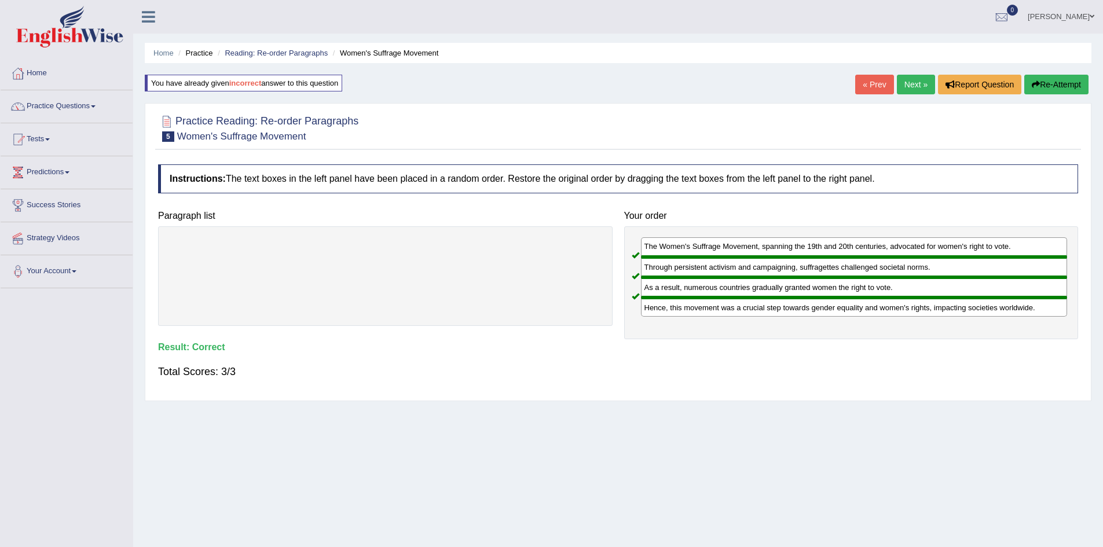
click at [908, 86] on link "Next »" at bounding box center [916, 85] width 38 height 20
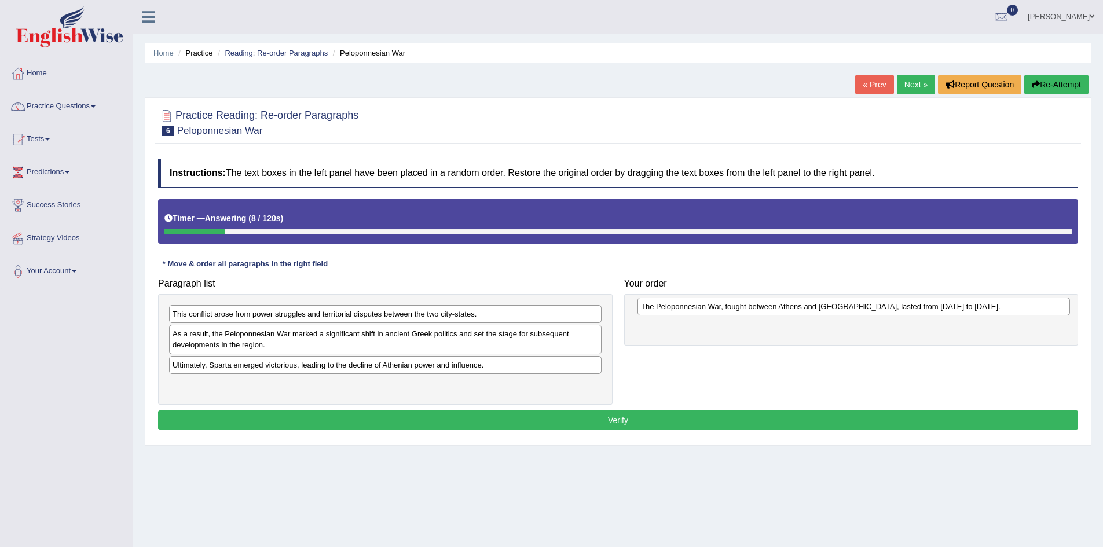
drag, startPoint x: 402, startPoint y: 380, endPoint x: 766, endPoint y: 310, distance: 370.9
click at [766, 310] on div "The Peloponnesian War, fought between Athens and [GEOGRAPHIC_DATA], lasted from…" at bounding box center [853, 307] width 432 height 18
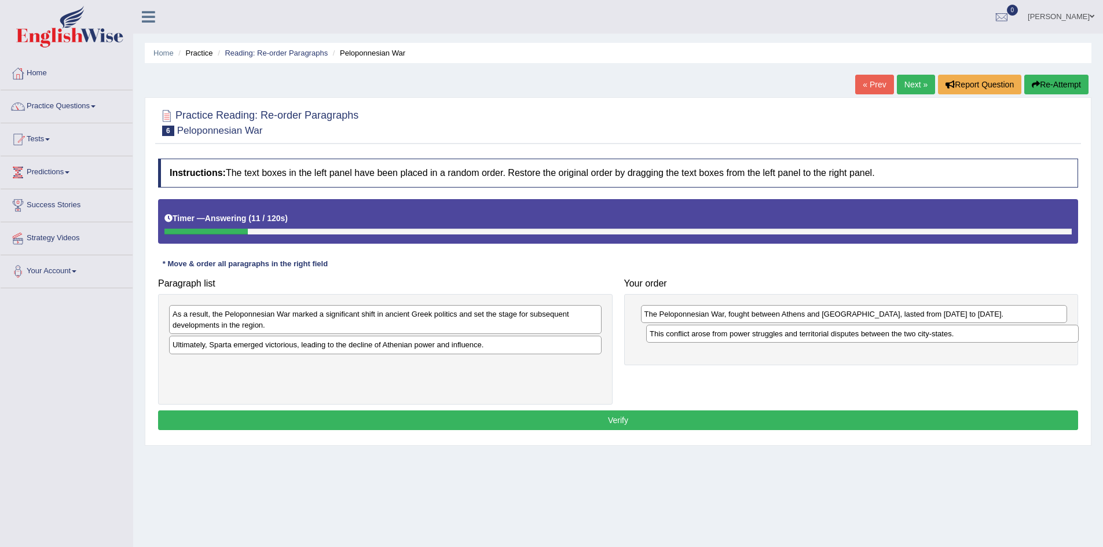
drag, startPoint x: 307, startPoint y: 315, endPoint x: 784, endPoint y: 335, distance: 477.3
click at [784, 335] on div "This conflict arose from power struggles and territorial disputes between the t…" at bounding box center [862, 334] width 432 height 18
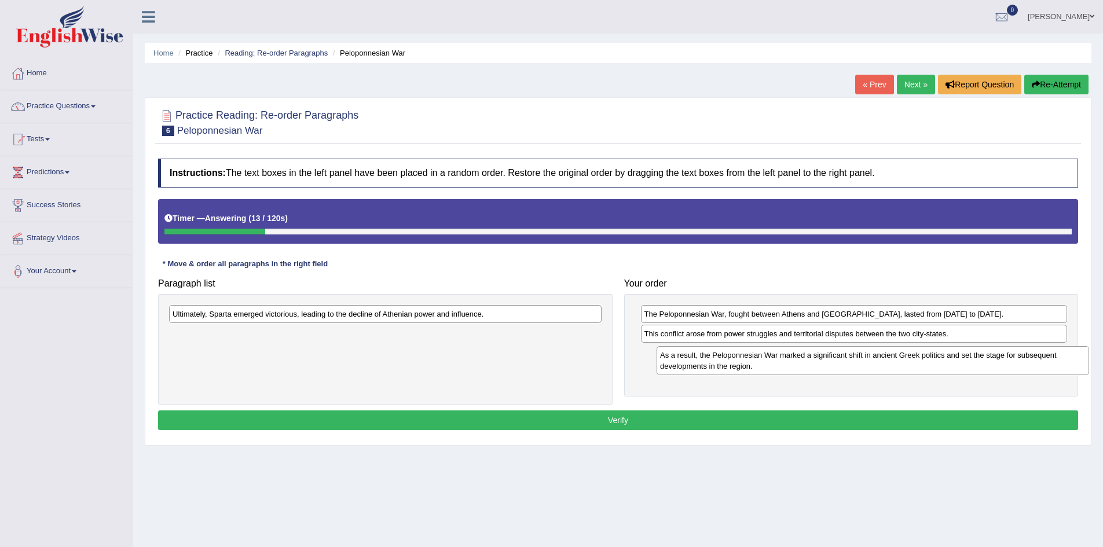
drag, startPoint x: 289, startPoint y: 318, endPoint x: 776, endPoint y: 359, distance: 488.5
click at [776, 359] on div "As a result, the Peloponnesian War marked a significant shift in ancient Greek …" at bounding box center [872, 360] width 432 height 29
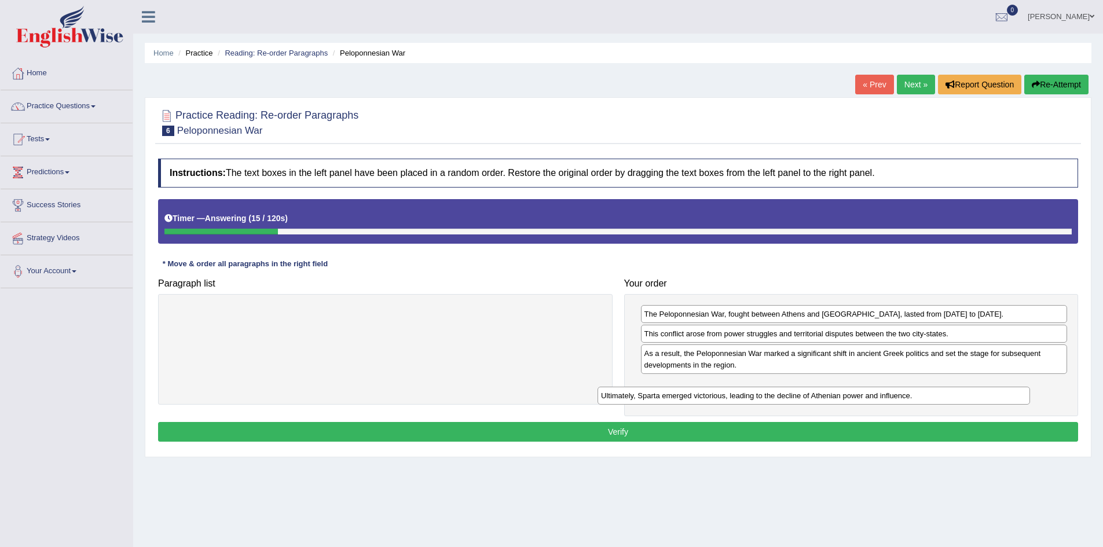
drag, startPoint x: 401, startPoint y: 318, endPoint x: 810, endPoint y: 399, distance: 416.7
click at [810, 399] on div "Ultimately, Sparta emerged victorious, leading to the decline of Athenian power…" at bounding box center [813, 396] width 432 height 18
click at [684, 426] on button "Verify" at bounding box center [618, 432] width 920 height 20
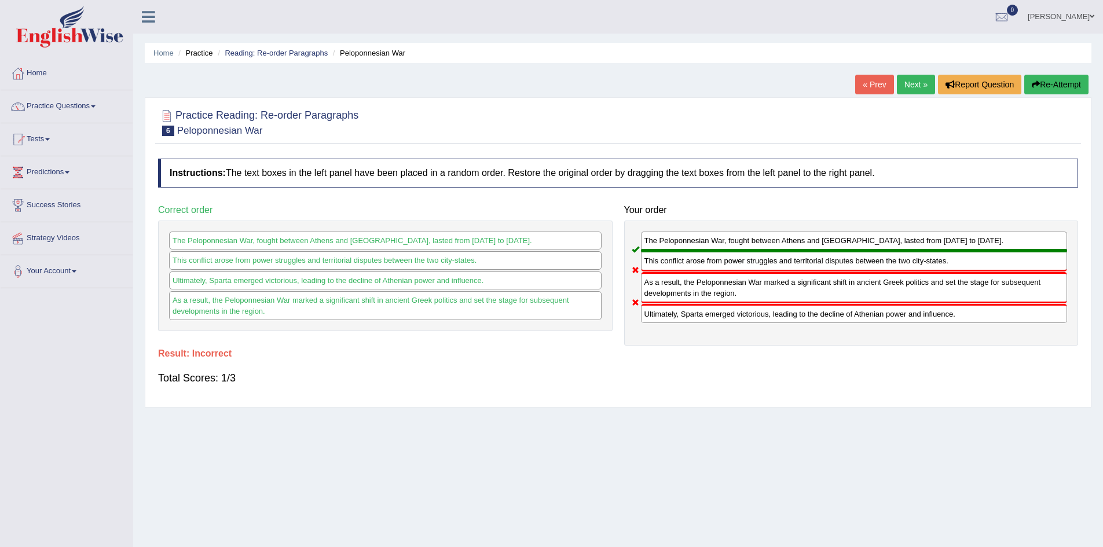
click at [1042, 79] on button "Re-Attempt" at bounding box center [1056, 85] width 64 height 20
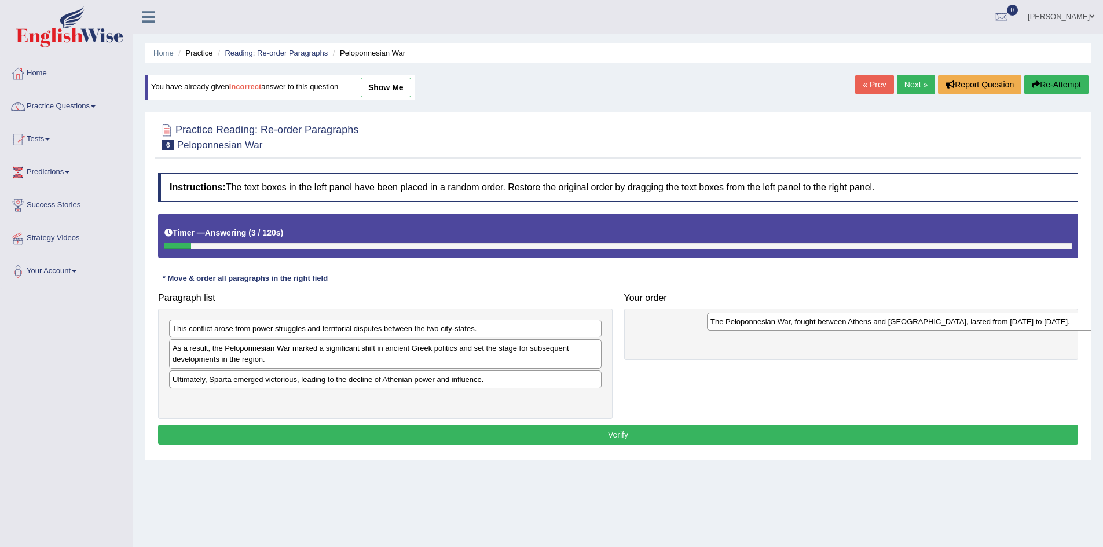
drag, startPoint x: 381, startPoint y: 397, endPoint x: 842, endPoint y: 325, distance: 466.3
click at [842, 325] on div "The Peloponnesian War, fought between Athens and [GEOGRAPHIC_DATA], lasted from…" at bounding box center [923, 322] width 432 height 18
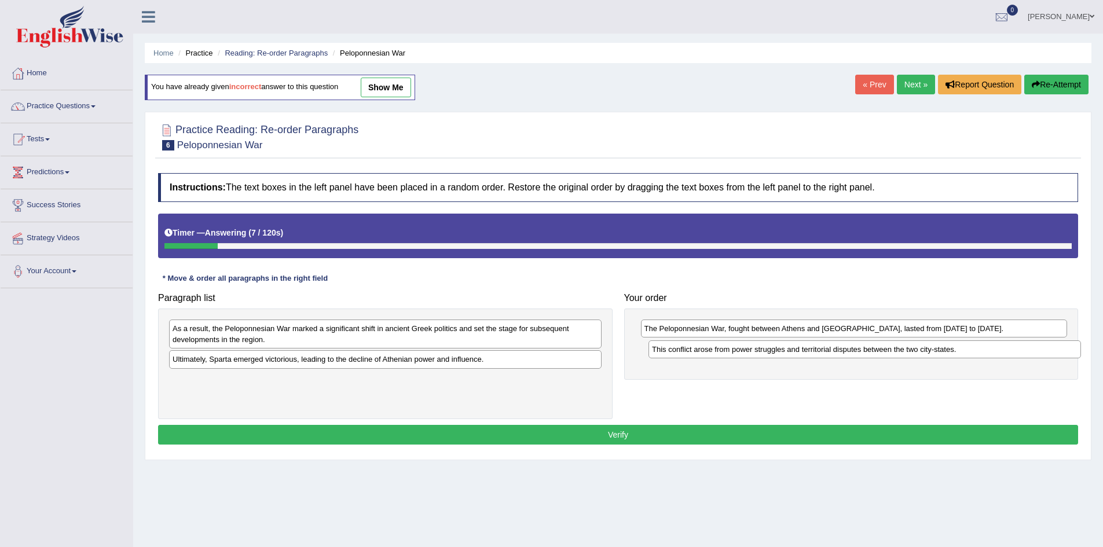
drag, startPoint x: 273, startPoint y: 329, endPoint x: 752, endPoint y: 350, distance: 479.7
click at [752, 350] on div "This conflict arose from power struggles and territorial disputes between the t…" at bounding box center [864, 349] width 432 height 18
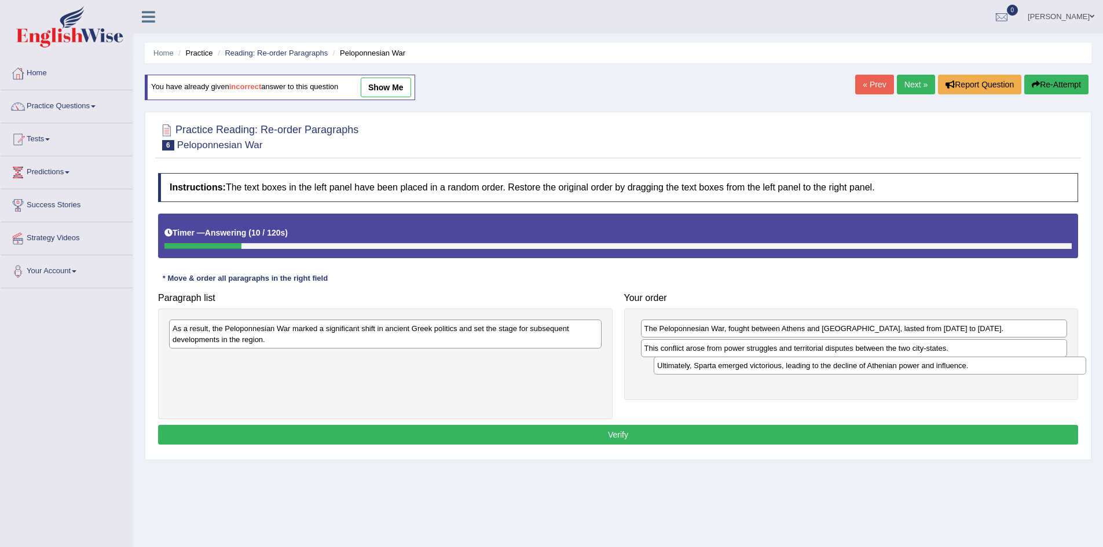
drag, startPoint x: 377, startPoint y: 361, endPoint x: 862, endPoint y: 368, distance: 484.5
click at [862, 368] on div "Ultimately, Sparta emerged victorious, leading to the decline of Athenian power…" at bounding box center [869, 366] width 432 height 18
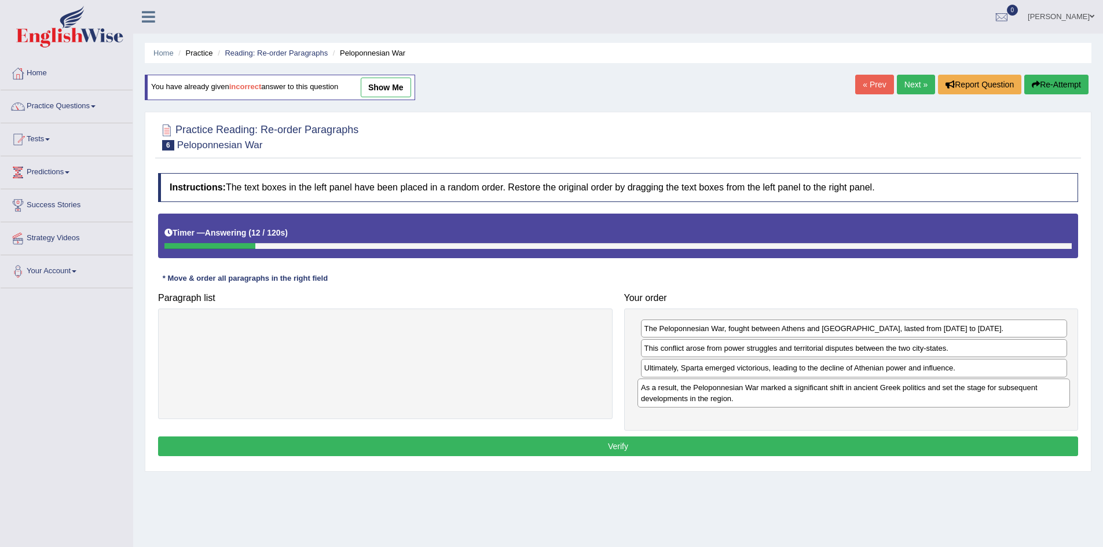
drag, startPoint x: 456, startPoint y: 340, endPoint x: 923, endPoint y: 399, distance: 471.4
click at [923, 399] on div "As a result, the Peloponnesian War marked a significant shift in ancient Greek …" at bounding box center [853, 393] width 432 height 29
click at [613, 443] on button "Verify" at bounding box center [618, 446] width 920 height 20
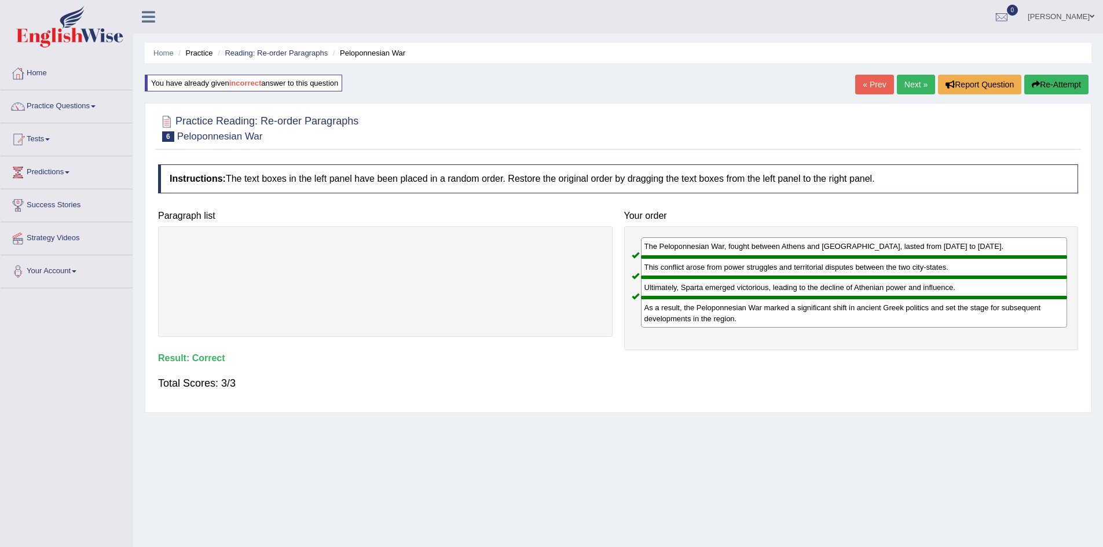
drag, startPoint x: 910, startPoint y: 80, endPoint x: 898, endPoint y: 83, distance: 11.9
click at [910, 80] on link "Next »" at bounding box center [916, 85] width 38 height 20
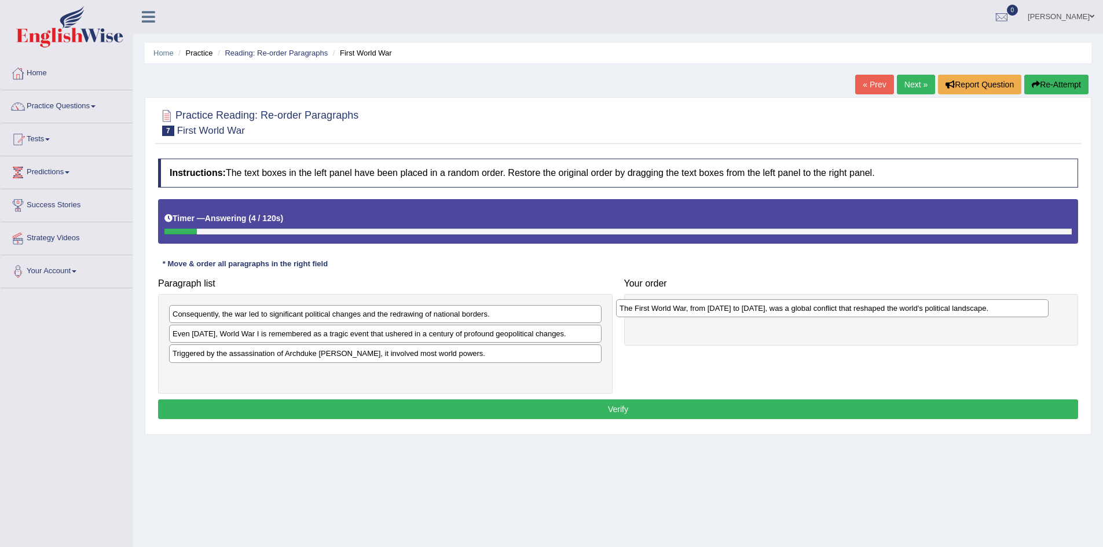
drag, startPoint x: 234, startPoint y: 374, endPoint x: 681, endPoint y: 309, distance: 451.6
click at [681, 309] on div "The First World War, from [DATE] to [DATE], was a global conflict that reshaped…" at bounding box center [832, 308] width 432 height 18
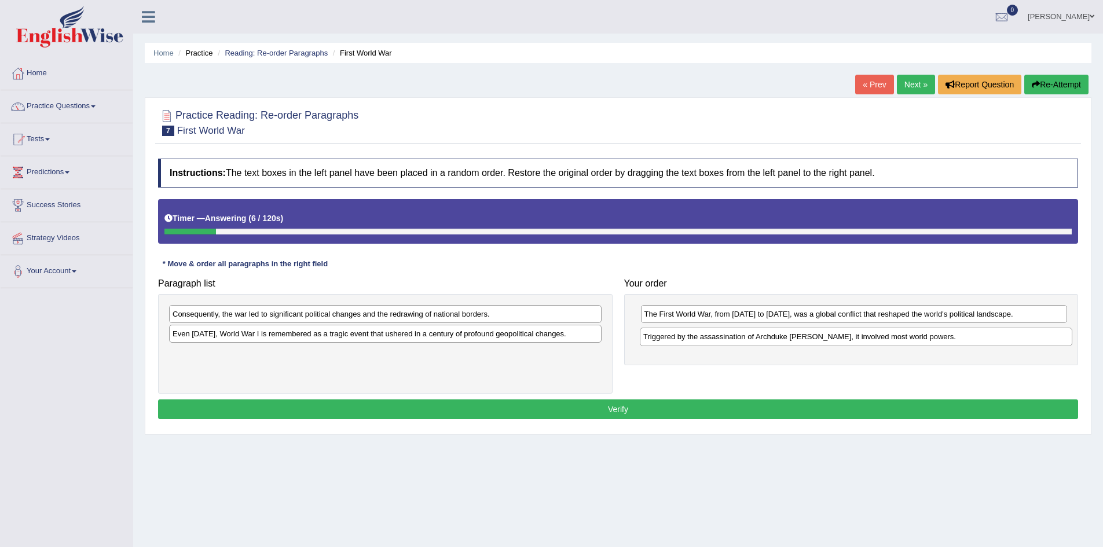
drag, startPoint x: 226, startPoint y: 356, endPoint x: 697, endPoint y: 339, distance: 470.9
click at [697, 339] on div "Triggered by the assassination of Archduke Franz Ferdinand, it involved most wo…" at bounding box center [856, 337] width 432 height 18
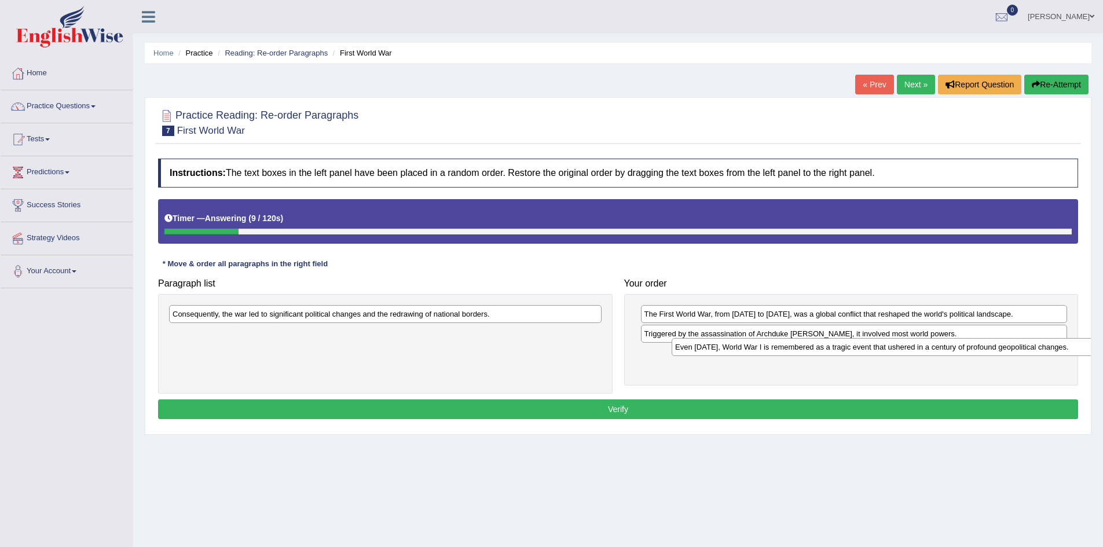
drag, startPoint x: 296, startPoint y: 339, endPoint x: 798, endPoint y: 352, distance: 502.6
click at [798, 352] on div "Even today, World War I is remembered as a tragic event that ushered in a centu…" at bounding box center [887, 347] width 432 height 18
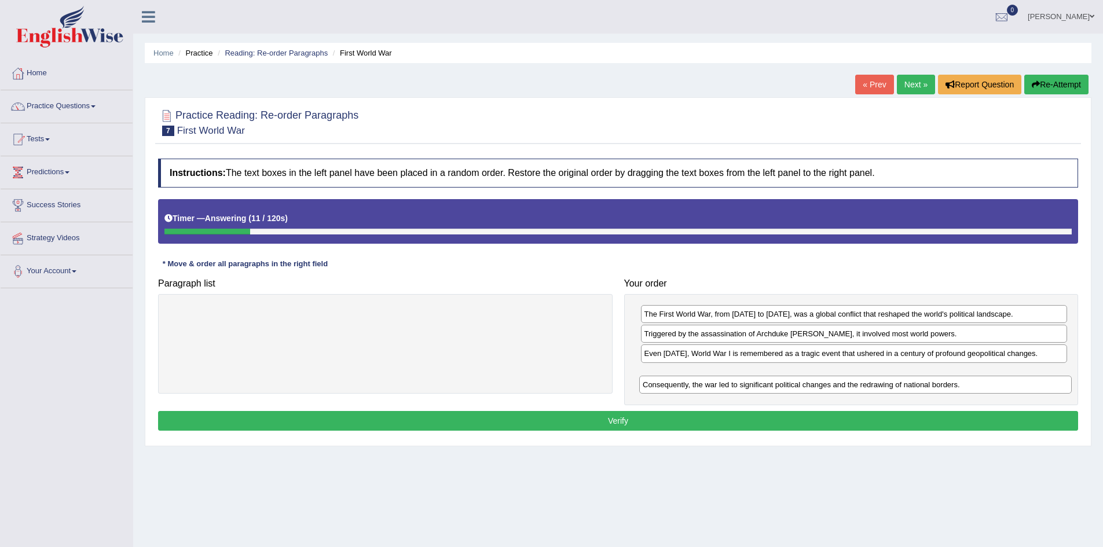
drag, startPoint x: 429, startPoint y: 317, endPoint x: 899, endPoint y: 387, distance: 475.3
click at [899, 387] on div "Consequently, the war led to significant political changes and the redrawing of…" at bounding box center [855, 385] width 432 height 18
click at [656, 421] on button "Verify" at bounding box center [618, 421] width 920 height 20
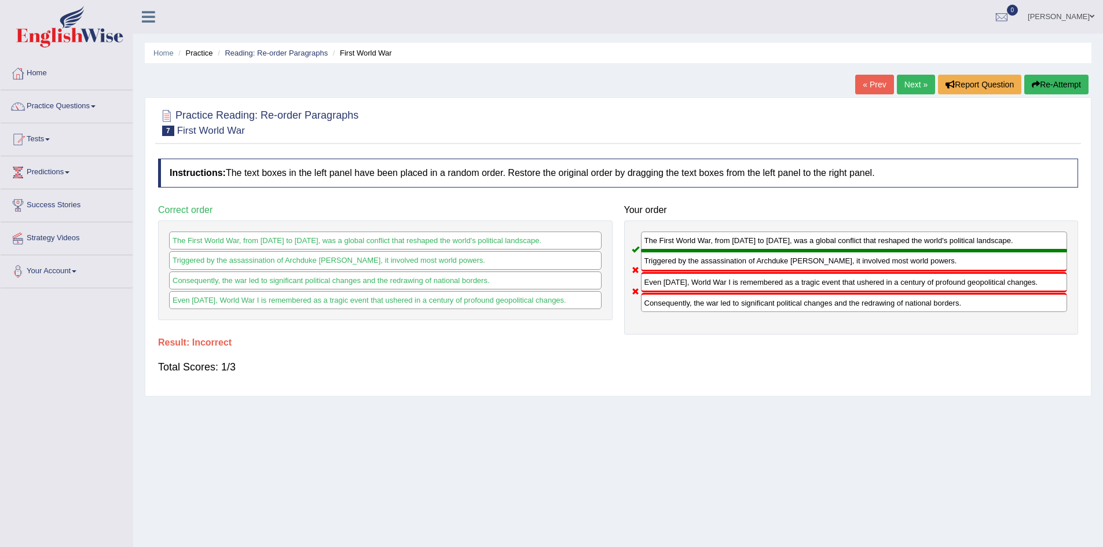
click at [1054, 82] on button "Re-Attempt" at bounding box center [1056, 85] width 64 height 20
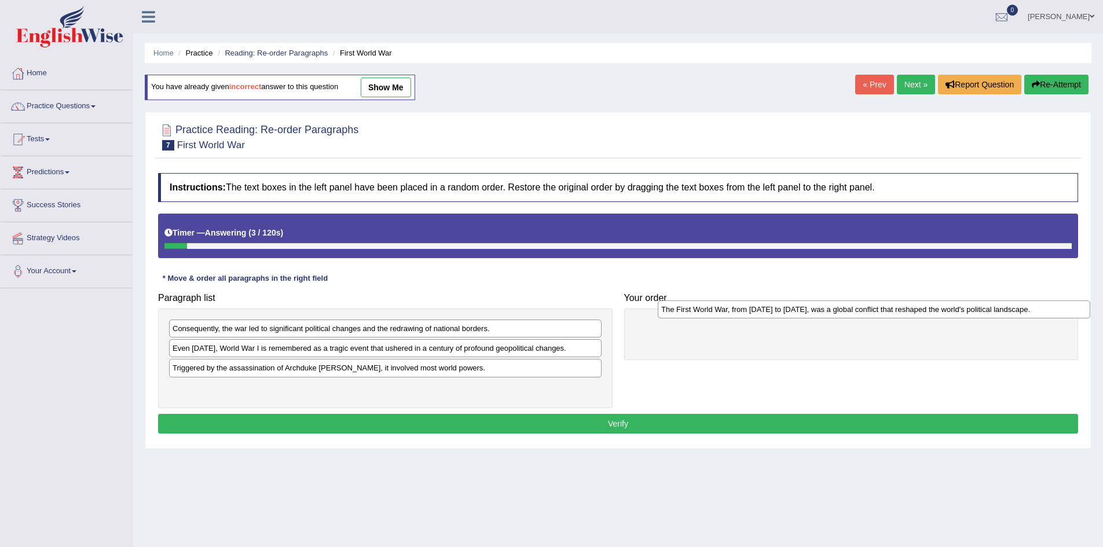
drag, startPoint x: 254, startPoint y: 387, endPoint x: 743, endPoint y: 308, distance: 494.8
click at [743, 308] on div "The First World War, from [DATE] to [DATE], was a global conflict that reshaped…" at bounding box center [874, 309] width 432 height 18
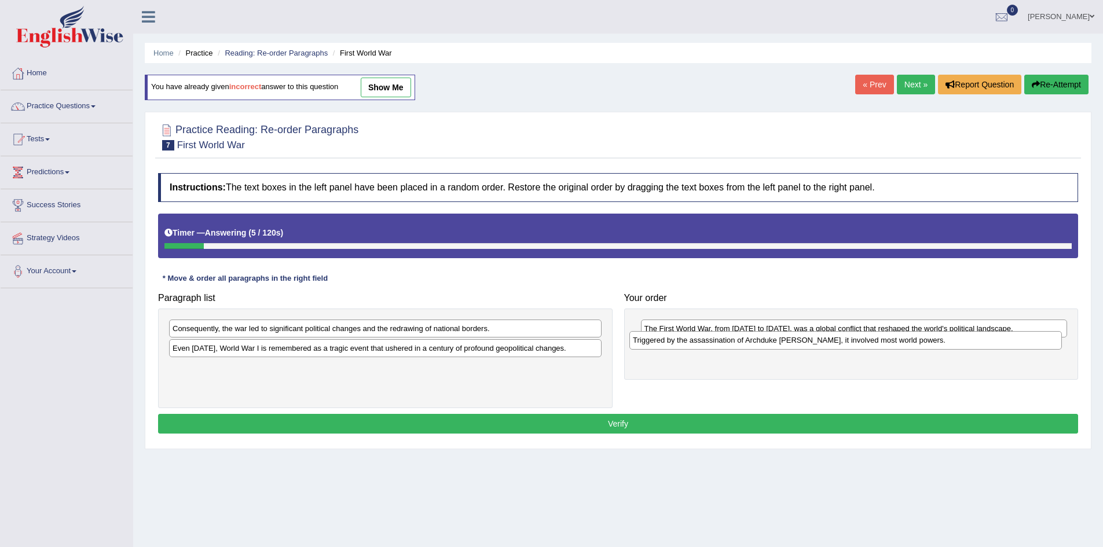
drag, startPoint x: 307, startPoint y: 365, endPoint x: 768, endPoint y: 337, distance: 461.6
click at [768, 337] on div "Triggered by the assassination of Archduke Franz Ferdinand, it involved most wo…" at bounding box center [845, 340] width 432 height 18
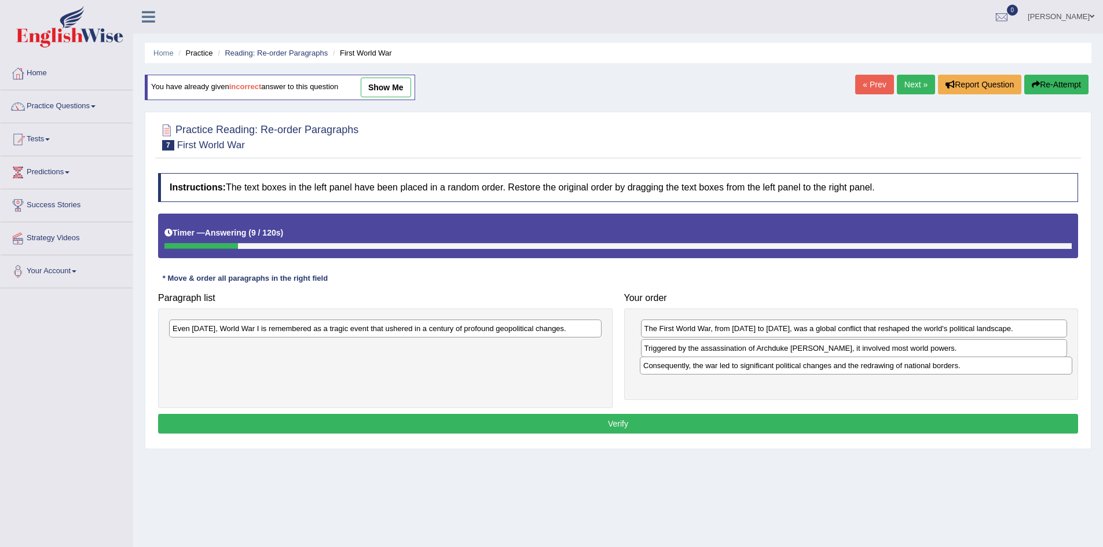
drag, startPoint x: 362, startPoint y: 332, endPoint x: 821, endPoint y: 369, distance: 461.1
click at [821, 369] on div "Consequently, the war led to significant political changes and the redrawing of…" at bounding box center [856, 366] width 432 height 18
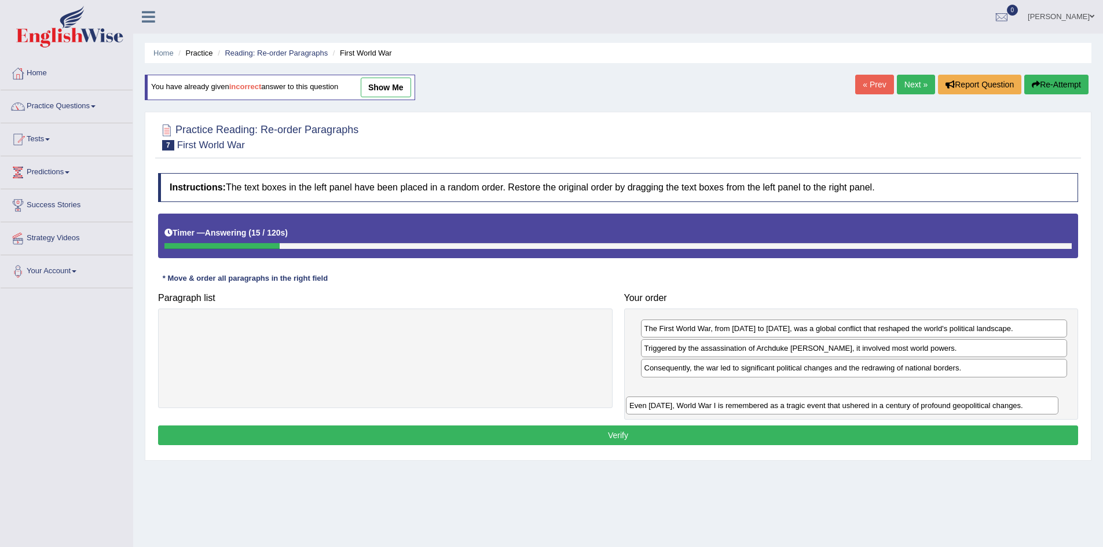
drag, startPoint x: 264, startPoint y: 329, endPoint x: 732, endPoint y: 398, distance: 472.7
click at [732, 398] on div "Even today, World War I is remembered as a tragic event that ushered in a centu…" at bounding box center [842, 405] width 432 height 18
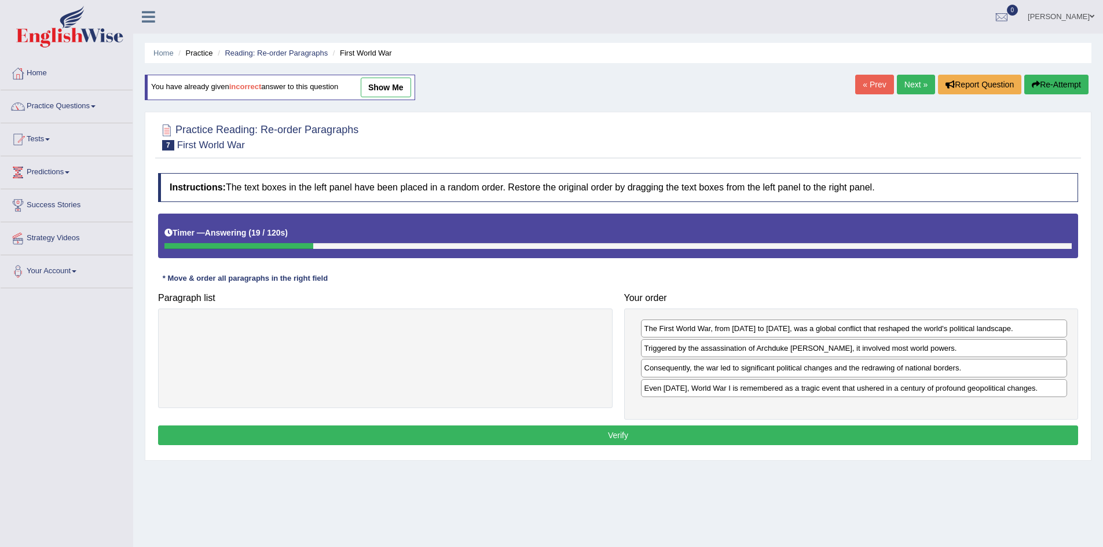
click at [622, 429] on button "Verify" at bounding box center [618, 435] width 920 height 20
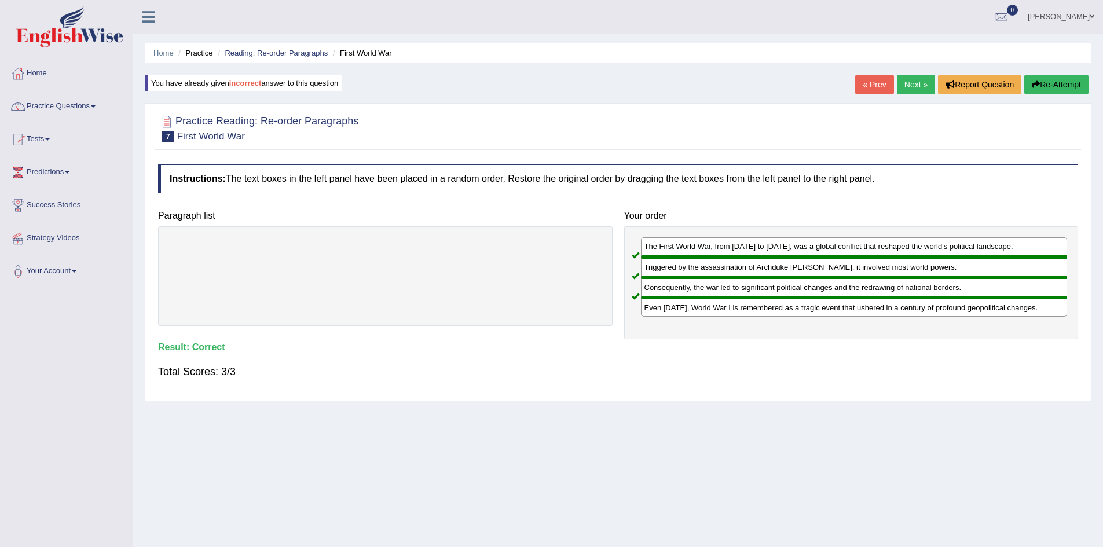
click at [906, 80] on link "Next »" at bounding box center [916, 85] width 38 height 20
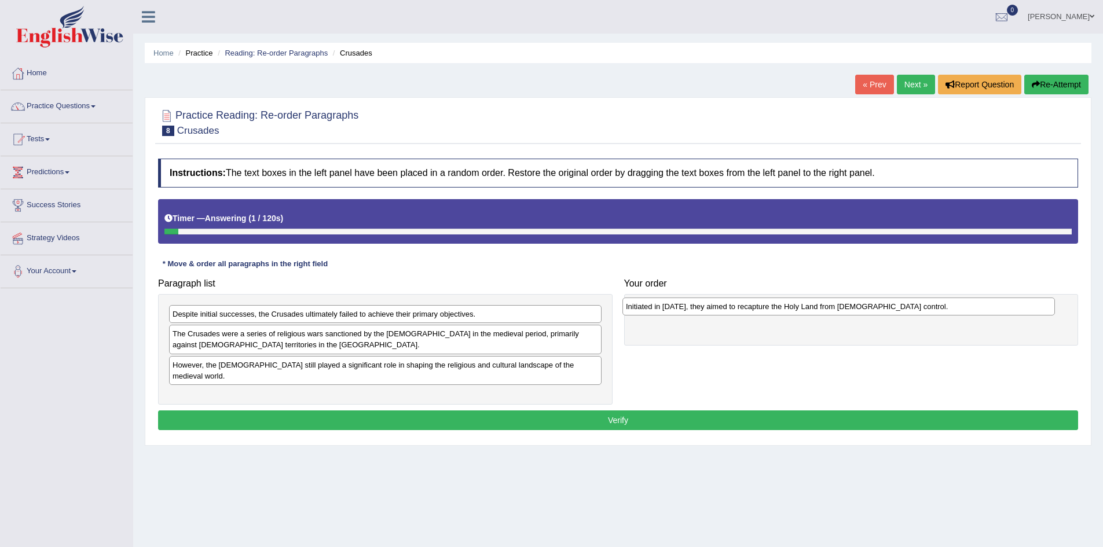
drag, startPoint x: 272, startPoint y: 314, endPoint x: 725, endPoint y: 307, distance: 453.3
click at [725, 307] on div "Initiated in [DATE], they aimed to recapture the Holy Land from [DEMOGRAPHIC_DA…" at bounding box center [838, 307] width 432 height 18
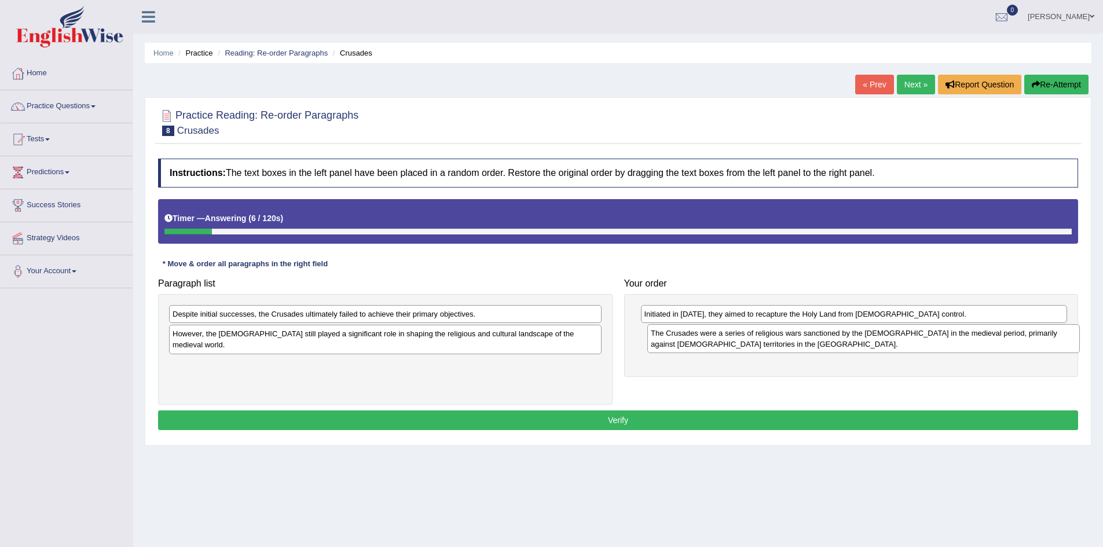
drag, startPoint x: 271, startPoint y: 337, endPoint x: 749, endPoint y: 336, distance: 478.1
click at [749, 336] on div "The Crusades were a series of religious wars sanctioned by the [DEMOGRAPHIC_DAT…" at bounding box center [863, 338] width 432 height 29
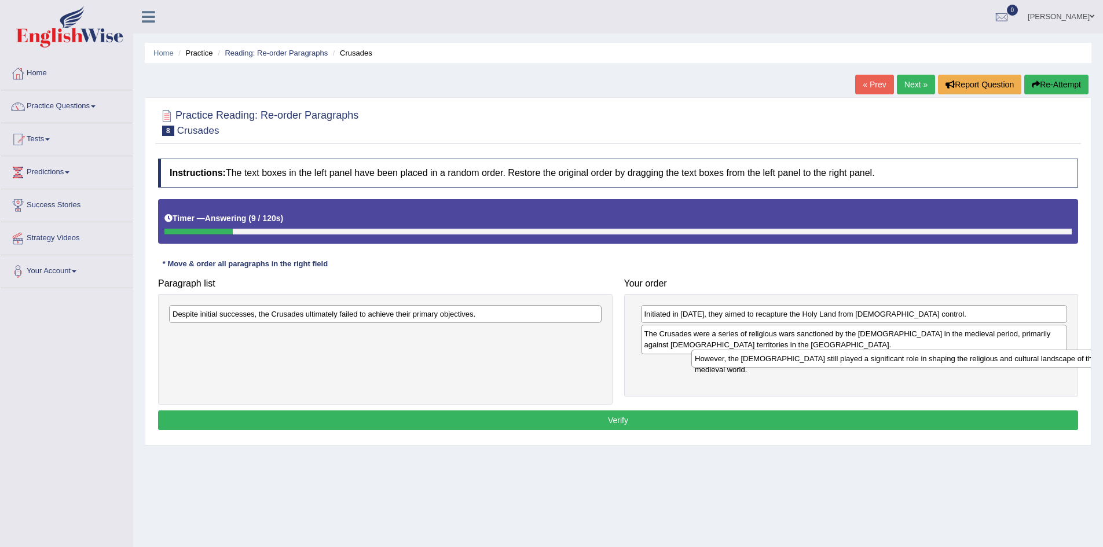
drag, startPoint x: 274, startPoint y: 339, endPoint x: 794, endPoint y: 364, distance: 520.9
click at [794, 364] on div "However, the [DEMOGRAPHIC_DATA] still played a significant role in shaping the …" at bounding box center [907, 359] width 432 height 18
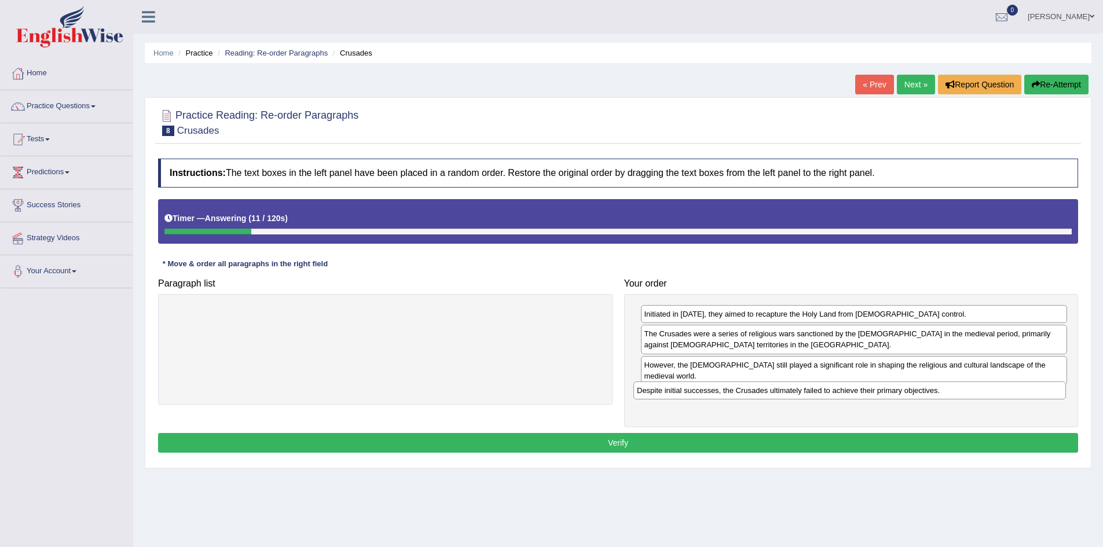
drag, startPoint x: 340, startPoint y: 311, endPoint x: 804, endPoint y: 387, distance: 470.4
click at [804, 387] on div "Despite initial successes, the Crusades ultimately failed to achieve their prim…" at bounding box center [849, 390] width 432 height 18
click at [604, 433] on button "Verify" at bounding box center [618, 443] width 920 height 20
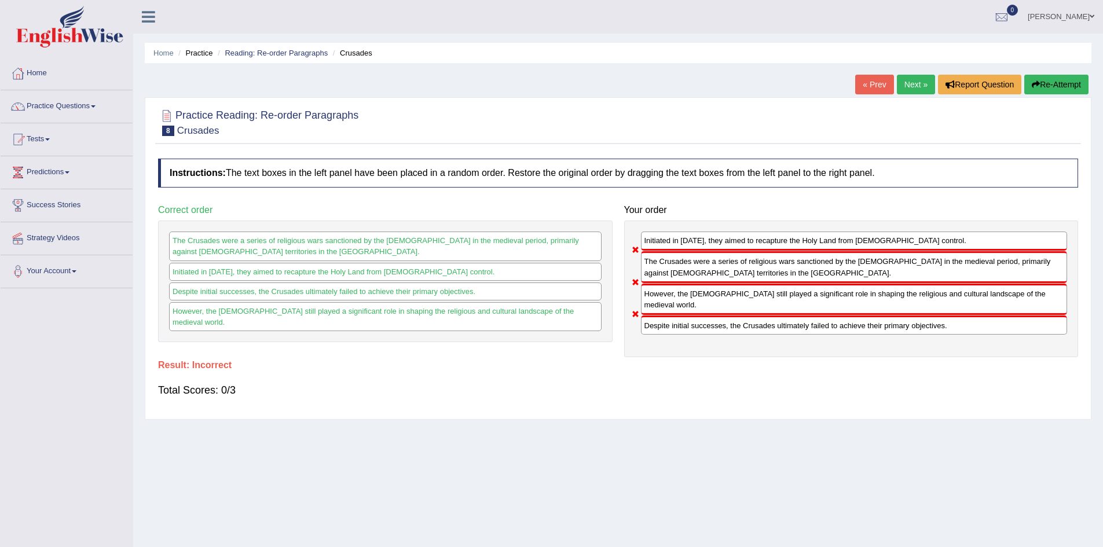
click at [1051, 85] on button "Re-Attempt" at bounding box center [1056, 85] width 64 height 20
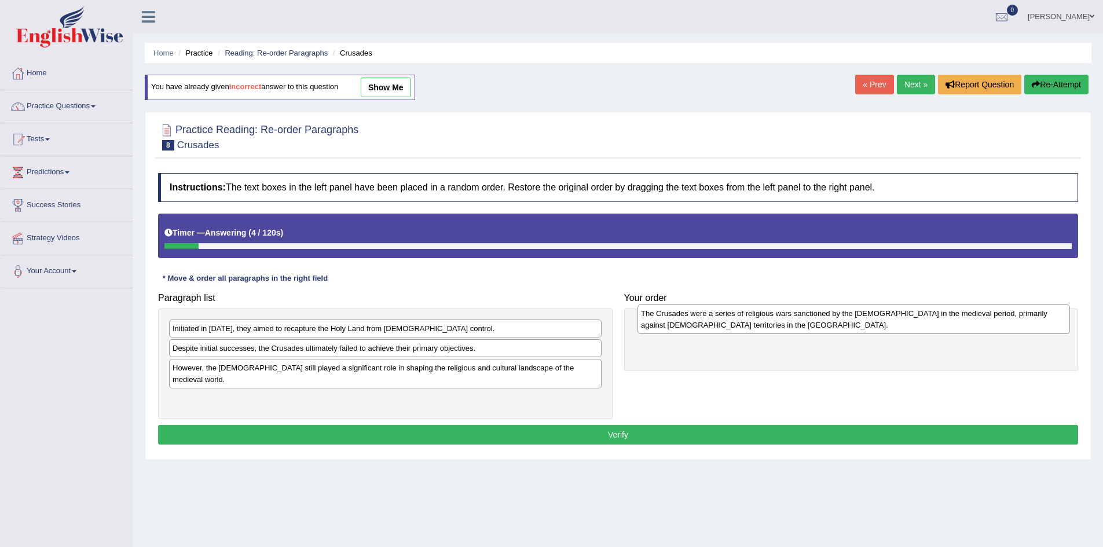
drag, startPoint x: 263, startPoint y: 376, endPoint x: 732, endPoint y: 322, distance: 471.4
click at [732, 322] on div "The Crusades were a series of religious wars sanctioned by the [DEMOGRAPHIC_DAT…" at bounding box center [853, 318] width 432 height 29
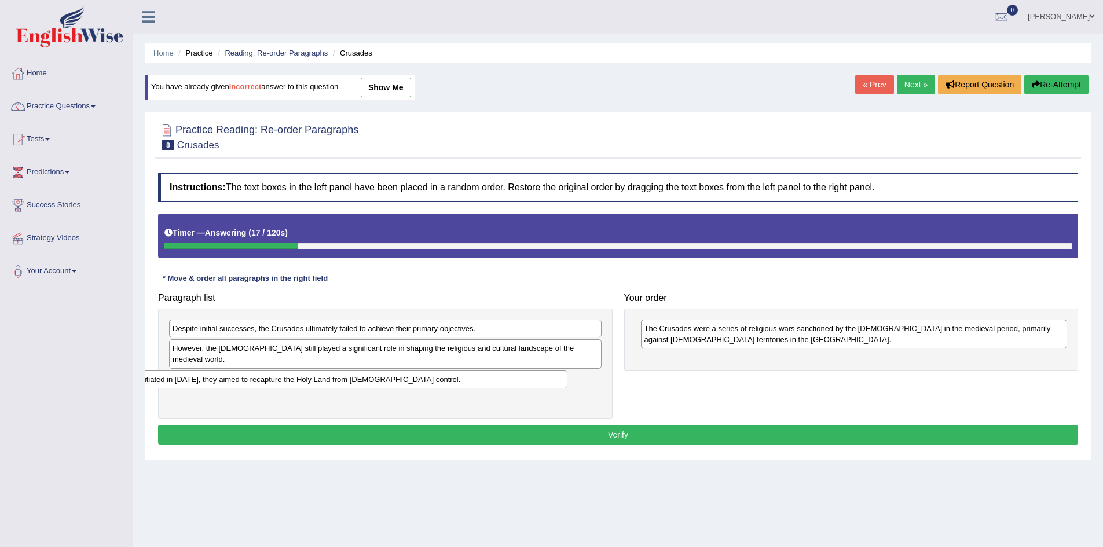
drag, startPoint x: 279, startPoint y: 327, endPoint x: 247, endPoint y: 379, distance: 60.9
click at [247, 379] on div "Initiated in [DATE], they aimed to recapture the Holy Land from [DEMOGRAPHIC_DA…" at bounding box center [351, 379] width 432 height 18
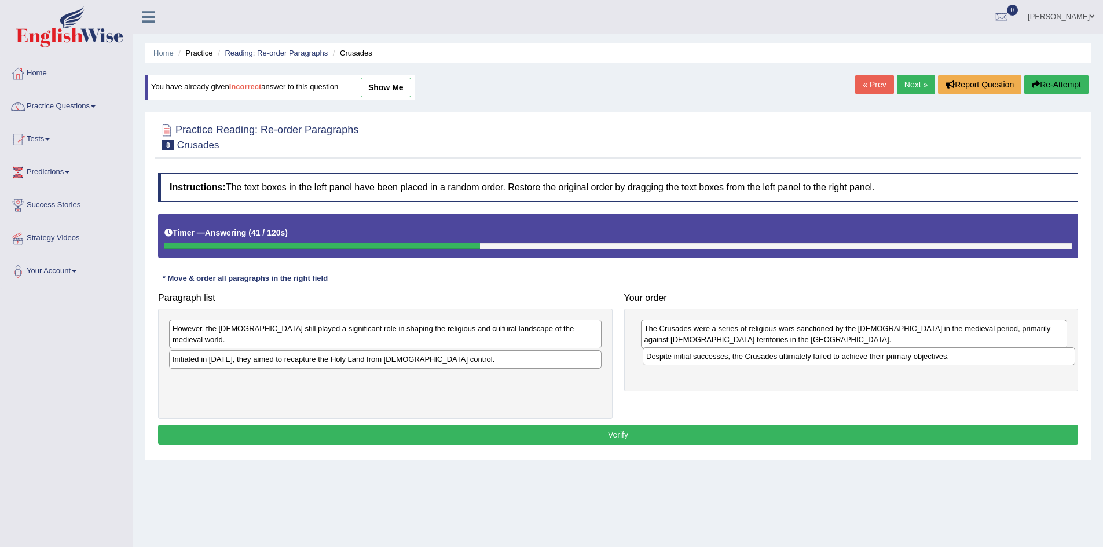
drag, startPoint x: 340, startPoint y: 329, endPoint x: 814, endPoint y: 357, distance: 474.3
click at [814, 357] on div "Despite initial successes, the Crusades ultimately failed to achieve their prim…" at bounding box center [858, 356] width 432 height 18
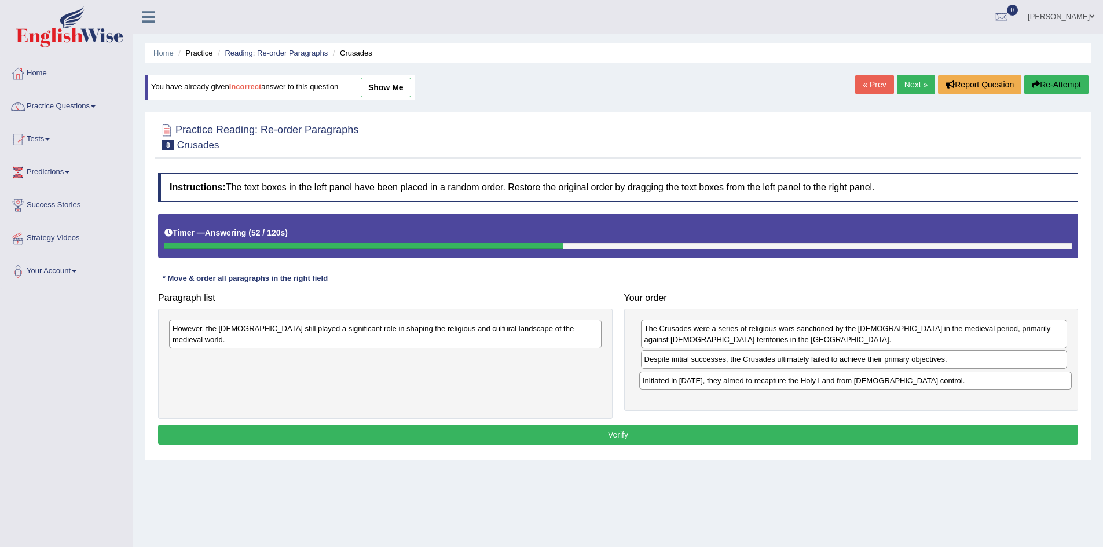
drag, startPoint x: 255, startPoint y: 352, endPoint x: 725, endPoint y: 384, distance: 470.5
click at [725, 384] on div "Initiated in 1095, they aimed to recapture the Holy Land from Muslim control." at bounding box center [855, 381] width 432 height 18
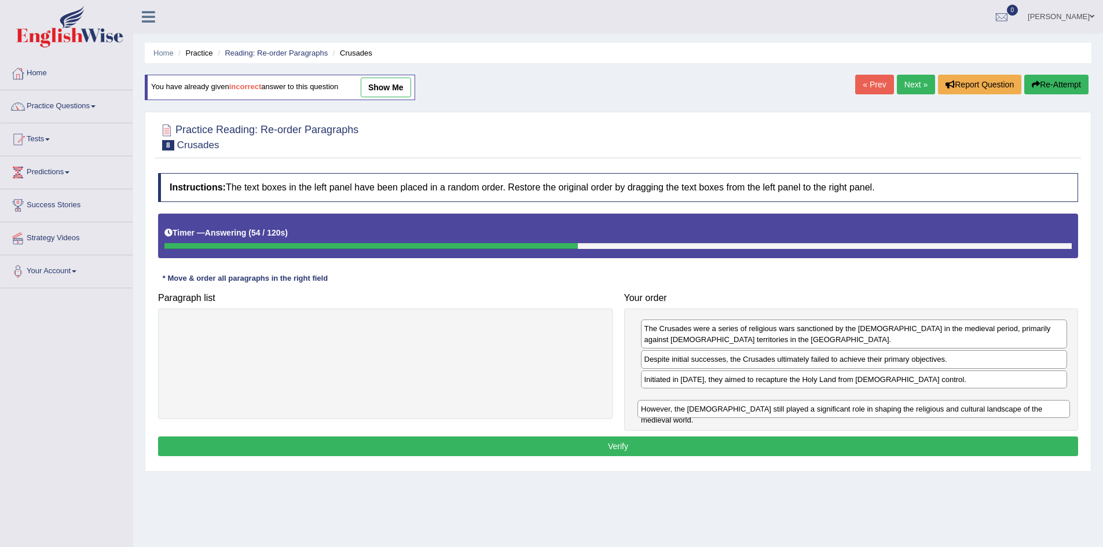
drag, startPoint x: 385, startPoint y: 344, endPoint x: 746, endPoint y: 410, distance: 366.6
click at [746, 410] on div "However, the Crusades still played a significant role in shaping the religious …" at bounding box center [853, 409] width 432 height 18
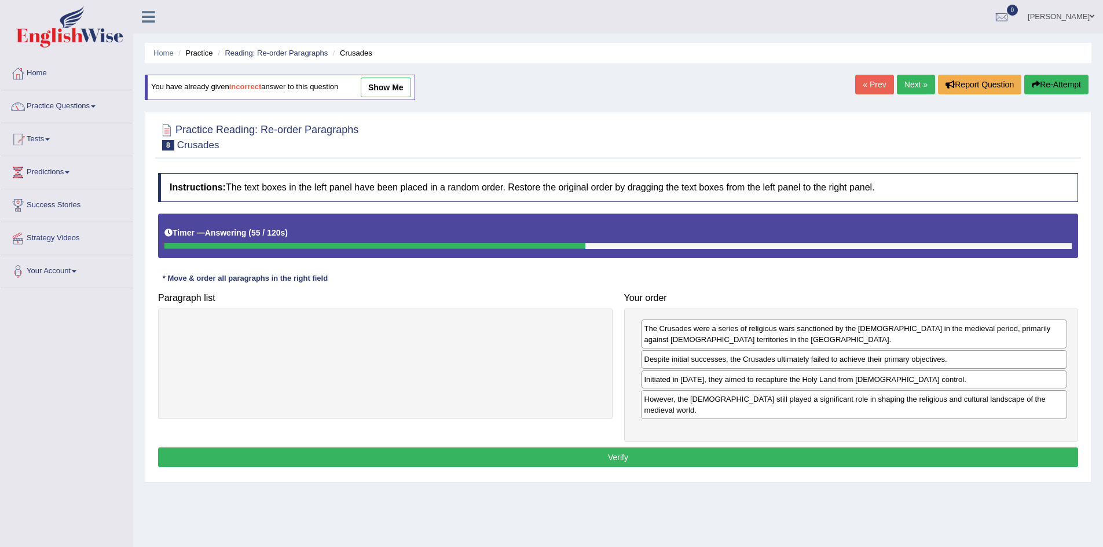
click at [609, 447] on button "Verify" at bounding box center [618, 457] width 920 height 20
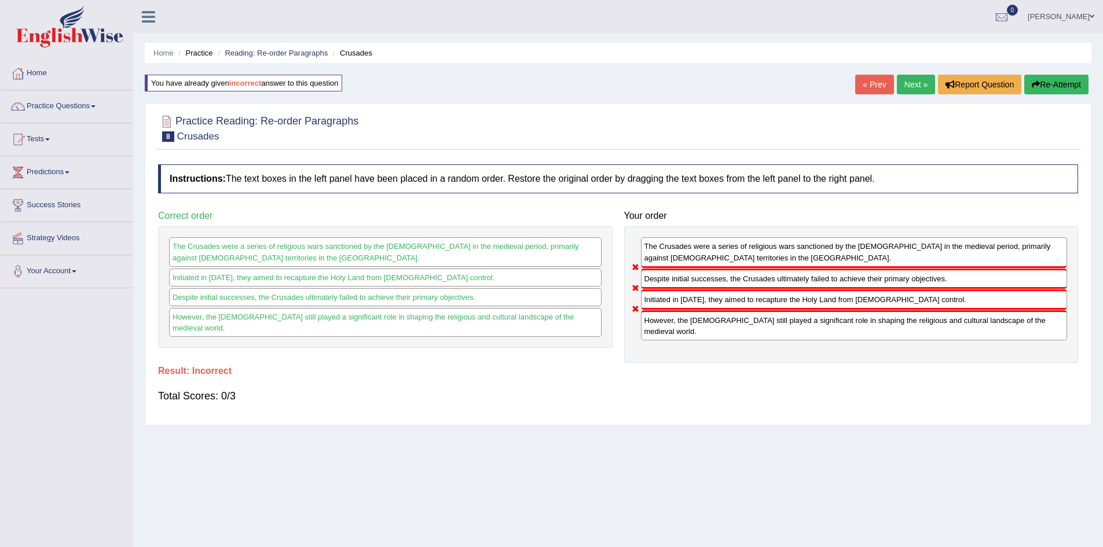
click at [1042, 87] on button "Re-Attempt" at bounding box center [1056, 85] width 64 height 20
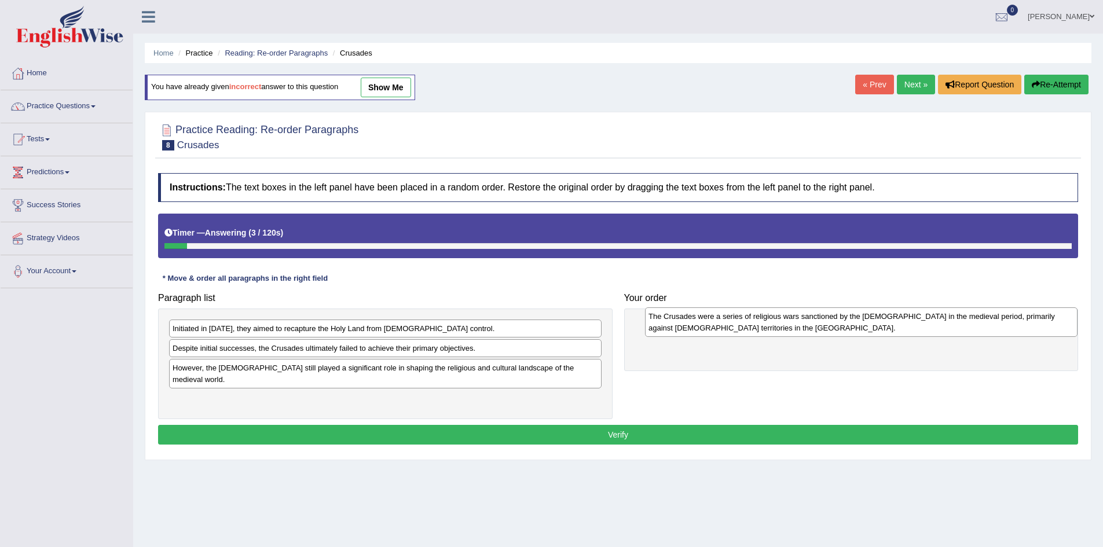
drag, startPoint x: 288, startPoint y: 379, endPoint x: 756, endPoint y: 328, distance: 471.0
click at [756, 328] on div "The Crusades were a series of religious wars sanctioned by the [DEMOGRAPHIC_DAT…" at bounding box center [861, 321] width 432 height 29
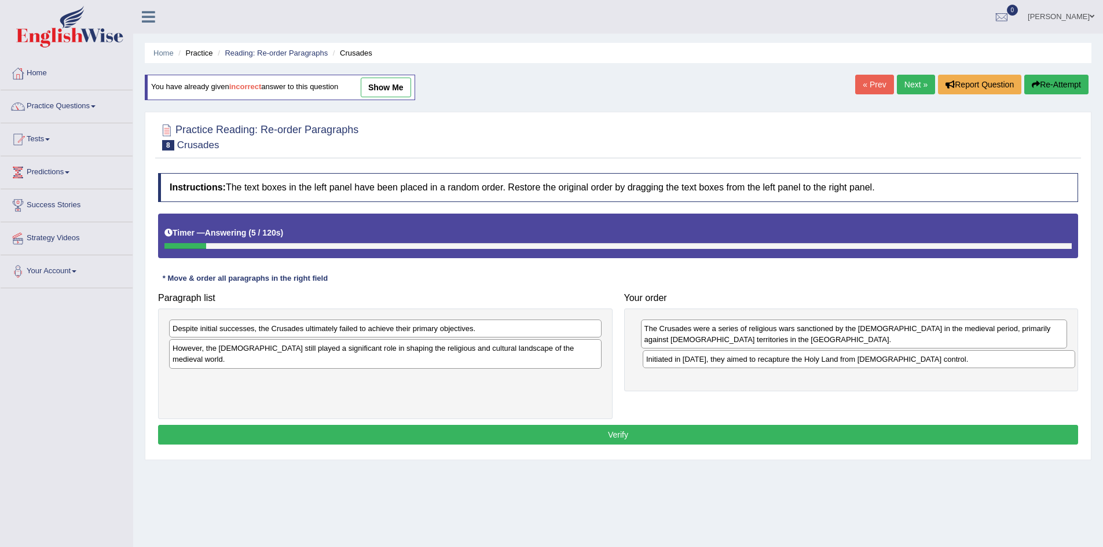
drag, startPoint x: 436, startPoint y: 326, endPoint x: 727, endPoint y: 361, distance: 293.3
click at [727, 361] on div "Initiated in 1095, they aimed to recapture the Holy Land from Muslim control." at bounding box center [858, 359] width 432 height 18
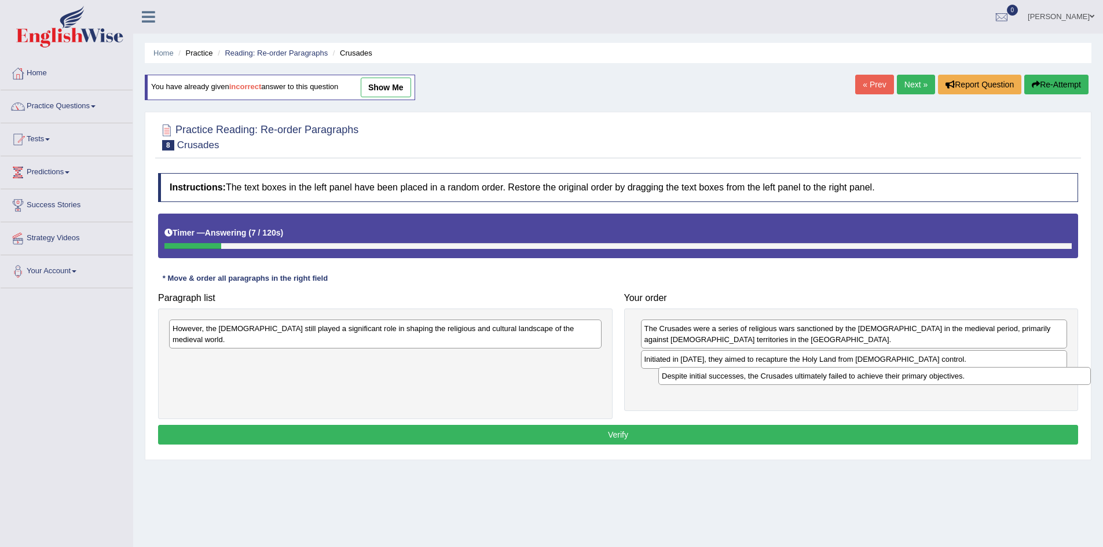
drag, startPoint x: 305, startPoint y: 328, endPoint x: 794, endPoint y: 376, distance: 491.4
click at [794, 376] on div "Despite initial successes, the Crusades ultimately failed to achieve their prim…" at bounding box center [874, 376] width 432 height 18
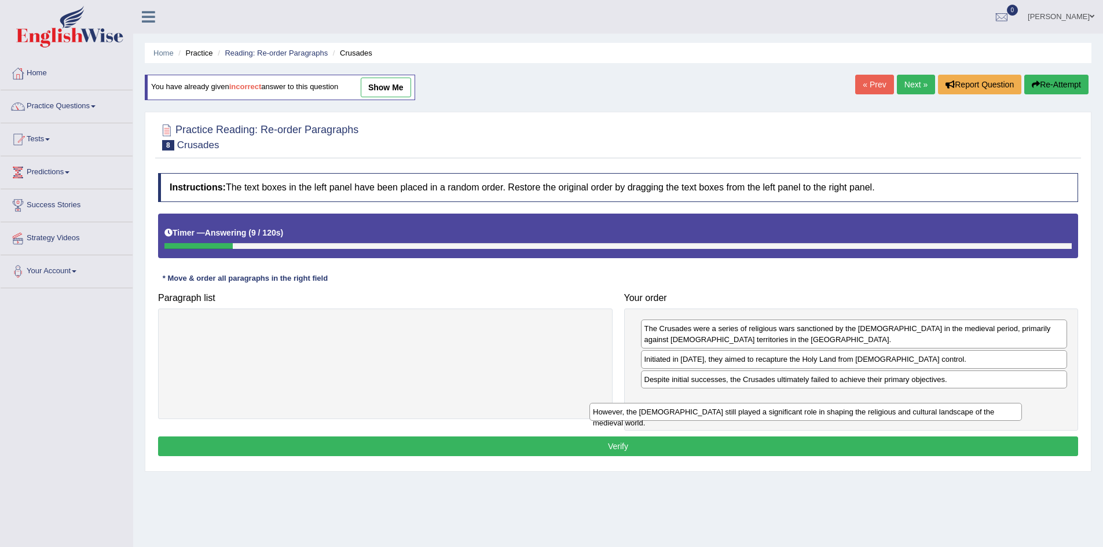
drag, startPoint x: 447, startPoint y: 333, endPoint x: 891, endPoint y: 421, distance: 452.6
click at [891, 421] on div "However, the Crusades still played a significant role in shaping the religious …" at bounding box center [805, 412] width 432 height 18
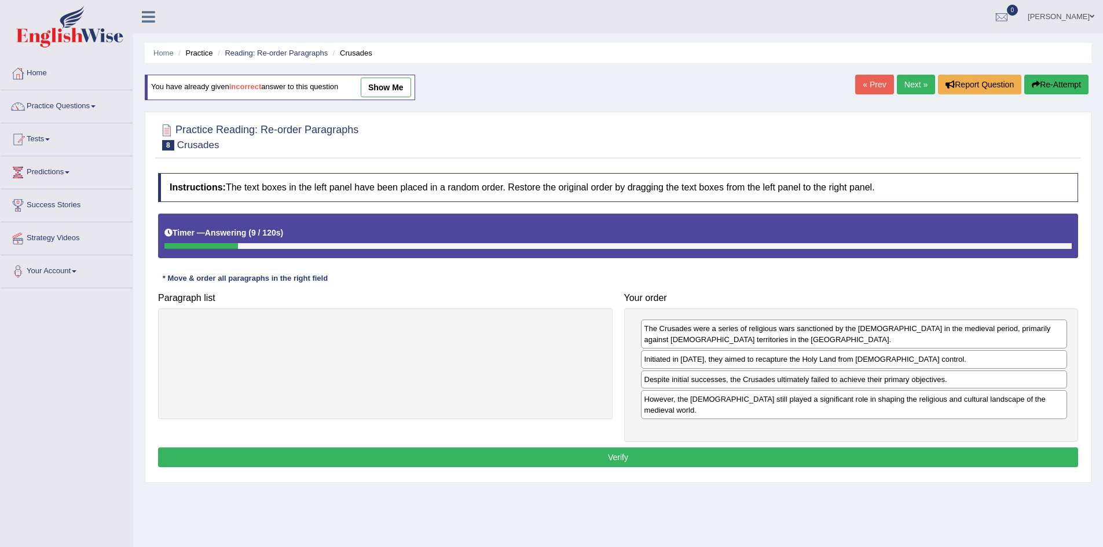
click at [636, 450] on button "Verify" at bounding box center [618, 457] width 920 height 20
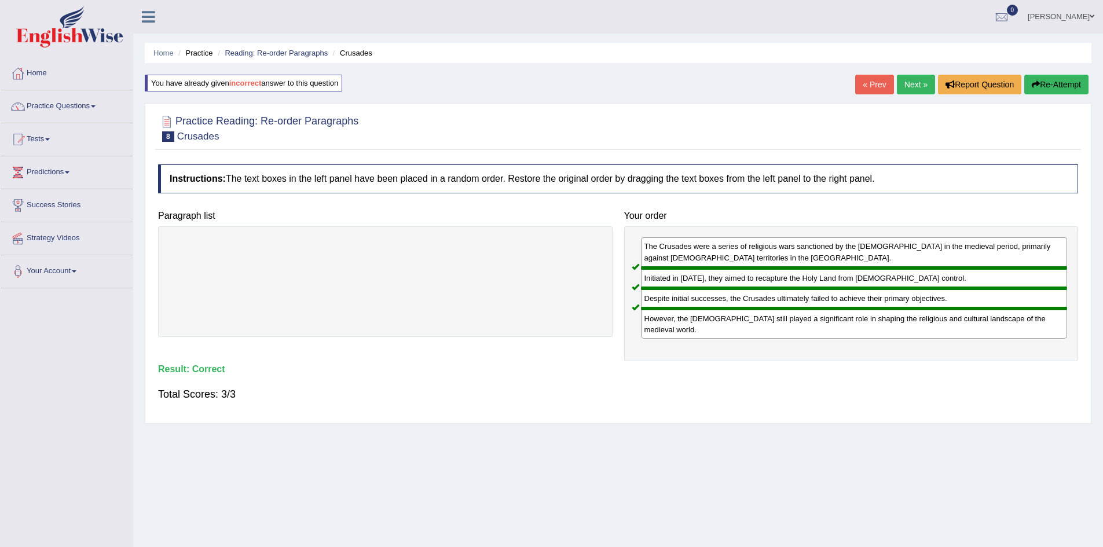
click at [910, 82] on link "Next »" at bounding box center [916, 85] width 38 height 20
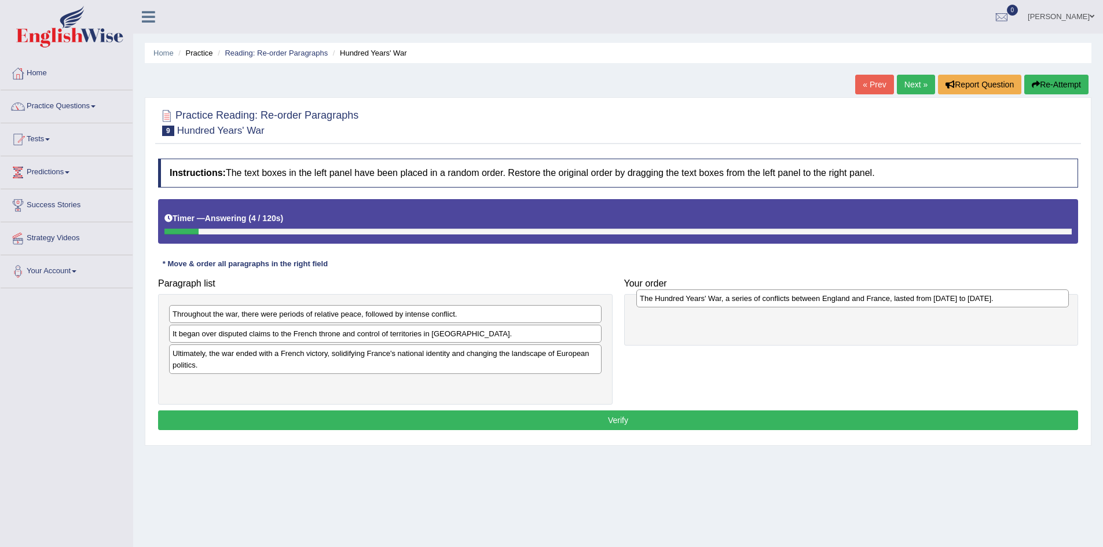
drag, startPoint x: 254, startPoint y: 391, endPoint x: 721, endPoint y: 304, distance: 475.0
click at [721, 304] on div "The Hundred Years' War, a series of conflicts between England and France, laste…" at bounding box center [852, 298] width 432 height 18
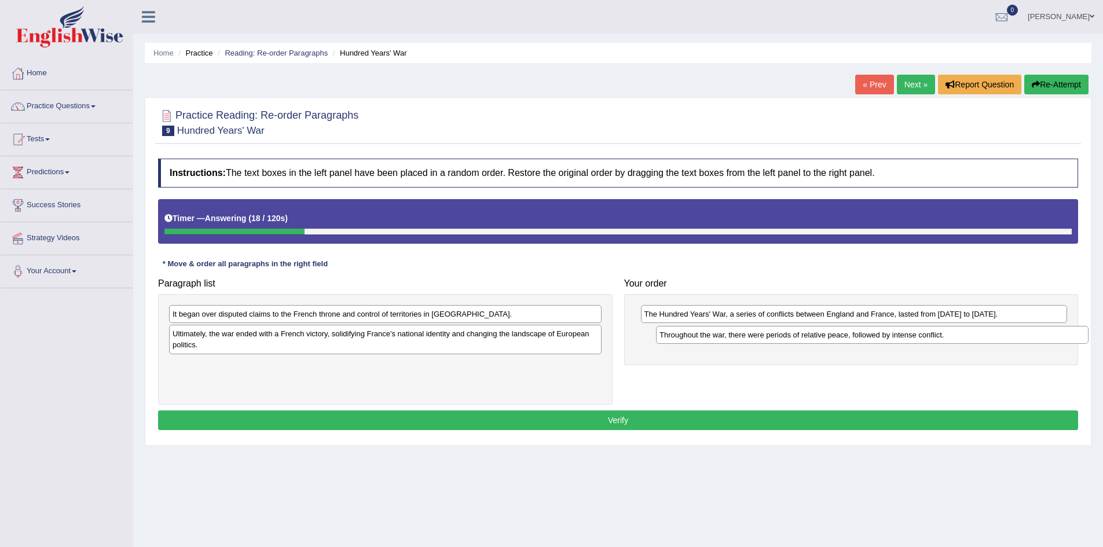
drag, startPoint x: 285, startPoint y: 315, endPoint x: 763, endPoint y: 336, distance: 478.0
click at [767, 336] on div "Throughout the war, there were periods of relative peace, followed by intense c…" at bounding box center [872, 335] width 432 height 18
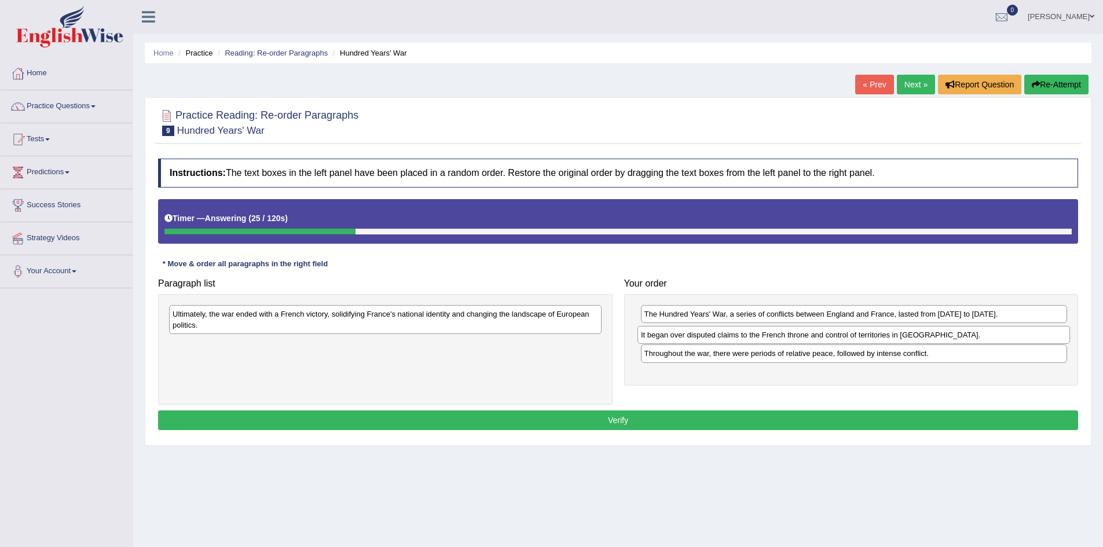
drag, startPoint x: 365, startPoint y: 311, endPoint x: 833, endPoint y: 332, distance: 468.7
click at [833, 332] on div "It began over disputed claims to the French throne and control of territories i…" at bounding box center [853, 335] width 432 height 18
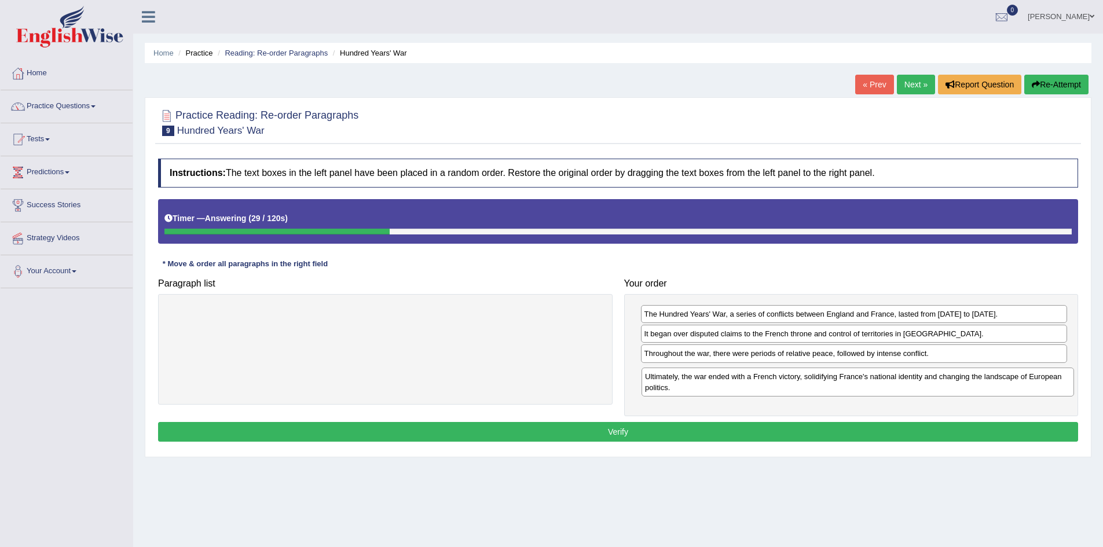
drag, startPoint x: 286, startPoint y: 315, endPoint x: 738, endPoint y: 379, distance: 456.4
click at [738, 379] on div "Ultimately, the war ended with a French victory, solidifying France's national …" at bounding box center [857, 382] width 432 height 29
click at [648, 429] on button "Verify" at bounding box center [618, 432] width 920 height 20
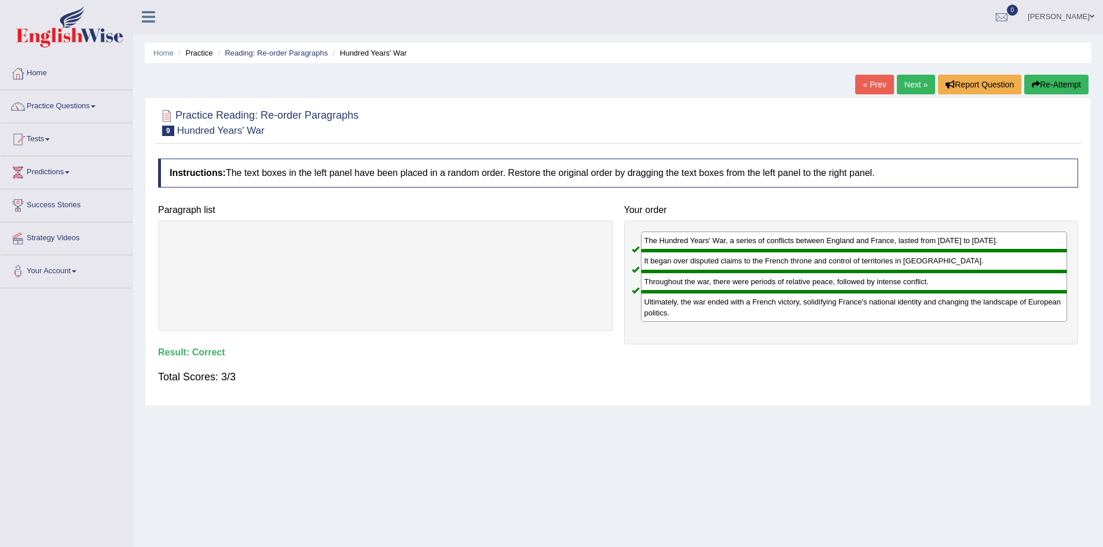
click at [909, 83] on link "Next »" at bounding box center [916, 85] width 38 height 20
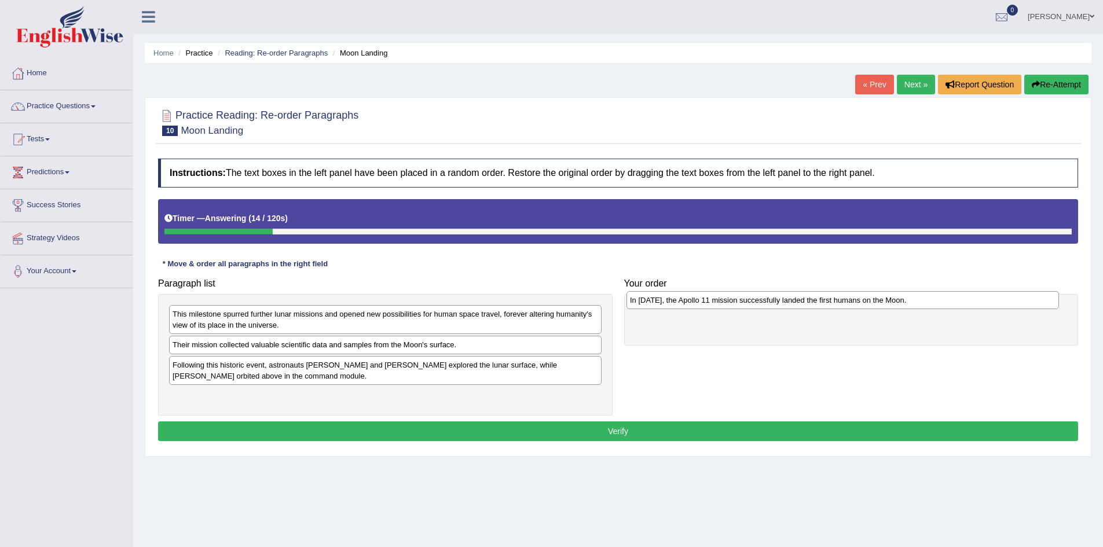
drag, startPoint x: 221, startPoint y: 368, endPoint x: 677, endPoint y: 306, distance: 460.4
click at [677, 306] on div "In [DATE], the Apollo 11 mission successfully landed the first humans on the Mo…" at bounding box center [842, 300] width 432 height 18
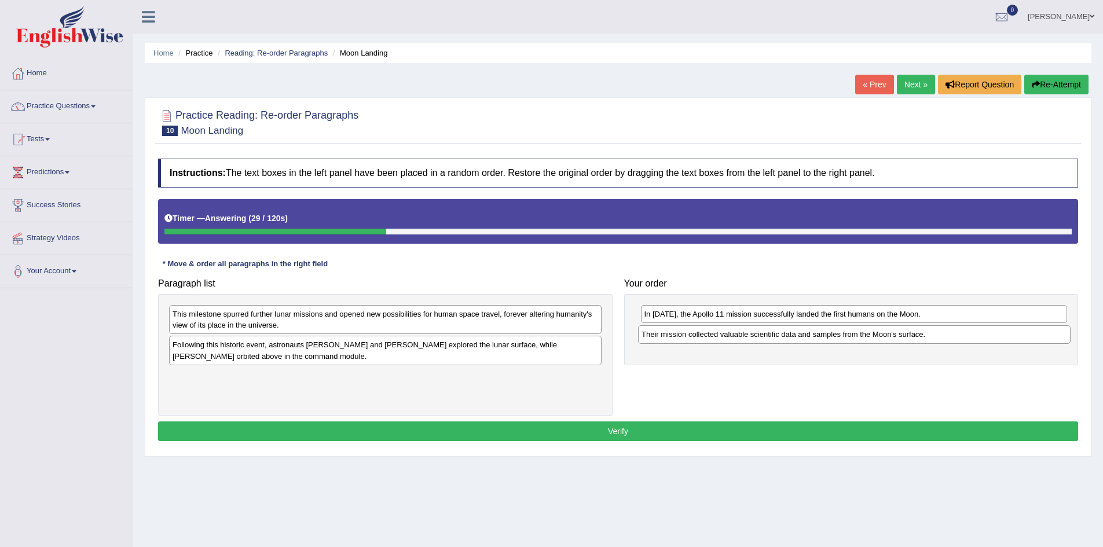
drag, startPoint x: 263, startPoint y: 347, endPoint x: 732, endPoint y: 337, distance: 468.9
click at [732, 337] on div "Their mission collected valuable scientific data and samples from the Moon's su…" at bounding box center [854, 334] width 432 height 18
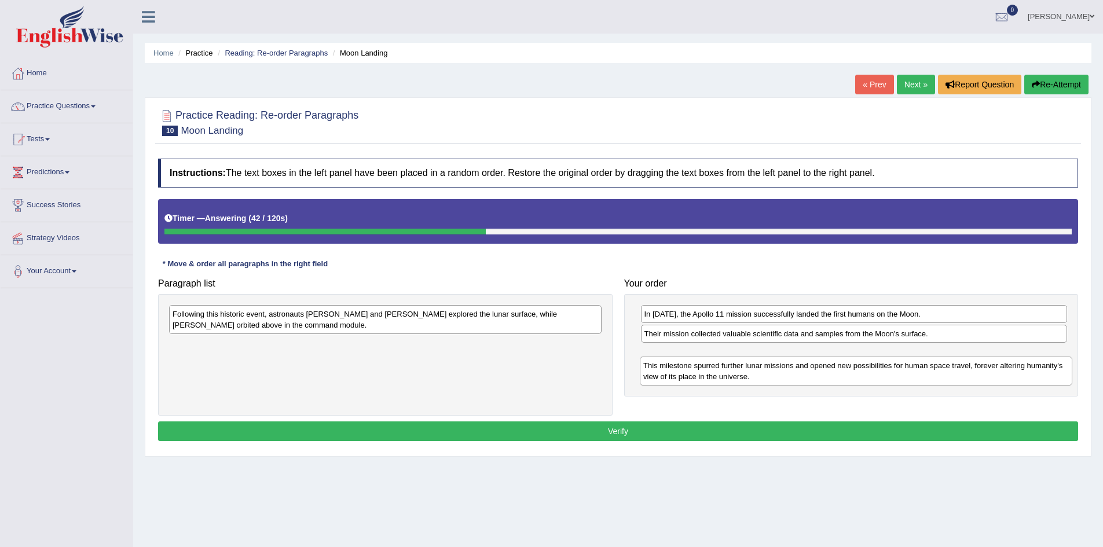
drag, startPoint x: 362, startPoint y: 318, endPoint x: 833, endPoint y: 369, distance: 473.4
click at [833, 369] on div "This milestone spurred further lunar missions and opened new possibilities for …" at bounding box center [856, 371] width 432 height 29
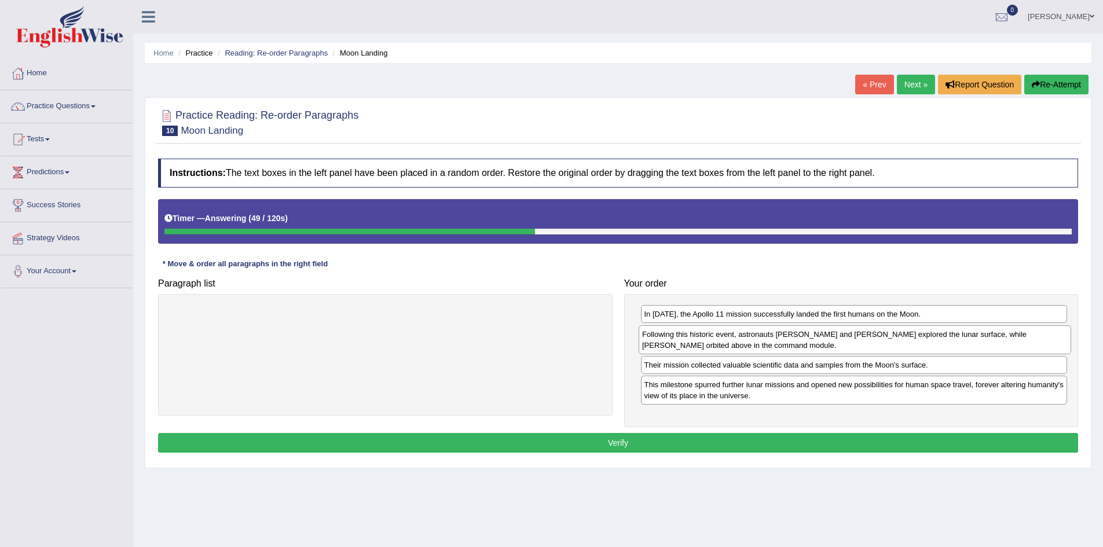
drag, startPoint x: 337, startPoint y: 319, endPoint x: 806, endPoint y: 339, distance: 469.8
click at [806, 339] on div "Following this historic event, astronauts Neil Armstrong and Buzz Aldrin explor…" at bounding box center [854, 339] width 432 height 29
click at [612, 439] on button "Verify" at bounding box center [618, 443] width 920 height 20
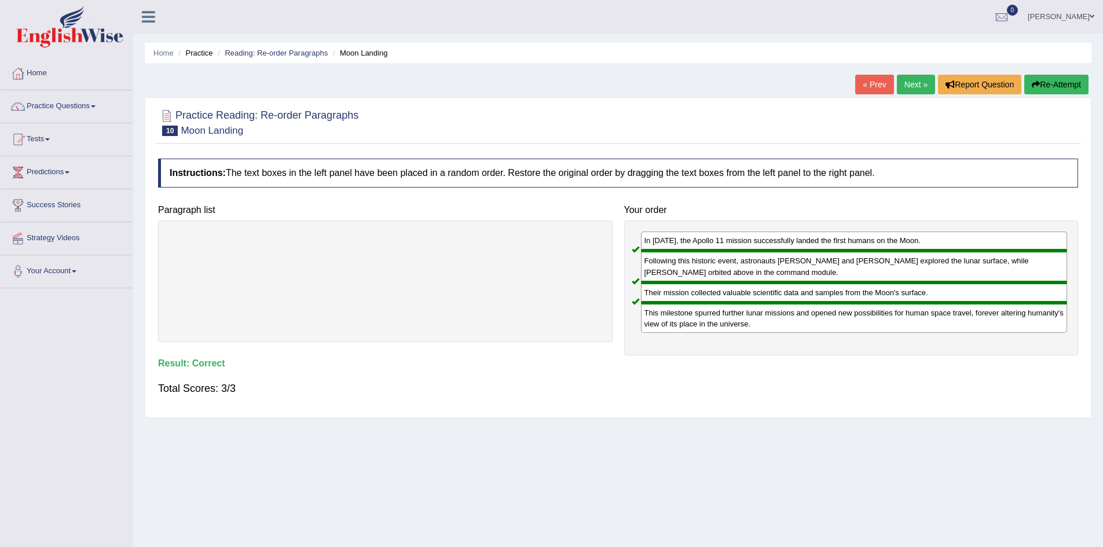
click at [920, 80] on link "Next »" at bounding box center [916, 85] width 38 height 20
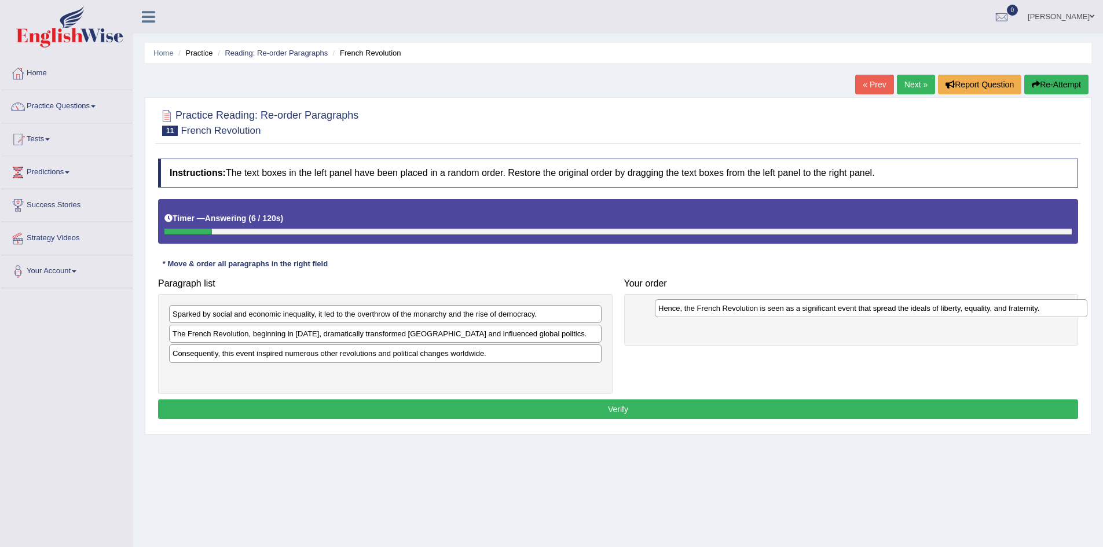
drag, startPoint x: 251, startPoint y: 374, endPoint x: 736, endPoint y: 309, distance: 489.4
click at [736, 309] on div "Hence, the French Revolution is seen as a significant event that spread the ide…" at bounding box center [871, 308] width 432 height 18
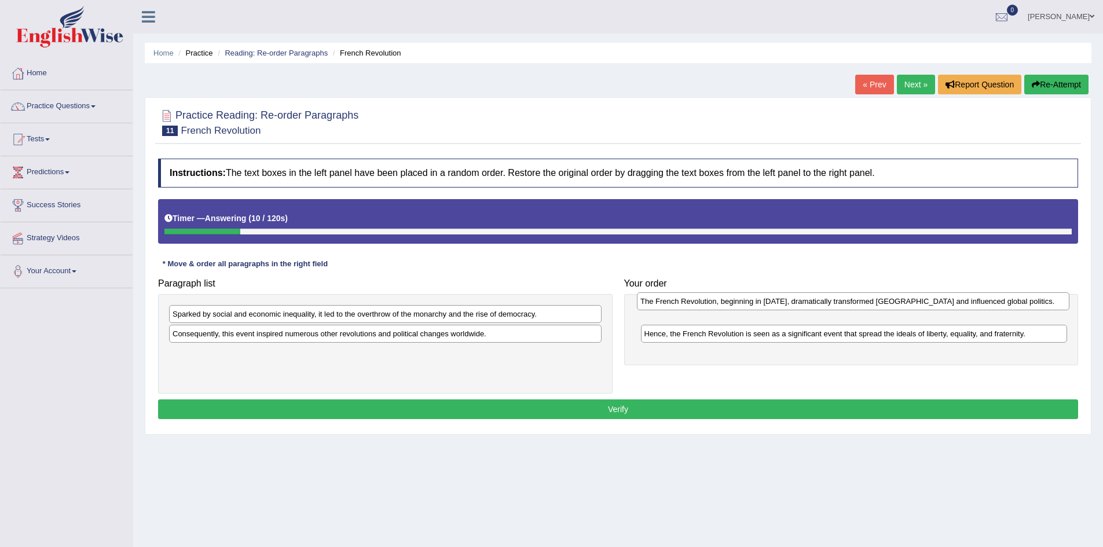
drag, startPoint x: 234, startPoint y: 339, endPoint x: 702, endPoint y: 306, distance: 468.8
click at [702, 306] on div "The French Revolution, beginning in 1789, dramatically transformed France and i…" at bounding box center [853, 301] width 432 height 18
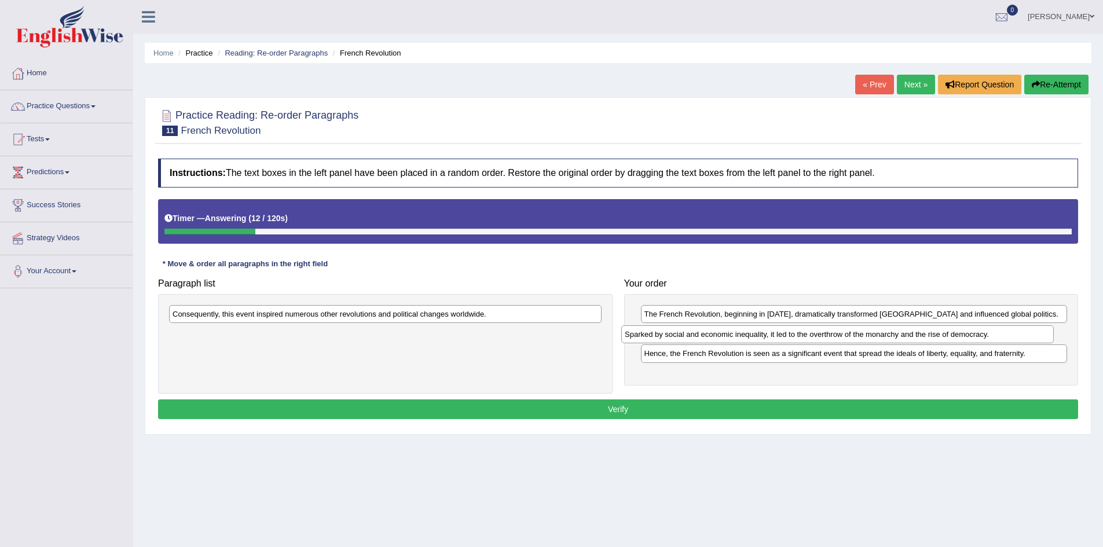
drag, startPoint x: 249, startPoint y: 317, endPoint x: 697, endPoint y: 337, distance: 448.5
click at [697, 337] on div "Sparked by social and economic inequality, it led to the overthrow of the monar…" at bounding box center [837, 334] width 432 height 18
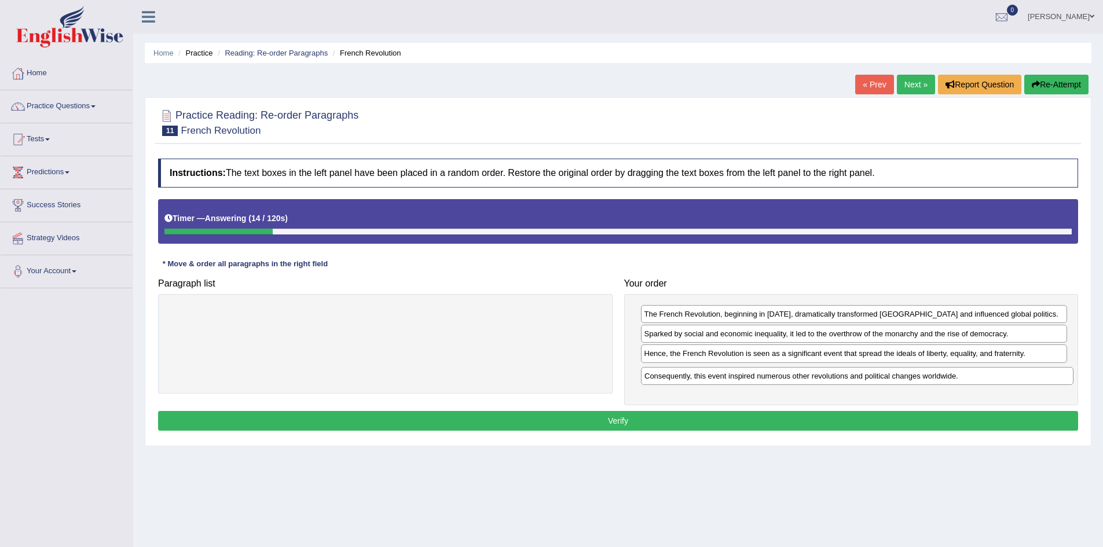
drag, startPoint x: 439, startPoint y: 314, endPoint x: 910, endPoint y: 376, distance: 475.2
click at [910, 376] on div "Consequently, this event inspired numerous other revolutions and political chan…" at bounding box center [857, 376] width 432 height 18
drag, startPoint x: 699, startPoint y: 354, endPoint x: 713, endPoint y: 383, distance: 31.9
click at [713, 383] on div "Hence, the French Revolution is seen as a significant event that spread the ide…" at bounding box center [869, 383] width 427 height 18
click at [639, 414] on button "Verify" at bounding box center [618, 421] width 920 height 20
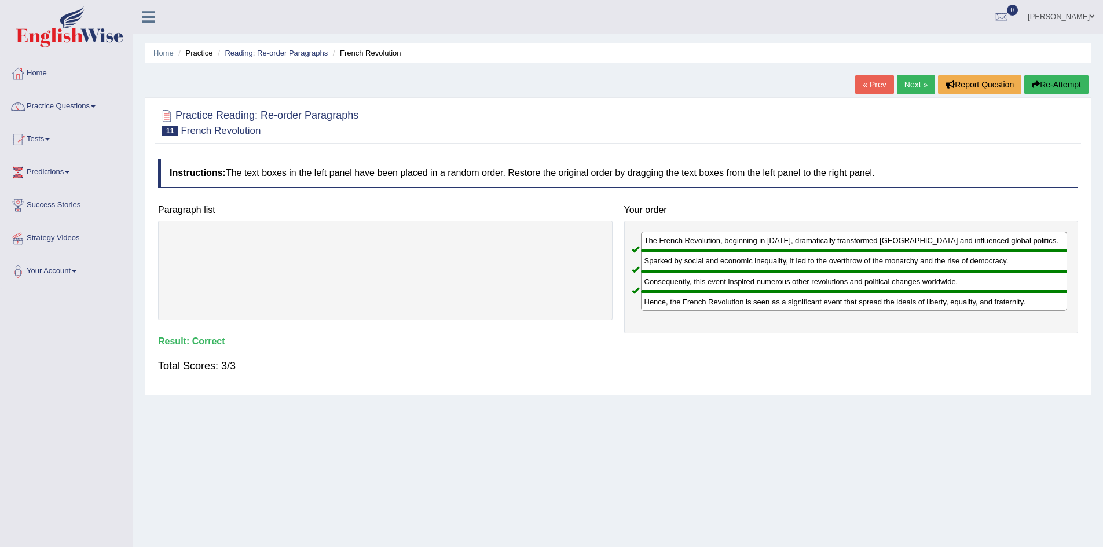
click at [921, 90] on link "Next »" at bounding box center [916, 85] width 38 height 20
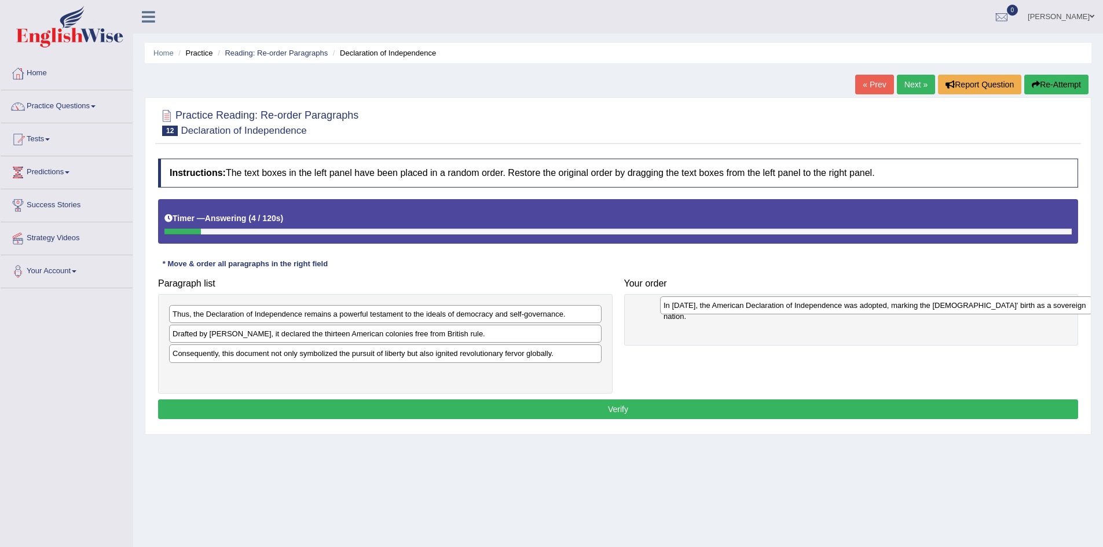
drag, startPoint x: 266, startPoint y: 378, endPoint x: 757, endPoint y: 310, distance: 495.6
click at [757, 310] on div "In 1776, the American Declaration of Independence was adopted, marking the Unit…" at bounding box center [876, 305] width 432 height 18
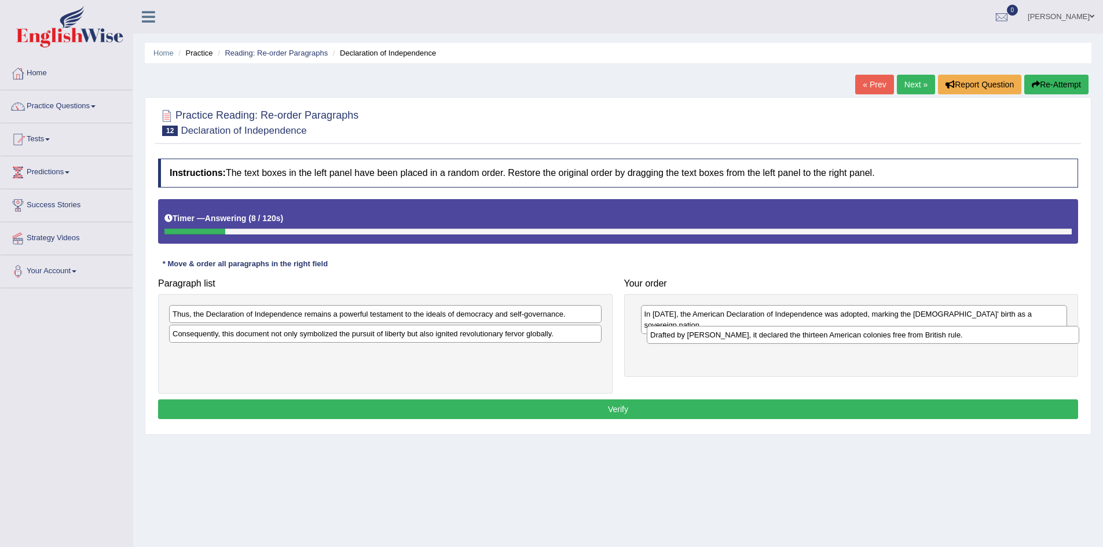
drag, startPoint x: 267, startPoint y: 337, endPoint x: 740, endPoint y: 340, distance: 473.5
click at [740, 340] on div "Drafted by Thomas Jefferson, it declared the thirteen American colonies free fr…" at bounding box center [863, 335] width 432 height 18
click at [412, 318] on div "Thus, the Declaration of Independence remains a powerful testament to the ideal…" at bounding box center [385, 314] width 432 height 18
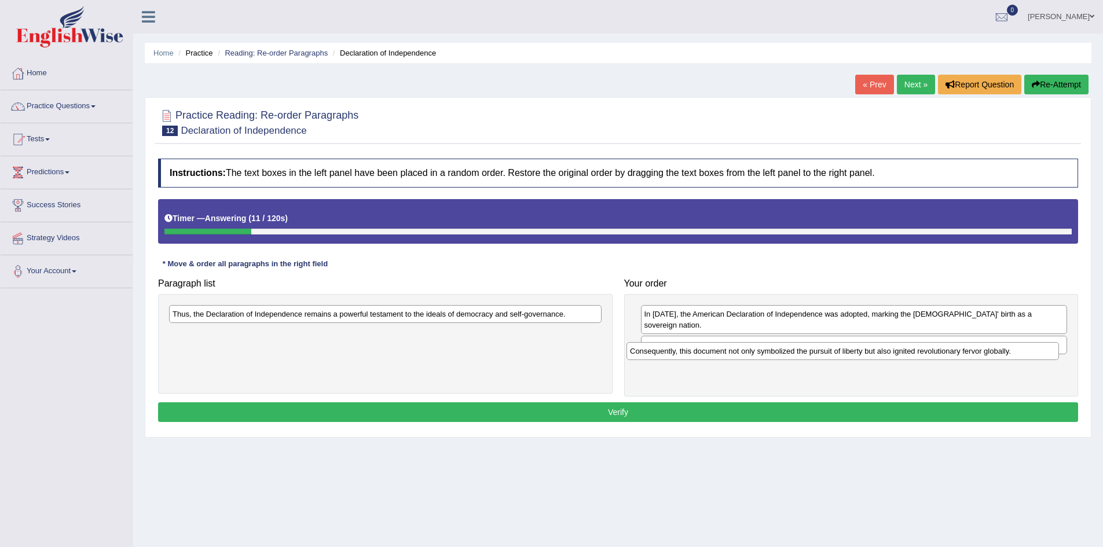
drag, startPoint x: 390, startPoint y: 329, endPoint x: 855, endPoint y: 346, distance: 465.7
click at [855, 346] on div "Consequently, this document not only symbolized the pursuit of liberty but also…" at bounding box center [842, 351] width 432 height 18
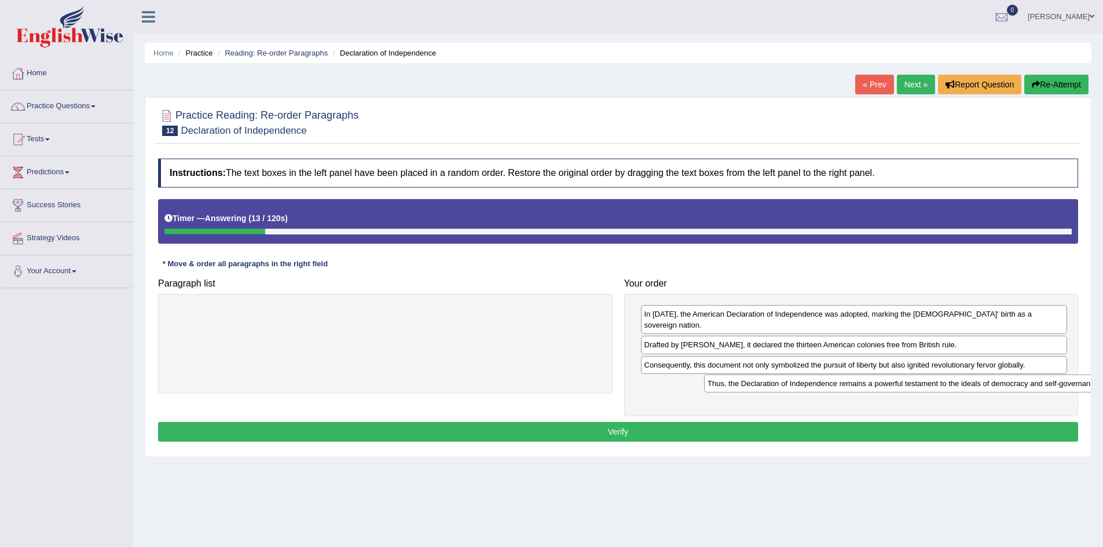
drag, startPoint x: 530, startPoint y: 317, endPoint x: 1048, endPoint y: 385, distance: 521.9
click at [1055, 386] on div "Thus, the Declaration of Independence remains a powerful testament to the ideal…" at bounding box center [920, 383] width 432 height 18
click at [672, 423] on button "Verify" at bounding box center [618, 432] width 920 height 20
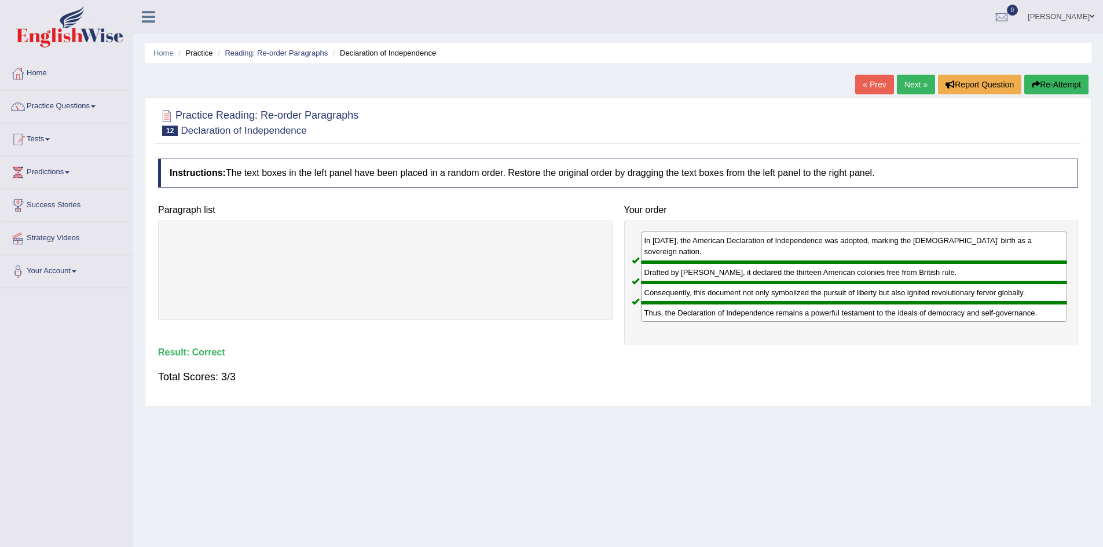
click at [912, 94] on link "Next »" at bounding box center [916, 85] width 38 height 20
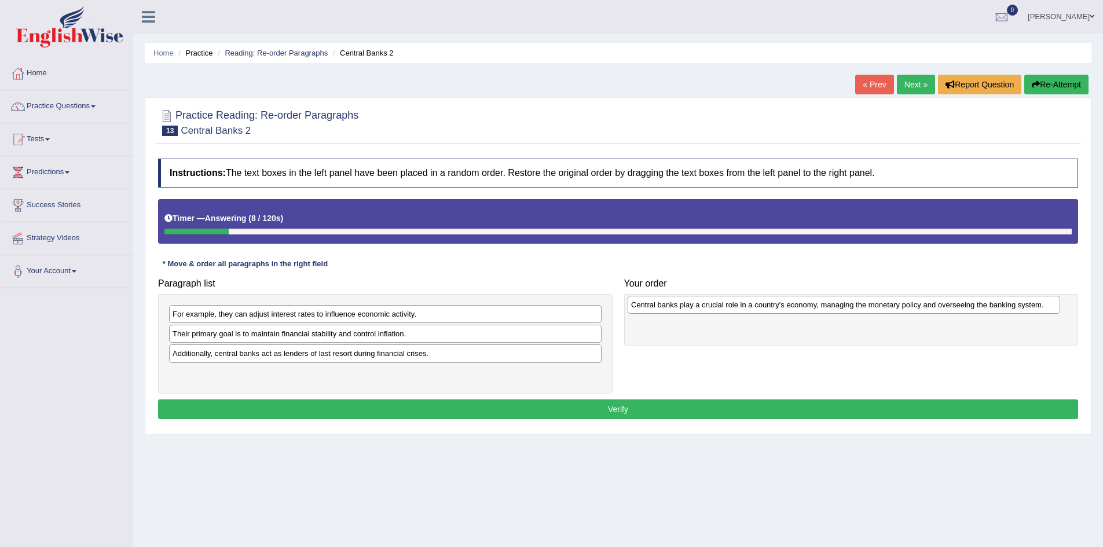
drag, startPoint x: 370, startPoint y: 335, endPoint x: 795, endPoint y: 306, distance: 425.2
click at [795, 306] on div "Central banks play a crucial role in a country's economy, managing the monetary…" at bounding box center [843, 305] width 432 height 18
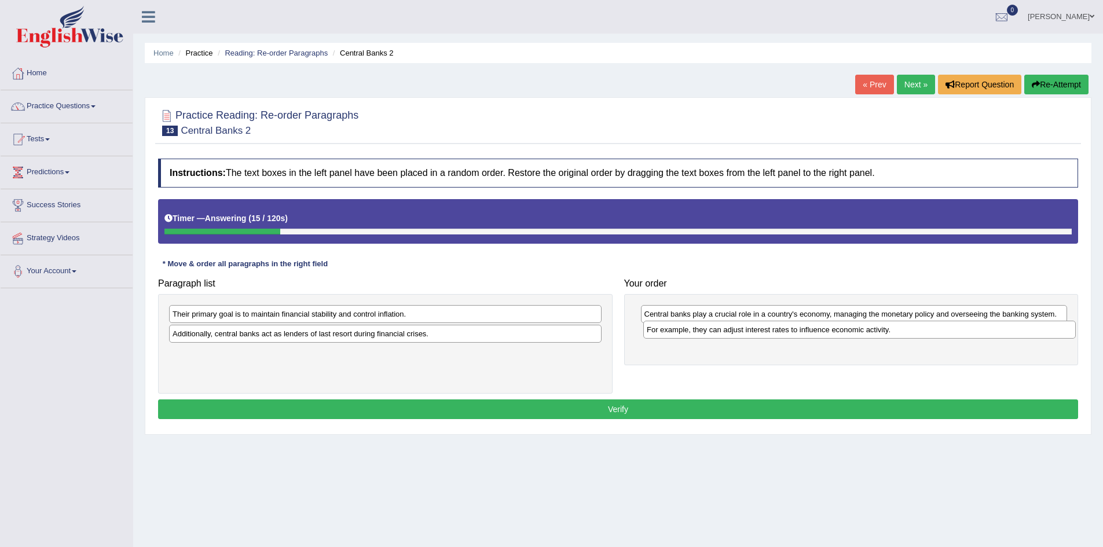
drag, startPoint x: 249, startPoint y: 315, endPoint x: 725, endPoint y: 331, distance: 476.1
click at [725, 331] on div "For example, they can adjust interest rates to influence economic activity." at bounding box center [859, 330] width 432 height 18
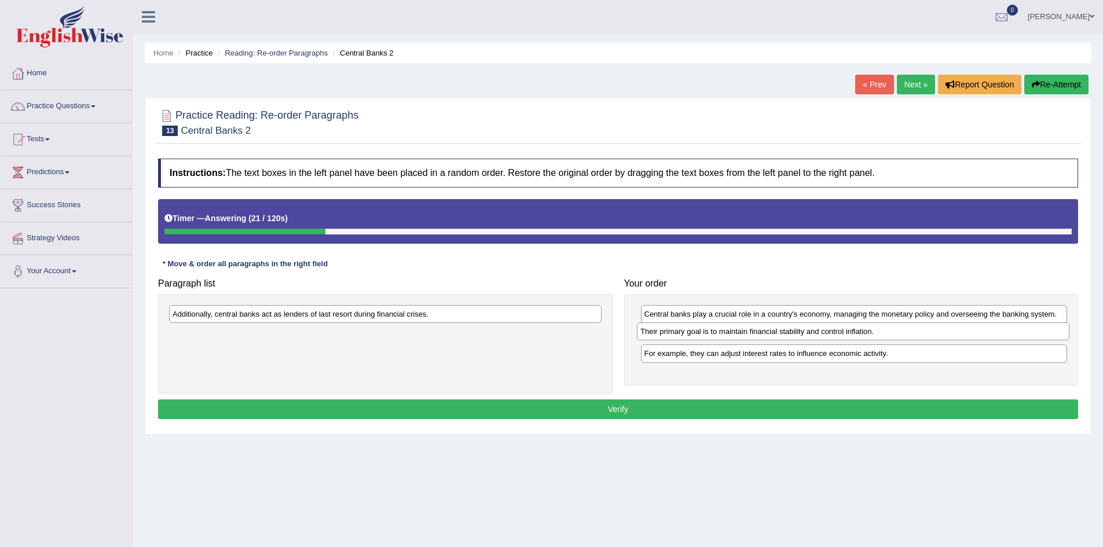
drag, startPoint x: 298, startPoint y: 315, endPoint x: 736, endPoint y: 332, distance: 438.5
click at [736, 332] on div "Their primary goal is to maintain financial stability and control inflation." at bounding box center [853, 331] width 432 height 18
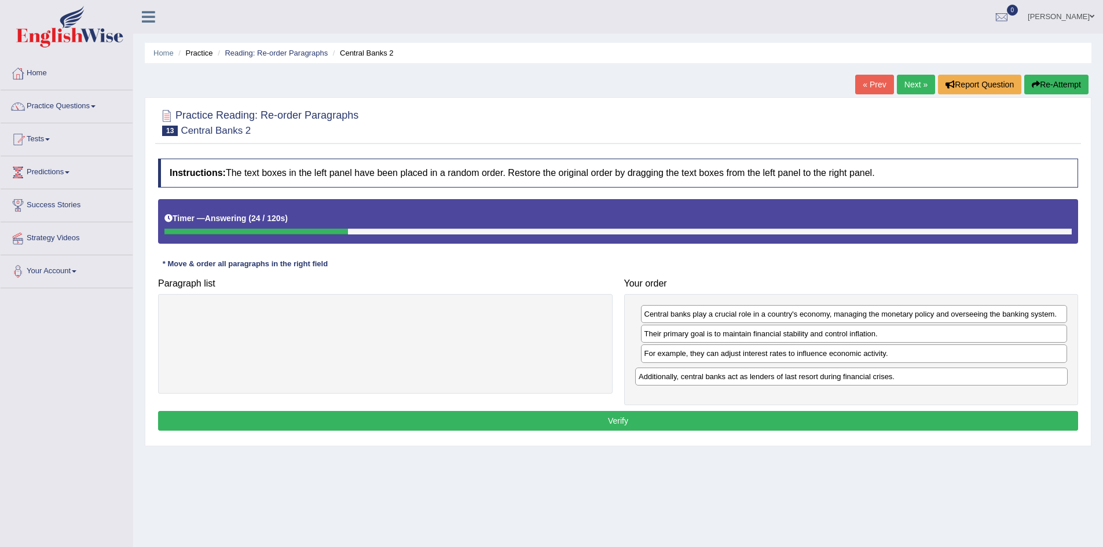
drag, startPoint x: 400, startPoint y: 329, endPoint x: 772, endPoint y: 377, distance: 374.7
click at [772, 377] on div "Additionally, central banks act as lenders of last resort during financial cris…" at bounding box center [851, 377] width 432 height 18
click at [605, 414] on button "Verify" at bounding box center [618, 421] width 920 height 20
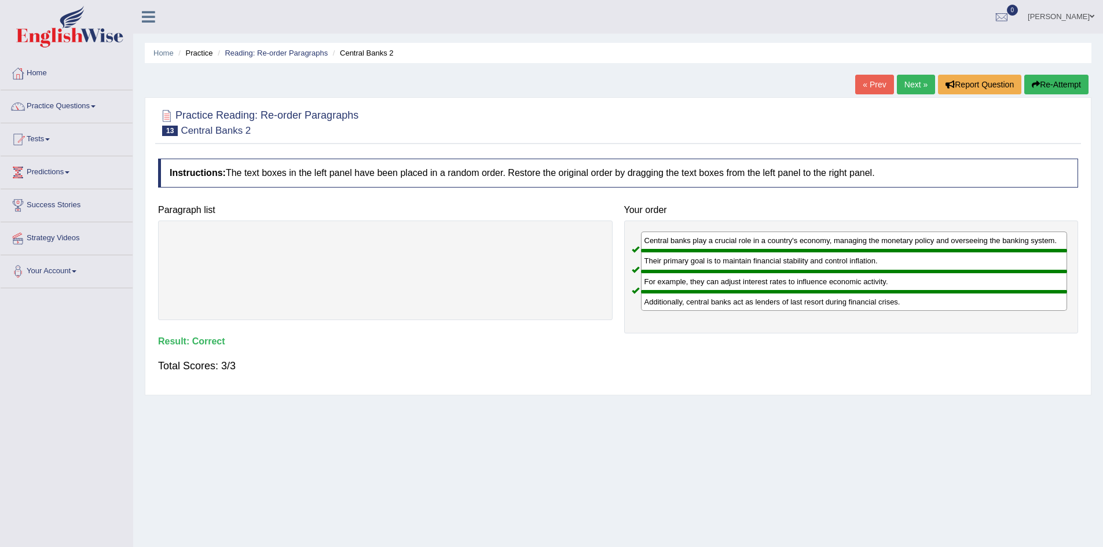
click at [914, 76] on link "Next »" at bounding box center [916, 85] width 38 height 20
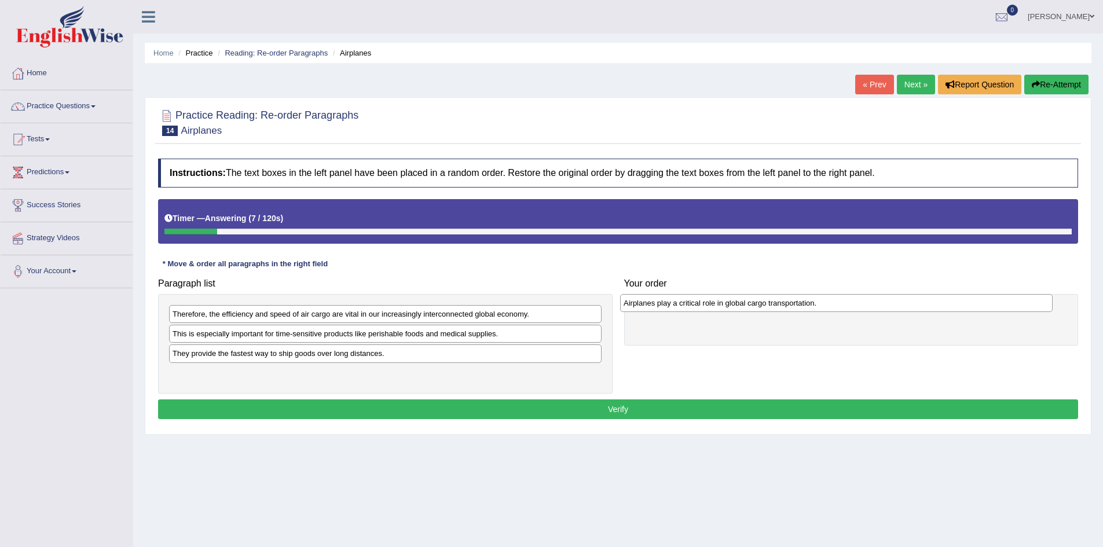
drag, startPoint x: 346, startPoint y: 377, endPoint x: 714, endPoint y: 309, distance: 373.9
click at [714, 309] on div "Airplanes play a critical role in global cargo transportation." at bounding box center [836, 303] width 432 height 18
click at [248, 360] on div "They provide the fastest way to ship goods over long distances." at bounding box center [386, 353] width 432 height 18
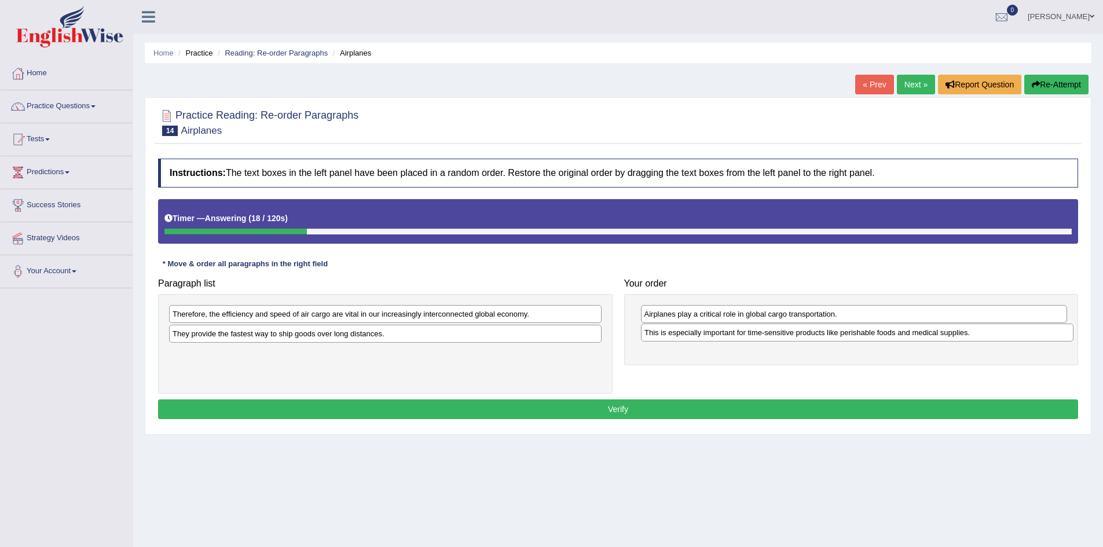
drag, startPoint x: 281, startPoint y: 335, endPoint x: 752, endPoint y: 334, distance: 471.7
click at [752, 334] on div "This is especially important for time-sensitive products like perishable foods …" at bounding box center [857, 333] width 432 height 18
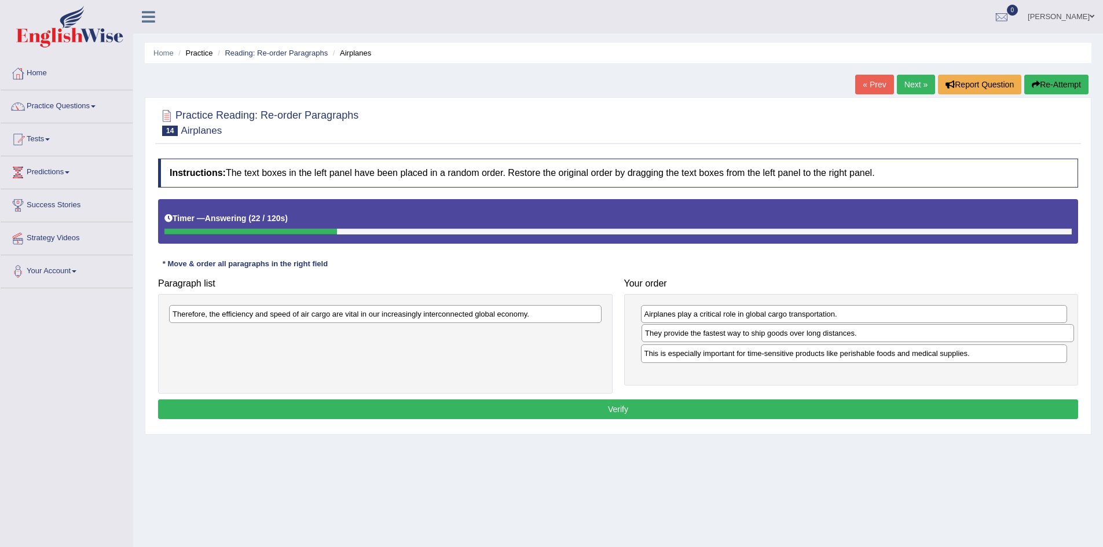
drag, startPoint x: 265, startPoint y: 335, endPoint x: 737, endPoint y: 334, distance: 472.3
click at [737, 334] on div "They provide the fastest way to ship goods over long distances." at bounding box center [857, 333] width 432 height 18
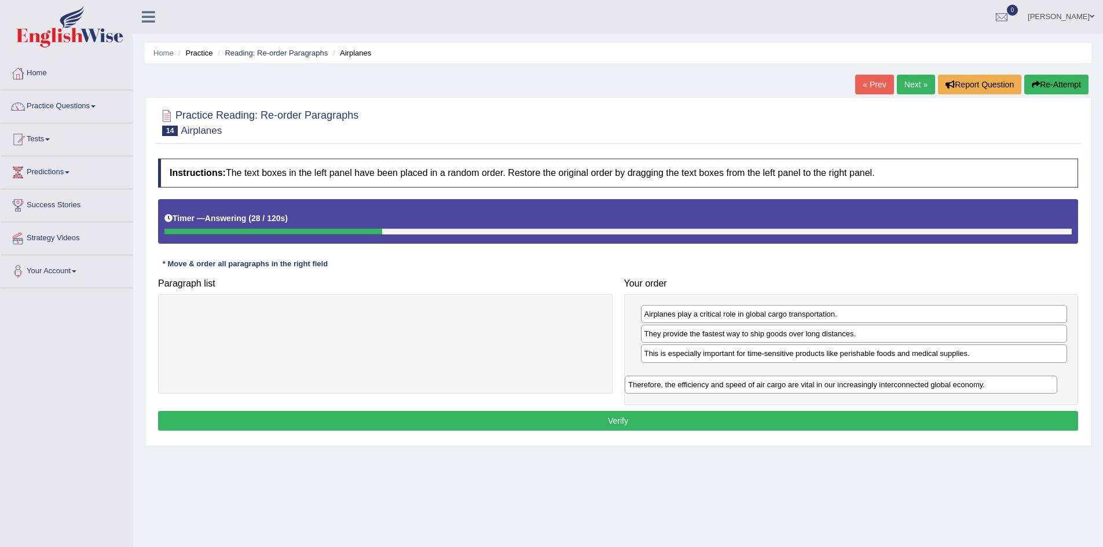
drag, startPoint x: 445, startPoint y: 314, endPoint x: 897, endPoint y: 387, distance: 457.9
click at [901, 384] on div "Therefore, the efficiency and speed of air cargo are vital in our increasingly …" at bounding box center [841, 385] width 432 height 18
click at [719, 421] on button "Verify" at bounding box center [618, 421] width 920 height 20
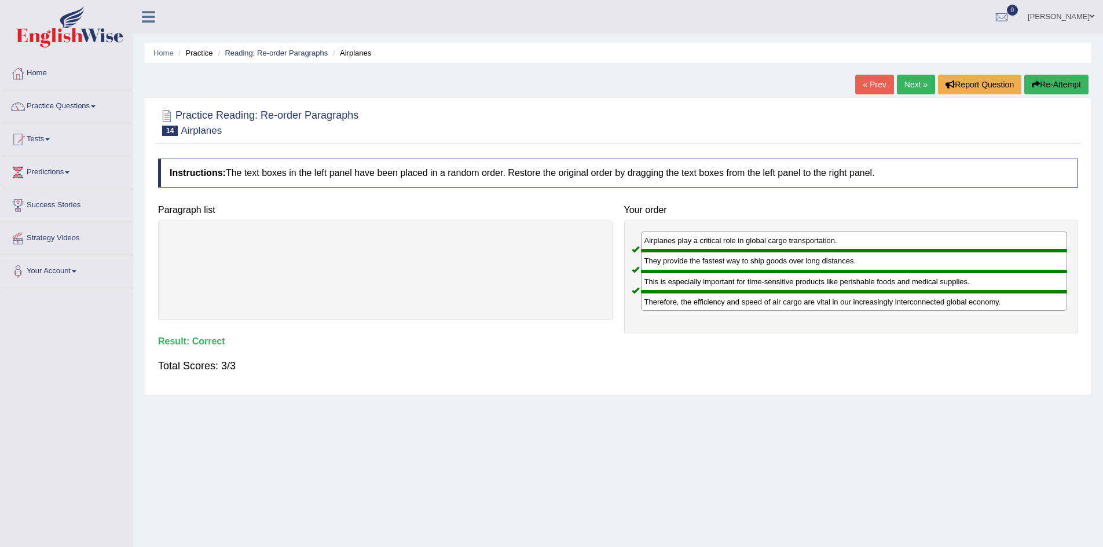
click at [908, 80] on link "Next »" at bounding box center [916, 85] width 38 height 20
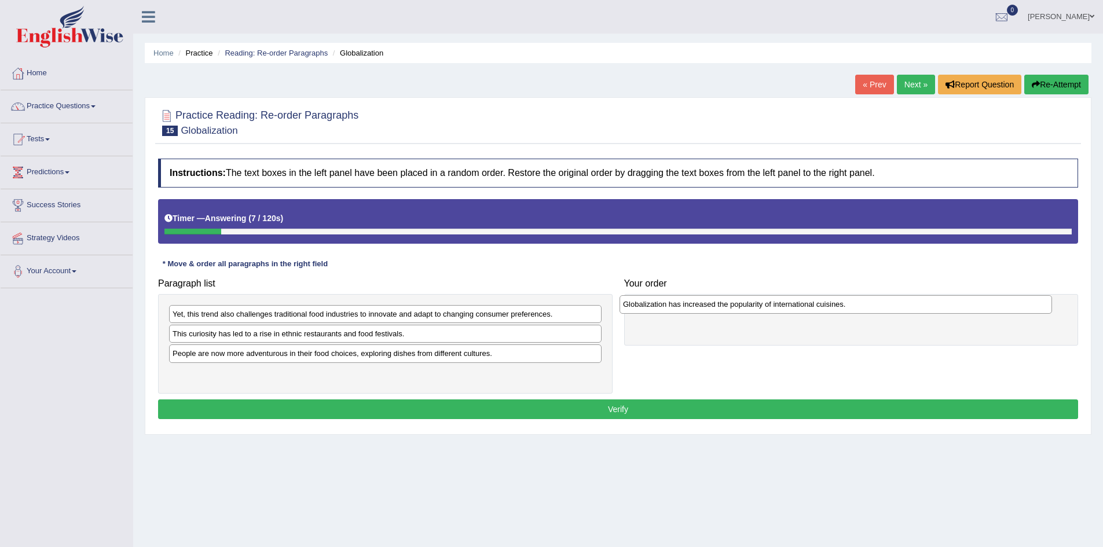
drag, startPoint x: 233, startPoint y: 356, endPoint x: 684, endPoint y: 307, distance: 453.0
click at [684, 307] on div "Globalization has increased the popularity of international cuisines." at bounding box center [835, 304] width 432 height 18
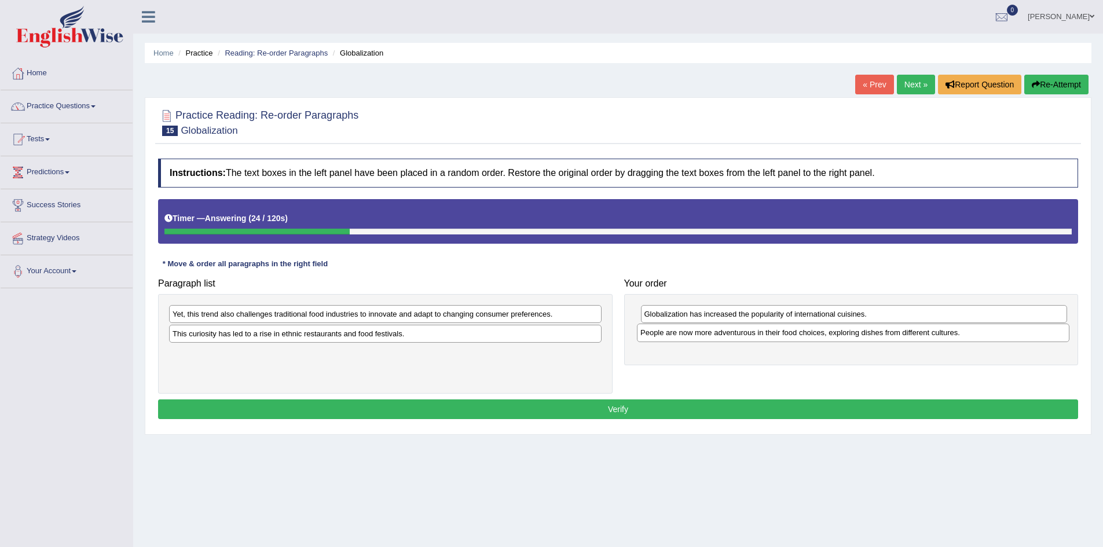
drag, startPoint x: 241, startPoint y: 358, endPoint x: 707, endPoint y: 337, distance: 465.8
click at [707, 337] on div "People are now more adventurous in their food choices, exploring dishes from di…" at bounding box center [853, 333] width 432 height 18
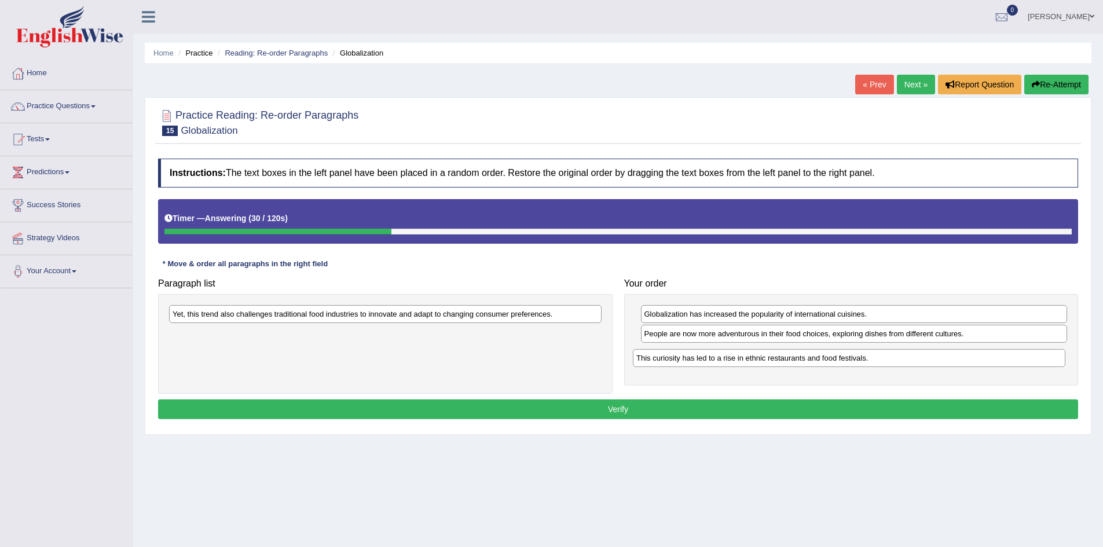
drag, startPoint x: 232, startPoint y: 335, endPoint x: 695, endPoint y: 359, distance: 464.2
click at [695, 359] on div "This curiosity has led to a rise in ethnic restaurants and food festivals." at bounding box center [849, 358] width 432 height 18
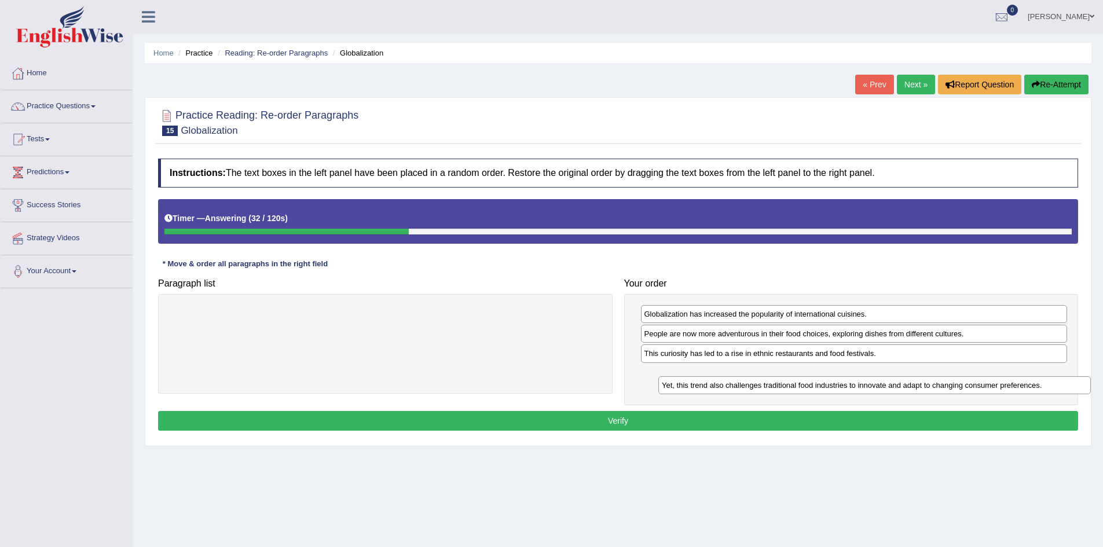
drag, startPoint x: 354, startPoint y: 310, endPoint x: 822, endPoint y: 372, distance: 471.8
click at [842, 376] on div "Yet, this trend also challenges traditional food industries to innovate and ada…" at bounding box center [874, 385] width 432 height 18
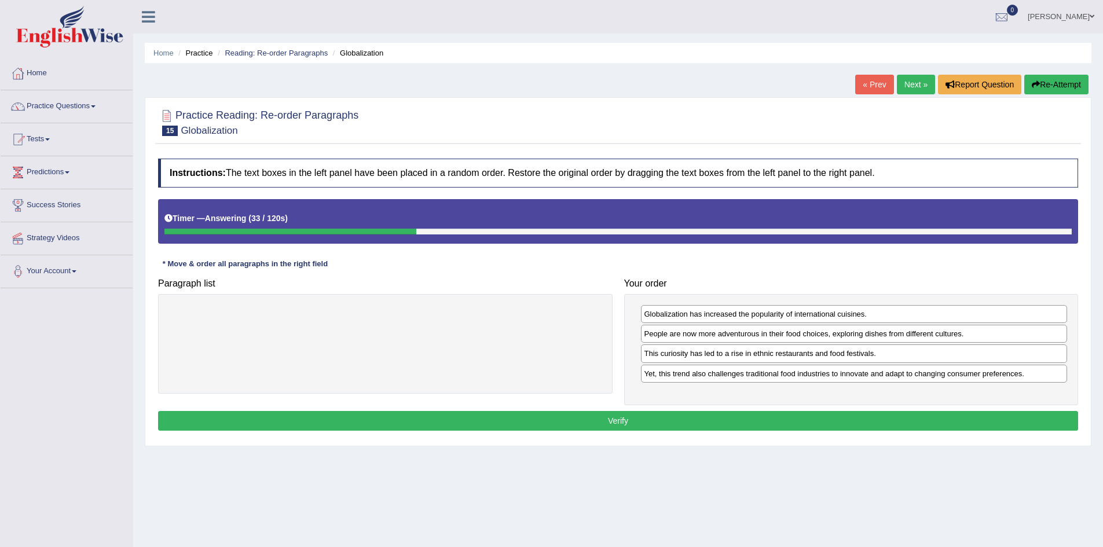
click at [614, 416] on button "Verify" at bounding box center [618, 421] width 920 height 20
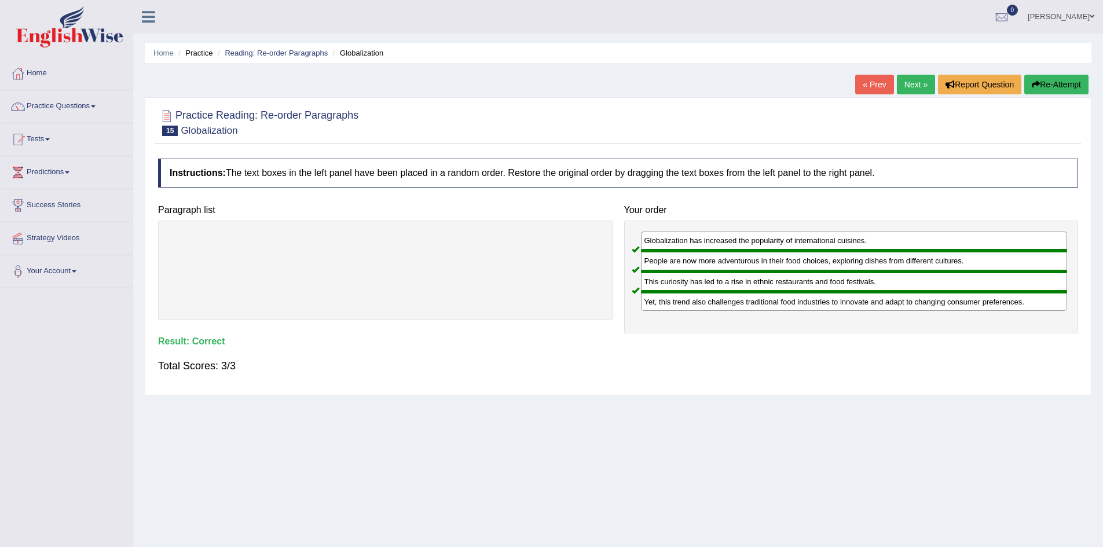
click at [911, 79] on link "Next »" at bounding box center [916, 85] width 38 height 20
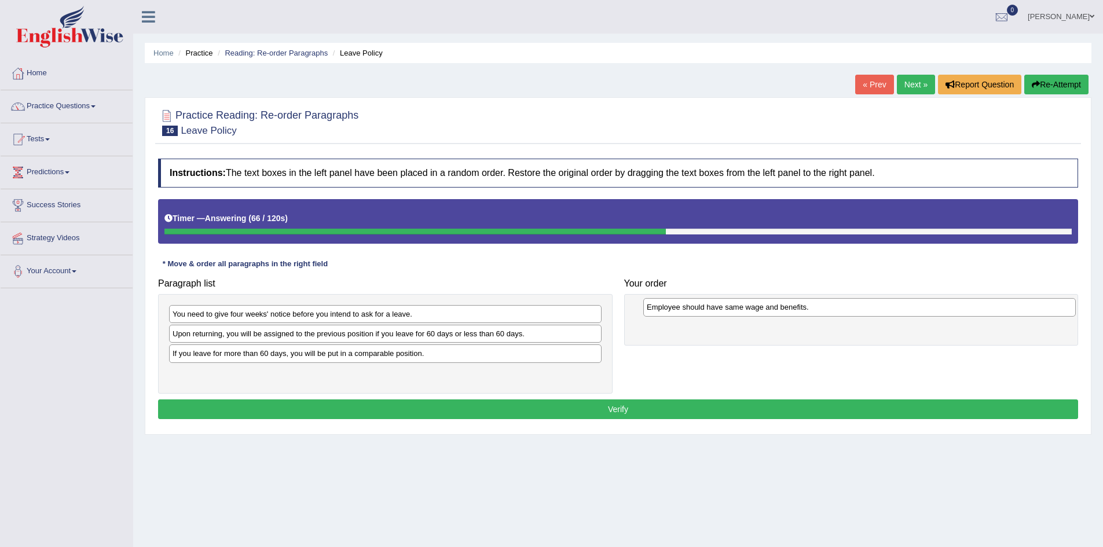
drag, startPoint x: 260, startPoint y: 358, endPoint x: 735, endPoint y: 311, distance: 476.3
click at [735, 311] on div "Employee should have same wage and benefits." at bounding box center [859, 307] width 432 height 18
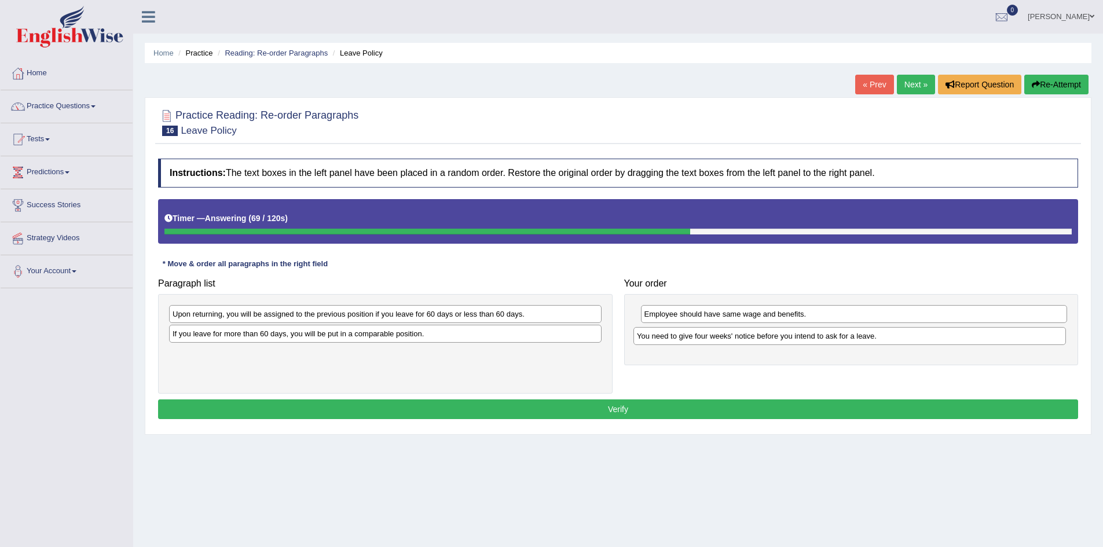
drag, startPoint x: 368, startPoint y: 310, endPoint x: 832, endPoint y: 332, distance: 464.7
click at [832, 332] on div "You need to give four weeks' notice before you intend to ask for a leave." at bounding box center [849, 336] width 432 height 18
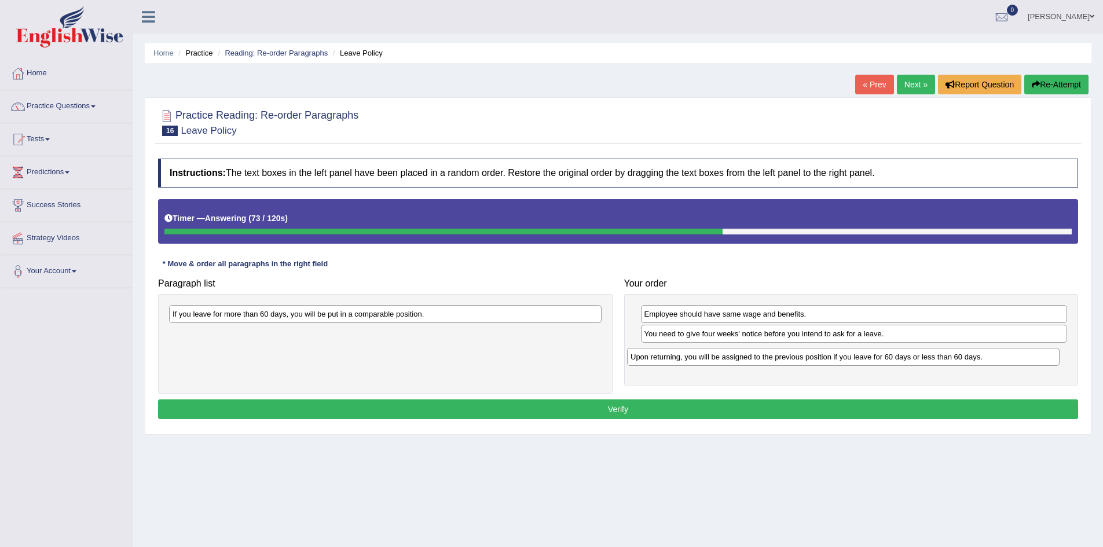
drag, startPoint x: 384, startPoint y: 315, endPoint x: 845, endPoint y: 357, distance: 462.6
click at [845, 357] on div "Upon returning, you will be assigned to the previous position if you leave for …" at bounding box center [843, 357] width 432 height 18
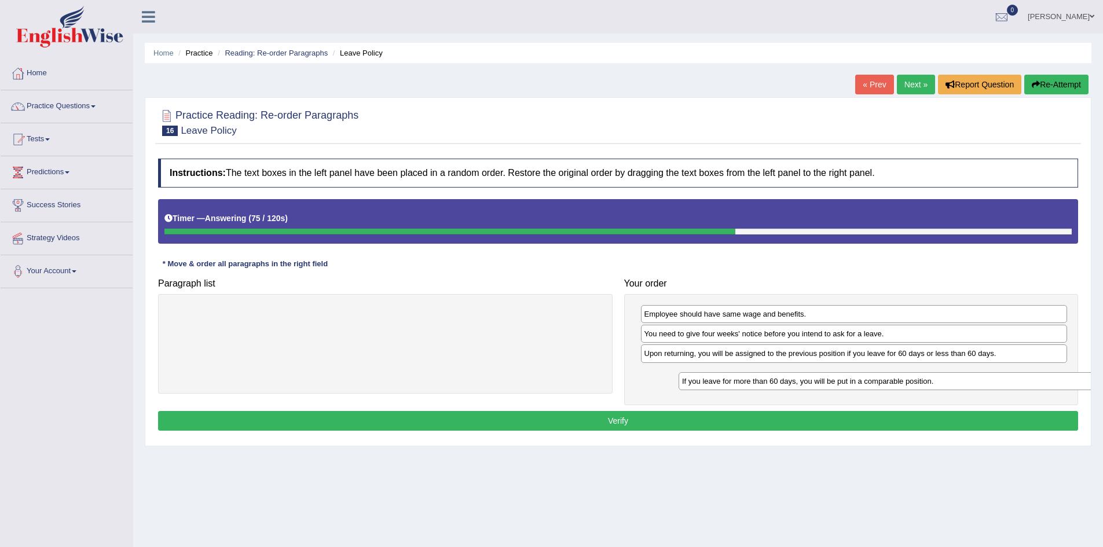
drag, startPoint x: 269, startPoint y: 317, endPoint x: 775, endPoint y: 384, distance: 510.3
click at [777, 384] on div "If you leave for more than 60 days, you will be put in a comparable position." at bounding box center [894, 381] width 432 height 18
click at [607, 423] on button "Verify" at bounding box center [618, 421] width 920 height 20
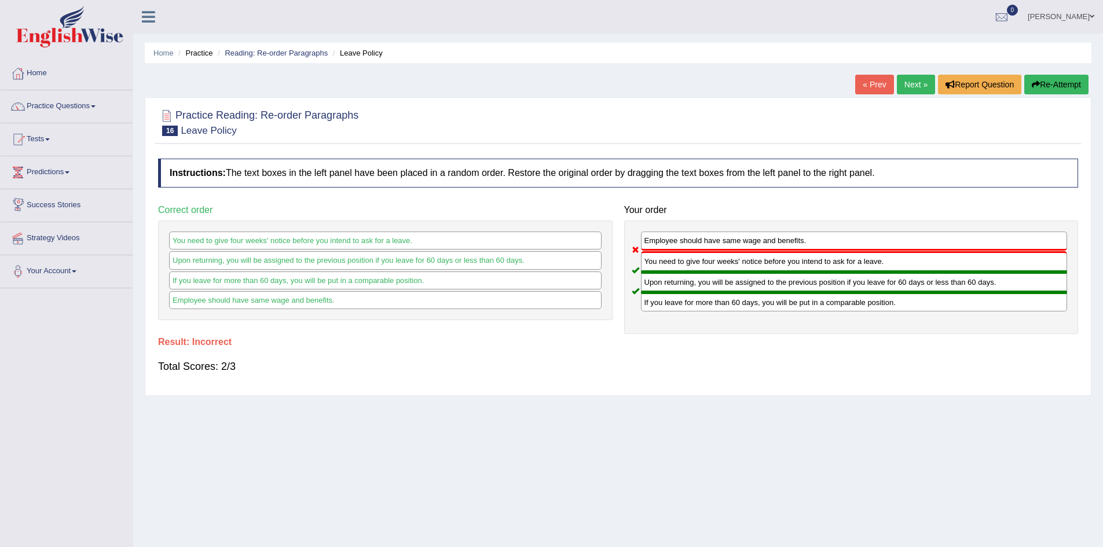
click at [916, 82] on link "Next »" at bounding box center [916, 85] width 38 height 20
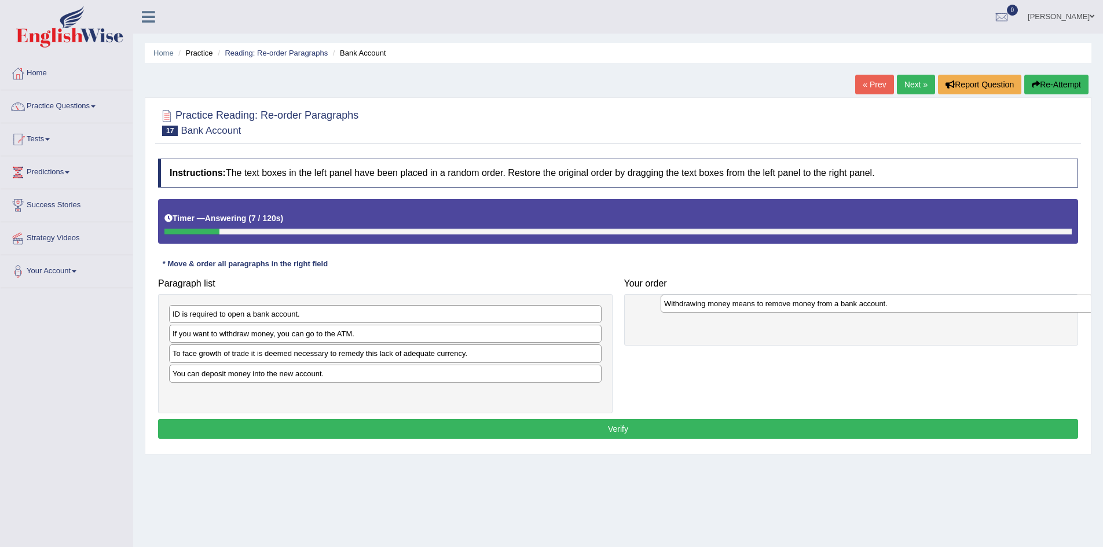
drag, startPoint x: 324, startPoint y: 315, endPoint x: 804, endPoint y: 306, distance: 479.9
click at [804, 306] on div "Withdrawing money means to remove money from a bank account." at bounding box center [876, 304] width 432 height 18
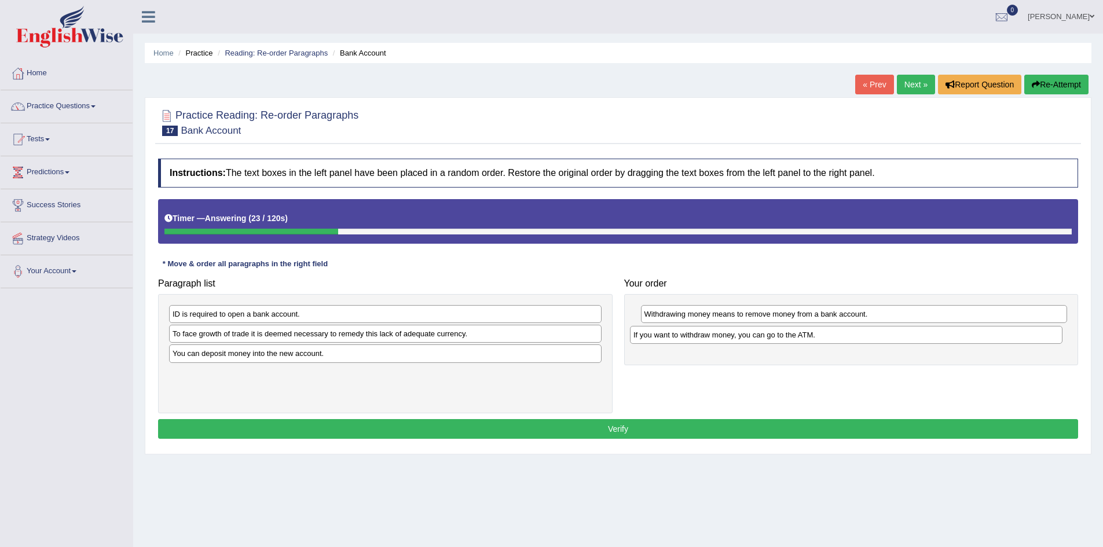
drag, startPoint x: 313, startPoint y: 328, endPoint x: 713, endPoint y: 335, distance: 399.4
click at [713, 335] on div "If you want to withdraw money, you can go to the ATM." at bounding box center [846, 335] width 432 height 18
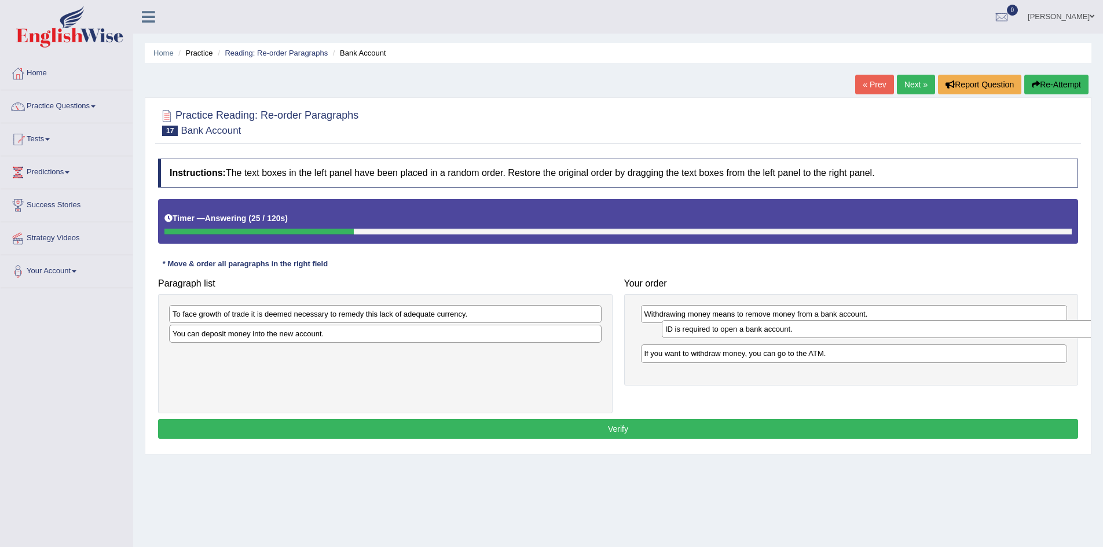
drag, startPoint x: 382, startPoint y: 311, endPoint x: 871, endPoint y: 326, distance: 488.7
click at [871, 326] on div "ID is required to open a bank account." at bounding box center [878, 329] width 432 height 18
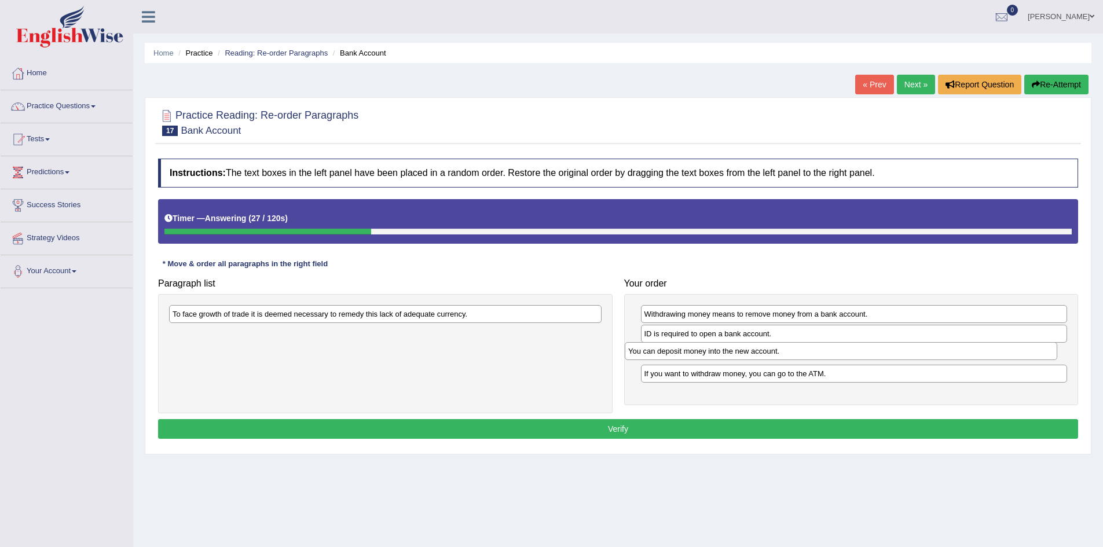
drag, startPoint x: 423, startPoint y: 329, endPoint x: 840, endPoint y: 347, distance: 417.7
click at [840, 347] on div "You can deposit money into the new account." at bounding box center [841, 351] width 432 height 18
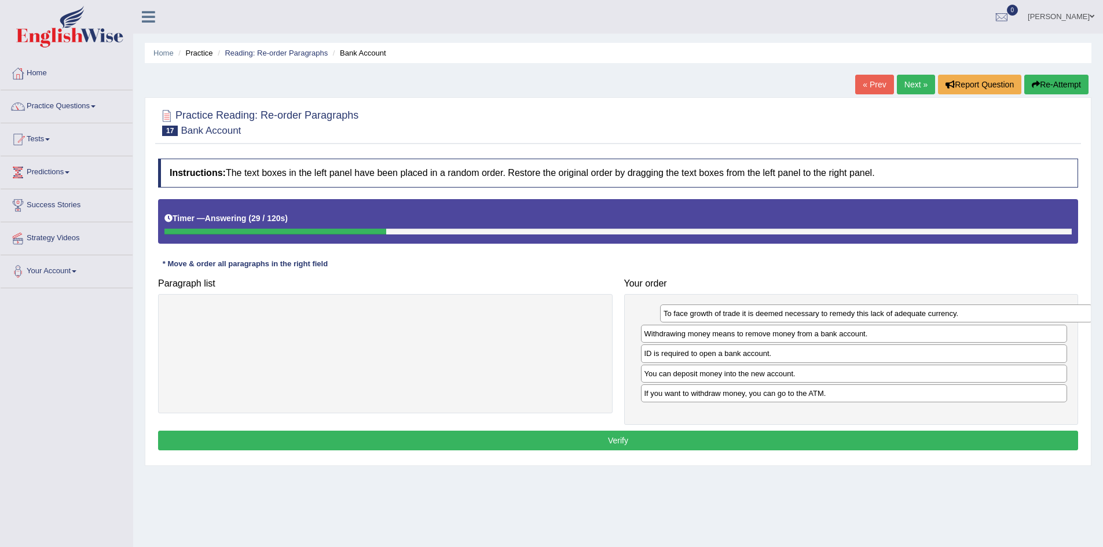
drag, startPoint x: 368, startPoint y: 312, endPoint x: 792, endPoint y: 313, distance: 424.3
click at [792, 313] on div "To face growth of trade it is deemed necessary to remedy this lack of adequate …" at bounding box center [876, 313] width 432 height 18
drag, startPoint x: 725, startPoint y: 376, endPoint x: 723, endPoint y: 355, distance: 21.5
click at [723, 355] on div "You can deposit money into the new account." at bounding box center [852, 352] width 427 height 18
click at [615, 440] on button "Verify" at bounding box center [618, 441] width 920 height 20
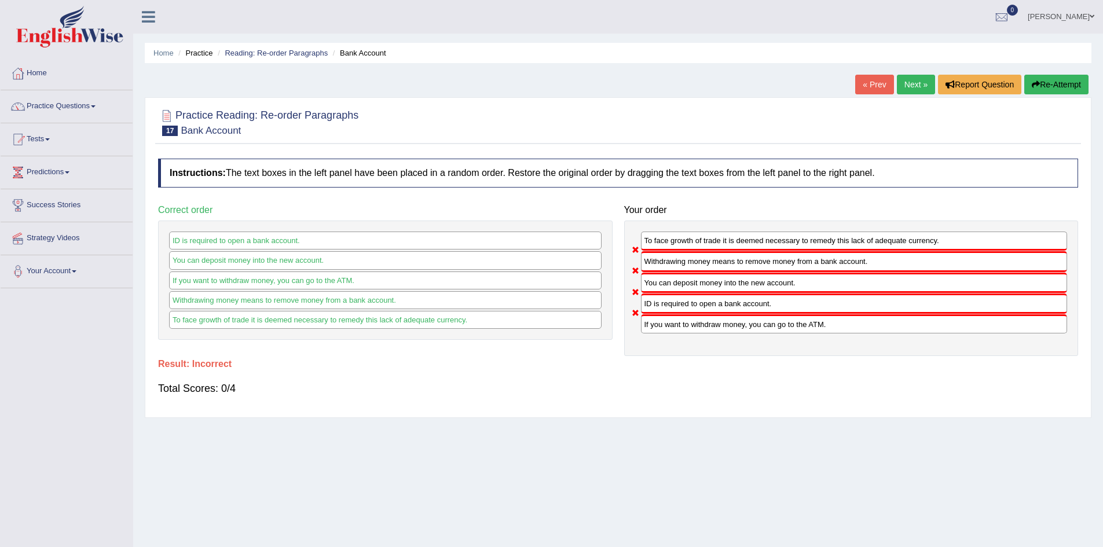
click at [1045, 87] on button "Re-Attempt" at bounding box center [1056, 85] width 64 height 20
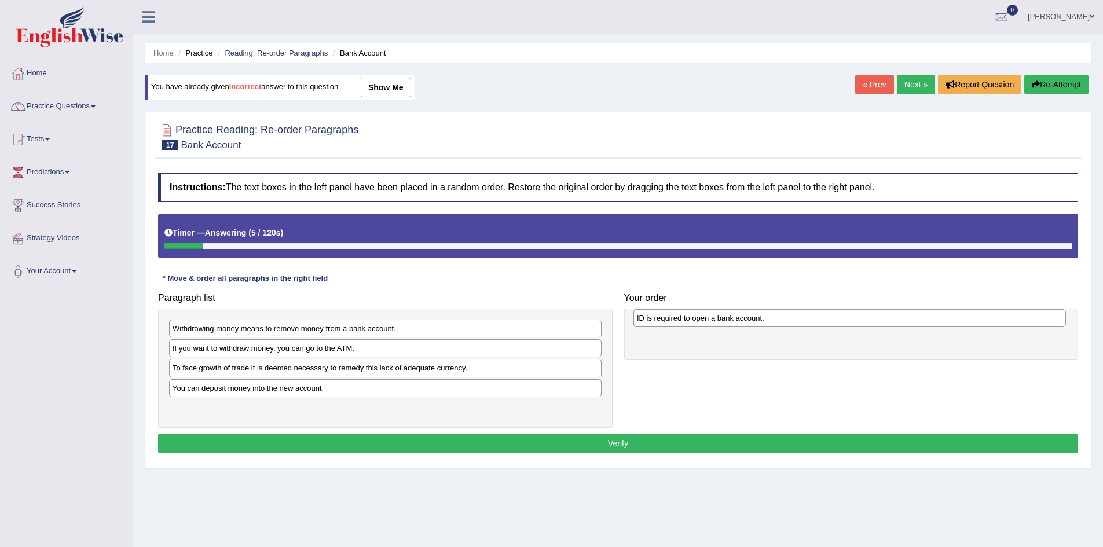
drag, startPoint x: 270, startPoint y: 347, endPoint x: 734, endPoint y: 317, distance: 465.2
click at [734, 317] on div "ID is required to open a bank account." at bounding box center [849, 318] width 432 height 18
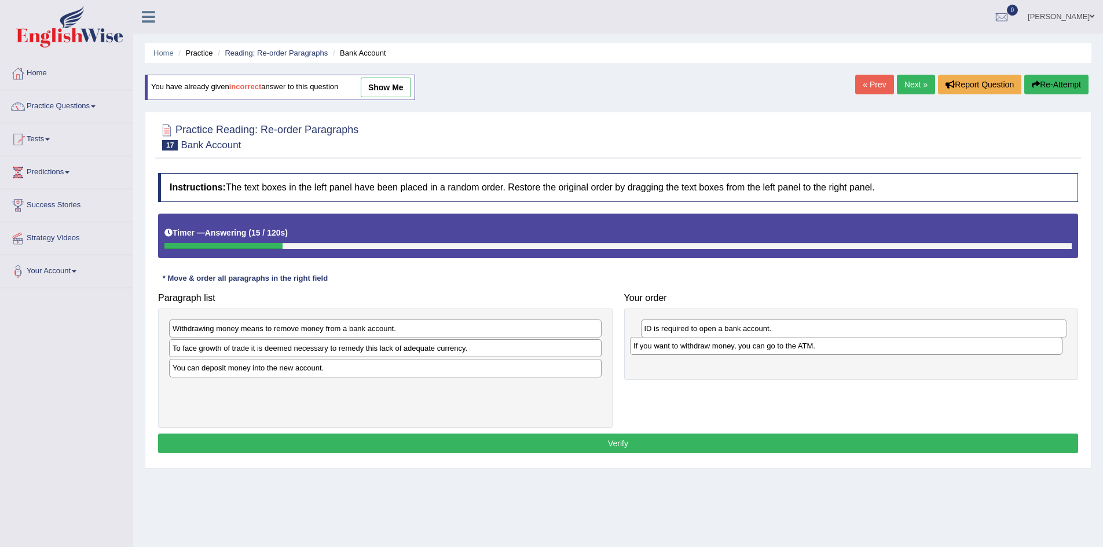
drag, startPoint x: 259, startPoint y: 347, endPoint x: 719, endPoint y: 344, distance: 460.7
click at [719, 344] on div "If you want to withdraw money, you can go to the ATM." at bounding box center [846, 346] width 432 height 18
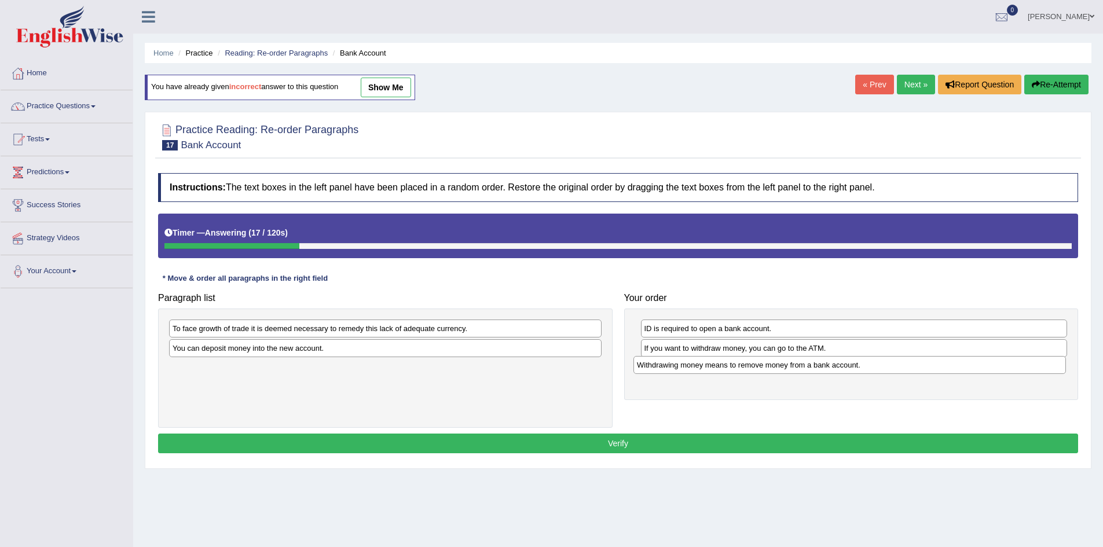
drag, startPoint x: 361, startPoint y: 331, endPoint x: 823, endPoint y: 368, distance: 463.9
click at [823, 368] on div "Withdrawing money means to remove money from a bank account." at bounding box center [849, 365] width 432 height 18
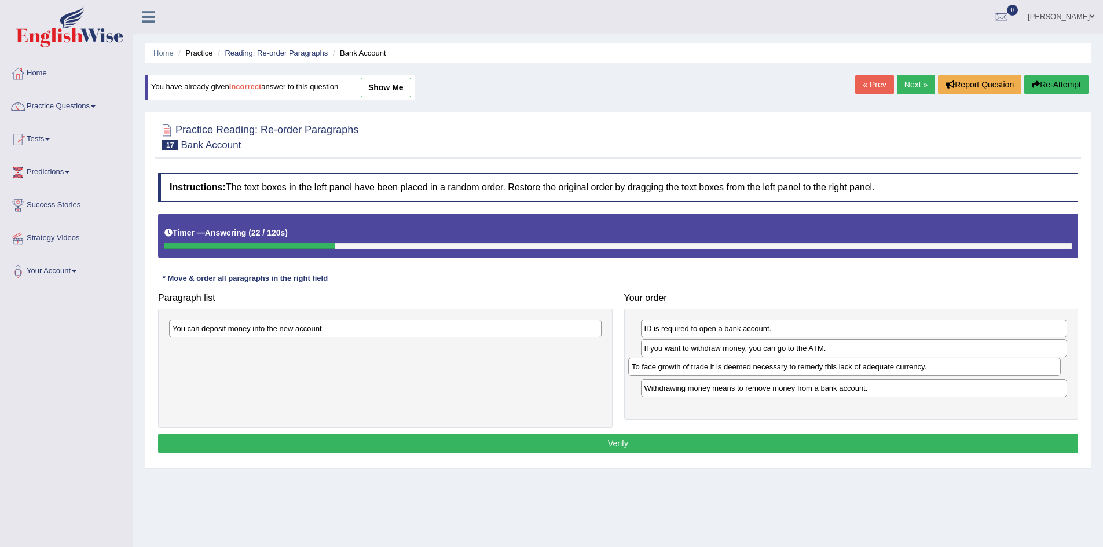
drag, startPoint x: 283, startPoint y: 329, endPoint x: 742, endPoint y: 368, distance: 460.6
click at [742, 368] on div "To face growth of trade it is deemed necessary to remedy this lack of adequate …" at bounding box center [844, 367] width 432 height 18
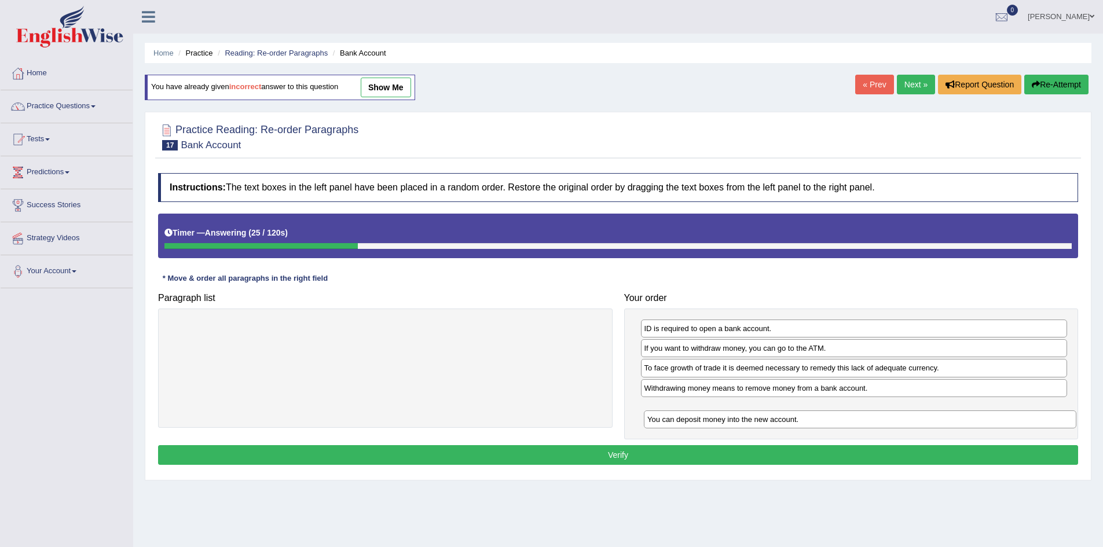
drag, startPoint x: 318, startPoint y: 324, endPoint x: 793, endPoint y: 414, distance: 483.2
click at [793, 414] on div "You can deposit money into the new account." at bounding box center [860, 419] width 432 height 18
click at [628, 453] on button "Verify" at bounding box center [618, 455] width 920 height 20
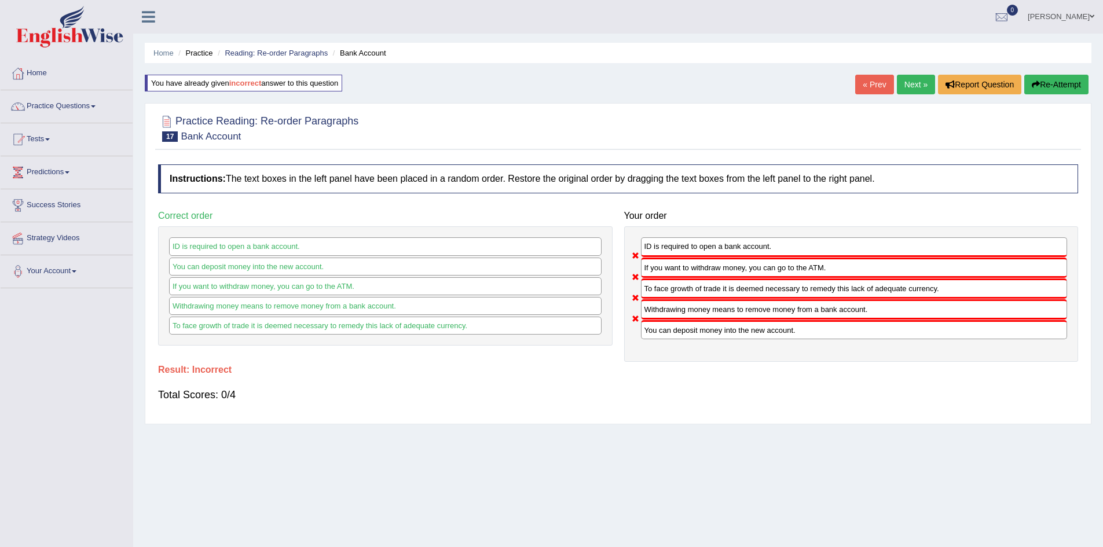
drag, startPoint x: 1062, startPoint y: 87, endPoint x: 1043, endPoint y: 87, distance: 18.5
click at [1062, 87] on button "Re-Attempt" at bounding box center [1056, 85] width 64 height 20
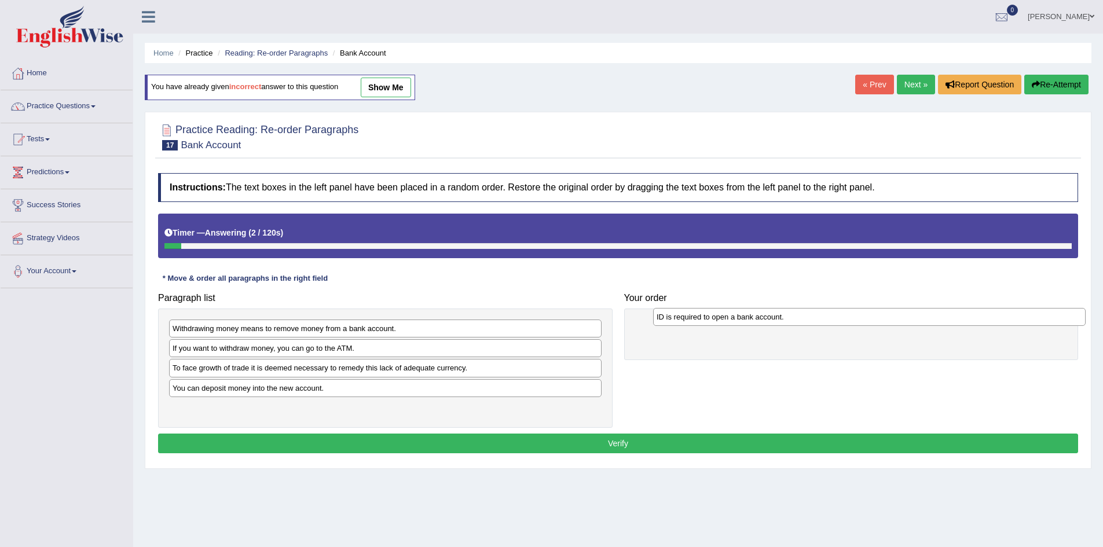
drag, startPoint x: 220, startPoint y: 351, endPoint x: 706, endPoint y: 320, distance: 487.2
click at [706, 320] on div "ID is required to open a bank account." at bounding box center [869, 317] width 432 height 18
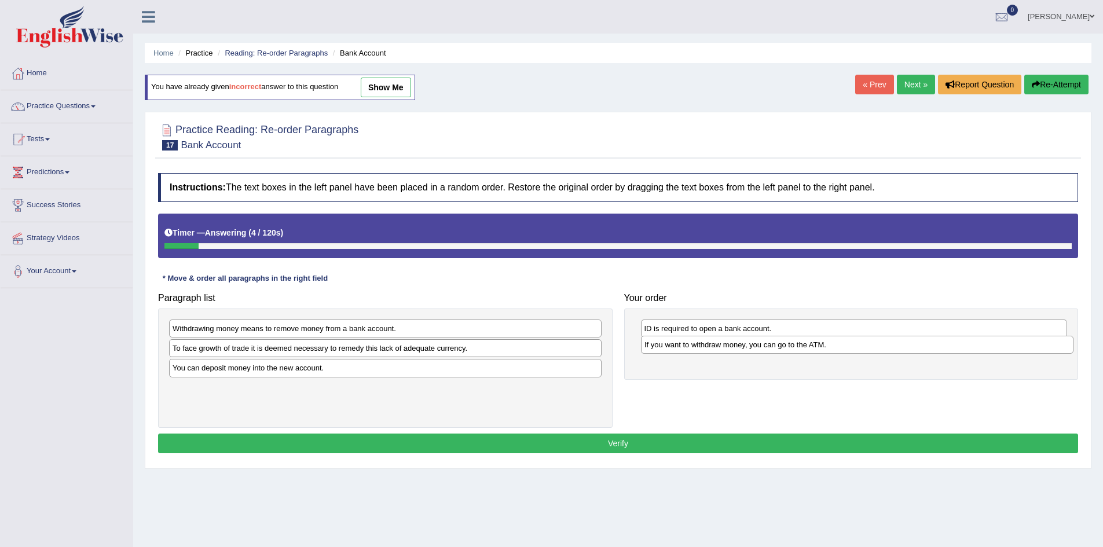
drag, startPoint x: 221, startPoint y: 347, endPoint x: 692, endPoint y: 344, distance: 471.7
click at [692, 344] on div "If you want to withdraw money, you can go to the ATM." at bounding box center [857, 345] width 432 height 18
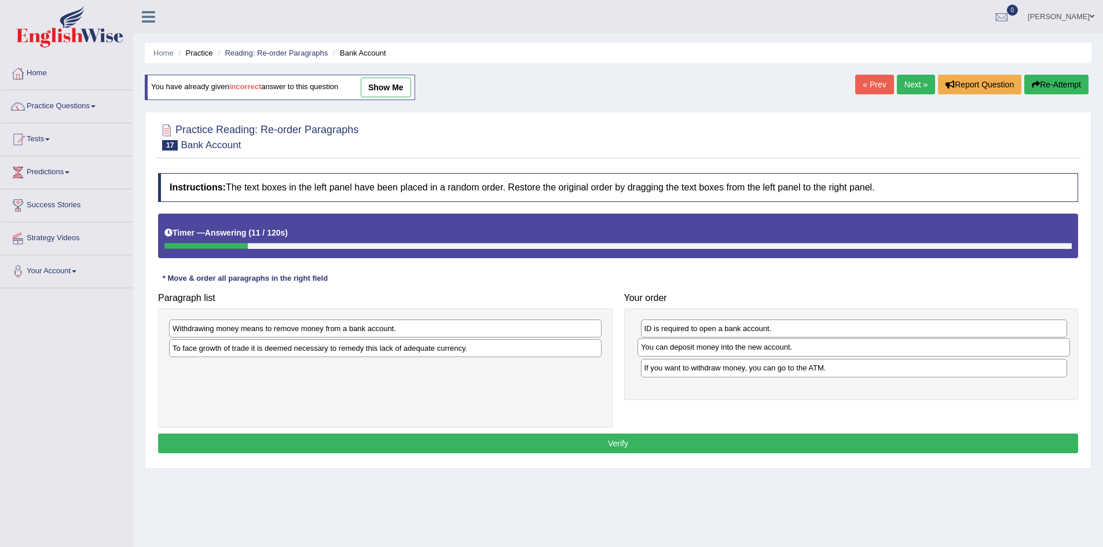
drag, startPoint x: 232, startPoint y: 369, endPoint x: 702, endPoint y: 348, distance: 470.5
click at [702, 348] on div "You can deposit money into the new account." at bounding box center [853, 347] width 432 height 18
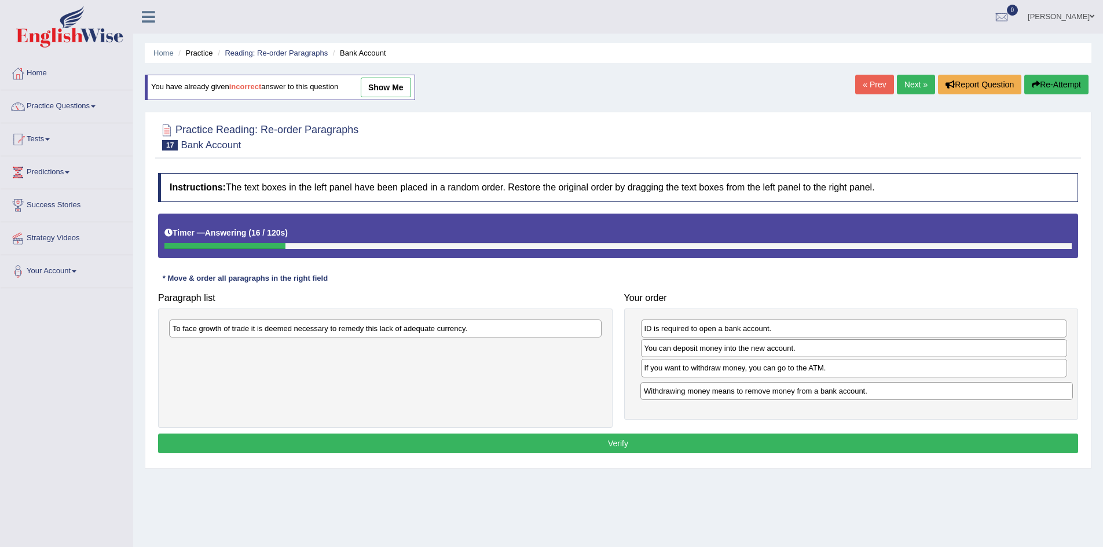
drag, startPoint x: 271, startPoint y: 331, endPoint x: 743, endPoint y: 394, distance: 475.3
click at [743, 394] on div "Withdrawing money means to remove money from a bank account." at bounding box center [856, 391] width 432 height 18
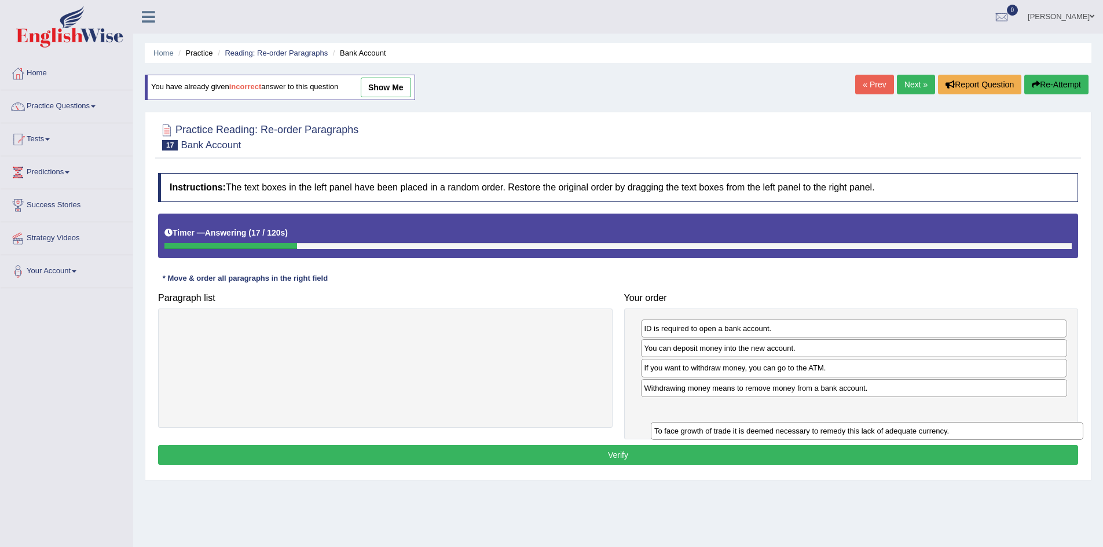
drag, startPoint x: 284, startPoint y: 330, endPoint x: 757, endPoint y: 434, distance: 484.5
click at [757, 434] on div "To face growth of trade it is deemed necessary to remedy this lack of adequate …" at bounding box center [867, 431] width 432 height 18
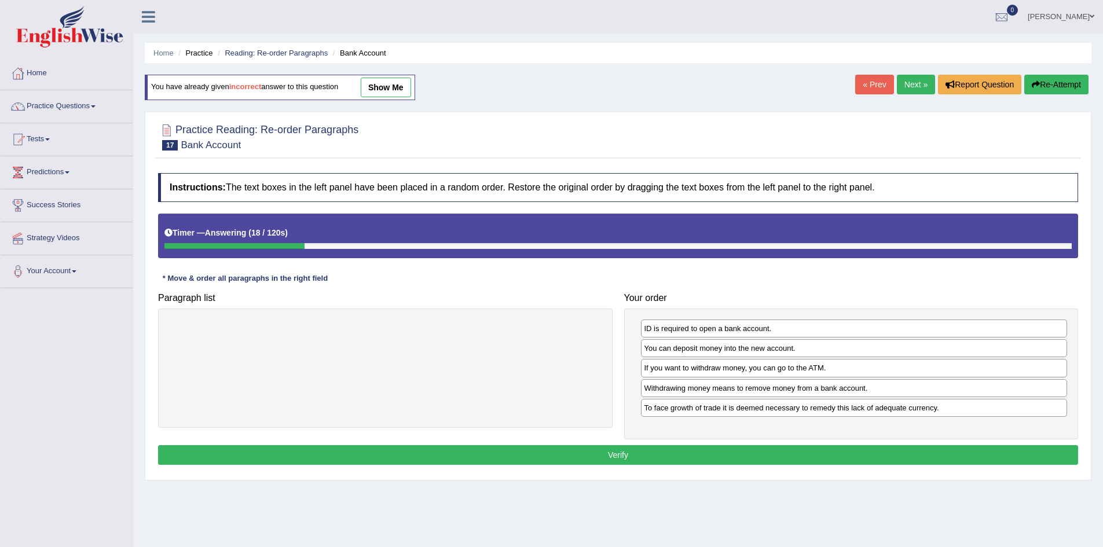
click at [611, 454] on button "Verify" at bounding box center [618, 455] width 920 height 20
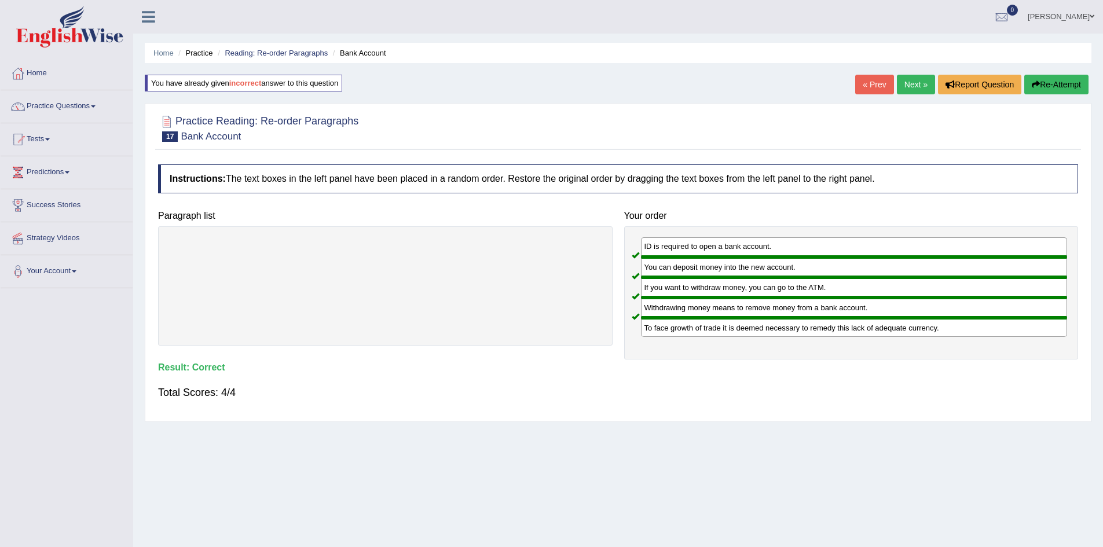
click at [927, 83] on link "Next »" at bounding box center [916, 85] width 38 height 20
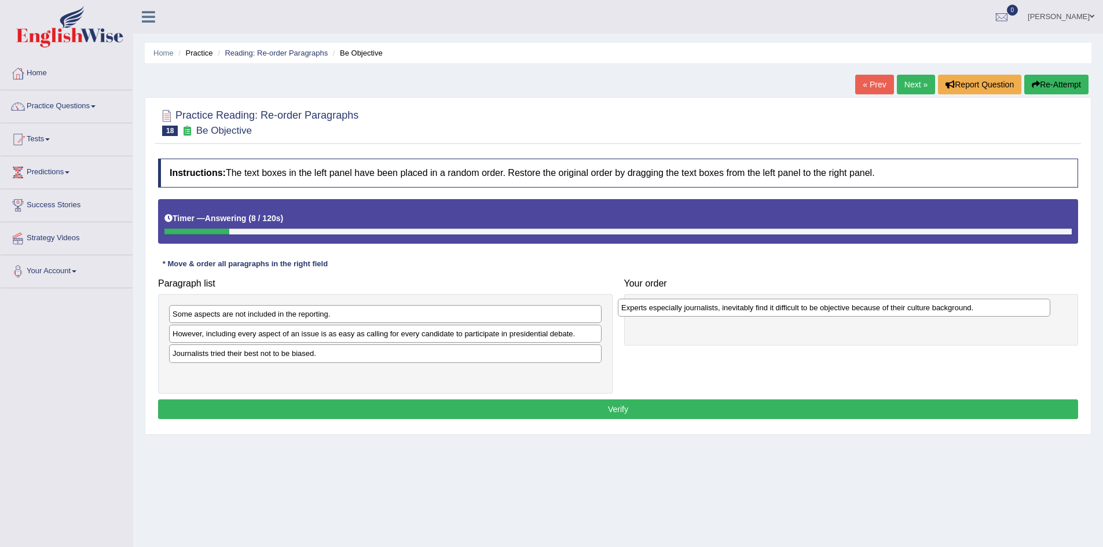
drag, startPoint x: 250, startPoint y: 315, endPoint x: 699, endPoint y: 309, distance: 448.6
click at [699, 309] on div "Experts especially journalists, inevitably find it difficult to be objective be…" at bounding box center [834, 308] width 432 height 18
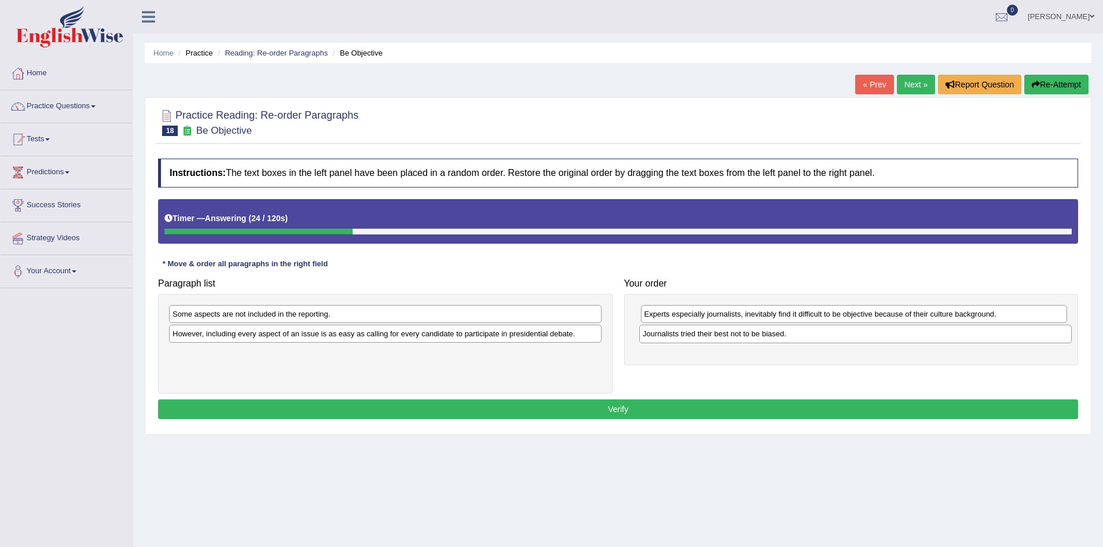
drag, startPoint x: 236, startPoint y: 355, endPoint x: 706, endPoint y: 336, distance: 470.4
click at [706, 336] on div "Journalists tried their best not to be biased." at bounding box center [855, 334] width 432 height 18
drag, startPoint x: 707, startPoint y: 333, endPoint x: 702, endPoint y: 307, distance: 26.1
click at [702, 307] on div "Journalists tried their best not to be biased." at bounding box center [847, 307] width 427 height 18
drag, startPoint x: 289, startPoint y: 313, endPoint x: 295, endPoint y: 310, distance: 6.5
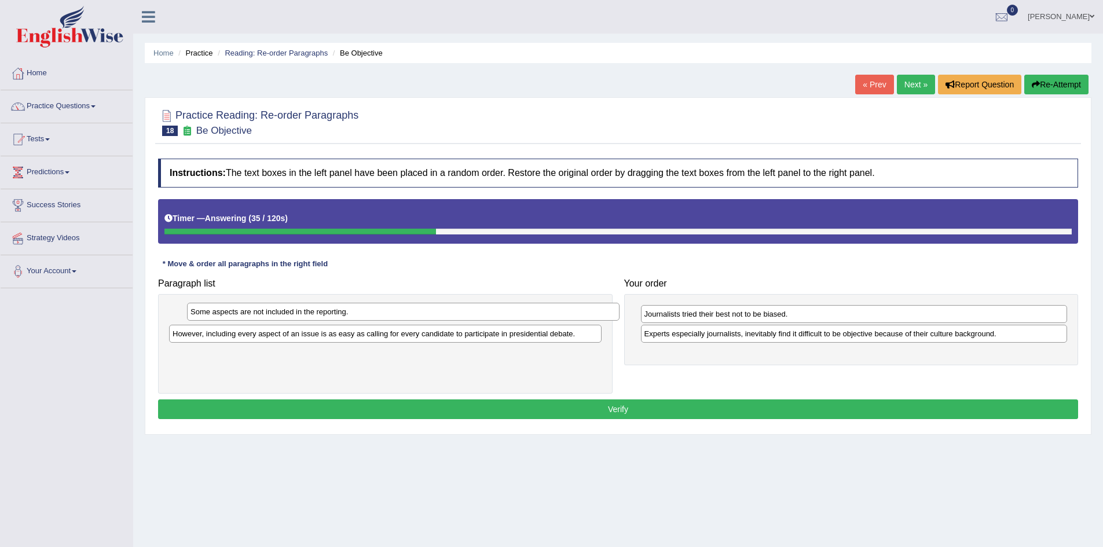
click at [295, 310] on div "Some aspects are not included in the reporting." at bounding box center [403, 312] width 432 height 18
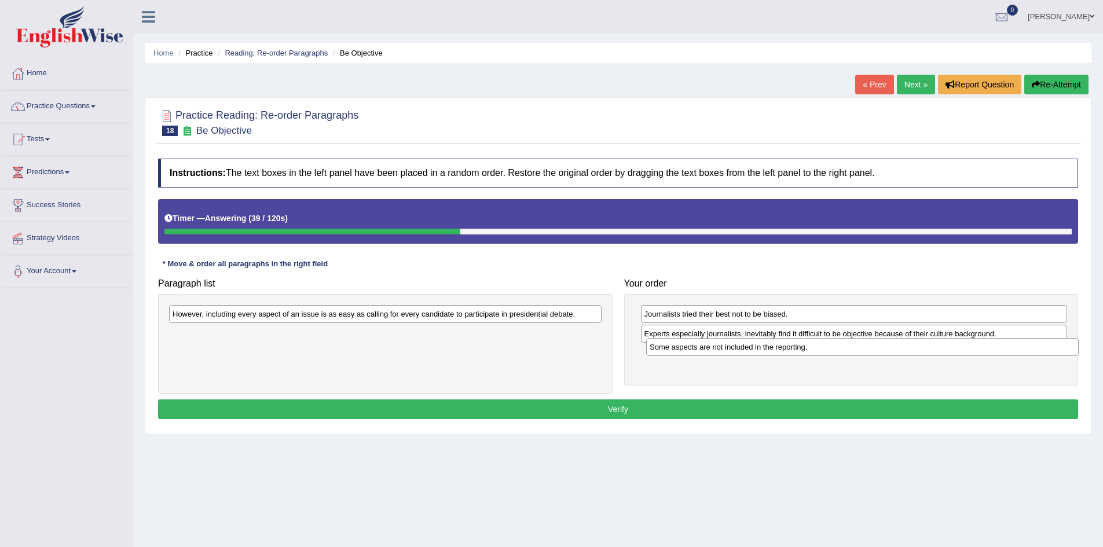
drag, startPoint x: 279, startPoint y: 316, endPoint x: 756, endPoint y: 349, distance: 478.1
click at [756, 349] on div "Some aspects are not included in the reporting." at bounding box center [862, 347] width 432 height 18
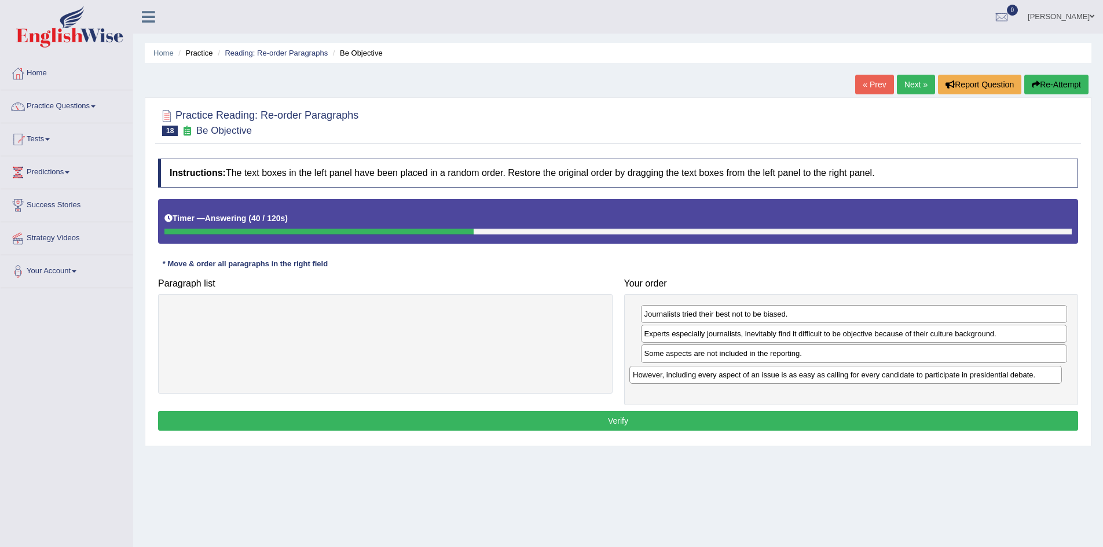
drag, startPoint x: 476, startPoint y: 315, endPoint x: 936, endPoint y: 376, distance: 464.1
click at [936, 376] on div "However, including every aspect of an issue is as easy as calling for every can…" at bounding box center [845, 375] width 432 height 18
drag, startPoint x: 620, startPoint y: 416, endPoint x: 625, endPoint y: 412, distance: 6.3
click at [622, 416] on button "Verify" at bounding box center [618, 421] width 920 height 20
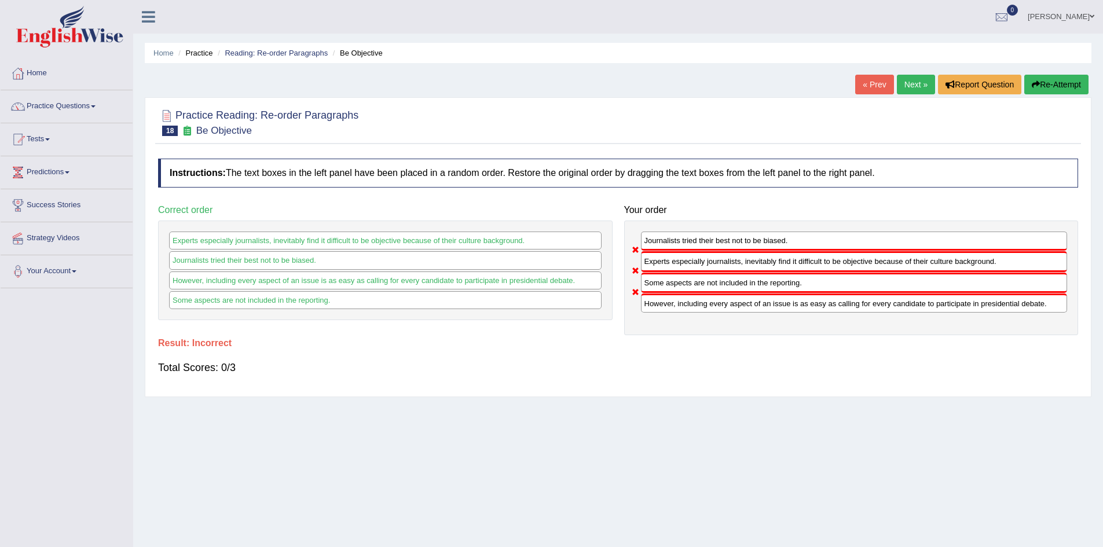
drag, startPoint x: 677, startPoint y: 266, endPoint x: 687, endPoint y: 230, distance: 37.9
click at [687, 230] on div "Journalists tried their best not to be biased. Experts especially journalists, …" at bounding box center [851, 278] width 454 height 114
click at [1028, 14] on link "Sanjaykumar Dadhania" at bounding box center [1061, 15] width 84 height 30
click at [1013, 146] on link "Log out" at bounding box center [1038, 150] width 125 height 27
